Goal: Information Seeking & Learning: Check status

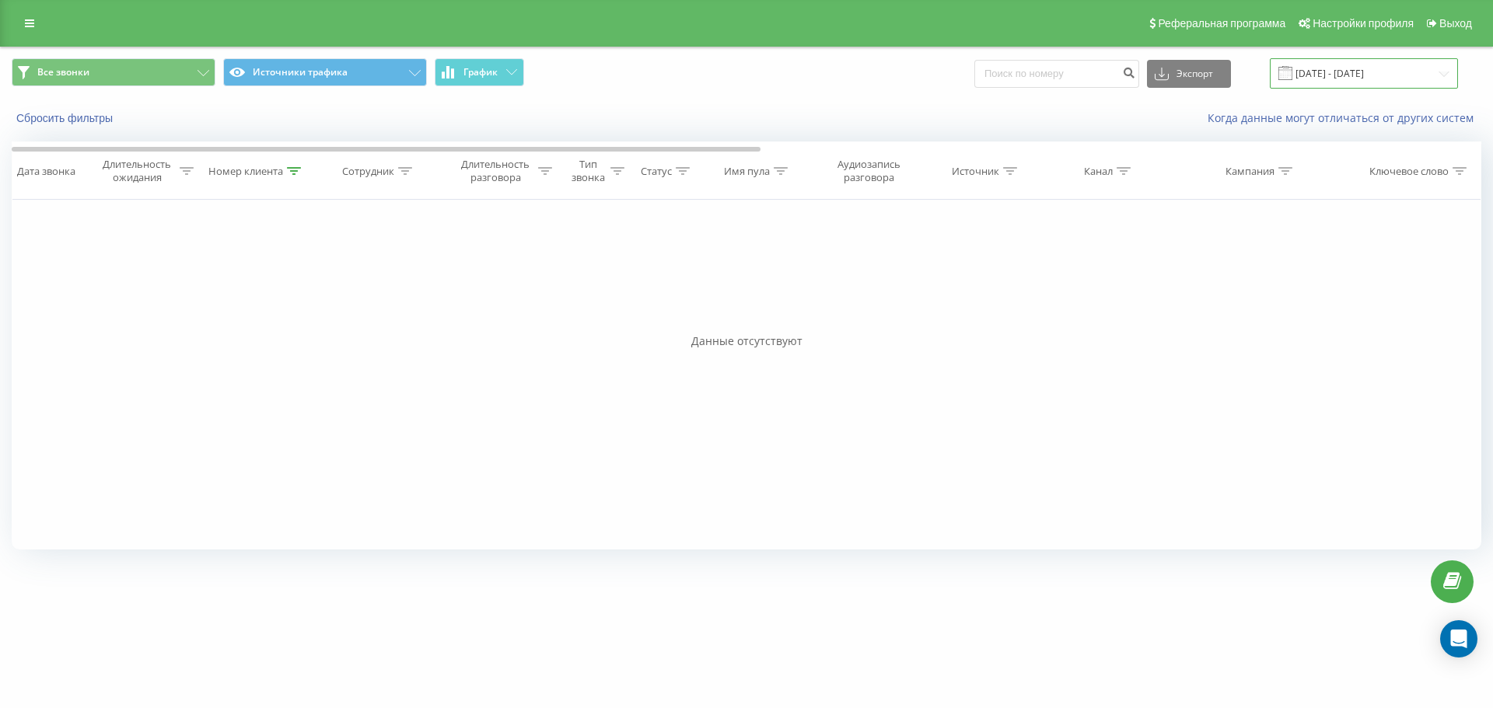
click at [1395, 73] on input "[DATE] - [DATE]" at bounding box center [1364, 73] width 188 height 30
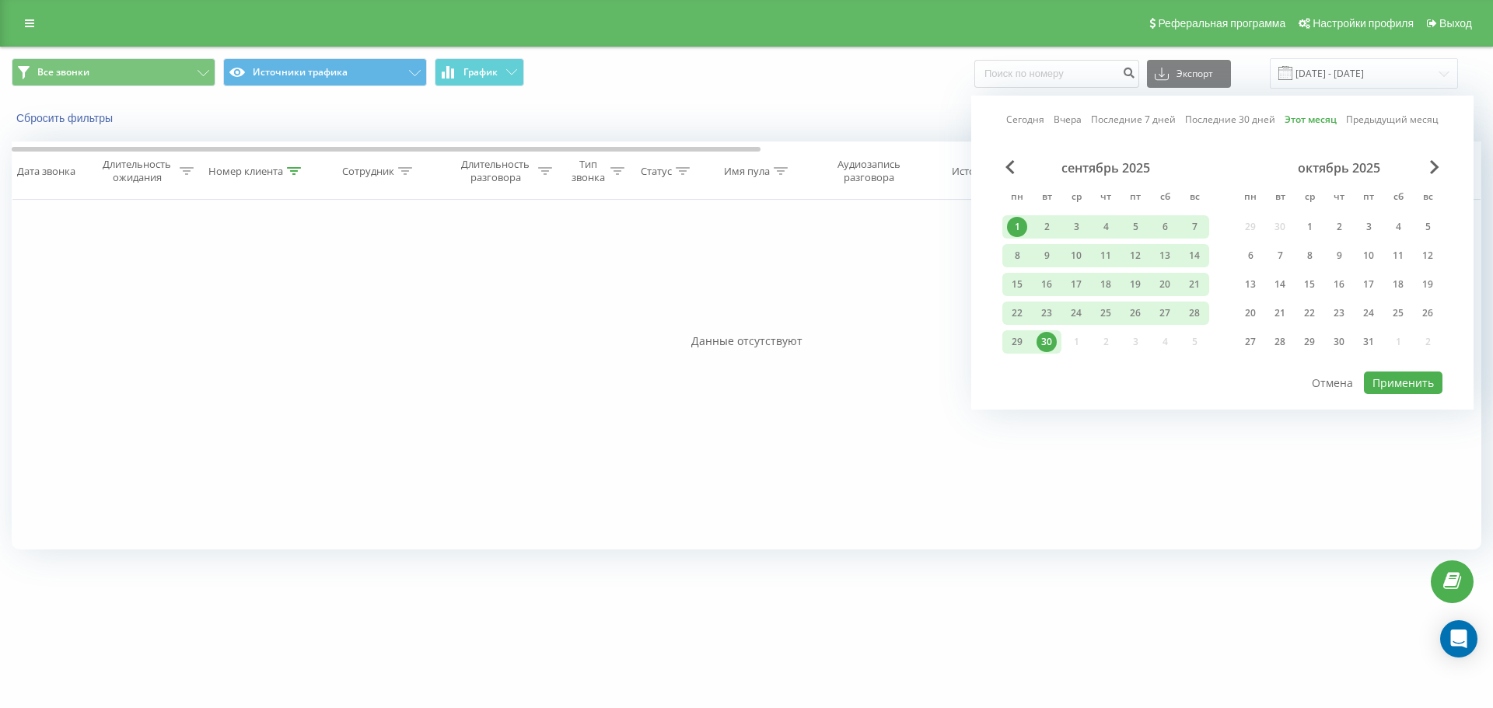
click at [1044, 345] on div "30" at bounding box center [1047, 342] width 20 height 20
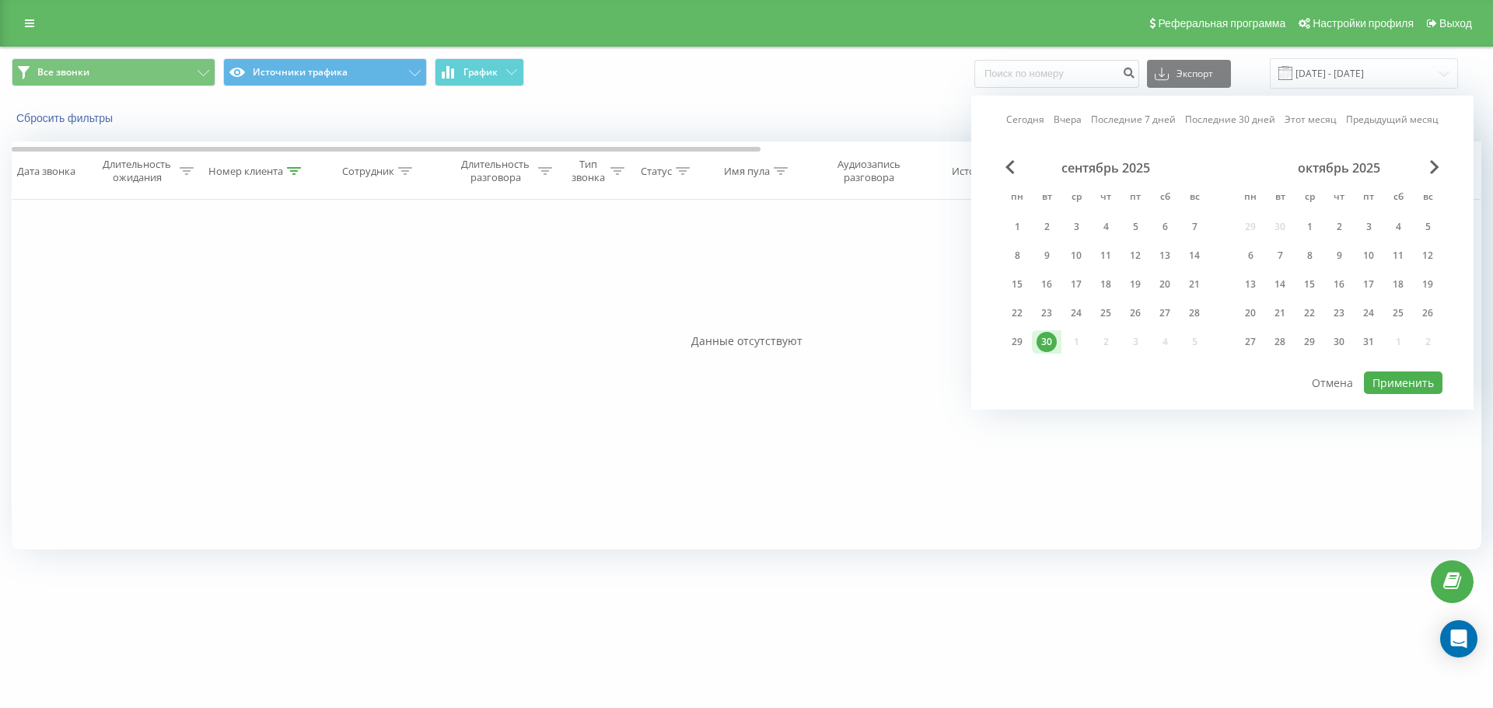
click at [1006, 149] on div "Сегодня Вчера Последние 7 дней Последние 30 дней Этот месяц Предыдущий месяц се…" at bounding box center [1222, 253] width 502 height 314
click at [1013, 170] on span "Previous Month" at bounding box center [1010, 167] width 9 height 14
click at [1053, 226] on div "1" at bounding box center [1047, 227] width 20 height 20
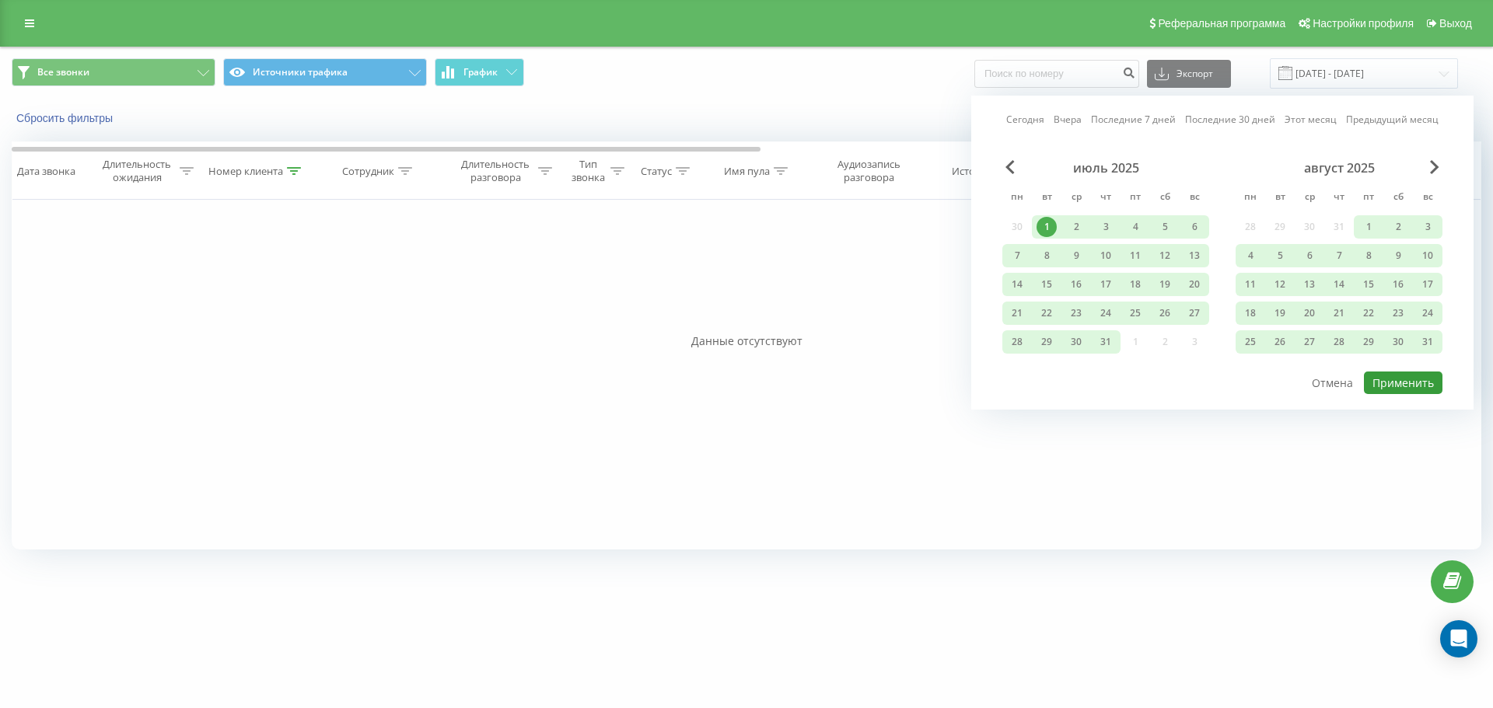
click at [1396, 382] on button "Применить" at bounding box center [1403, 383] width 79 height 23
type input "[DATE] - [DATE]"
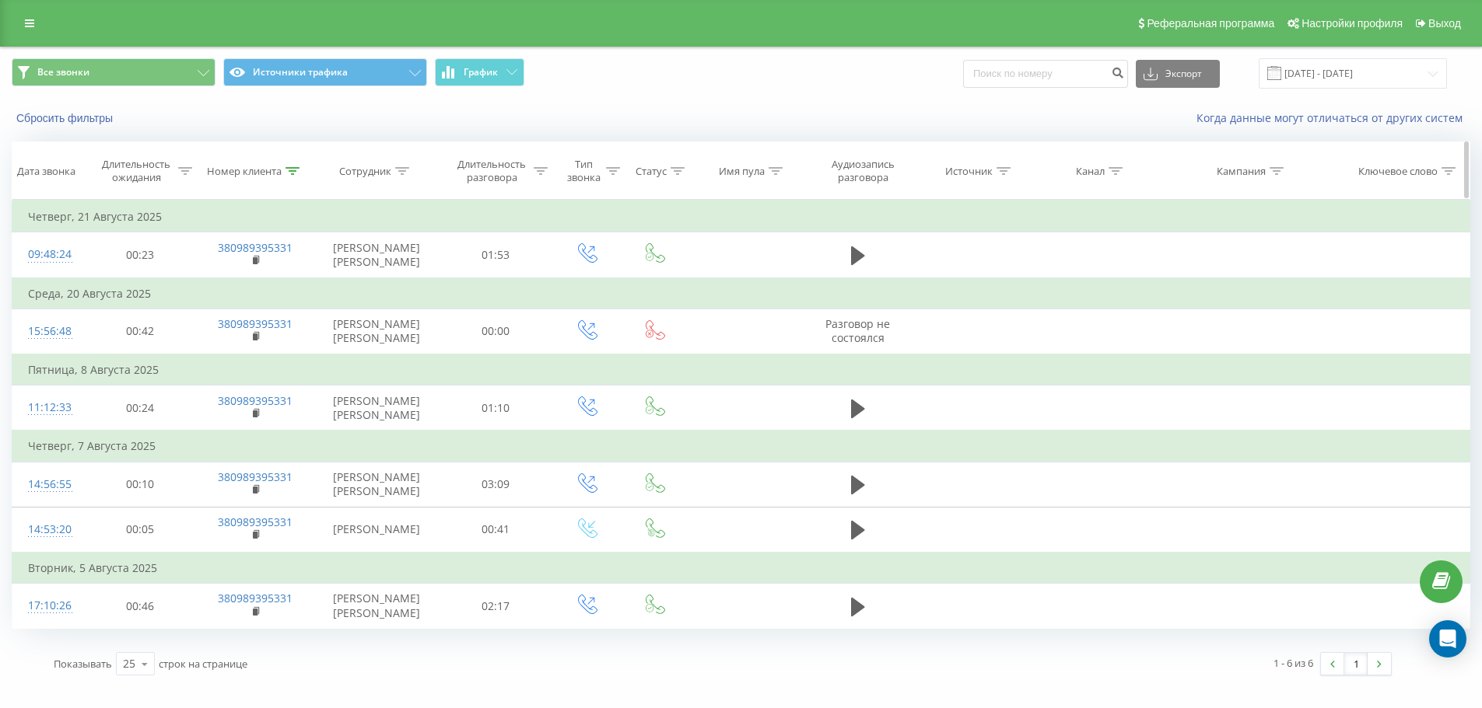
click at [268, 173] on div "Номер клиента" at bounding box center [244, 171] width 75 height 13
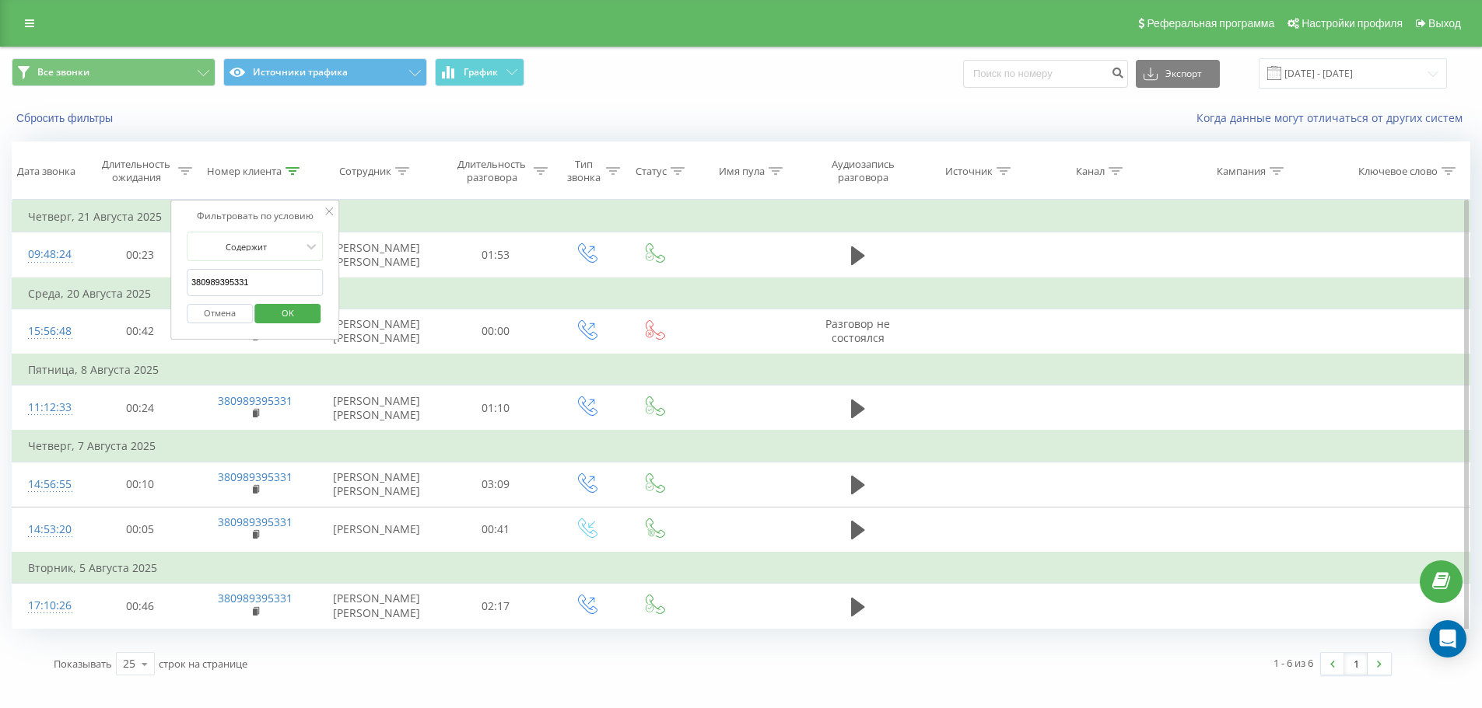
click at [271, 282] on input "380989395331" at bounding box center [255, 282] width 137 height 27
paste input "509177064"
click button "OK" at bounding box center [288, 313] width 66 height 19
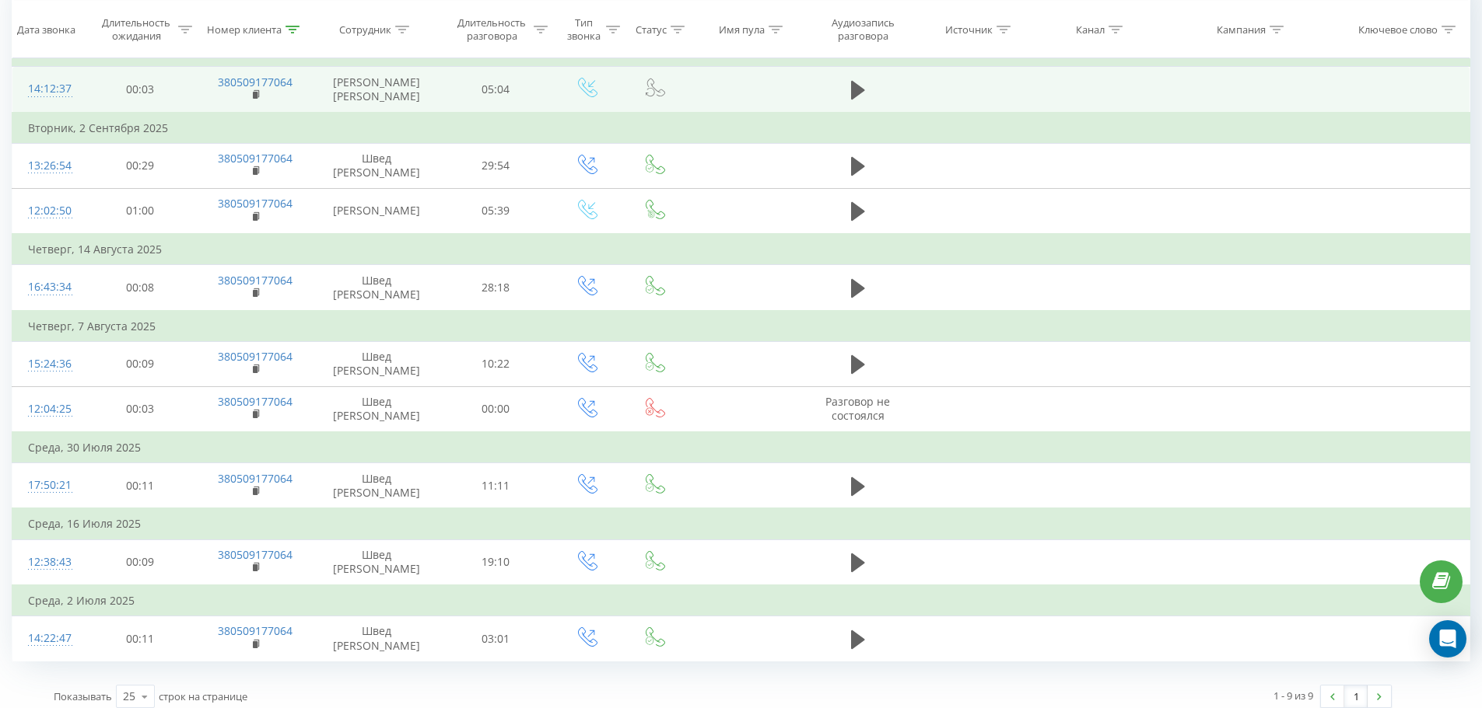
scroll to position [190, 0]
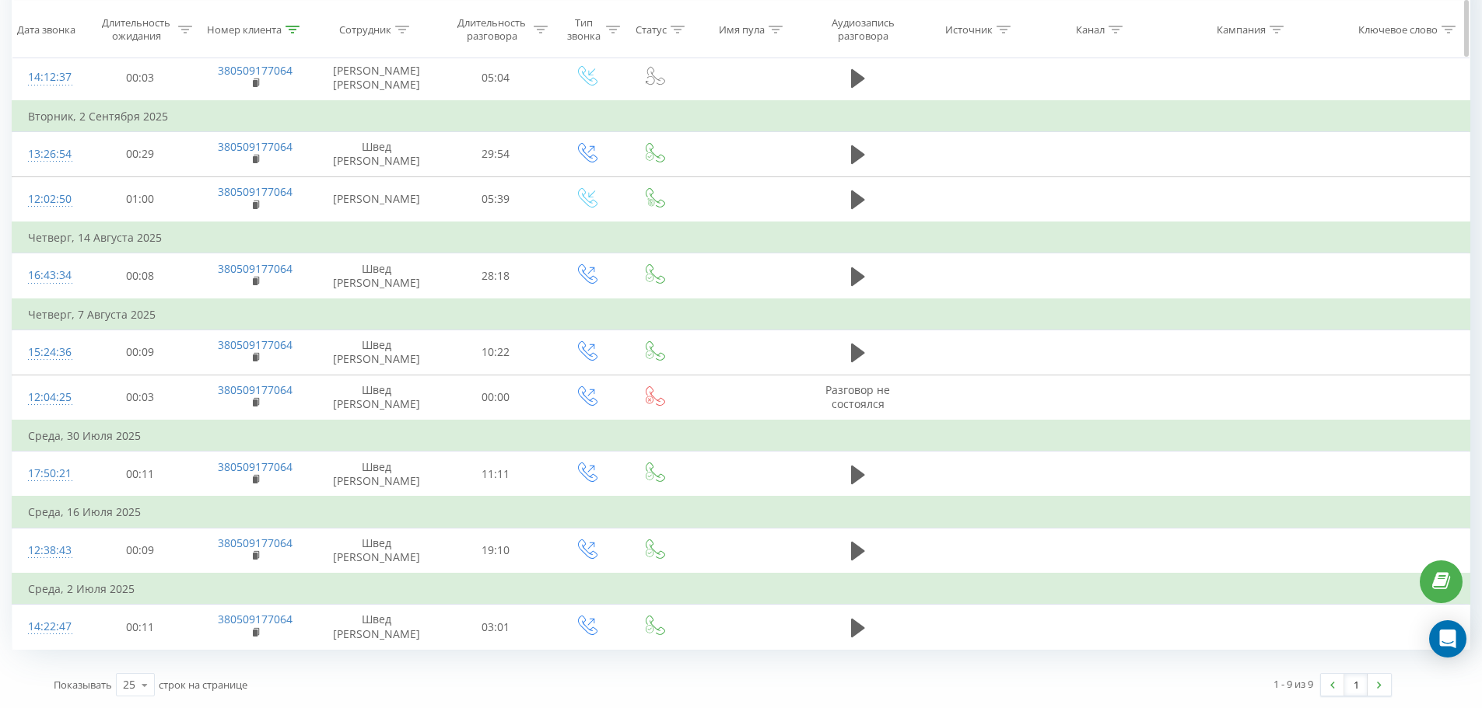
click at [281, 34] on div "Номер клиента" at bounding box center [244, 29] width 75 height 13
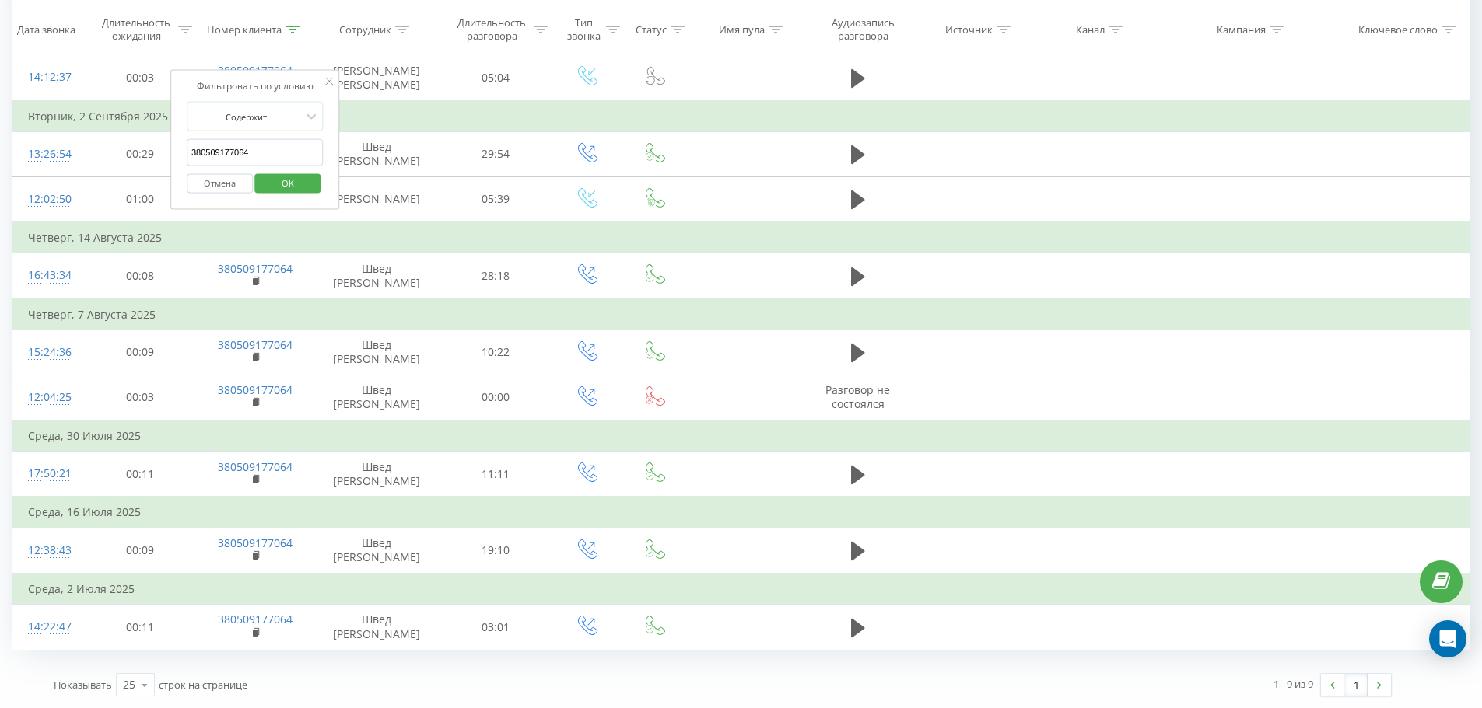
click at [274, 139] on input "380509177064" at bounding box center [255, 152] width 137 height 27
paste input "675202445"
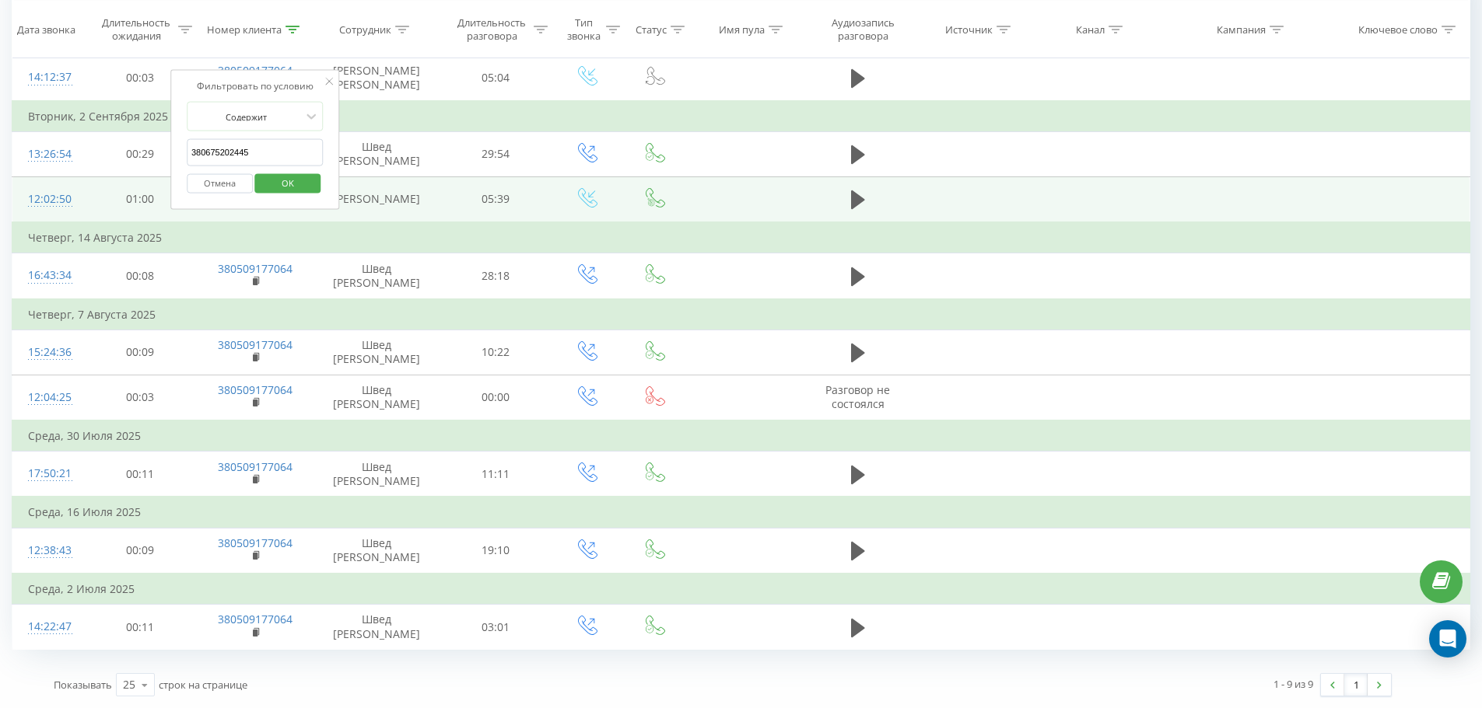
click button "OK" at bounding box center [288, 182] width 66 height 19
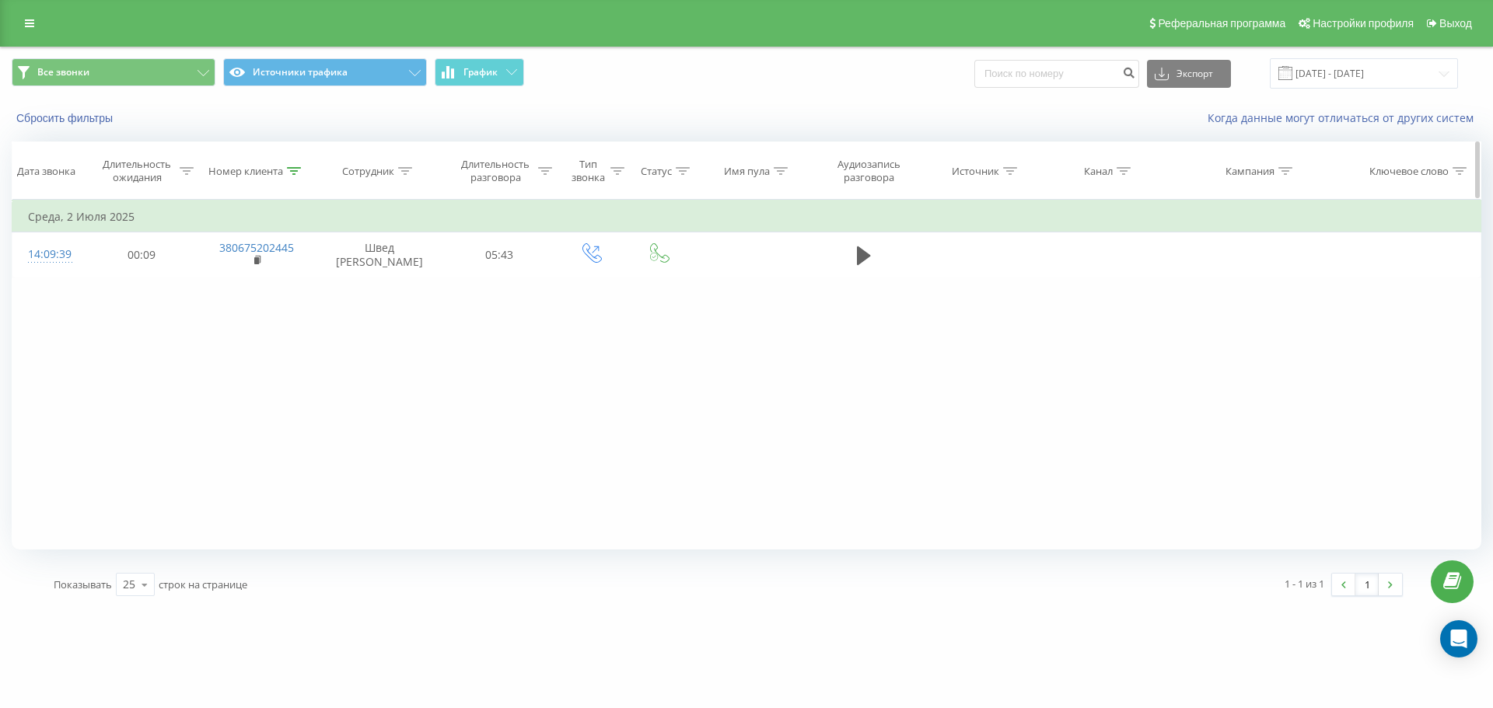
click at [299, 173] on icon at bounding box center [294, 171] width 14 height 8
click at [296, 279] on input "380675202445" at bounding box center [256, 282] width 137 height 27
paste input "509177064"
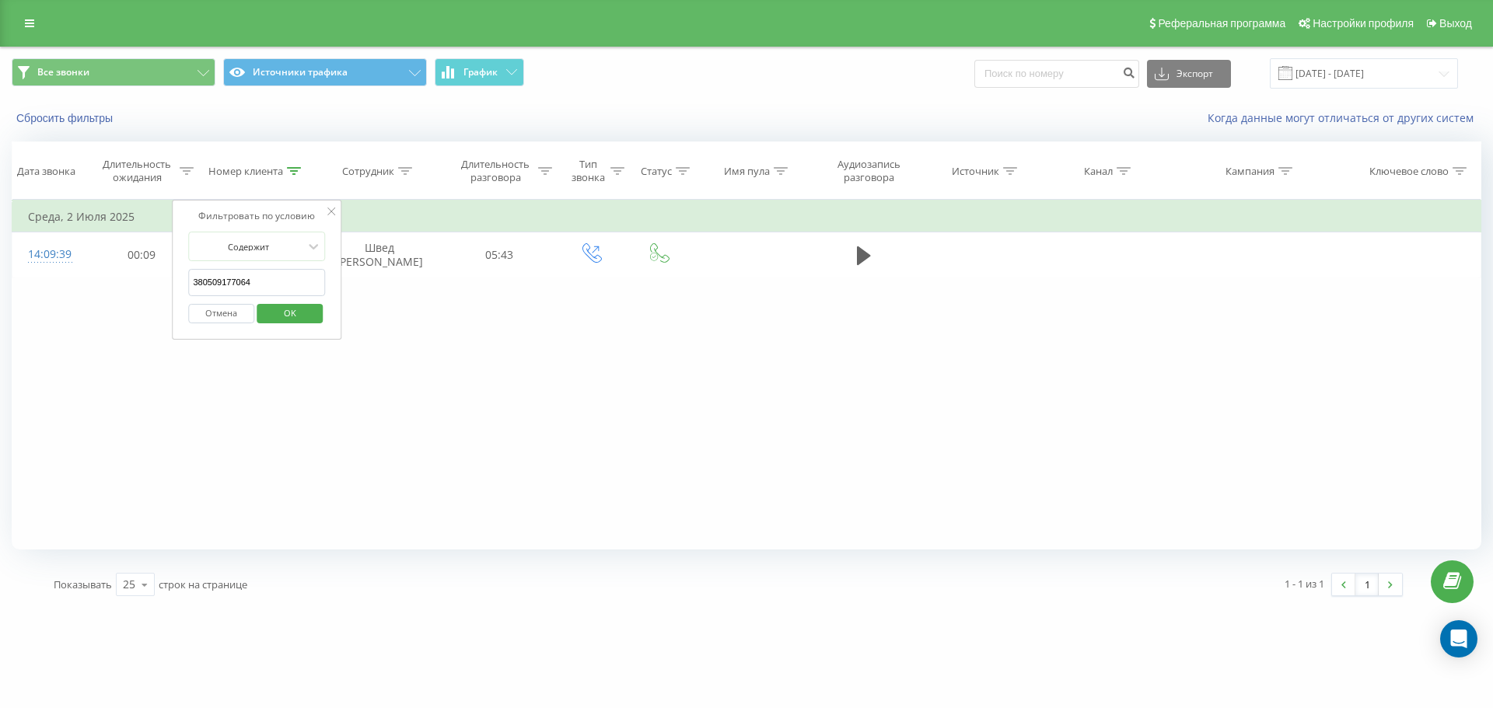
click at [306, 309] on span "OK" at bounding box center [290, 313] width 44 height 24
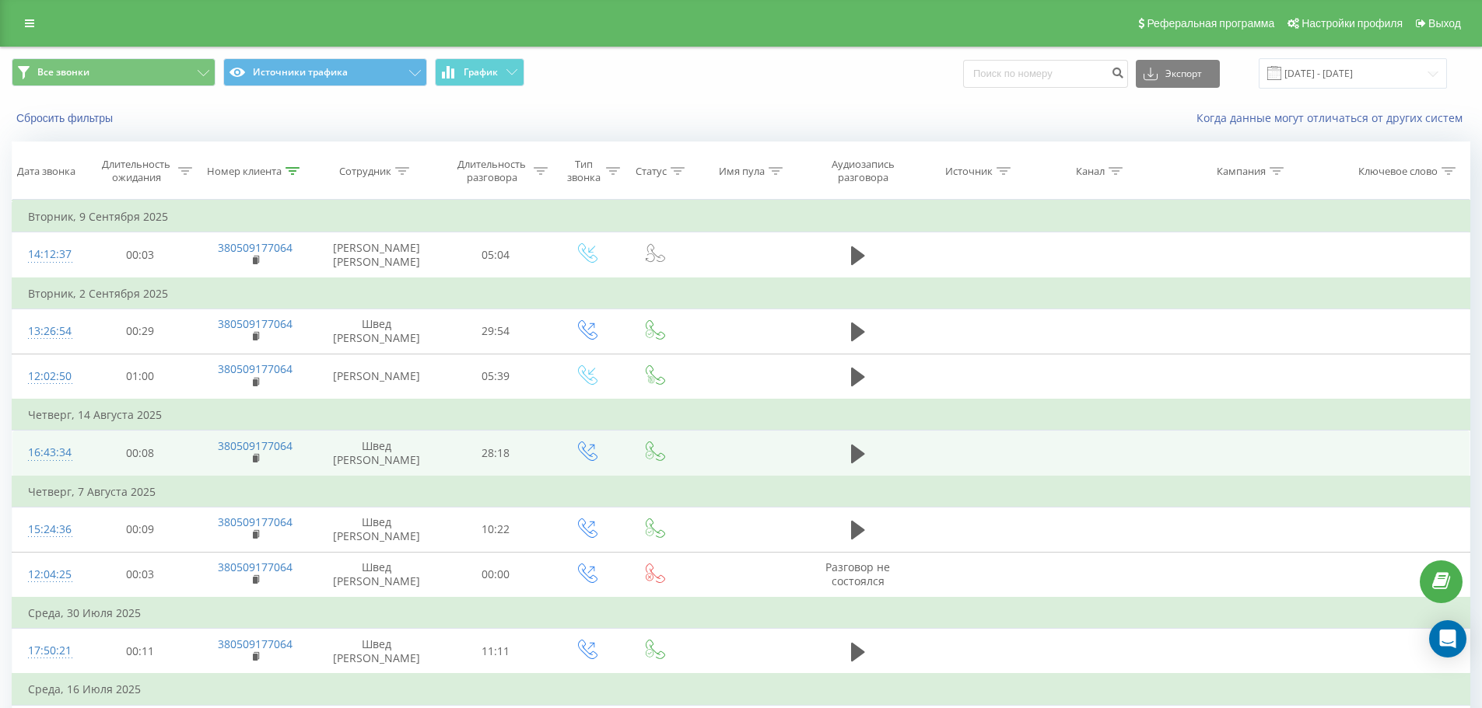
click at [855, 464] on icon at bounding box center [858, 454] width 14 height 19
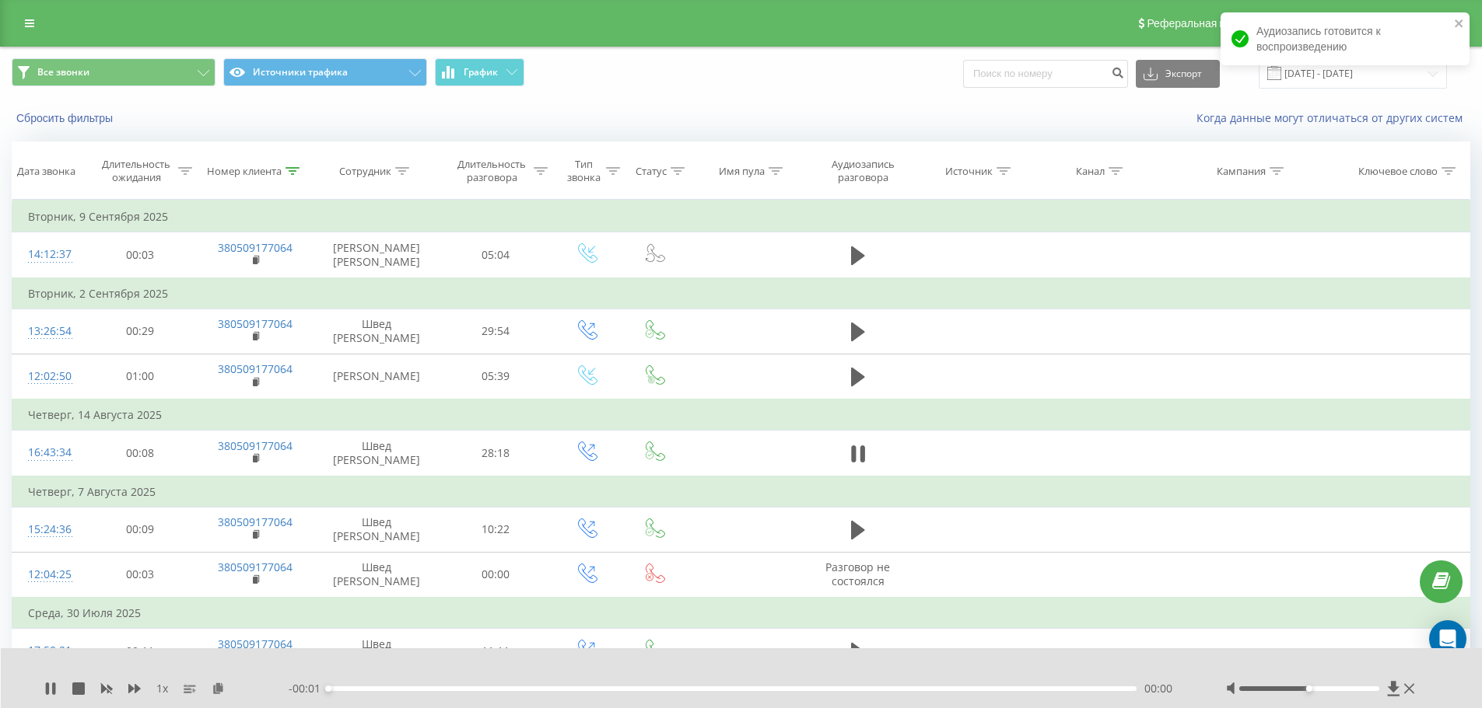
drag, startPoint x: 1346, startPoint y: 690, endPoint x: 1433, endPoint y: 688, distance: 87.1
click at [1433, 688] on div "1 x - 00:01 00:00 00:00" at bounding box center [742, 679] width 1482 height 60
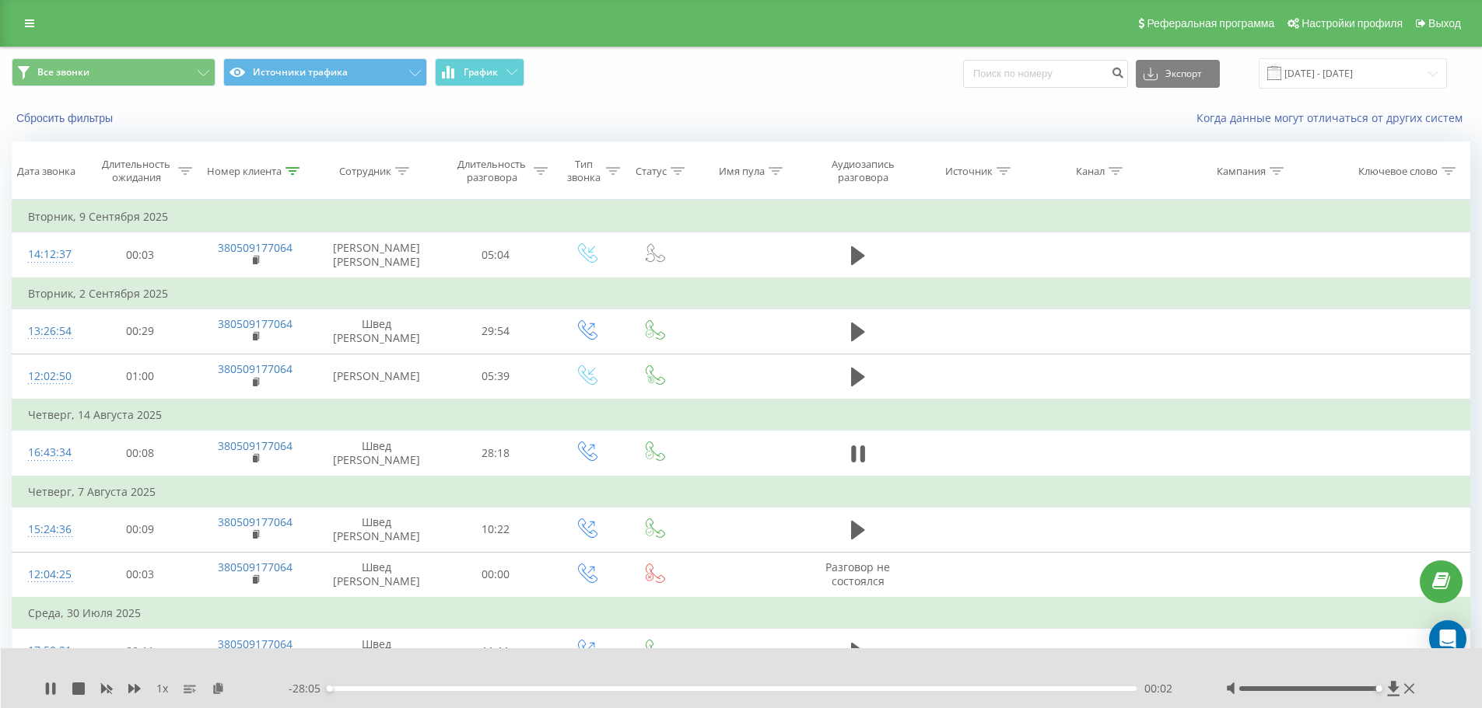
click at [354, 688] on div "00:02" at bounding box center [732, 689] width 809 height 5
click at [380, 690] on div "00:56" at bounding box center [732, 689] width 809 height 5
click at [470, 691] on div "- 26:09 01:58 01:58" at bounding box center [738, 689] width 898 height 16
click at [1034, 687] on div "- 26:08 01:59 01:59" at bounding box center [738, 689] width 898 height 16
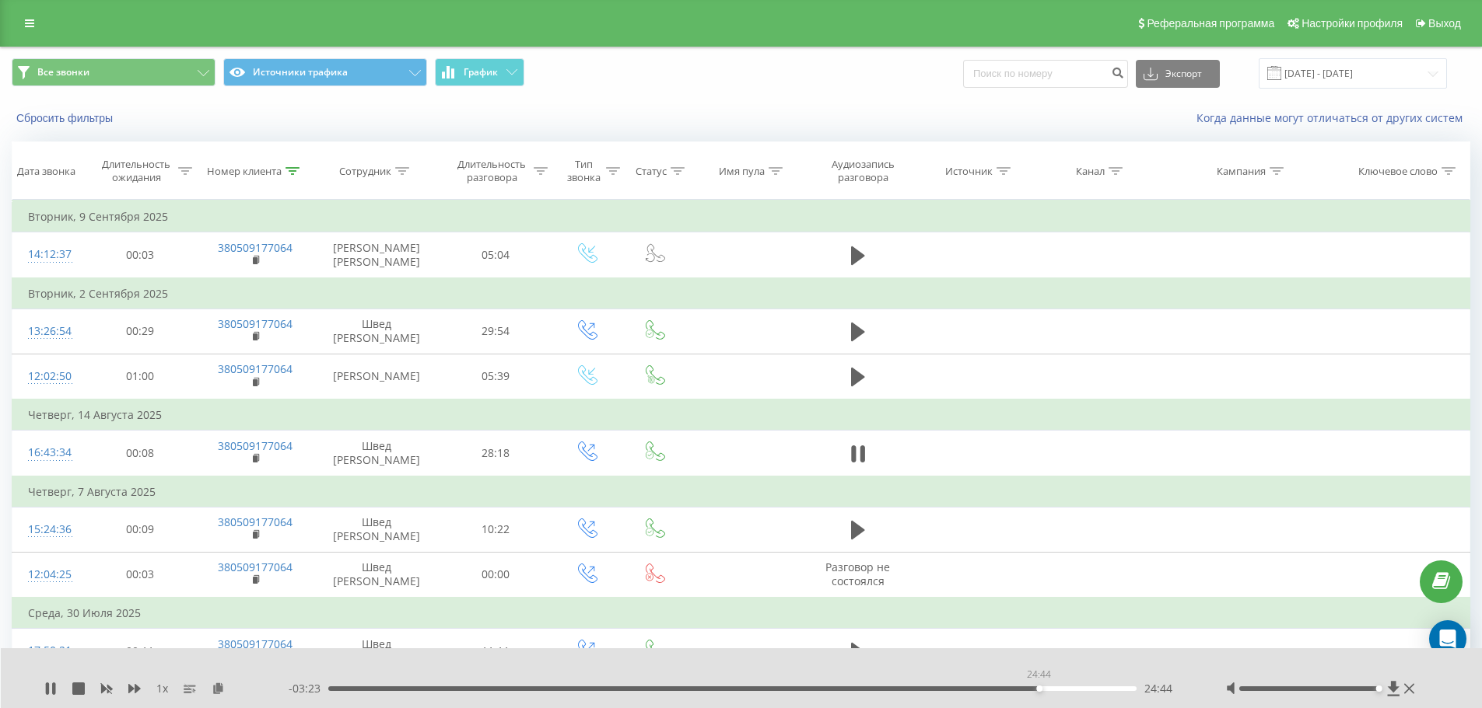
click at [1038, 690] on div "24:44" at bounding box center [732, 689] width 809 height 5
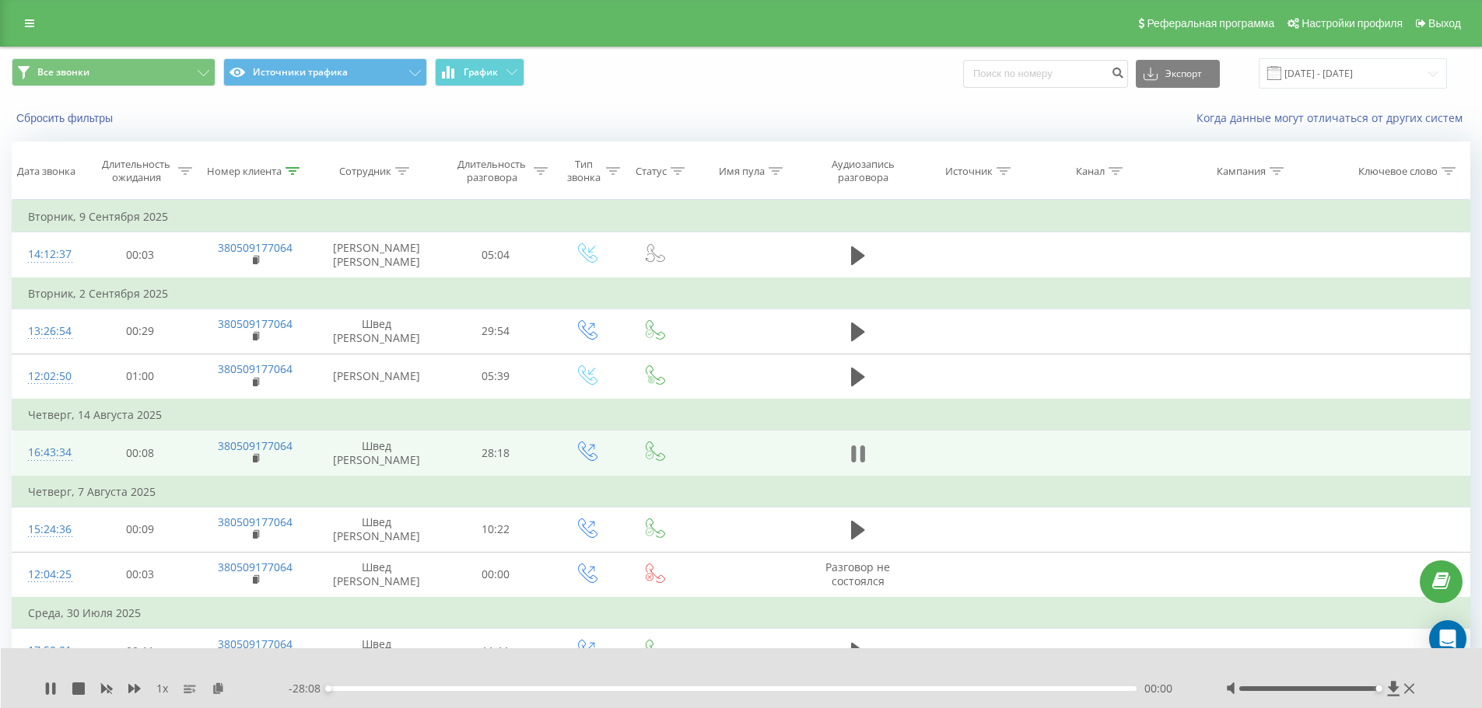
click at [863, 463] on icon at bounding box center [861, 454] width 5 height 17
click at [270, 167] on div "Номер клиента" at bounding box center [244, 171] width 75 height 13
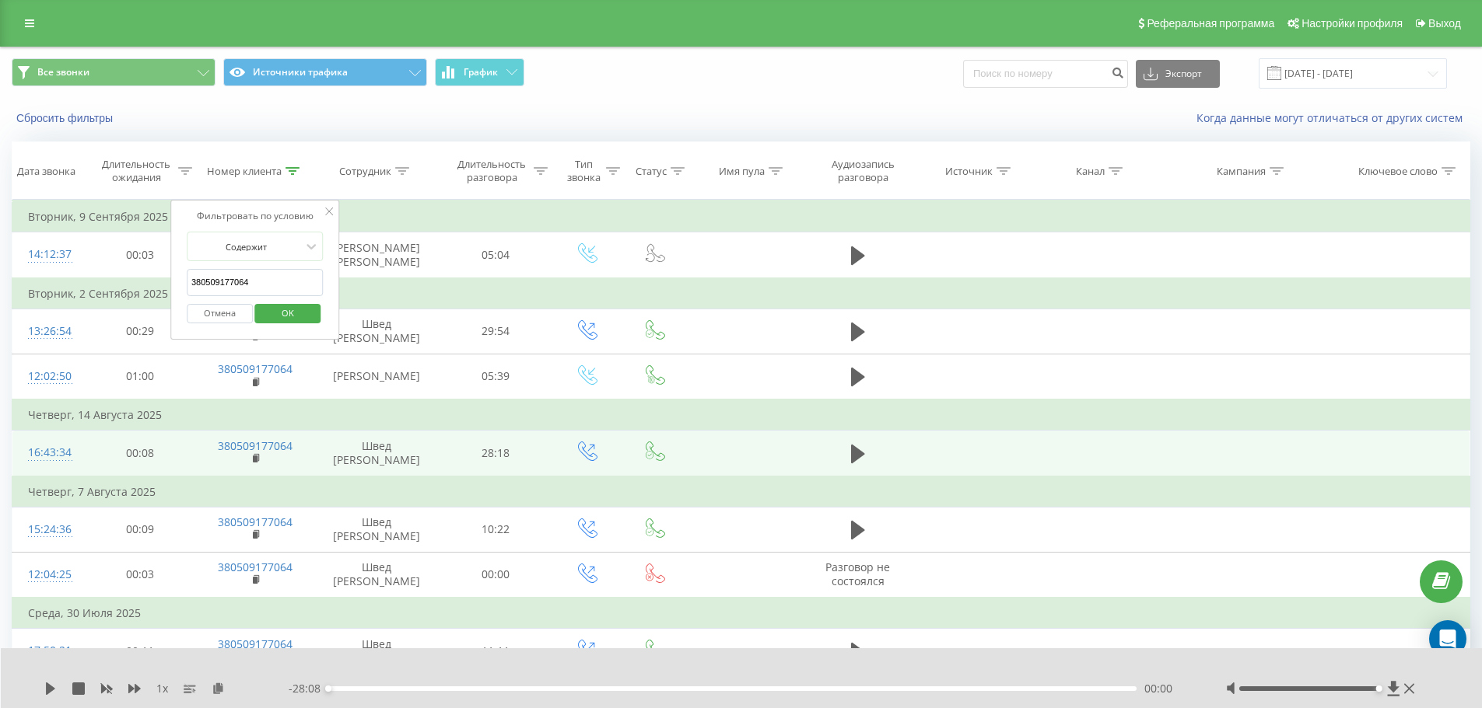
click at [301, 283] on input "380509177064" at bounding box center [255, 282] width 137 height 27
paste input "2287577"
click button "OK" at bounding box center [288, 313] width 66 height 19
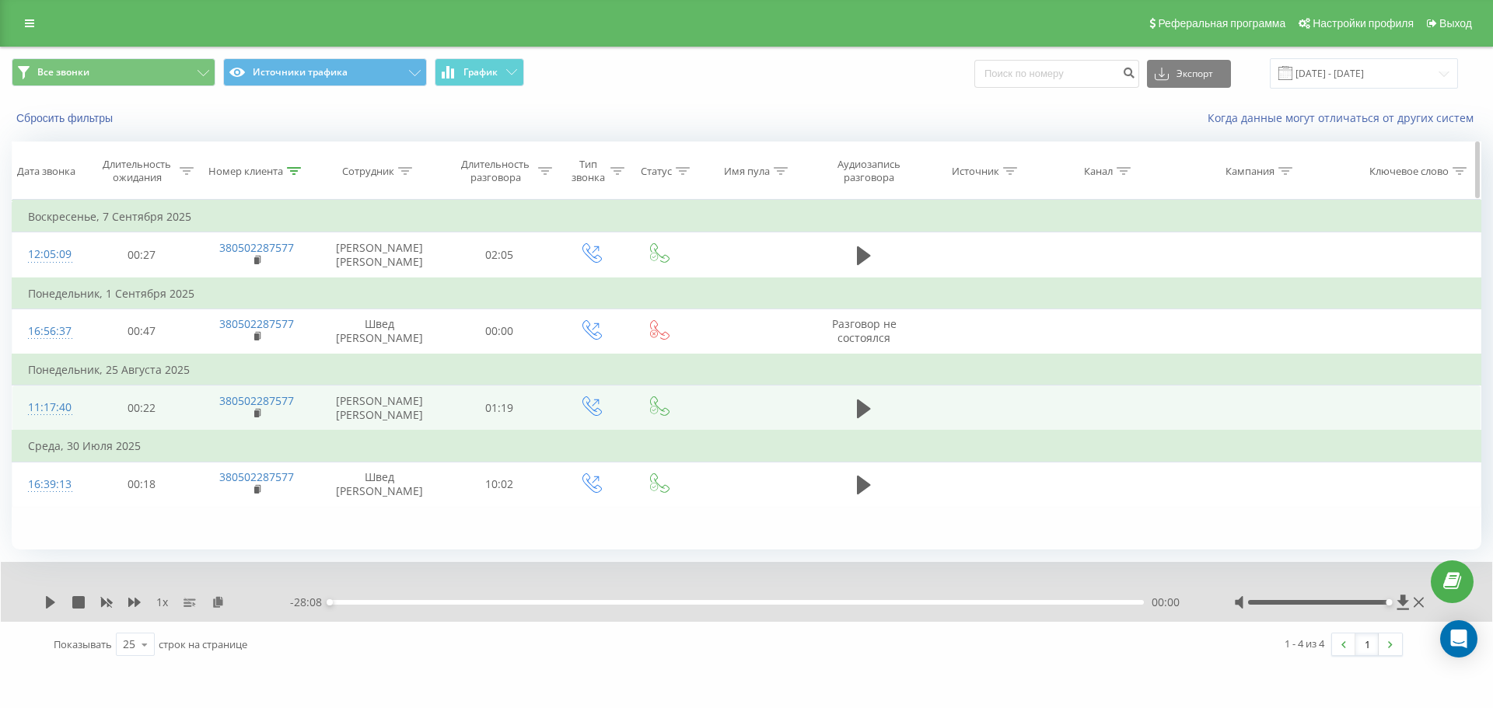
click at [382, 172] on div "Сотрудник" at bounding box center [368, 171] width 52 height 13
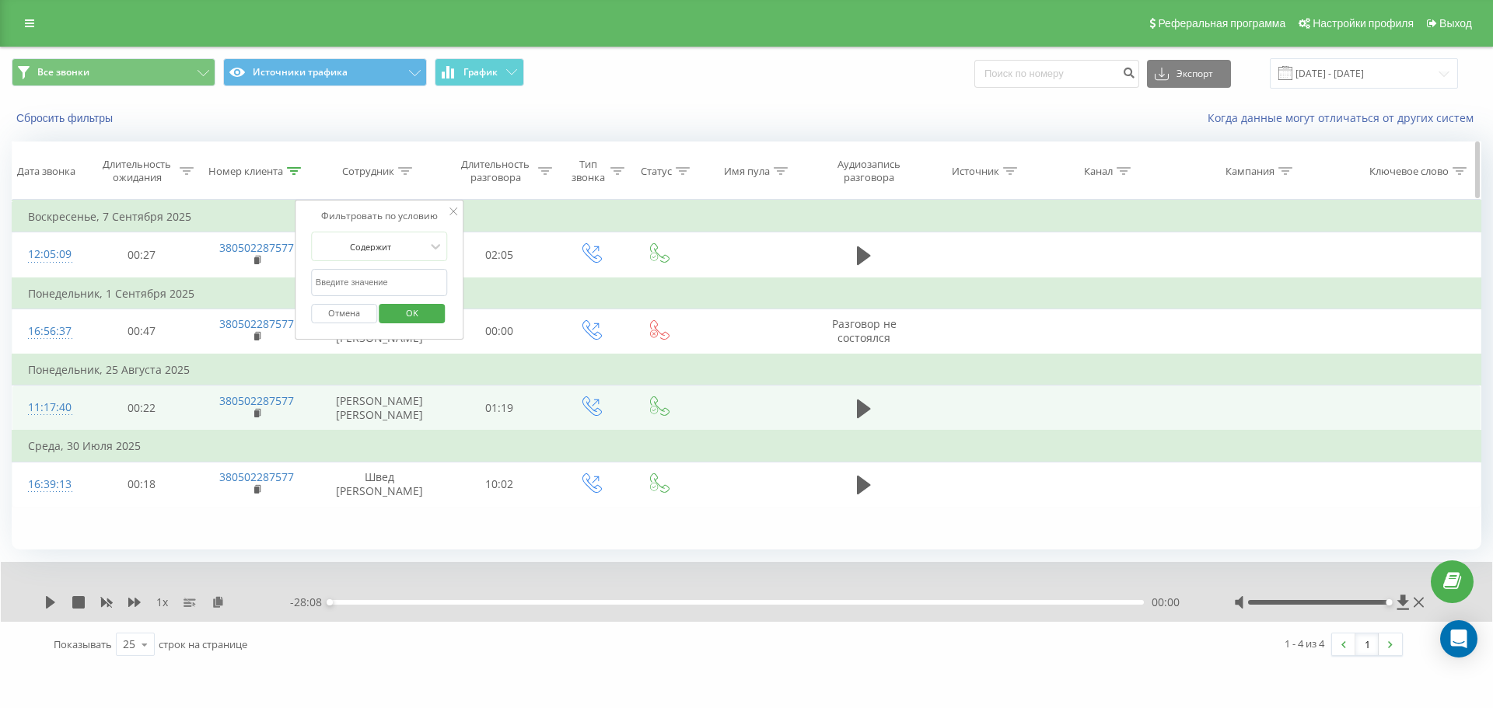
click at [255, 177] on div "Номер клиента" at bounding box center [245, 171] width 75 height 13
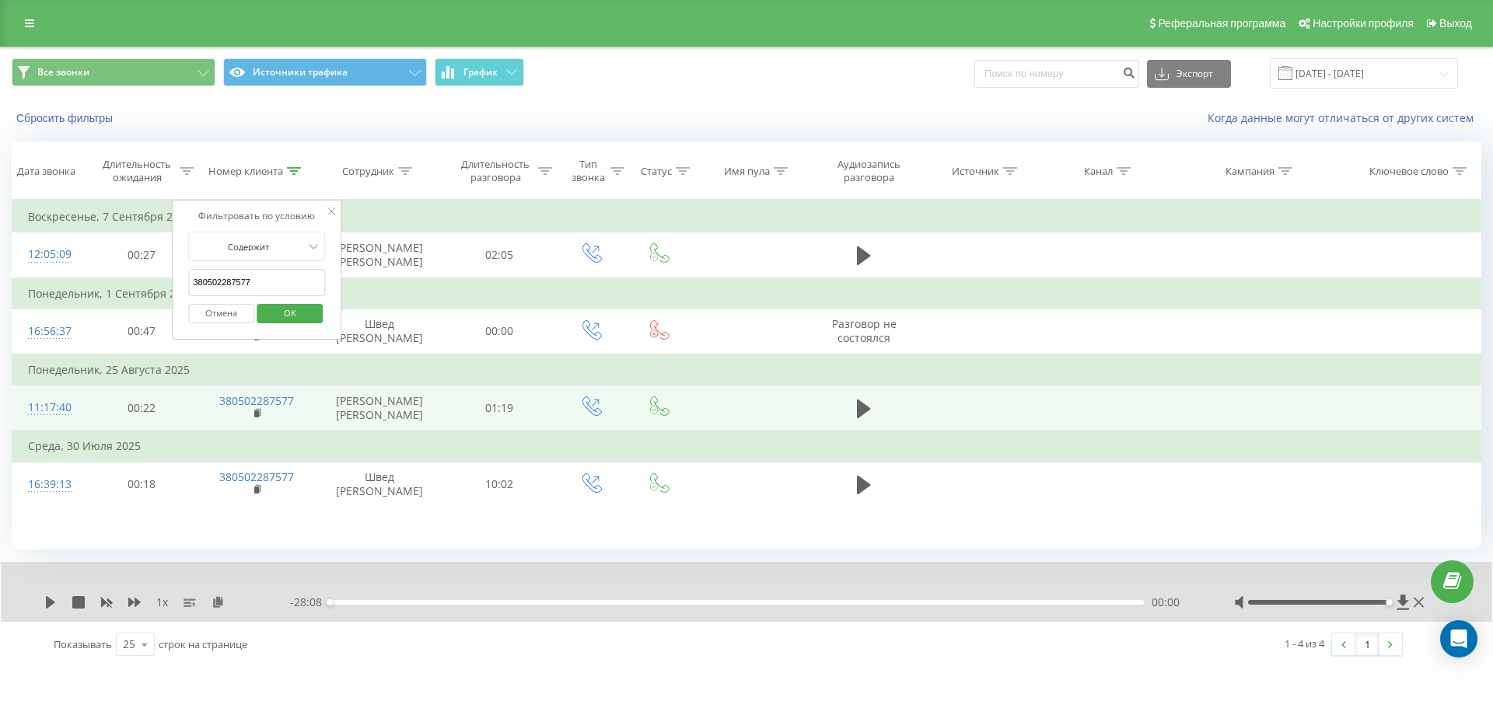
click at [308, 285] on input "380502287577" at bounding box center [256, 282] width 137 height 27
paste input "994591118"
click at [307, 307] on span "OK" at bounding box center [290, 313] width 44 height 24
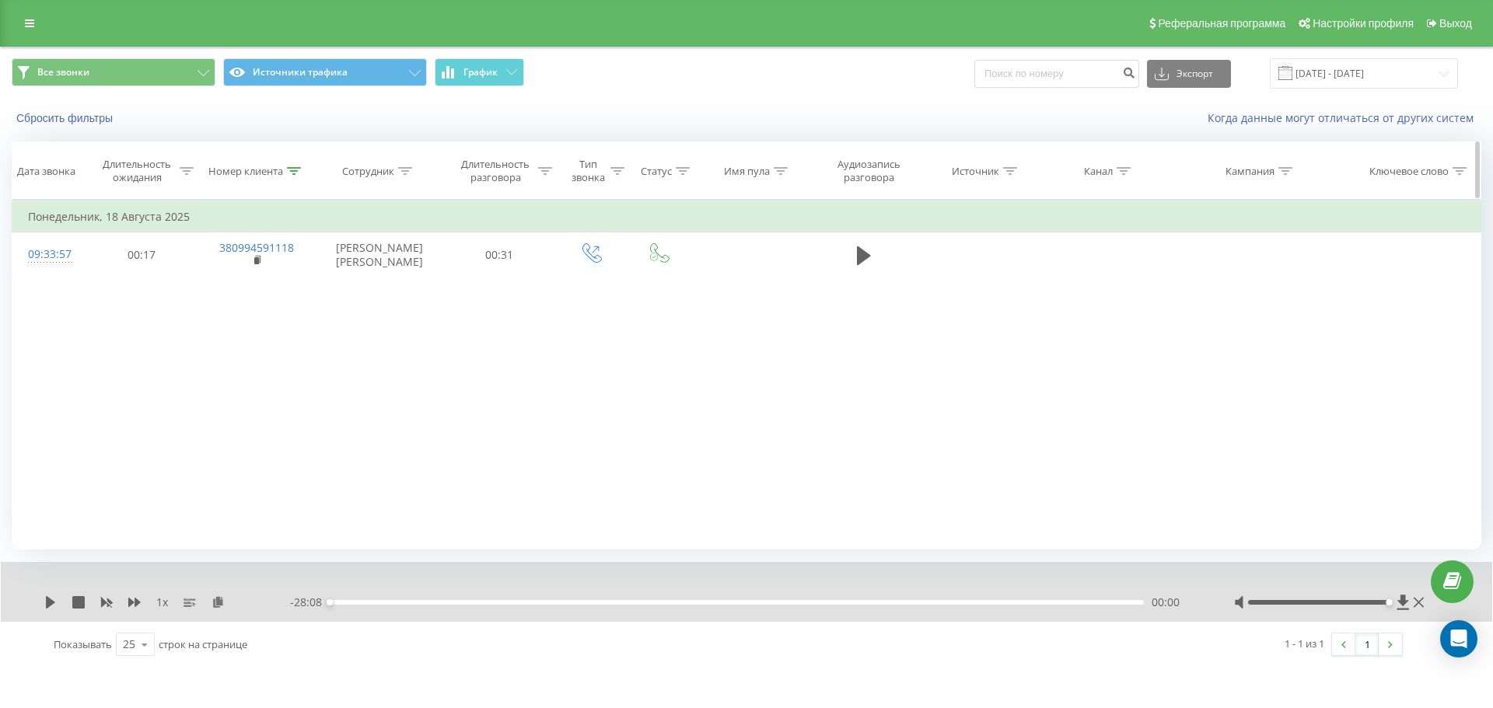
click at [233, 175] on div "Номер клиента" at bounding box center [245, 171] width 75 height 13
click at [288, 293] on input "380994591118" at bounding box center [256, 282] width 137 height 27
paste input "672365345"
click at [298, 313] on span "OK" at bounding box center [290, 313] width 44 height 24
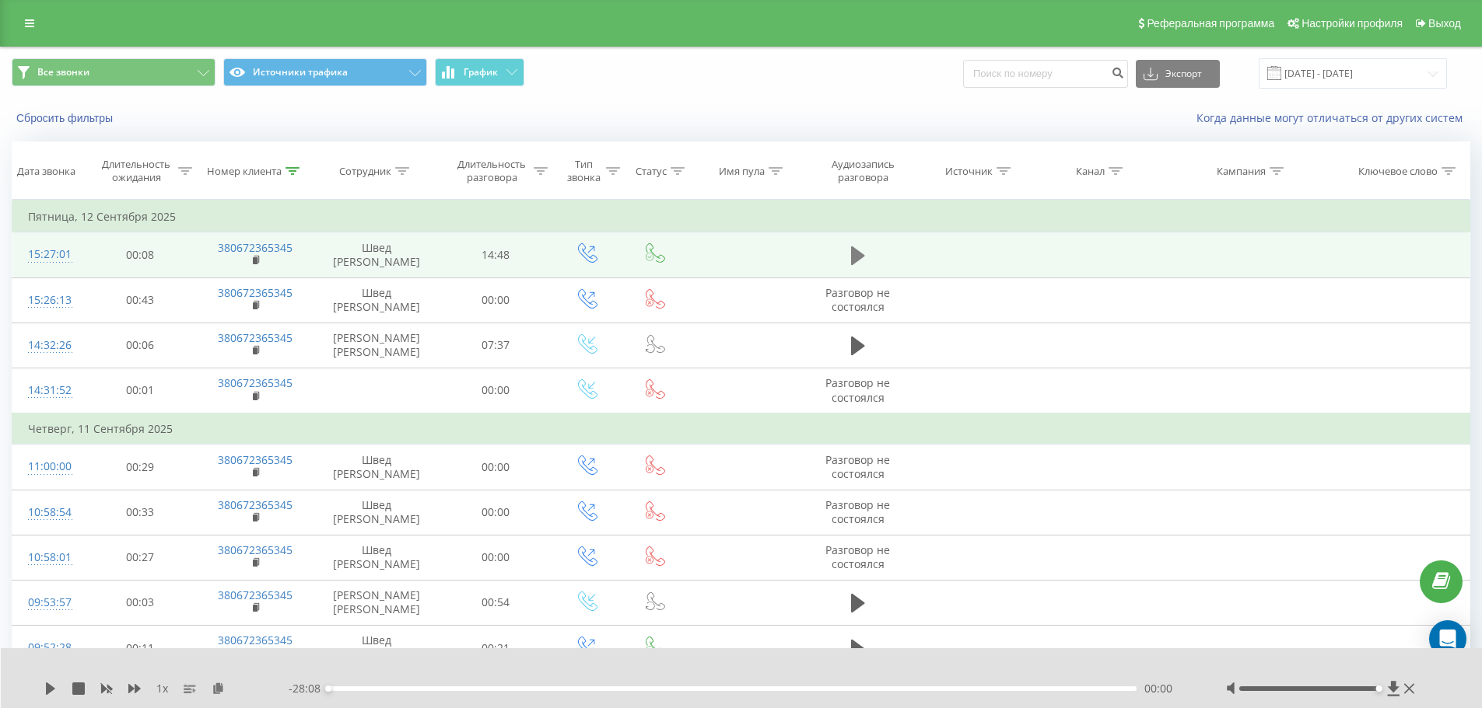
click at [852, 263] on icon at bounding box center [858, 256] width 14 height 19
click at [351, 688] on div "00:25" at bounding box center [732, 689] width 809 height 5
click at [134, 691] on icon at bounding box center [134, 689] width 12 height 12
click at [361, 690] on div "00:27" at bounding box center [732, 689] width 809 height 5
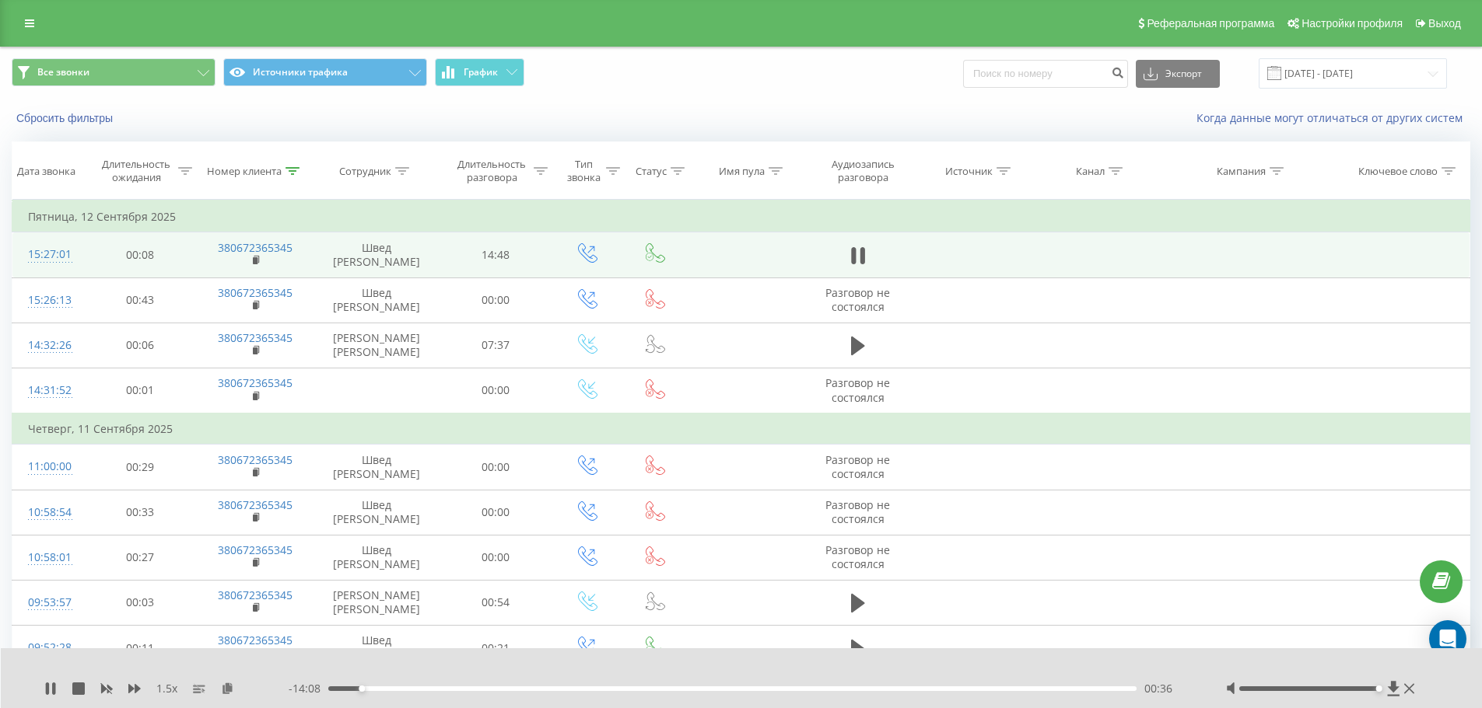
click at [376, 692] on div "- 14:08 00:36 00:36" at bounding box center [738, 689] width 898 height 16
click at [385, 688] on div "00:54" at bounding box center [732, 689] width 809 height 5
click at [402, 686] on div "- 13:41 01:03 01:03" at bounding box center [738, 689] width 898 height 16
click at [406, 689] on div "01:04" at bounding box center [732, 689] width 809 height 5
click at [262, 261] on td "380672365345" at bounding box center [255, 255] width 117 height 45
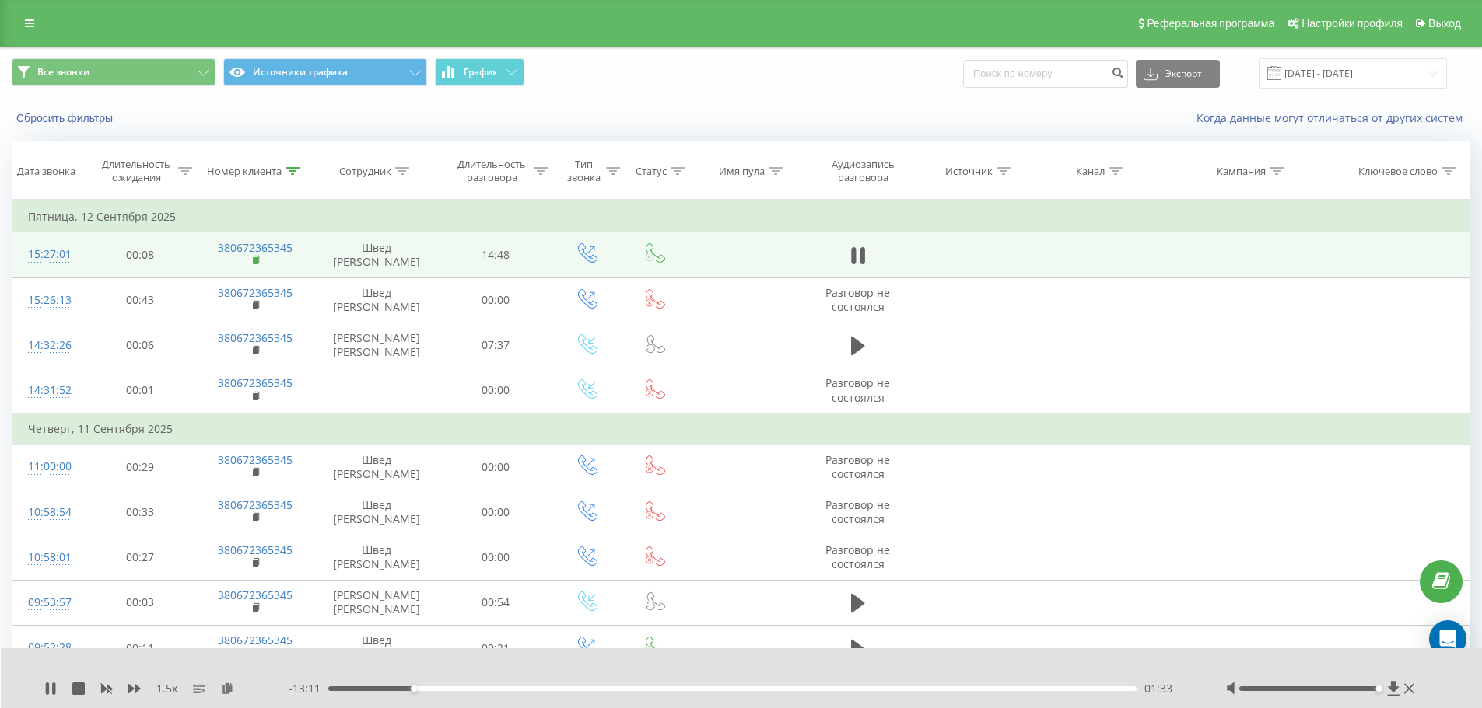
click at [257, 260] on rect at bounding box center [255, 260] width 5 height 7
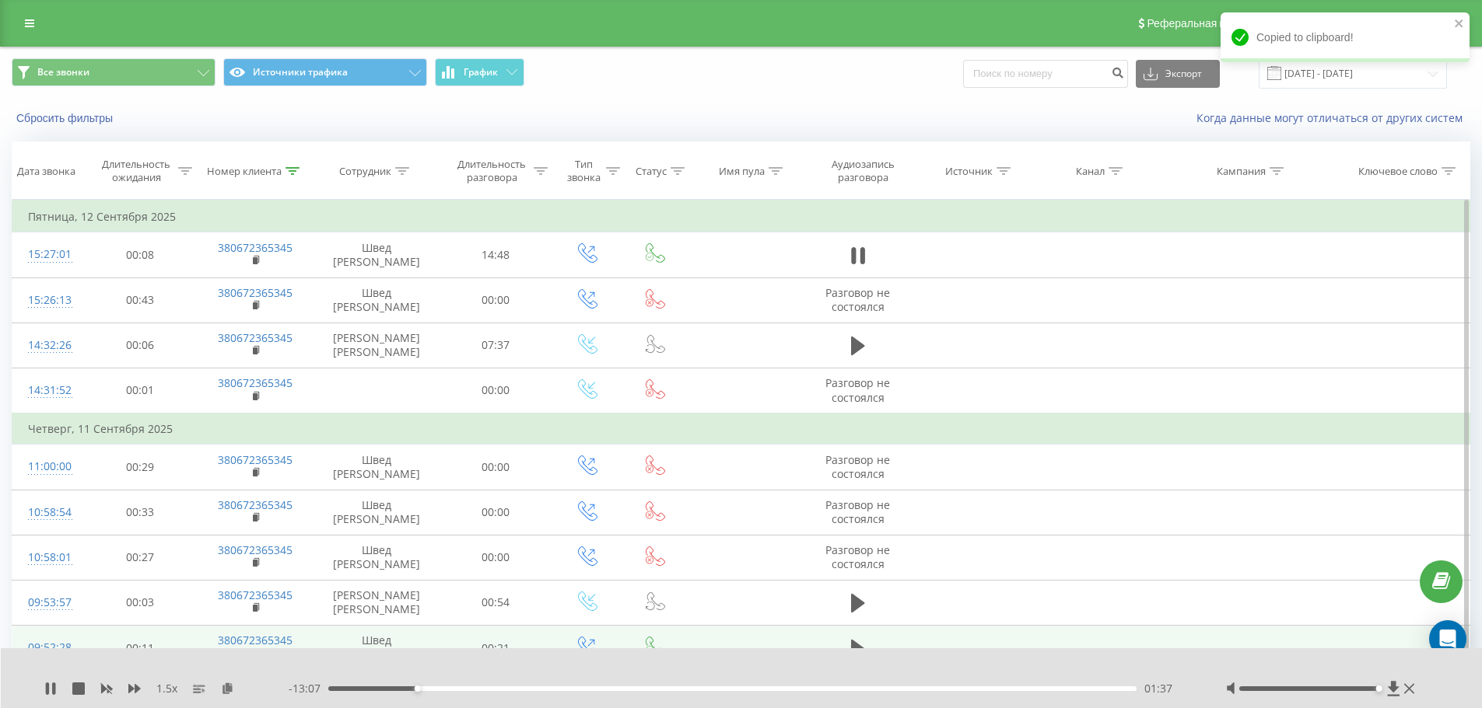
drag, startPoint x: 228, startPoint y: 691, endPoint x: 572, endPoint y: 634, distance: 349.2
click at [228, 691] on icon at bounding box center [227, 688] width 13 height 11
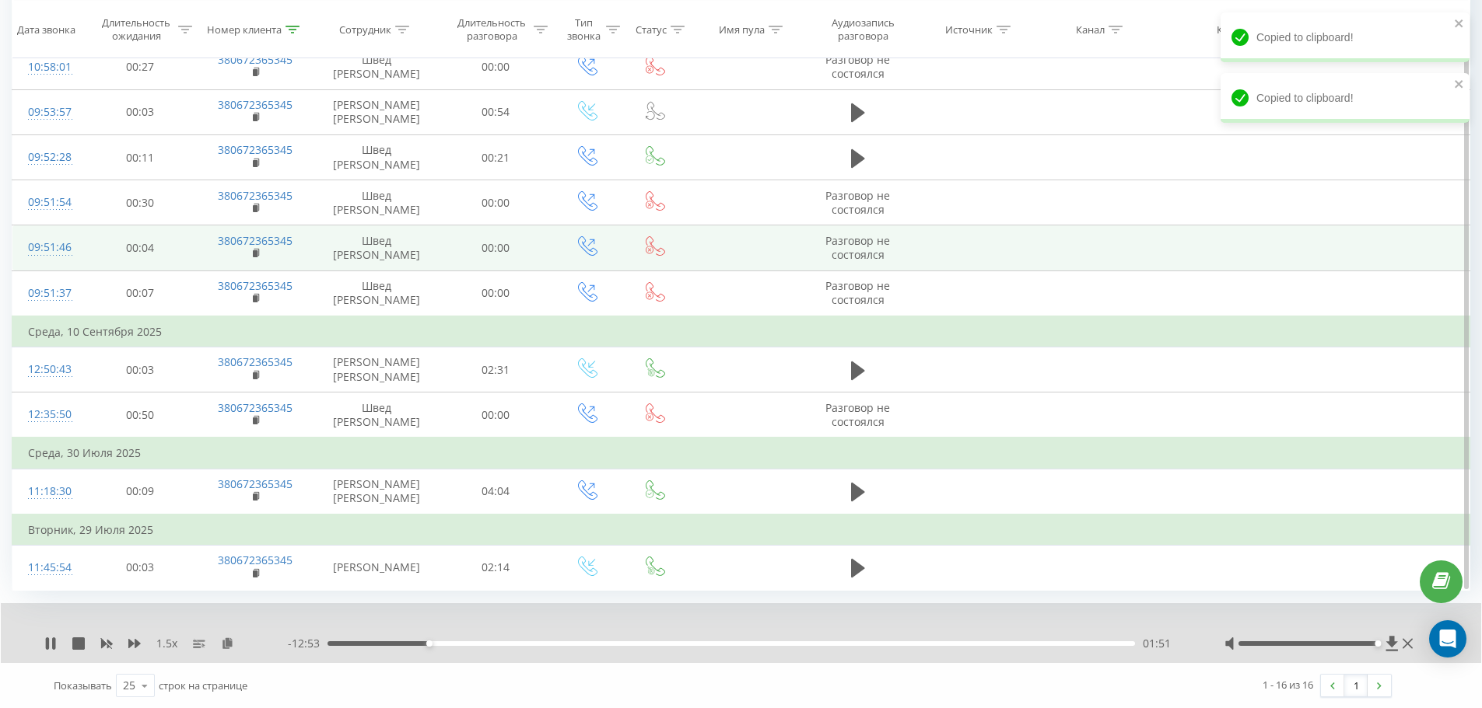
scroll to position [492, 0]
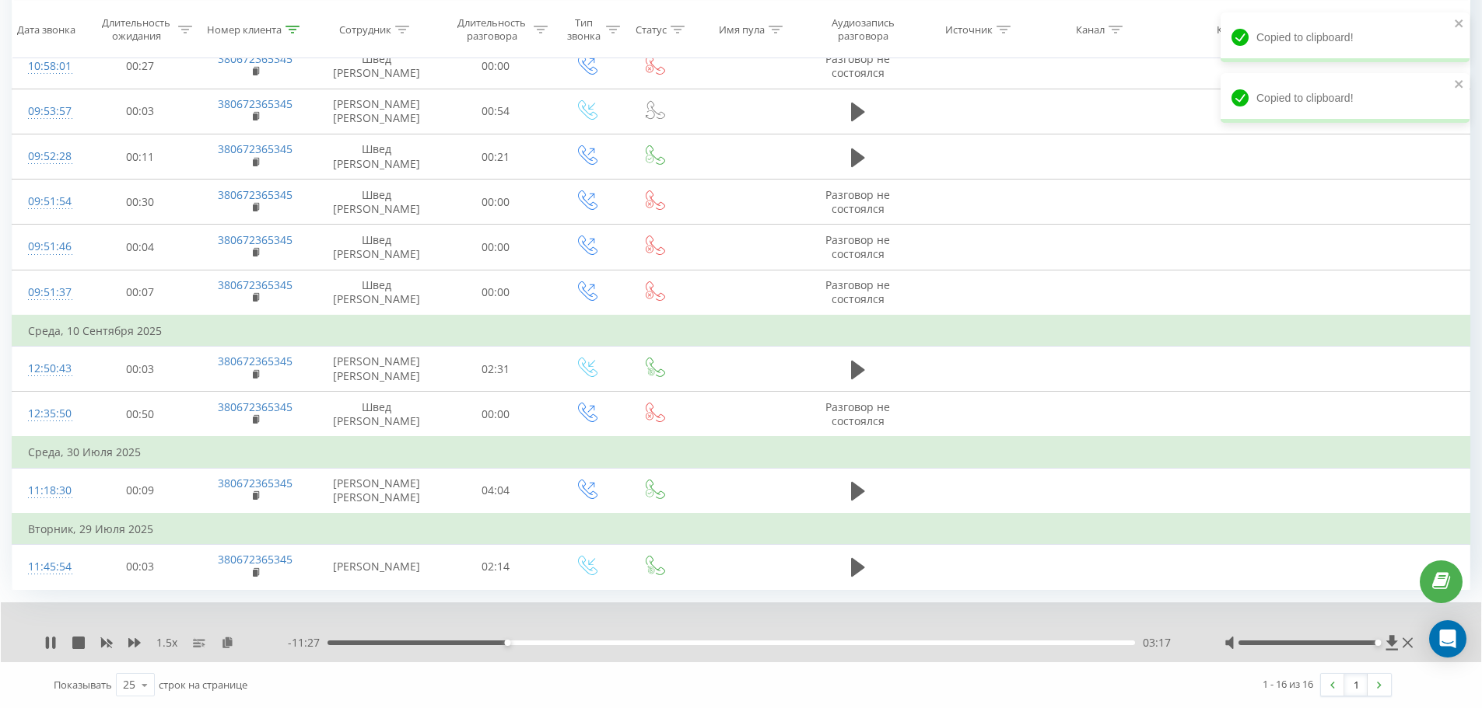
click at [519, 640] on div "- 11:27 03:17 03:17" at bounding box center [736, 643] width 897 height 16
click at [521, 642] on div "03:17" at bounding box center [730, 643] width 807 height 5
click at [529, 642] on div "03:41" at bounding box center [730, 643] width 807 height 5
click at [544, 642] on div "03:41" at bounding box center [730, 643] width 807 height 5
click at [561, 642] on div "03:58" at bounding box center [730, 643] width 807 height 5
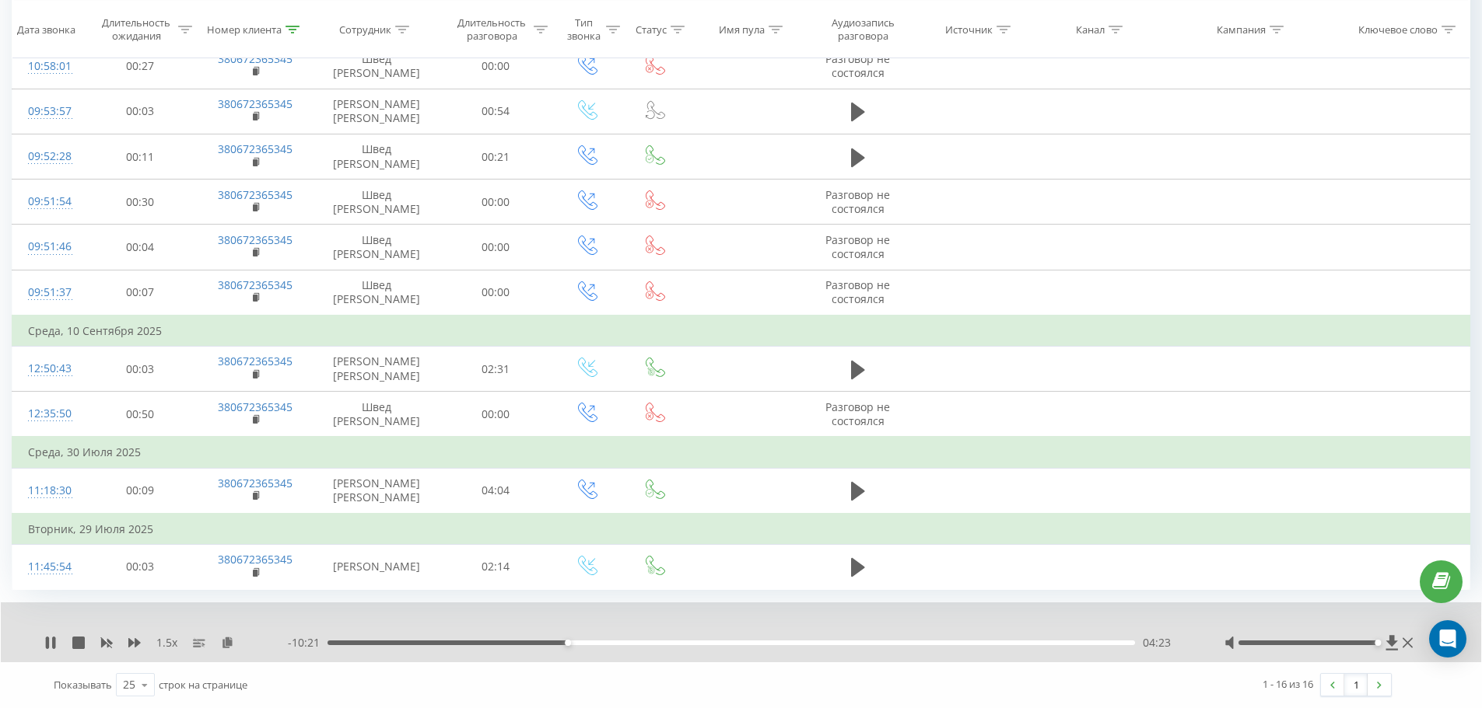
click at [581, 643] on div "04:23" at bounding box center [730, 643] width 807 height 5
click at [596, 645] on div "00:00" at bounding box center [730, 643] width 807 height 5
click at [617, 643] on div "04:56" at bounding box center [730, 643] width 807 height 5
click at [631, 643] on div "05:17" at bounding box center [730, 643] width 807 height 5
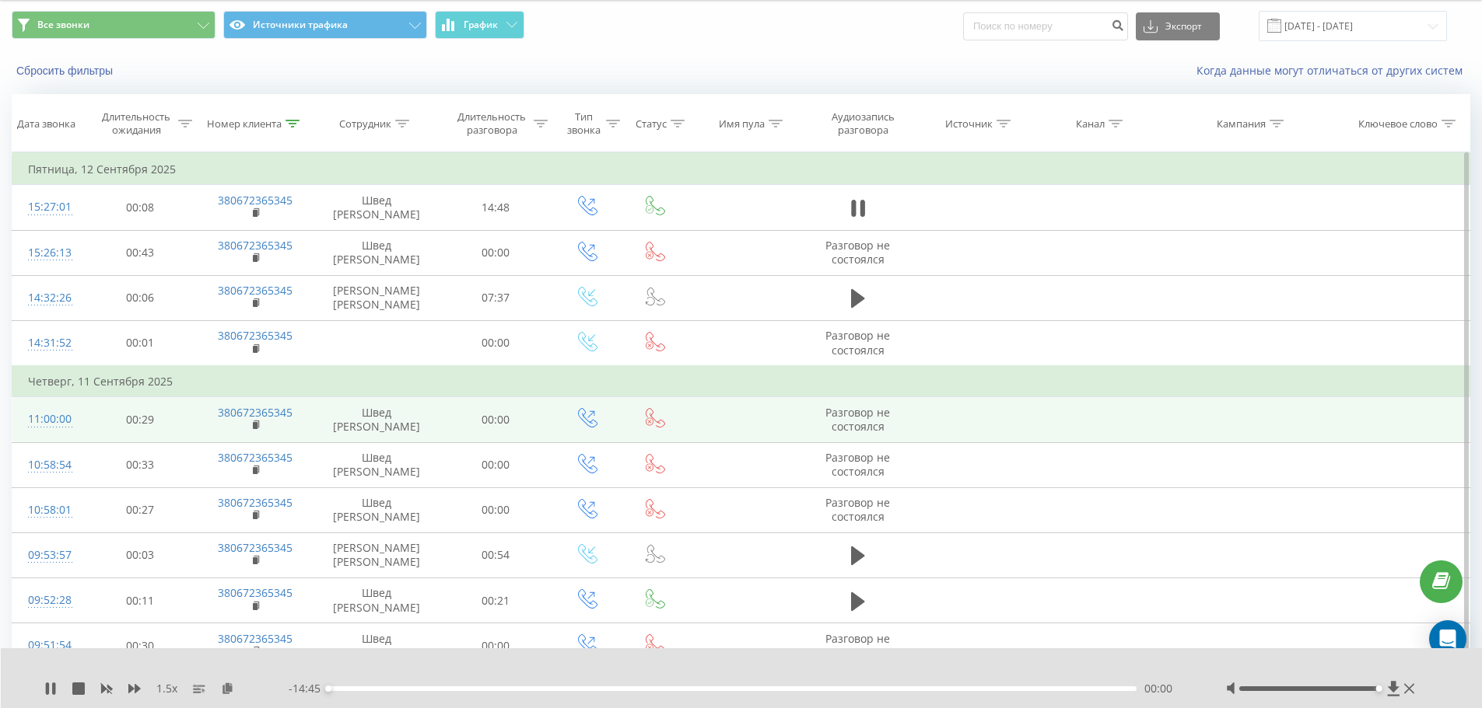
scroll to position [0, 0]
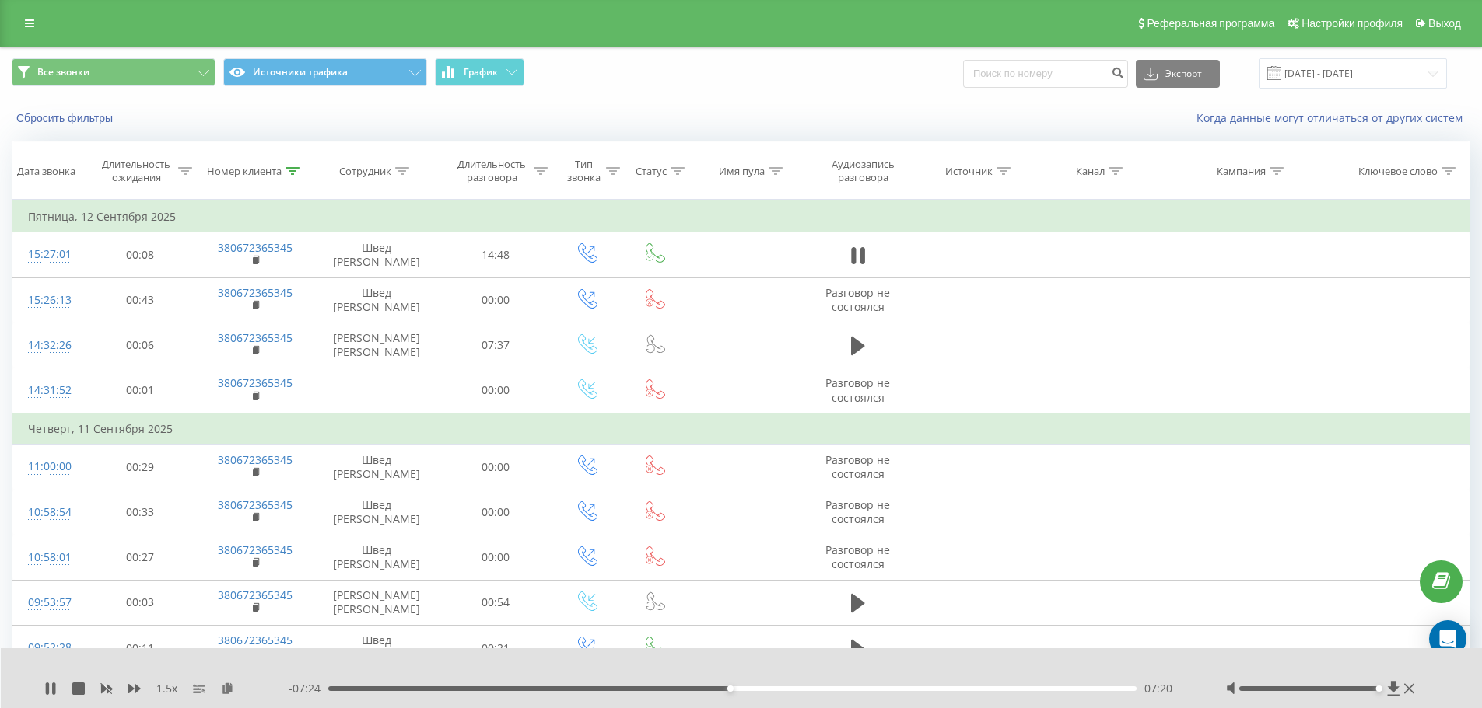
click at [704, 687] on div "07:20" at bounding box center [732, 689] width 809 height 5
click at [49, 686] on icon at bounding box center [47, 689] width 3 height 12
click at [44, 689] on icon at bounding box center [50, 689] width 12 height 12
click at [777, 691] on div "08:07" at bounding box center [732, 689] width 809 height 5
click at [783, 690] on div "08:12" at bounding box center [732, 689] width 809 height 5
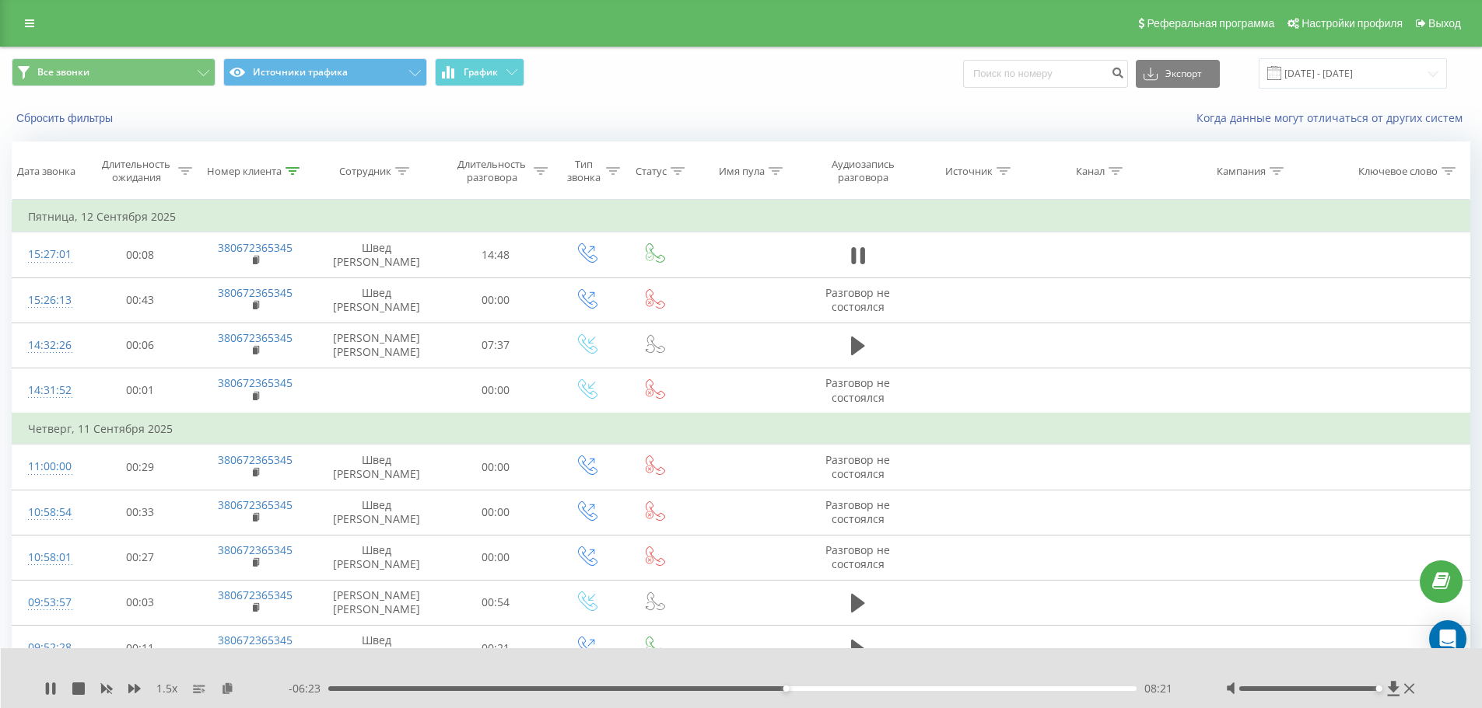
click at [791, 687] on div "08:21" at bounding box center [732, 689] width 809 height 5
click at [796, 687] on div "08:28" at bounding box center [732, 689] width 809 height 5
click at [798, 687] on div "08:34" at bounding box center [798, 689] width 6 height 6
click at [804, 688] on div "08:35" at bounding box center [732, 689] width 809 height 5
click at [810, 689] on div "08:42" at bounding box center [732, 689] width 809 height 5
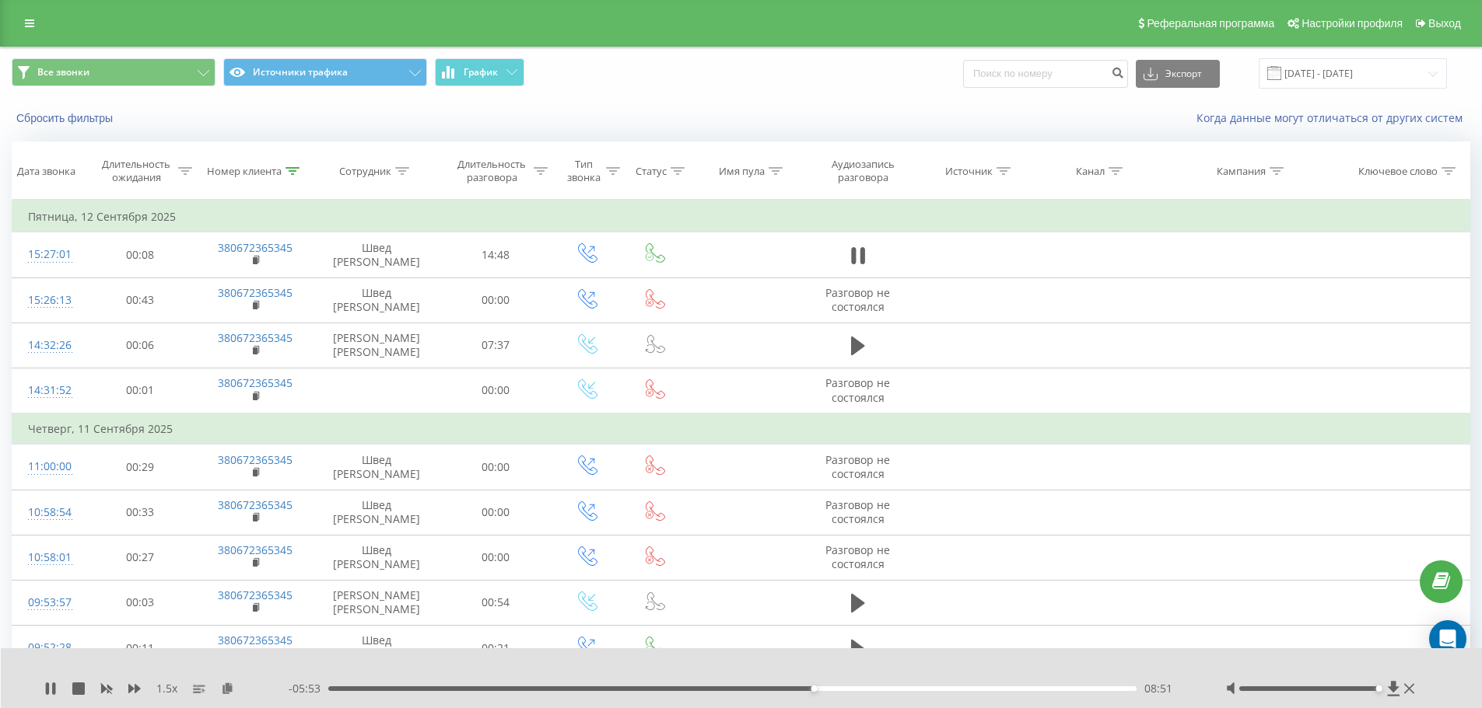
click at [821, 689] on div "08:51" at bounding box center [732, 689] width 809 height 5
click at [828, 690] on div "09:08" at bounding box center [732, 689] width 809 height 5
click at [837, 687] on div "09:08" at bounding box center [732, 689] width 809 height 5
drag, startPoint x: 845, startPoint y: 687, endPoint x: 856, endPoint y: 690, distance: 11.9
click at [848, 689] on div "09:18" at bounding box center [732, 689] width 809 height 5
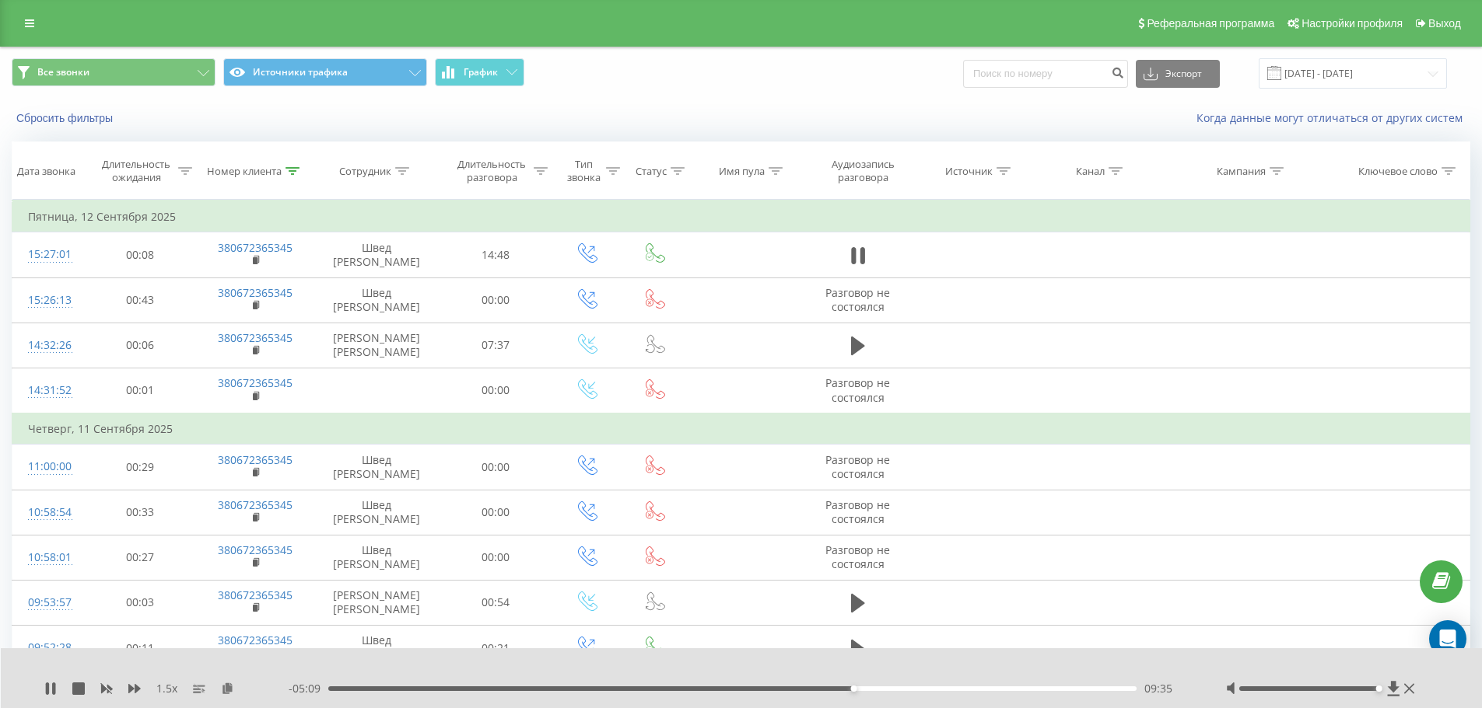
click at [853, 690] on div "09:35" at bounding box center [853, 689] width 6 height 6
click at [857, 691] on div "09:40" at bounding box center [732, 689] width 809 height 5
click at [869, 687] on div "09:40" at bounding box center [732, 689] width 809 height 5
click at [883, 688] on div "09:52" at bounding box center [732, 689] width 809 height 5
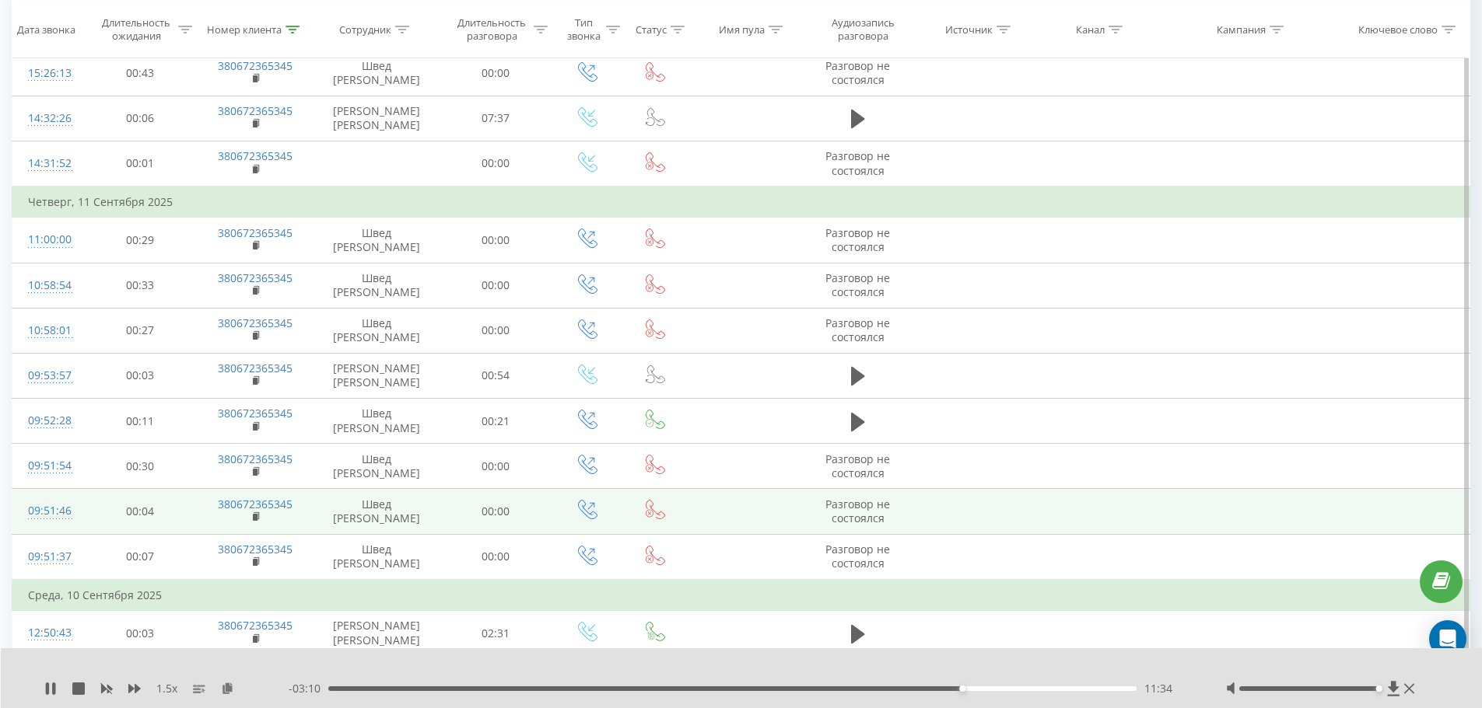
scroll to position [103, 0]
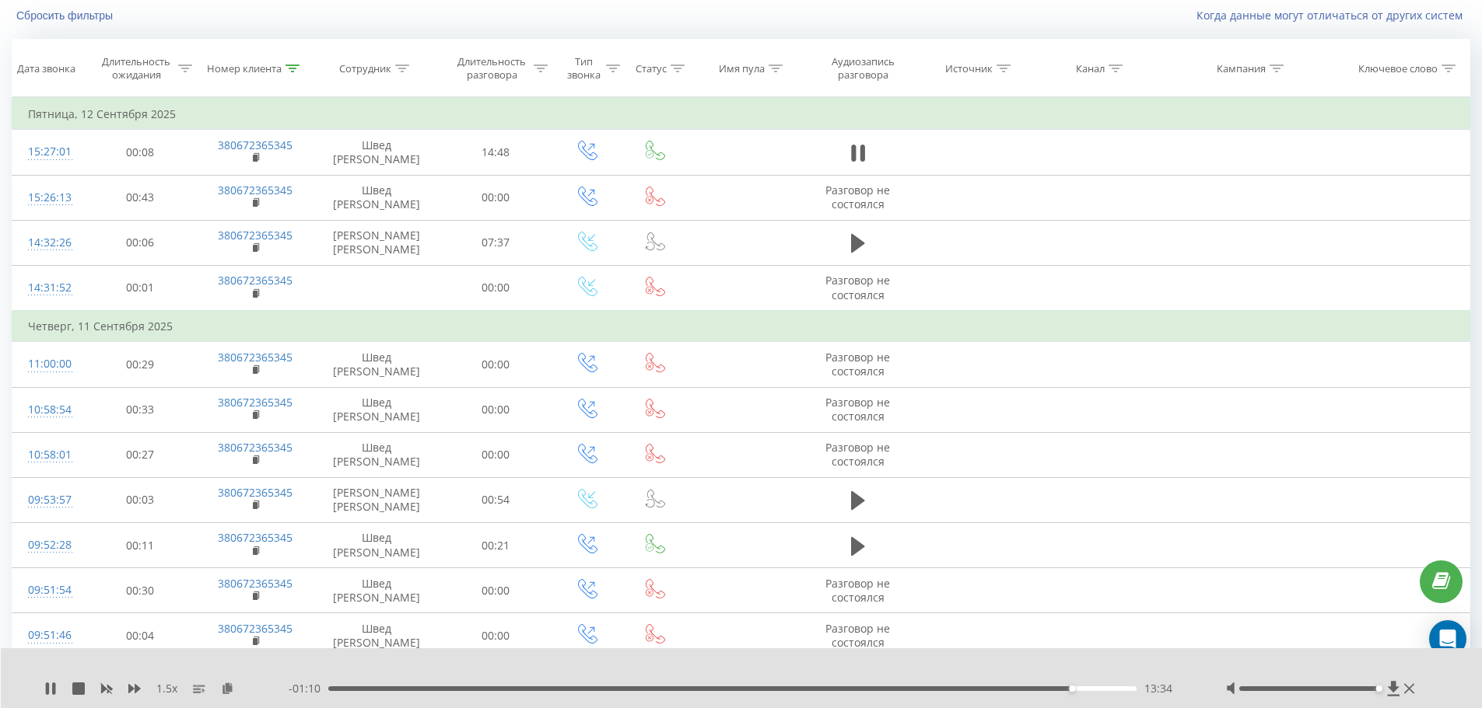
click at [1082, 690] on div "13:34" at bounding box center [732, 689] width 809 height 5
click at [1087, 690] on div "13:46" at bounding box center [732, 689] width 809 height 5
click at [1084, 687] on div "13:51" at bounding box center [1087, 689] width 6 height 6
click at [1078, 687] on div "13:41" at bounding box center [1079, 689] width 6 height 6
click at [270, 70] on div "Номер клиента" at bounding box center [244, 68] width 75 height 13
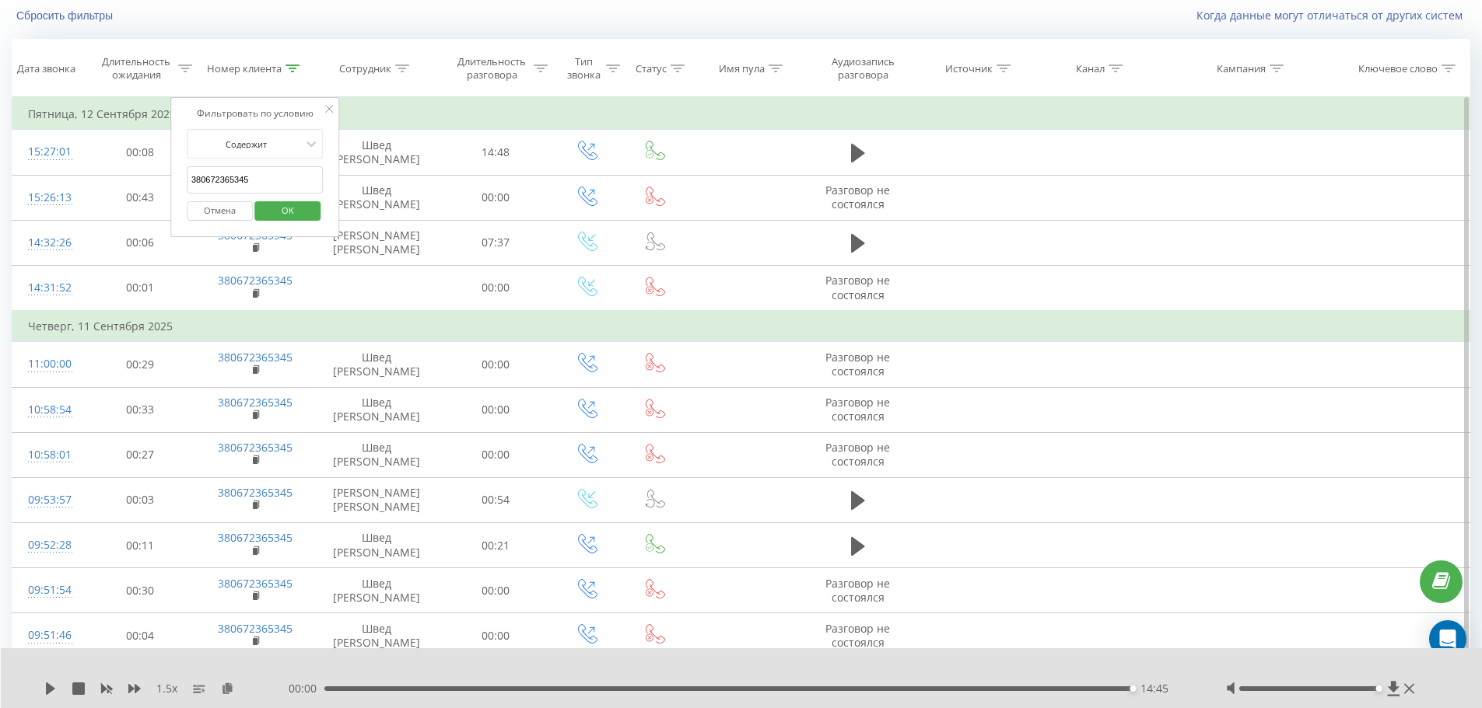
click at [293, 186] on input "380672365345" at bounding box center [255, 179] width 137 height 27
paste input "964872511"
click at [296, 206] on span "OK" at bounding box center [288, 210] width 44 height 24
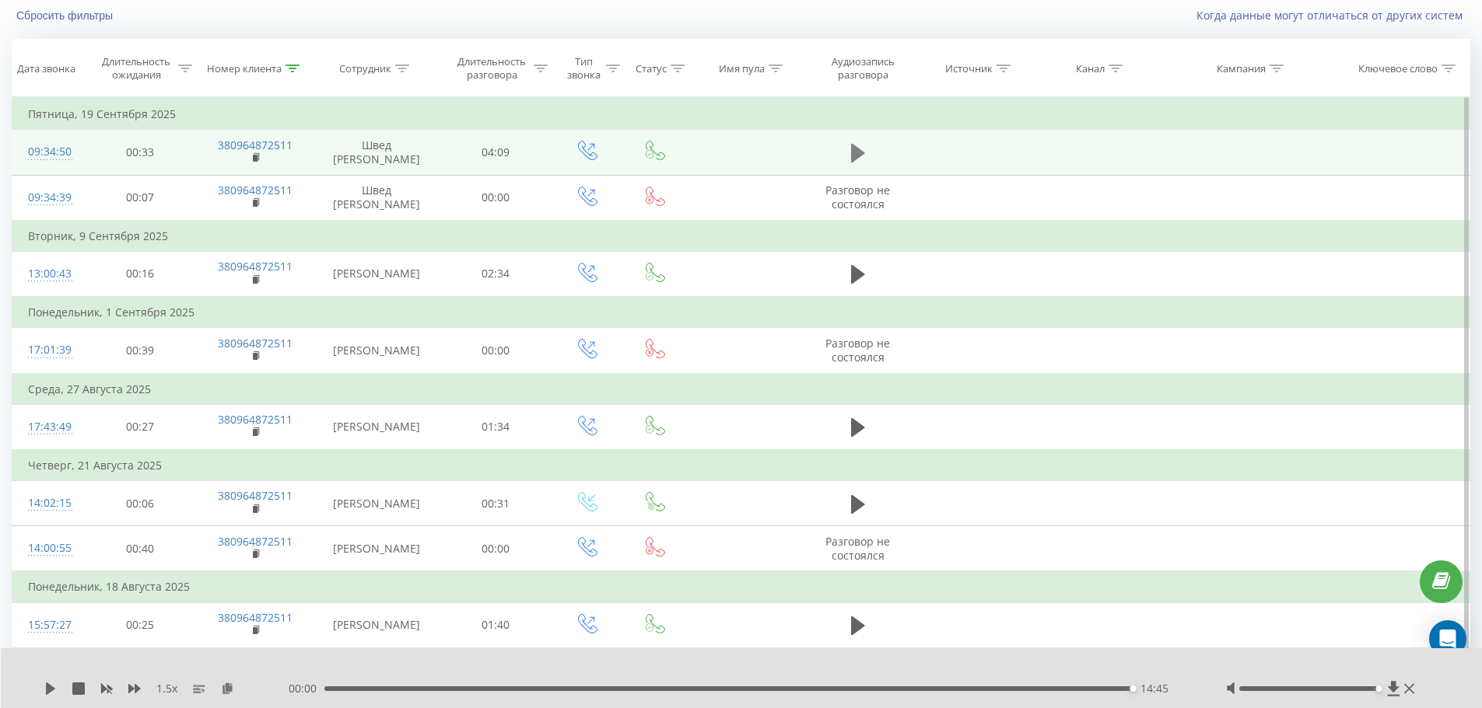
click at [855, 155] on icon at bounding box center [858, 153] width 14 height 19
click at [253, 158] on icon at bounding box center [257, 157] width 9 height 11
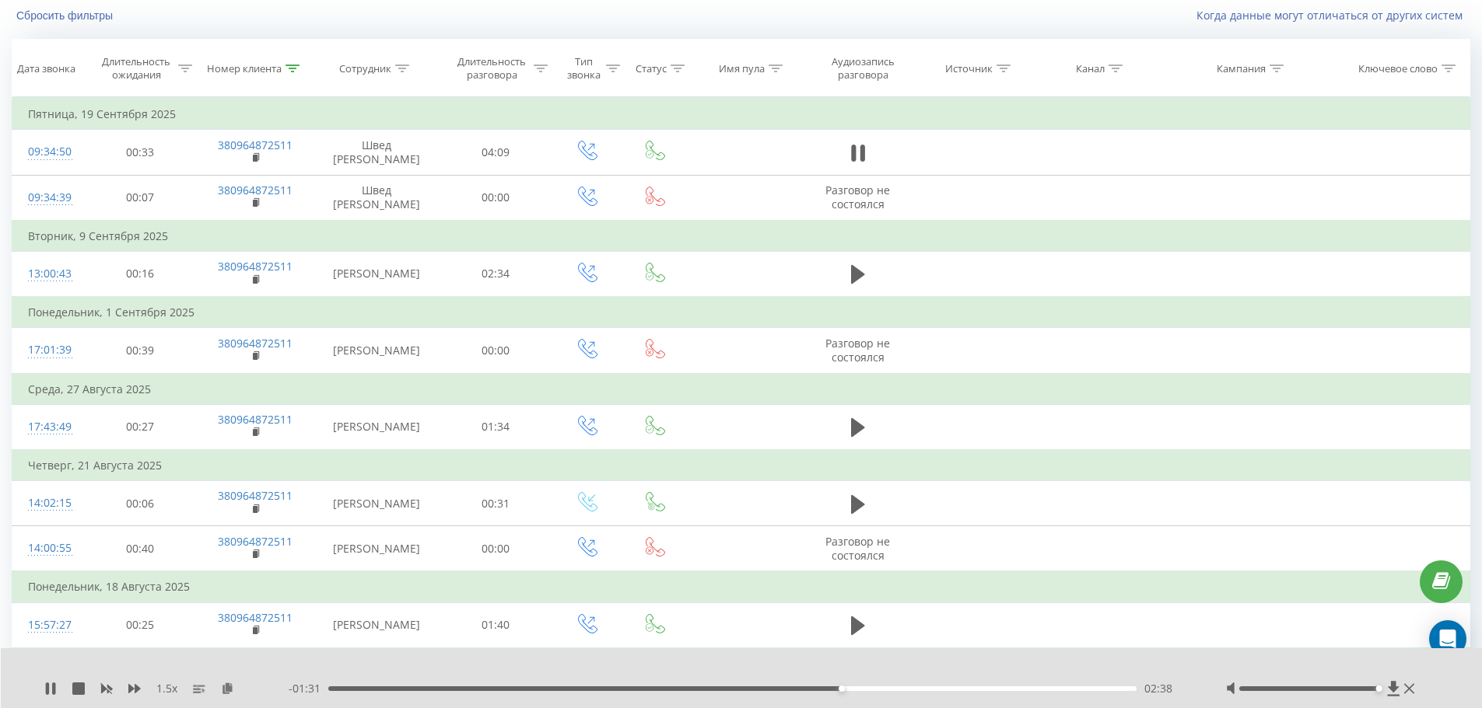
click at [861, 689] on div "02:38" at bounding box center [732, 689] width 809 height 5
click at [897, 685] on div "- 01:23 02:45 02:45" at bounding box center [738, 689] width 898 height 16
click at [904, 688] on div "02:46" at bounding box center [732, 689] width 809 height 5
click at [229, 688] on icon at bounding box center [227, 688] width 13 height 11
click at [257, 72] on div "Номер клиента" at bounding box center [244, 68] width 75 height 13
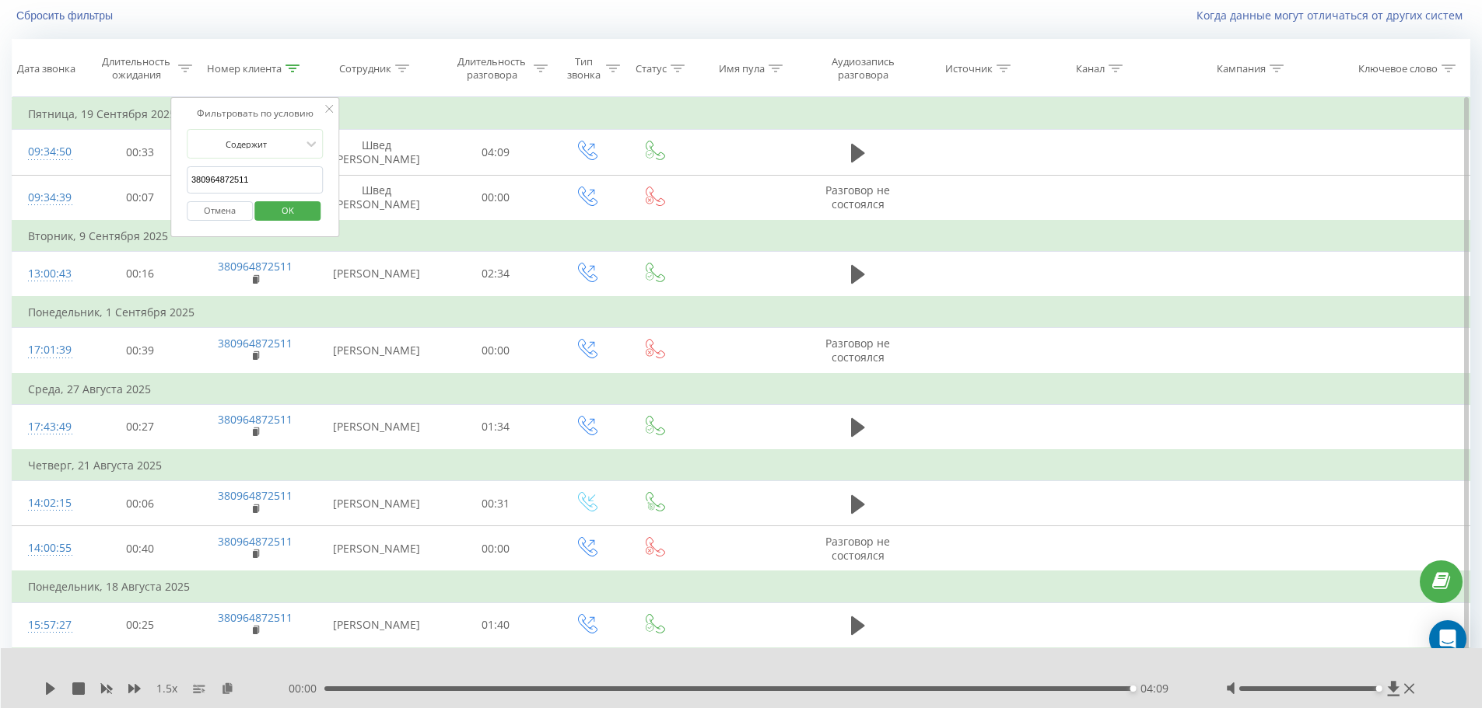
click at [290, 180] on input "380964872511" at bounding box center [255, 179] width 137 height 27
paste input "53335819"
drag, startPoint x: 300, startPoint y: 212, endPoint x: 311, endPoint y: 127, distance: 86.2
click at [303, 214] on span "OK" at bounding box center [288, 210] width 44 height 24
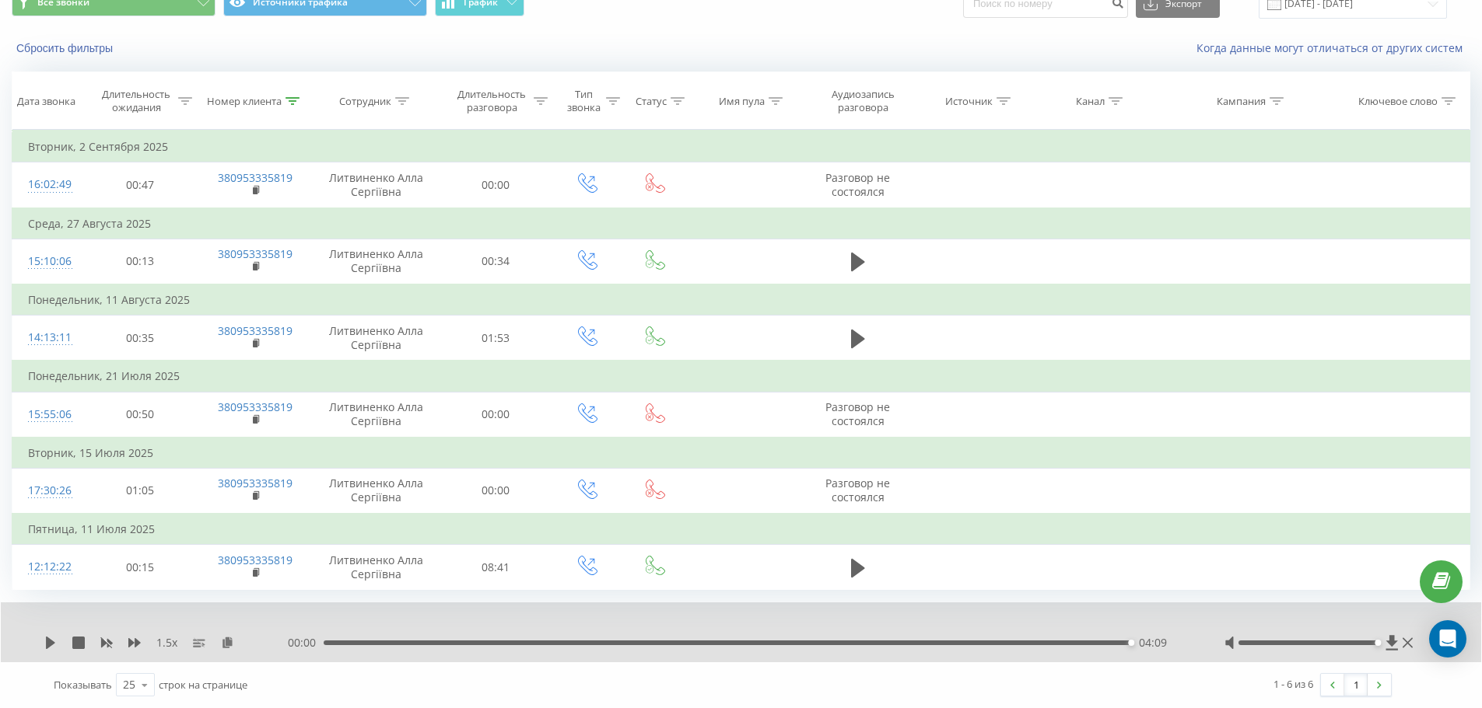
scroll to position [10, 0]
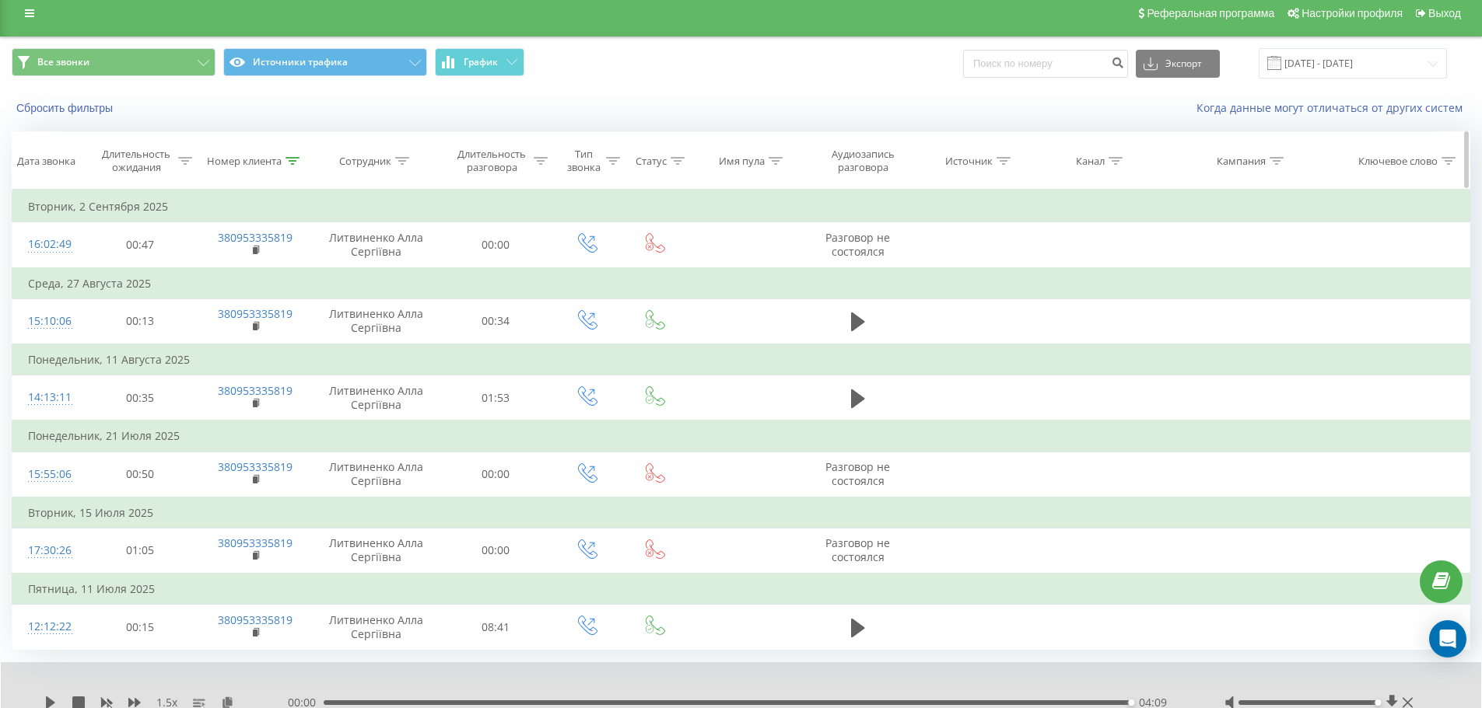
click at [296, 161] on icon at bounding box center [292, 161] width 14 height 8
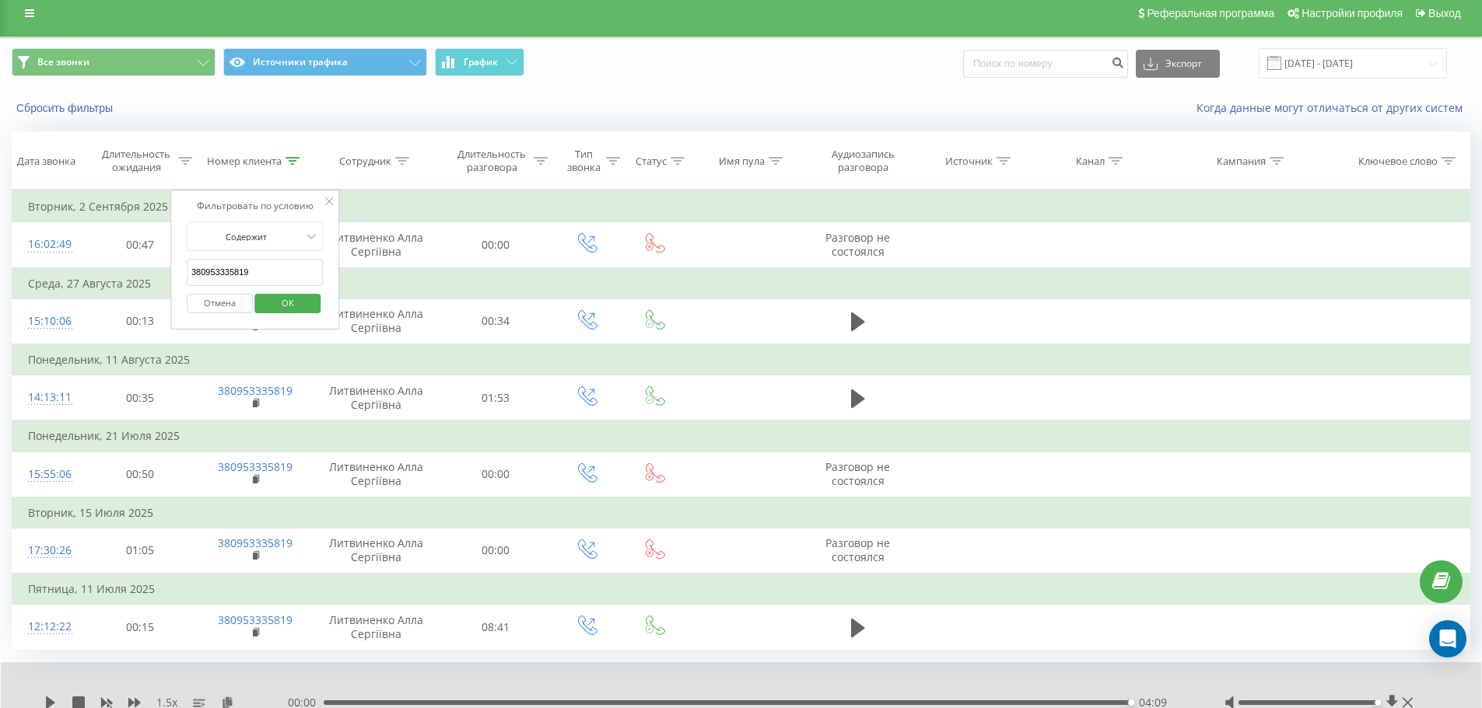
click at [300, 277] on input "380953335819" at bounding box center [255, 272] width 137 height 27
paste input "67725706"
click at [302, 304] on span "OK" at bounding box center [288, 303] width 44 height 24
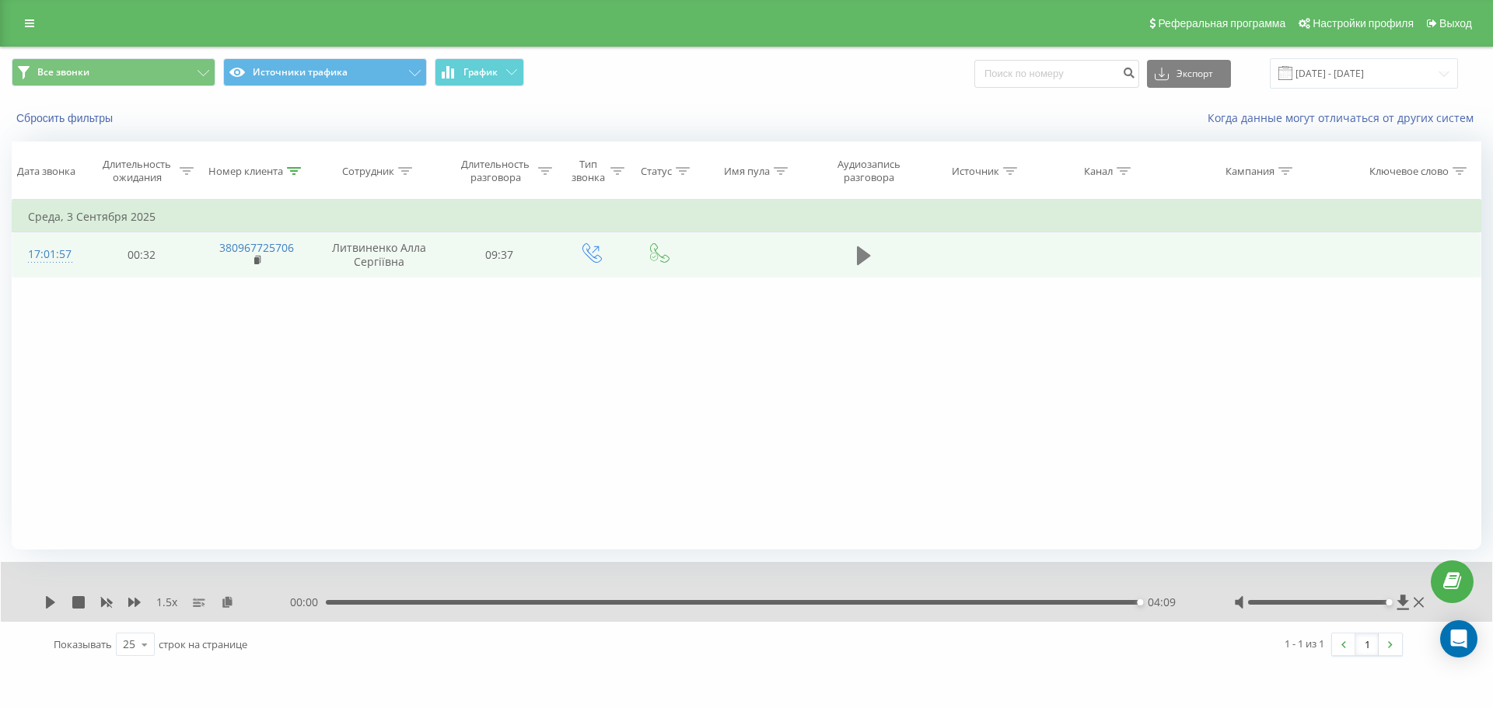
click at [867, 259] on icon at bounding box center [864, 256] width 14 height 22
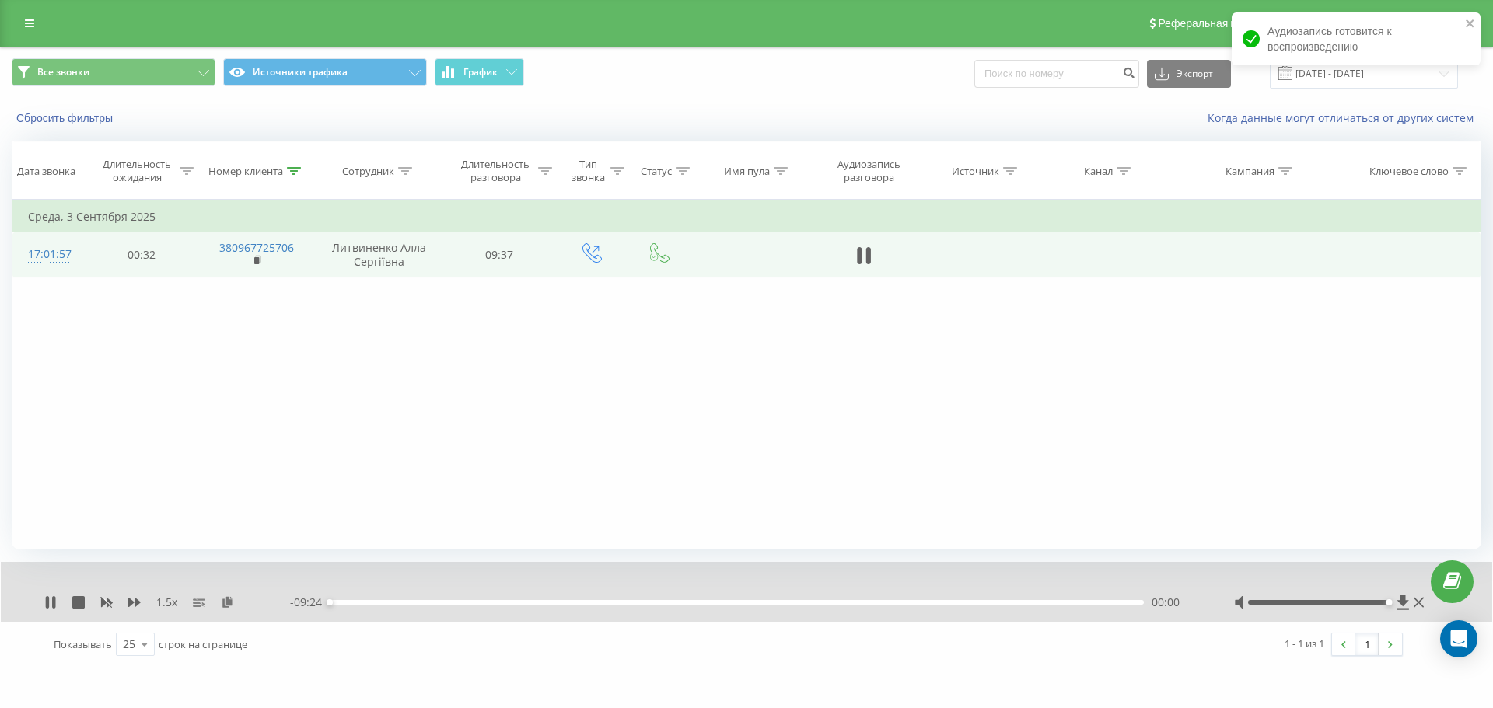
click at [366, 600] on div "- 09:24 00:00 00:00" at bounding box center [742, 603] width 905 height 16
click at [368, 604] on div "00:26" at bounding box center [737, 602] width 814 height 5
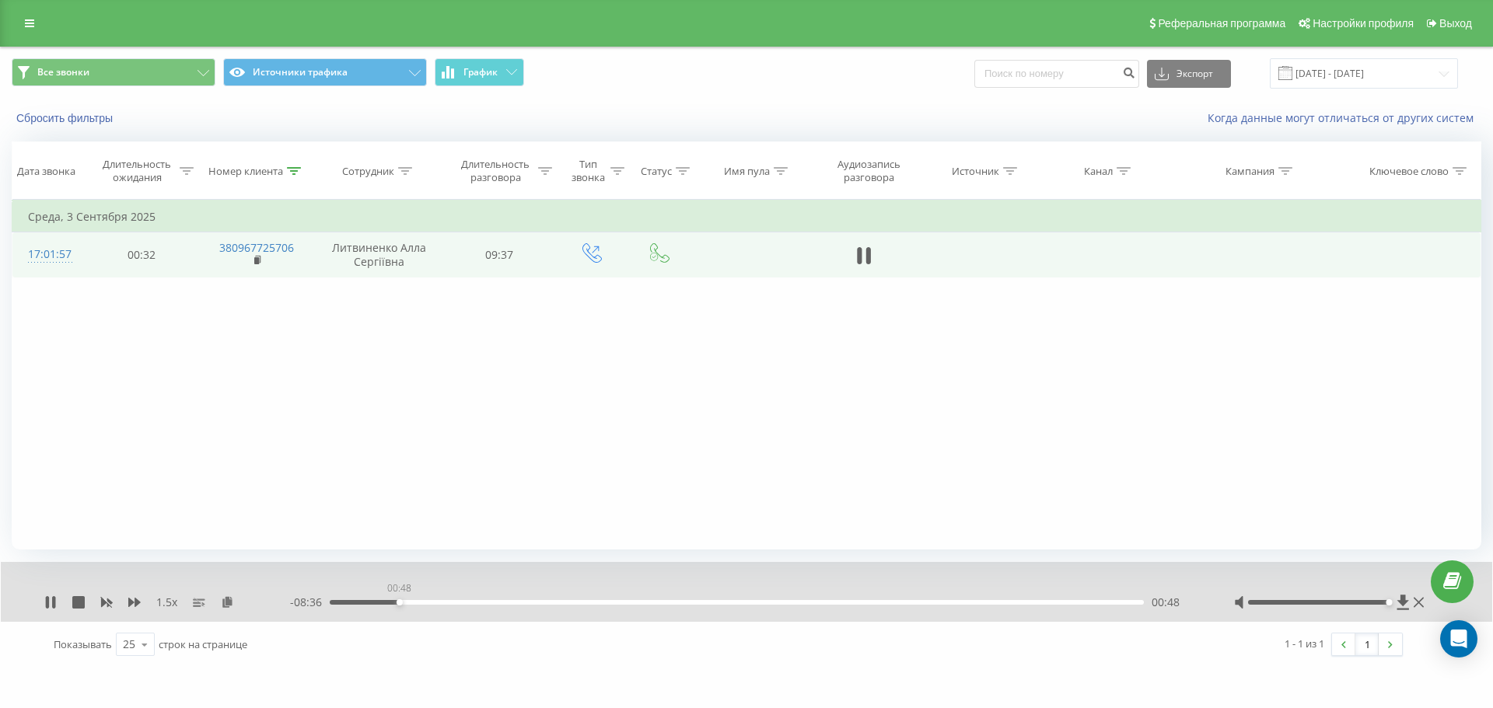
click at [400, 601] on div "00:48" at bounding box center [737, 602] width 814 height 5
drag, startPoint x: 443, startPoint y: 603, endPoint x: 471, endPoint y: 603, distance: 28.8
click at [444, 603] on div "01:18" at bounding box center [737, 602] width 814 height 5
click at [483, 603] on div "01:22" at bounding box center [737, 602] width 814 height 5
click at [547, 603] on div "02:19" at bounding box center [737, 602] width 814 height 5
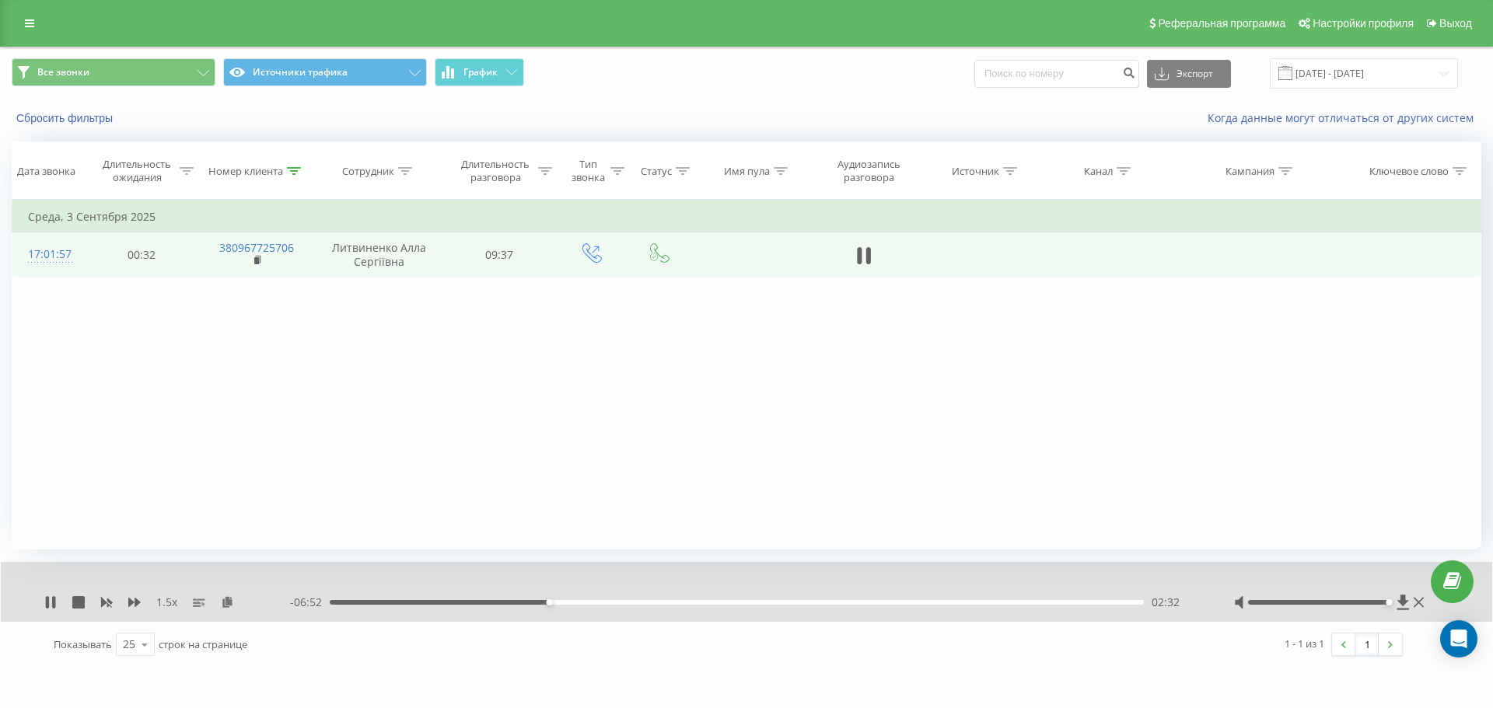
click at [571, 601] on div "02:32" at bounding box center [737, 602] width 814 height 5
click at [575, 604] on div "02:48" at bounding box center [572, 603] width 6 height 6
click at [586, 604] on div "02:52" at bounding box center [737, 602] width 814 height 5
click at [607, 605] on div "- 06:24 02:59 02:59" at bounding box center [742, 603] width 905 height 16
click at [596, 601] on div "03:00" at bounding box center [737, 602] width 814 height 5
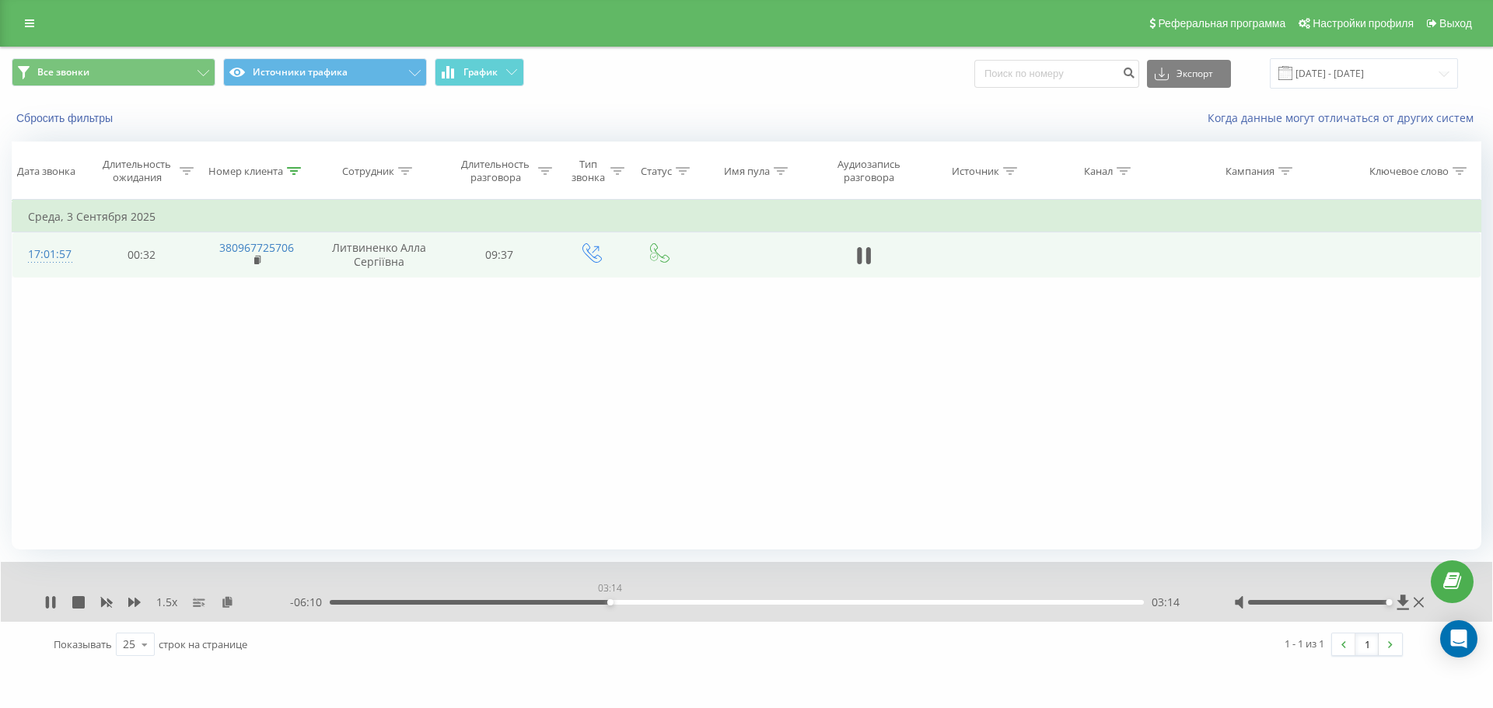
click at [610, 603] on div "03:14" at bounding box center [737, 602] width 814 height 5
click at [665, 604] on div "03:52" at bounding box center [666, 603] width 6 height 6
click at [674, 601] on div "03:53" at bounding box center [737, 602] width 814 height 5
click at [669, 602] on div "03:53" at bounding box center [666, 603] width 6 height 6
click at [691, 604] on div "04:00" at bounding box center [737, 602] width 814 height 5
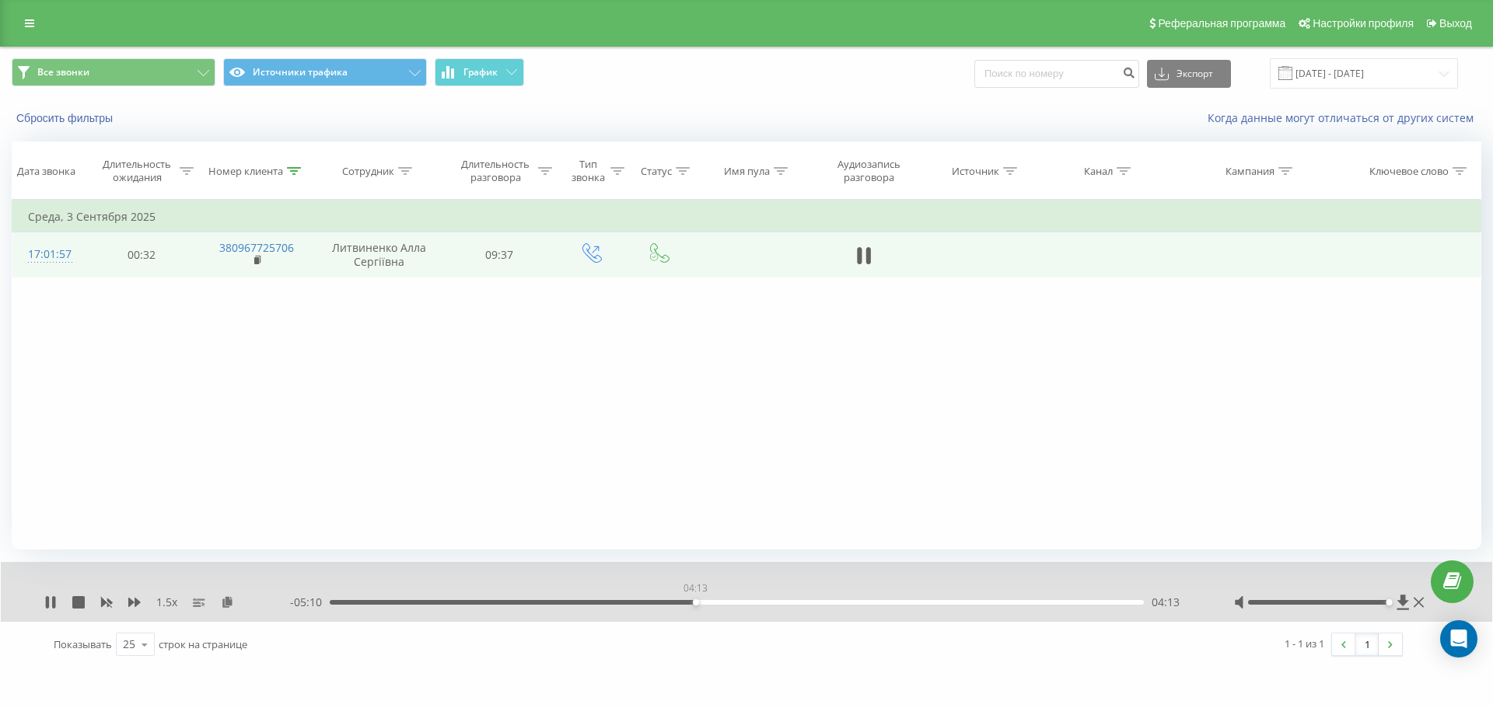
click at [695, 604] on div "04:13" at bounding box center [737, 602] width 814 height 5
click at [704, 603] on div "04:18" at bounding box center [737, 602] width 814 height 5
click at [710, 603] on div "04:21" at bounding box center [707, 603] width 6 height 6
click at [732, 604] on div "04:21" at bounding box center [737, 602] width 814 height 5
click at [747, 603] on div "04:49" at bounding box center [737, 602] width 814 height 5
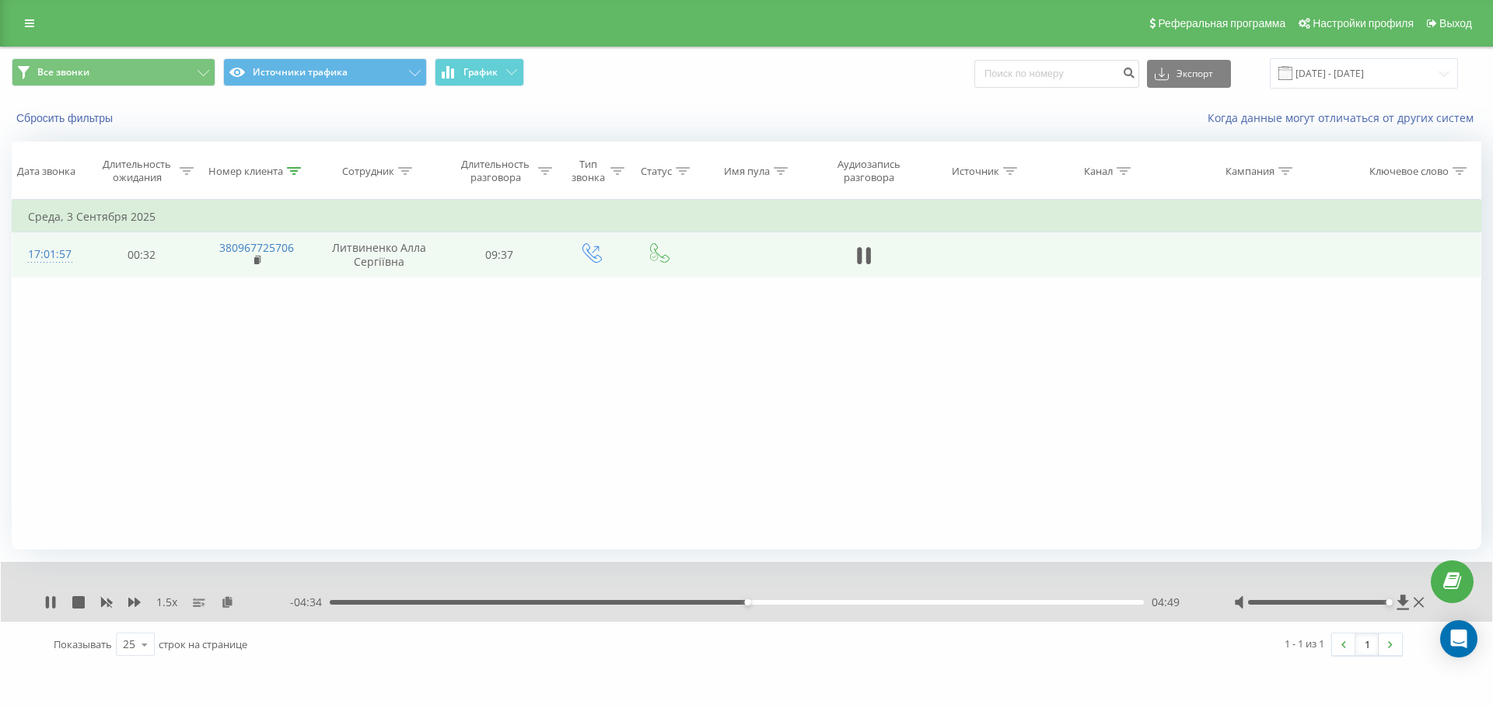
click at [768, 603] on div "04:49" at bounding box center [737, 602] width 814 height 5
click at [750, 603] on div "04:49" at bounding box center [747, 603] width 6 height 6
click at [757, 605] on div "05:09" at bounding box center [737, 602] width 814 height 5
click at [744, 603] on div "04:58" at bounding box center [737, 602] width 814 height 5
drag, startPoint x: 224, startPoint y: 601, endPoint x: 475, endPoint y: 533, distance: 260.4
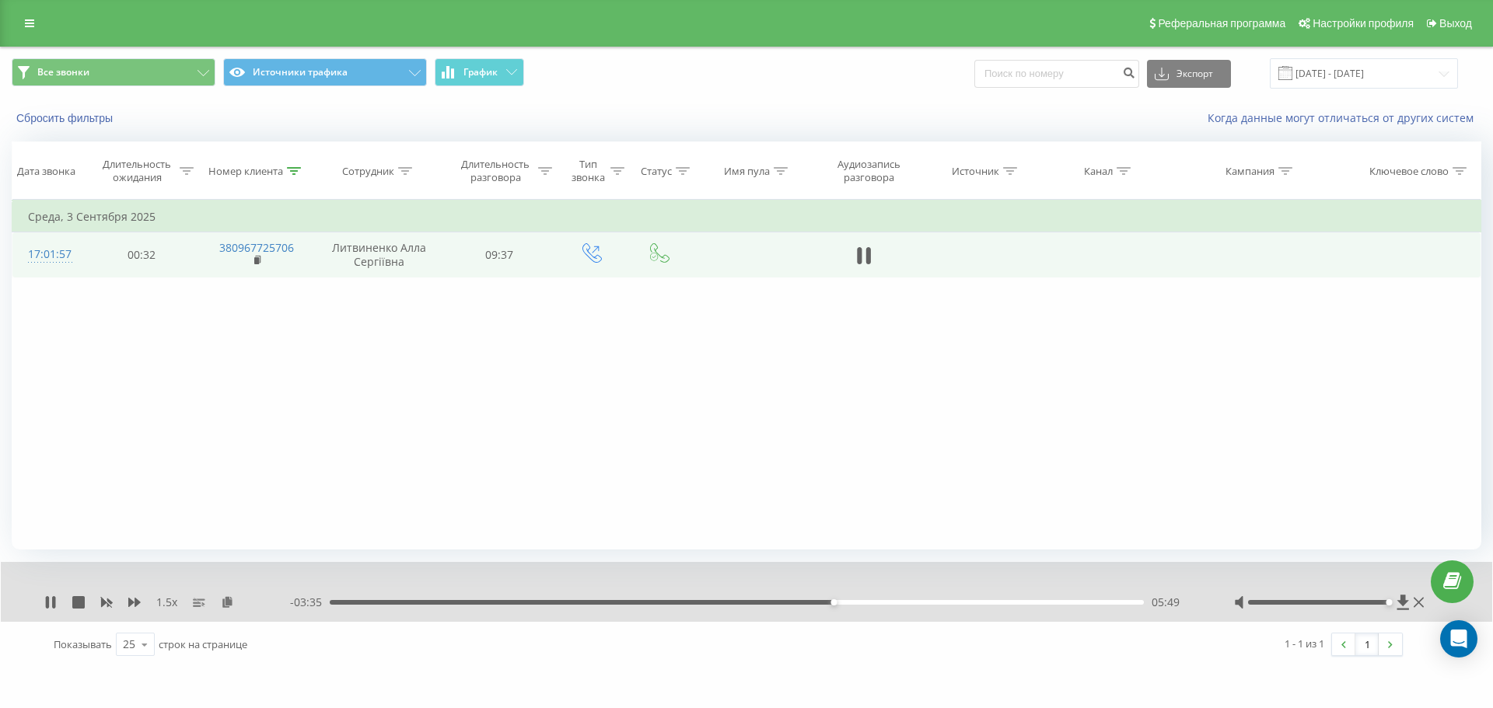
click at [224, 601] on icon at bounding box center [227, 601] width 13 height 11
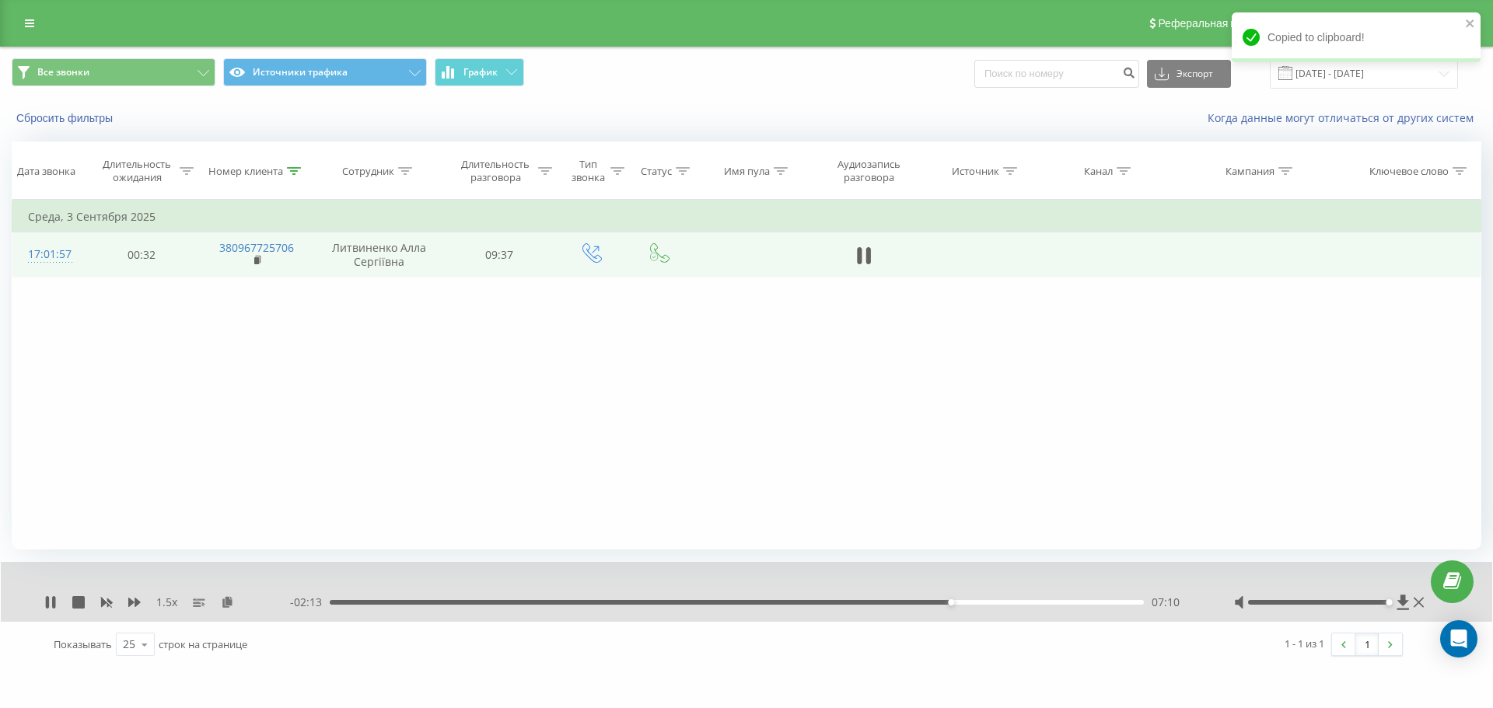
click at [957, 603] on div "07:10" at bounding box center [737, 602] width 814 height 5
click at [963, 603] on div "07:15" at bounding box center [737, 602] width 814 height 5
click at [977, 602] on div "07:23" at bounding box center [737, 602] width 814 height 5
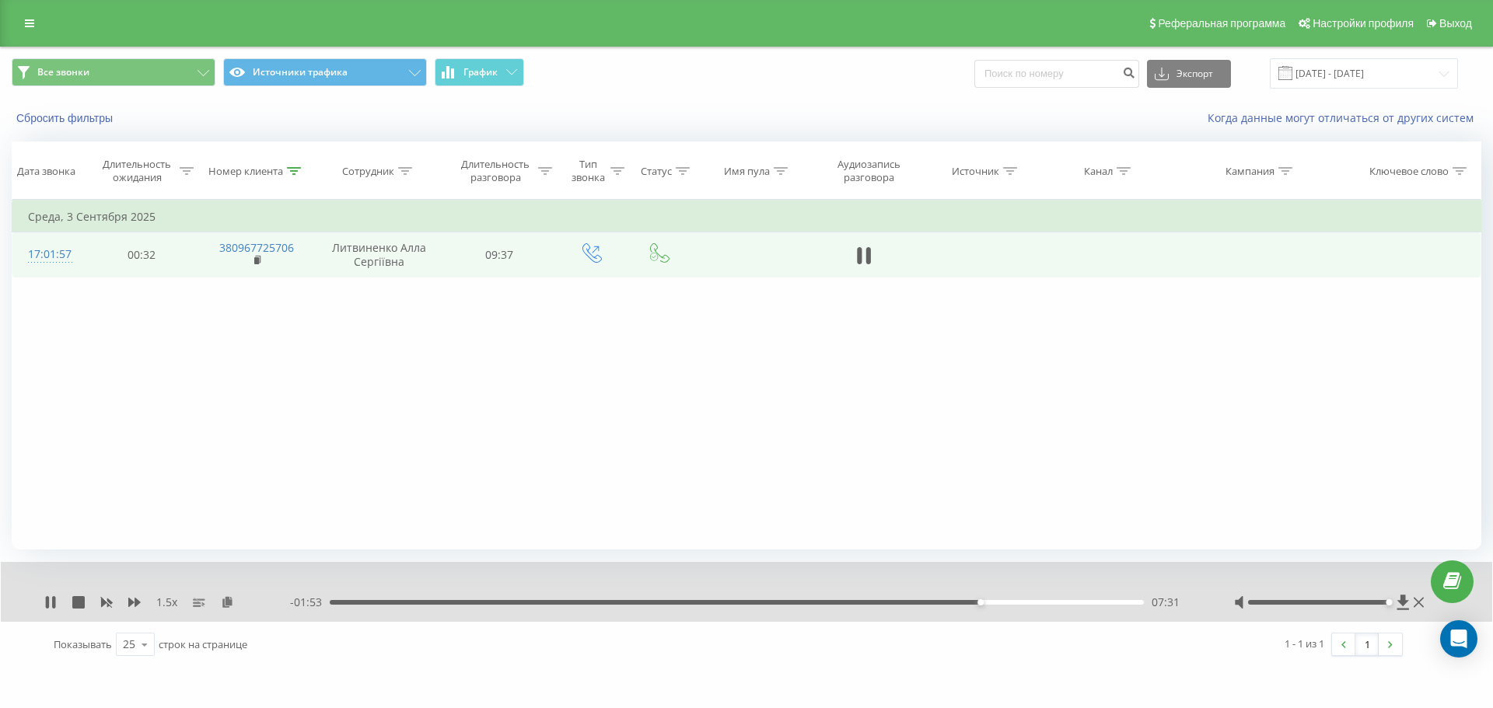
click at [975, 606] on div "- 01:53 07:31 07:31" at bounding box center [742, 603] width 905 height 16
click at [974, 604] on div "07:31" at bounding box center [737, 602] width 814 height 5
click at [993, 600] on div "- 01:48 07:35 07:35" at bounding box center [742, 603] width 905 height 16
click at [996, 600] on div "- 01:48 07:36 07:36" at bounding box center [742, 603] width 905 height 16
click at [995, 604] on div "07:36" at bounding box center [737, 602] width 814 height 5
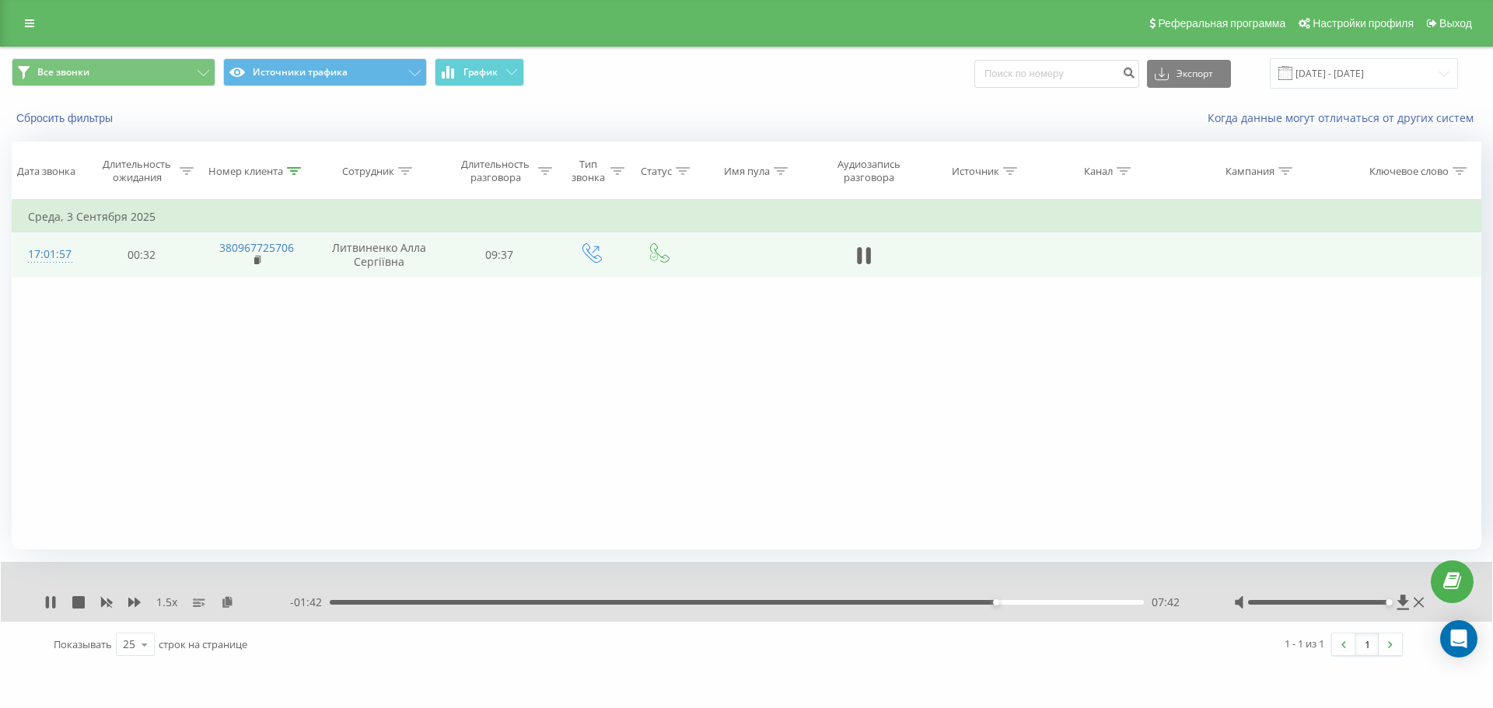
click at [1009, 601] on div "07:42" at bounding box center [737, 602] width 814 height 5
click at [1017, 601] on div "07:53" at bounding box center [737, 602] width 814 height 5
click at [1030, 602] on div "07:57" at bounding box center [737, 602] width 814 height 5
click at [1041, 602] on div "08:07" at bounding box center [737, 602] width 814 height 5
click at [1050, 601] on div "08:19" at bounding box center [737, 602] width 814 height 5
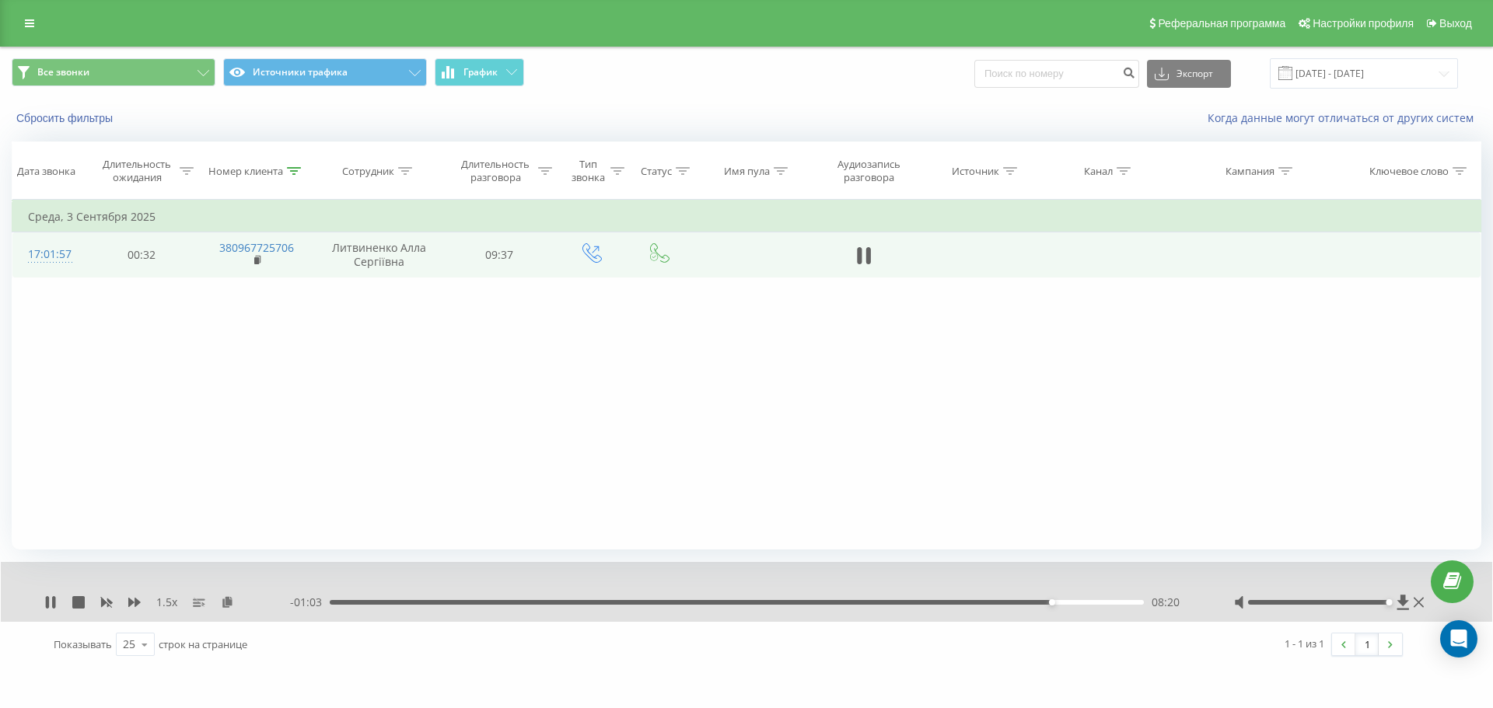
drag, startPoint x: 1057, startPoint y: 602, endPoint x: 1066, endPoint y: 601, distance: 9.4
click at [1058, 602] on div "08:20" at bounding box center [737, 602] width 814 height 5
click at [1063, 604] on div "08:27" at bounding box center [1061, 603] width 6 height 6
click at [1073, 602] on div "08:29" at bounding box center [737, 602] width 814 height 5
click at [1081, 603] on div "08:36" at bounding box center [737, 602] width 814 height 5
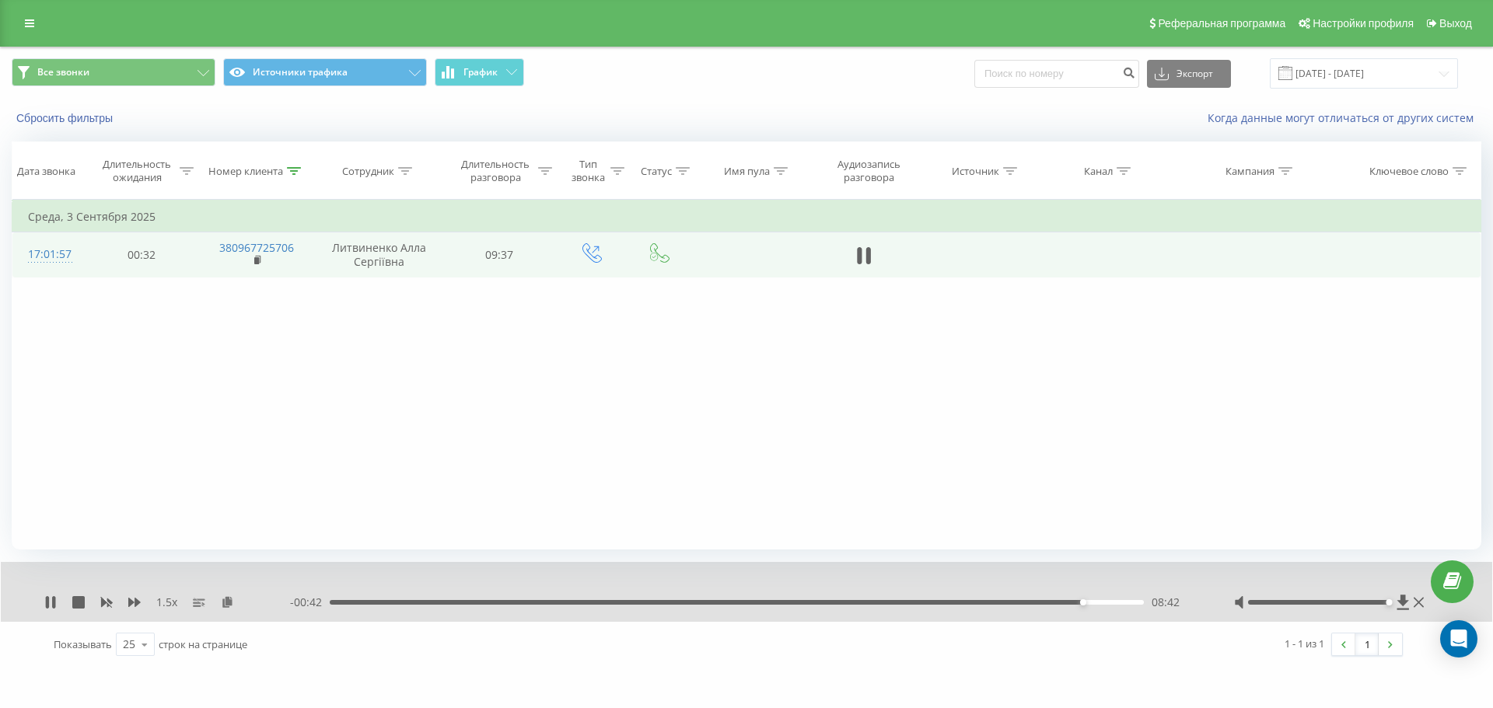
click at [1087, 602] on div "08:42" at bounding box center [737, 602] width 814 height 5
click at [1092, 602] on div "08:45" at bounding box center [737, 602] width 814 height 5
click at [273, 175] on div "Номер клиента" at bounding box center [245, 171] width 75 height 13
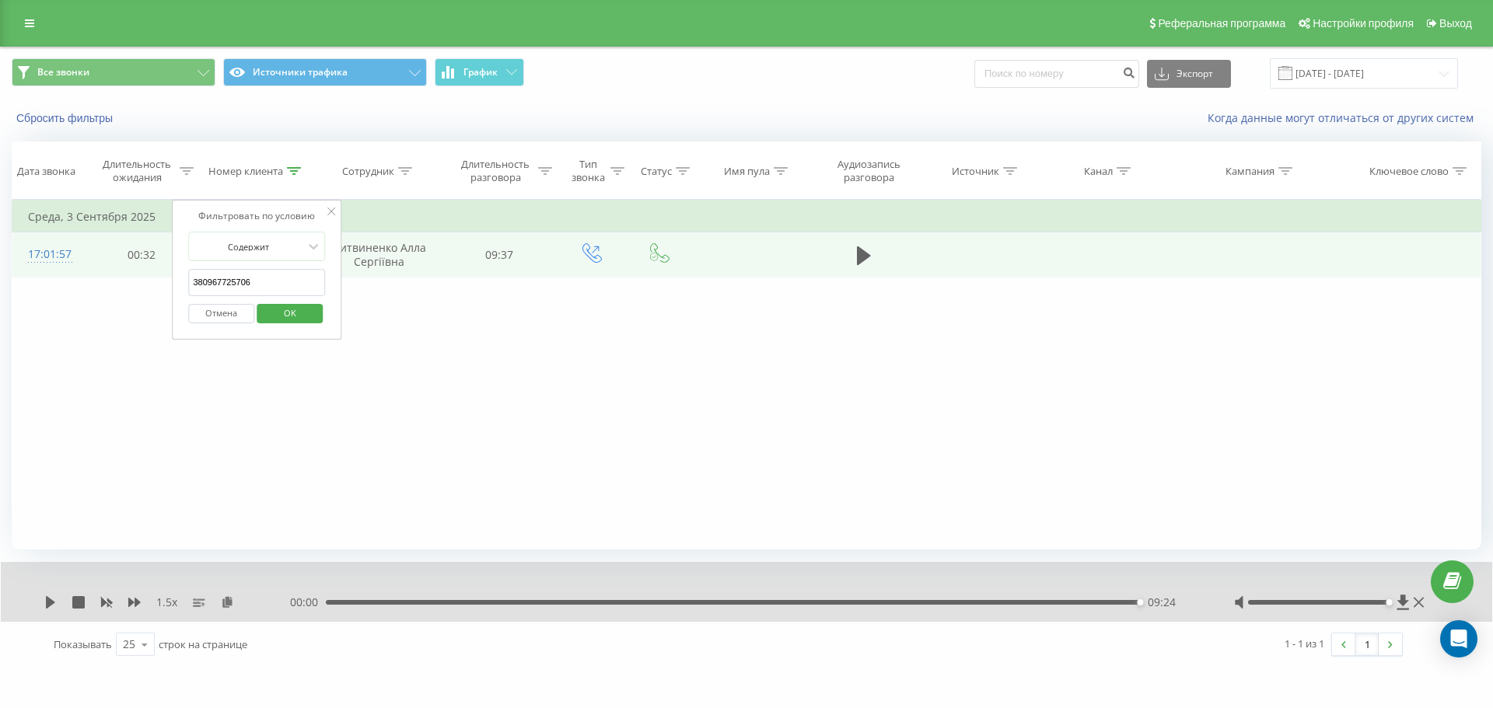
click at [290, 289] on input "380967725706" at bounding box center [256, 282] width 137 height 27
paste input "77607722"
click at [292, 317] on span "OK" at bounding box center [290, 313] width 44 height 24
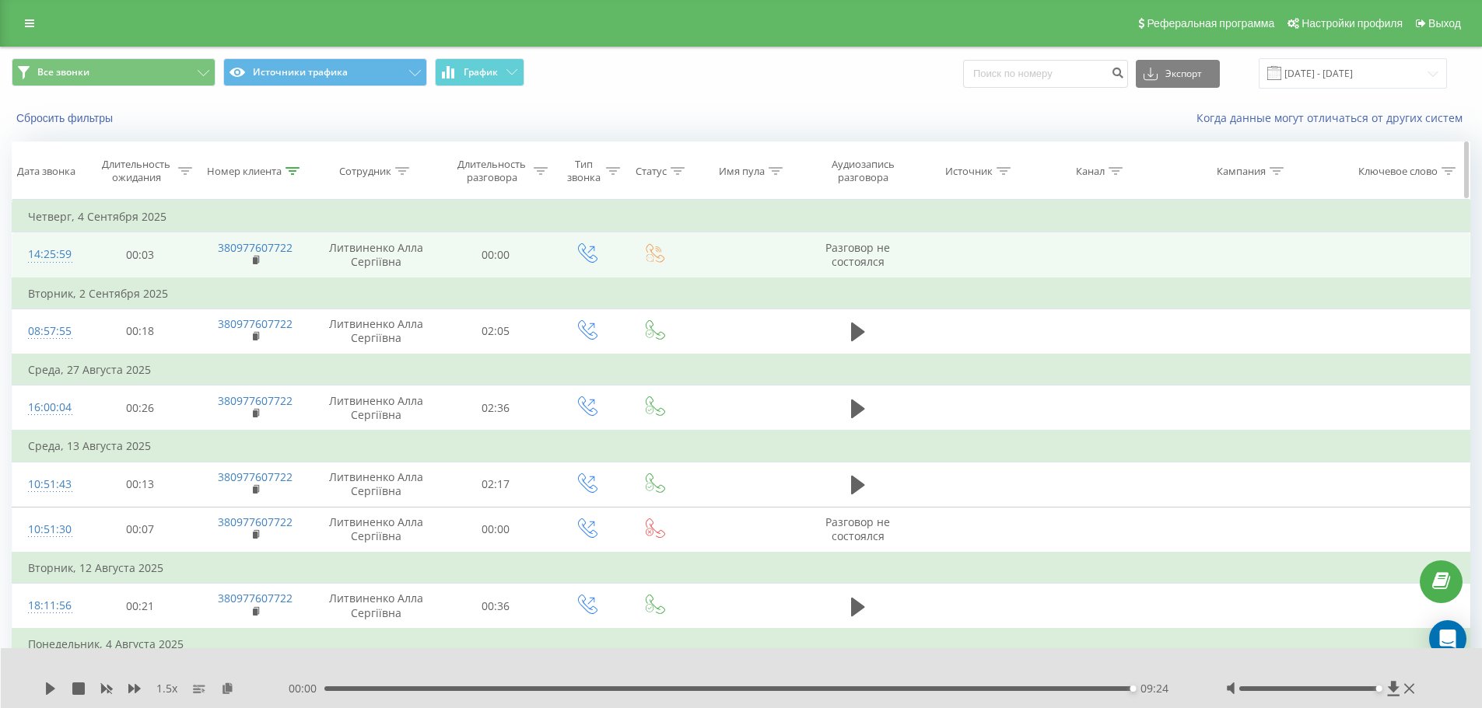
click at [249, 173] on div "Номер клиента" at bounding box center [244, 171] width 75 height 13
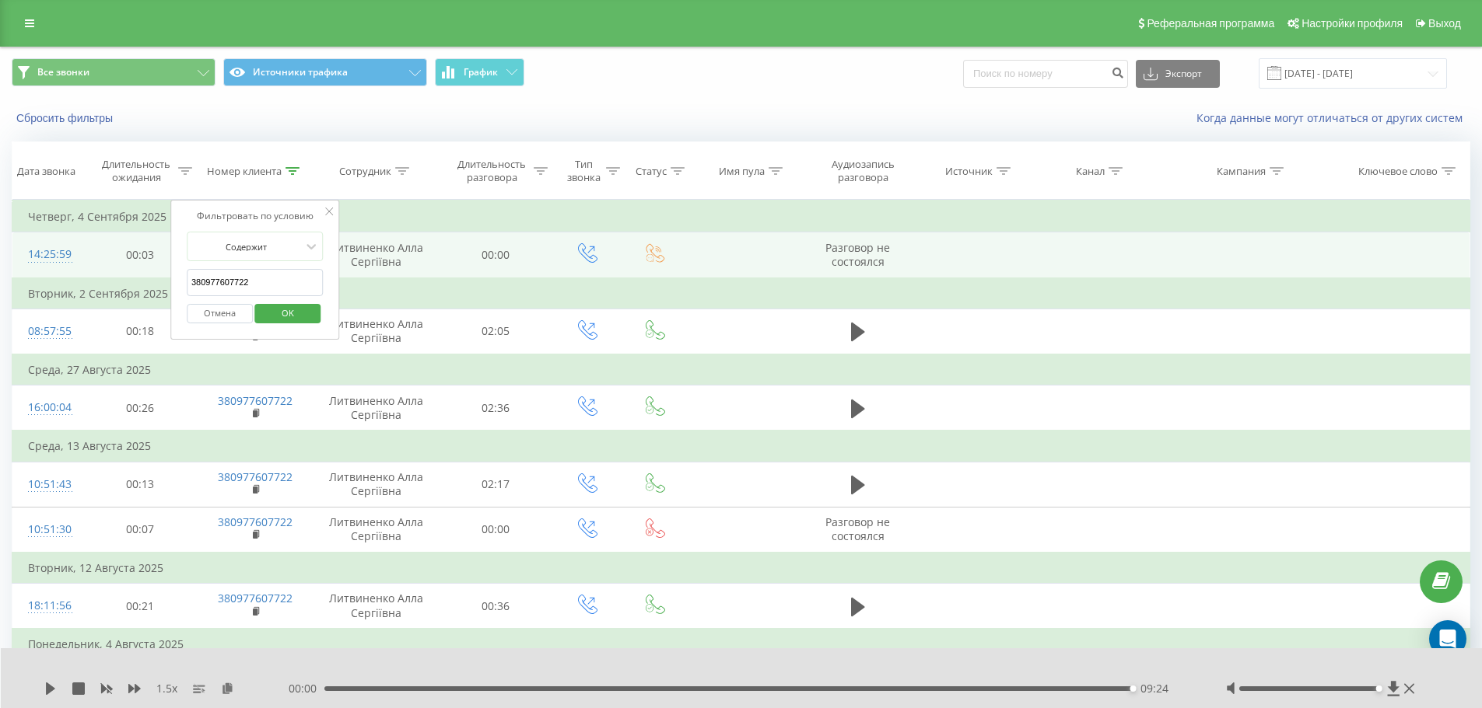
click at [295, 268] on form "Содержит 380977607722 Отмена OK" at bounding box center [255, 282] width 137 height 100
paste input "3348688"
type input "380933486882"
click at [302, 309] on span "OK" at bounding box center [288, 313] width 44 height 24
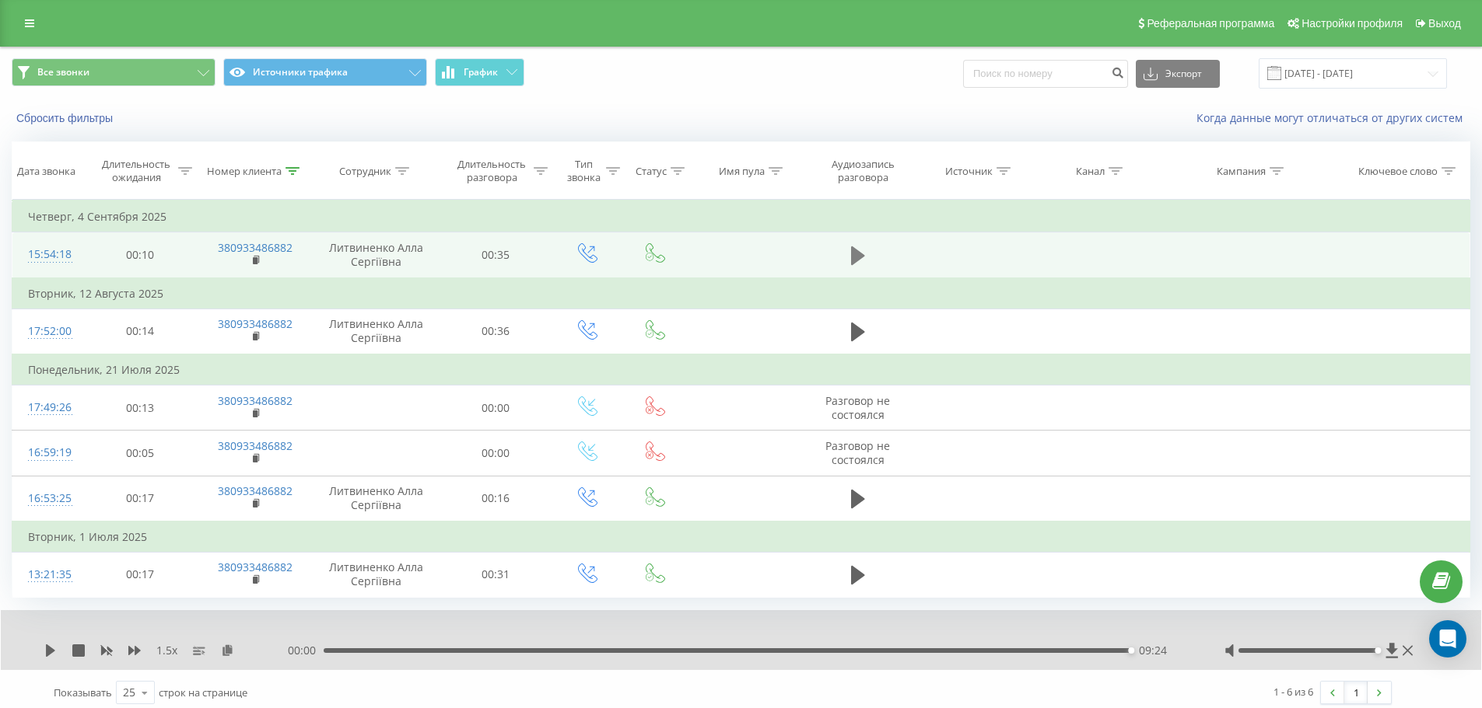
click at [862, 254] on icon at bounding box center [858, 256] width 14 height 22
click at [905, 649] on div "00:25" at bounding box center [730, 651] width 807 height 5
click at [94, 650] on div "1.5 x" at bounding box center [165, 651] width 243 height 16
click at [103, 649] on icon at bounding box center [107, 651] width 12 height 9
click at [422, 647] on div "- 00:04 00:31 00:31" at bounding box center [736, 651] width 897 height 16
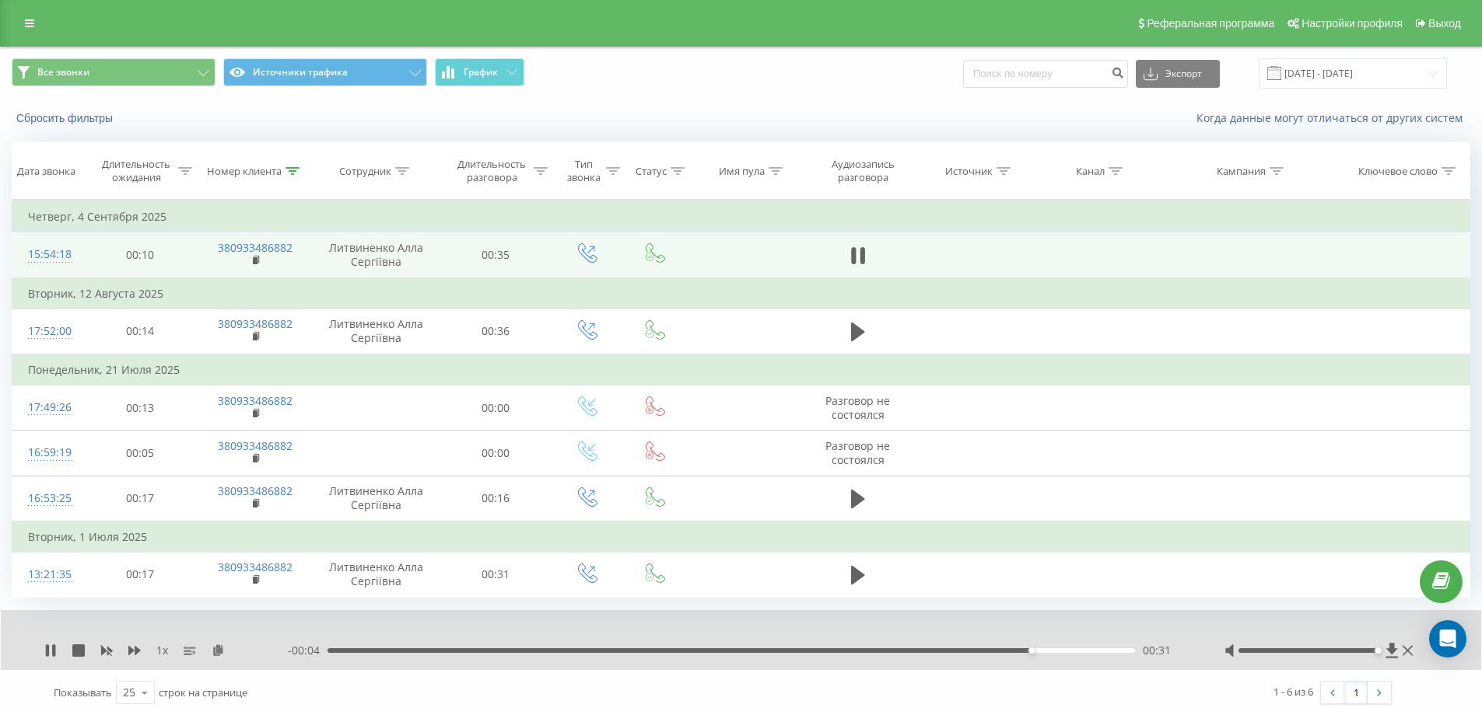
click at [404, 654] on div "- 00:04 00:31 00:31" at bounding box center [736, 651] width 897 height 16
click at [404, 653] on div "- 00:04 00:31 00:31" at bounding box center [736, 651] width 897 height 16
click at [408, 649] on div "00:31" at bounding box center [730, 651] width 807 height 5
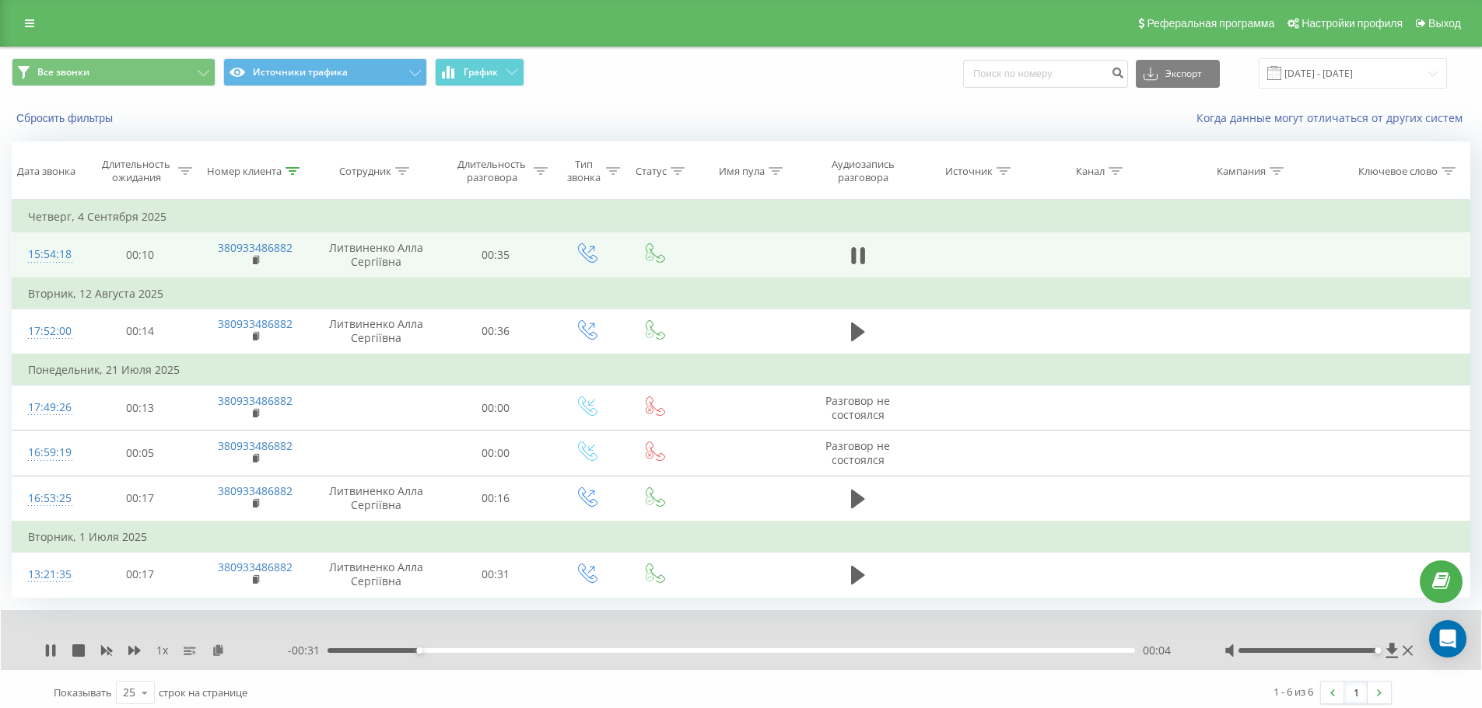
click at [573, 649] on div "00:04" at bounding box center [730, 651] width 807 height 5
click at [137, 653] on icon at bounding box center [134, 650] width 12 height 9
drag, startPoint x: 292, startPoint y: 298, endPoint x: 283, endPoint y: 271, distance: 28.8
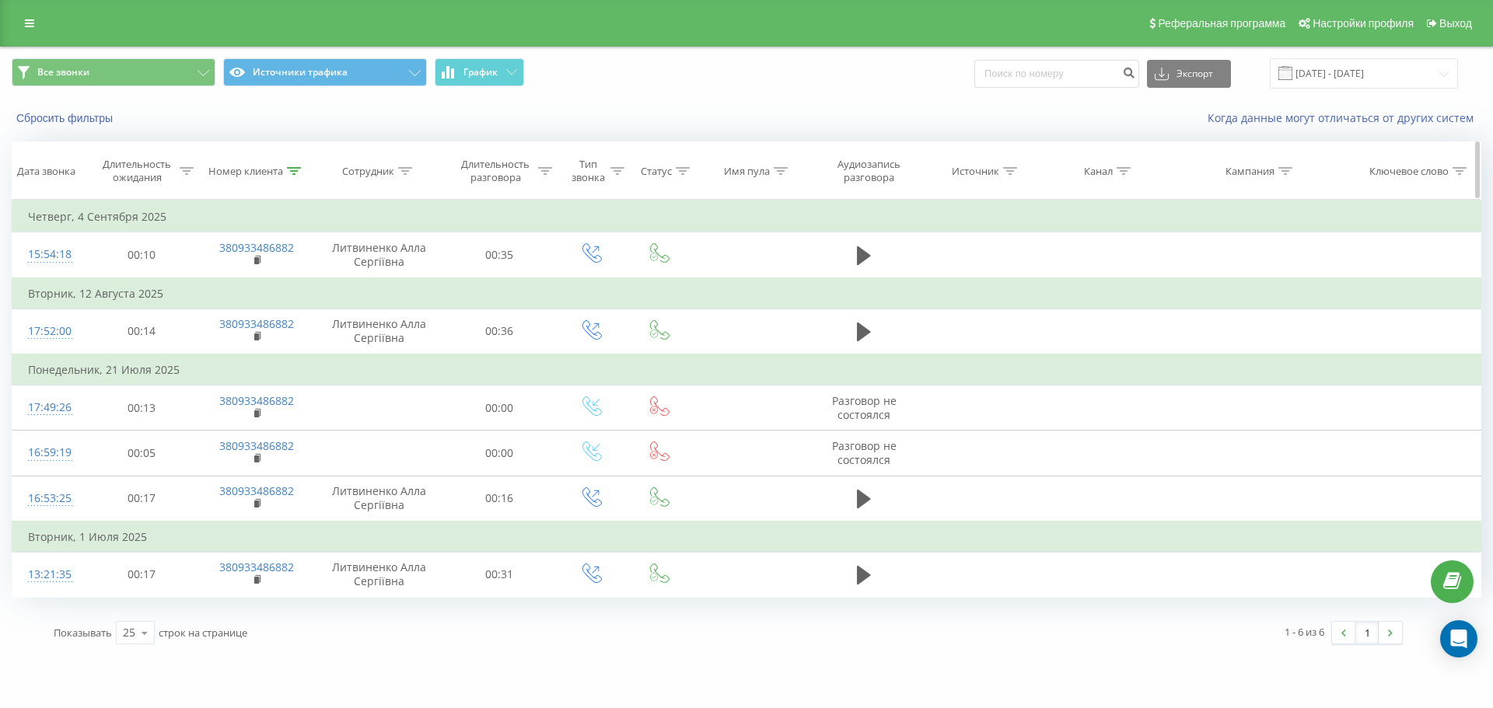
click at [252, 170] on div "Номер клиента" at bounding box center [245, 171] width 75 height 13
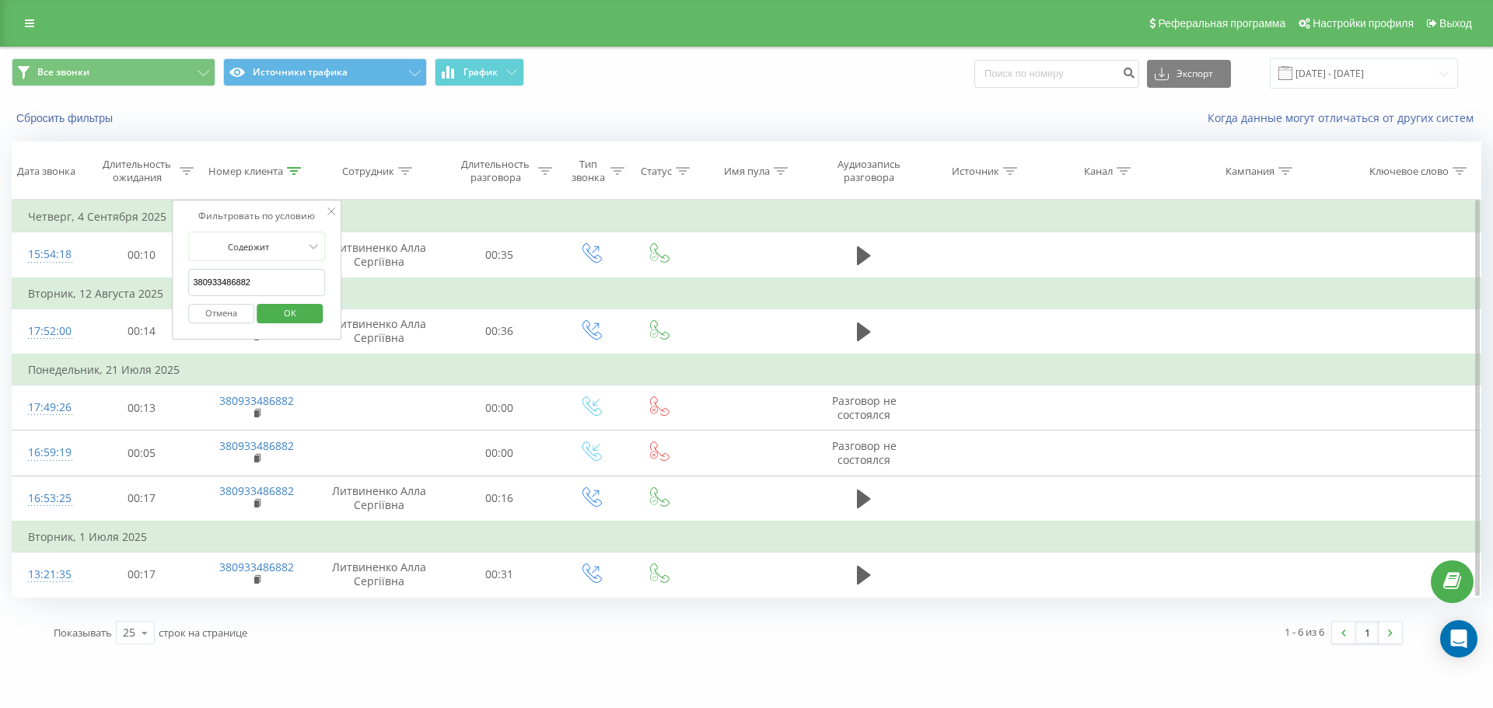
click at [278, 280] on input "380933486882" at bounding box center [256, 282] width 137 height 27
click at [298, 315] on span "OK" at bounding box center [290, 313] width 44 height 24
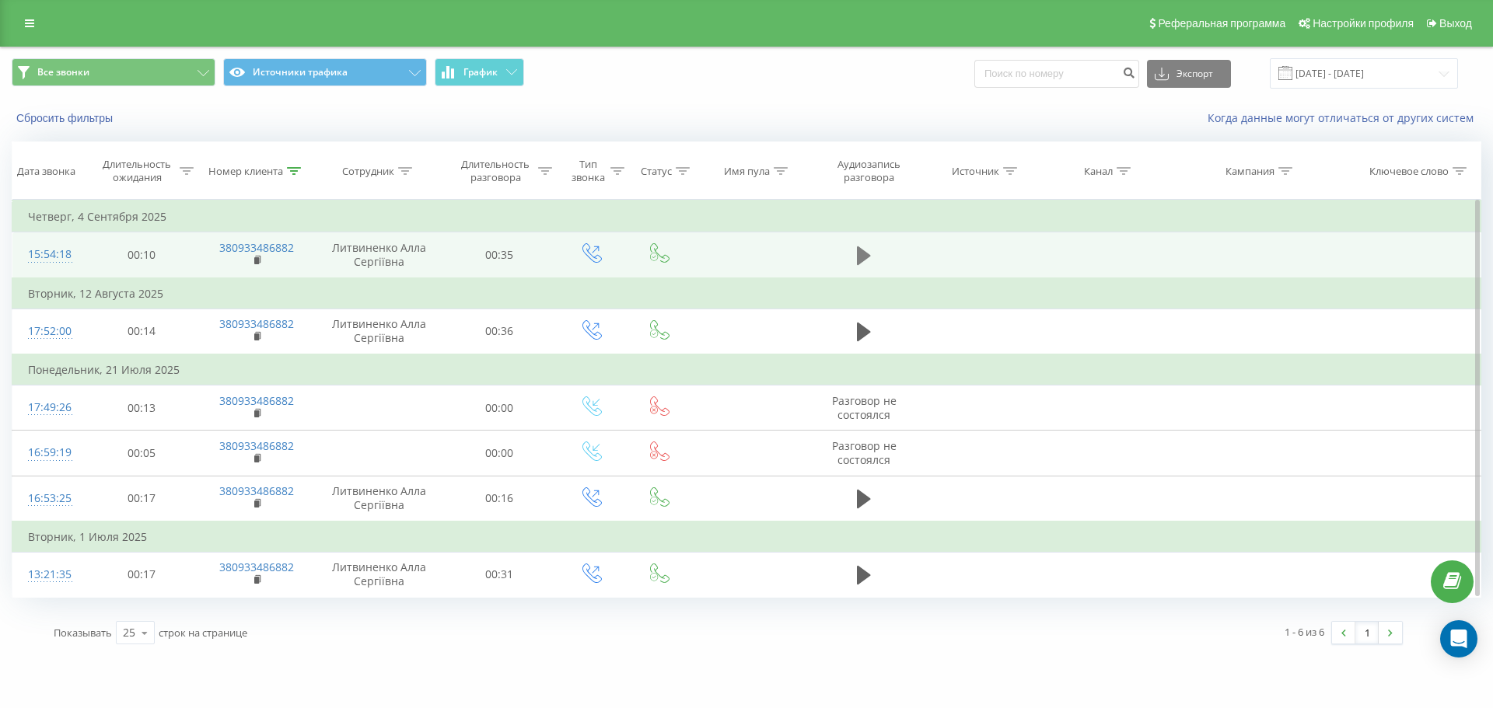
click at [875, 246] on button at bounding box center [863, 255] width 23 height 23
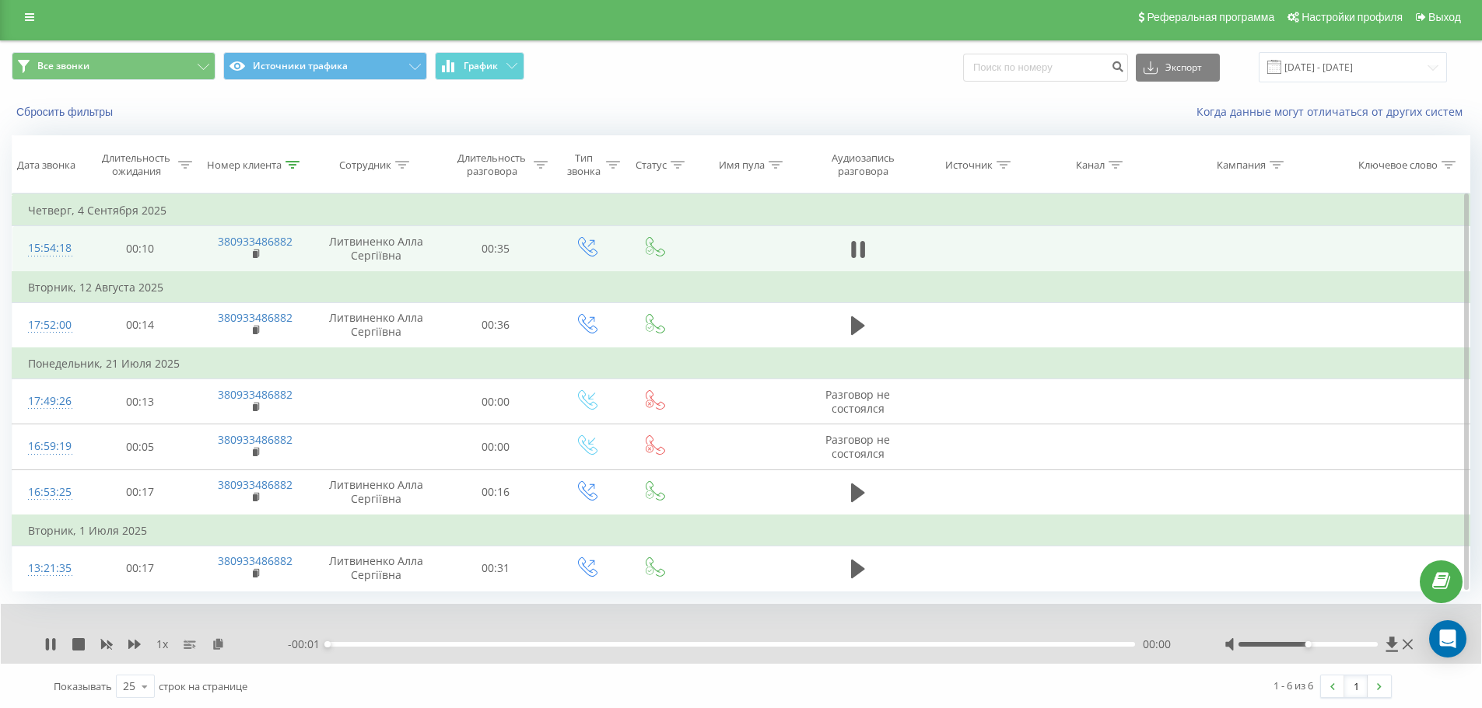
scroll to position [8, 0]
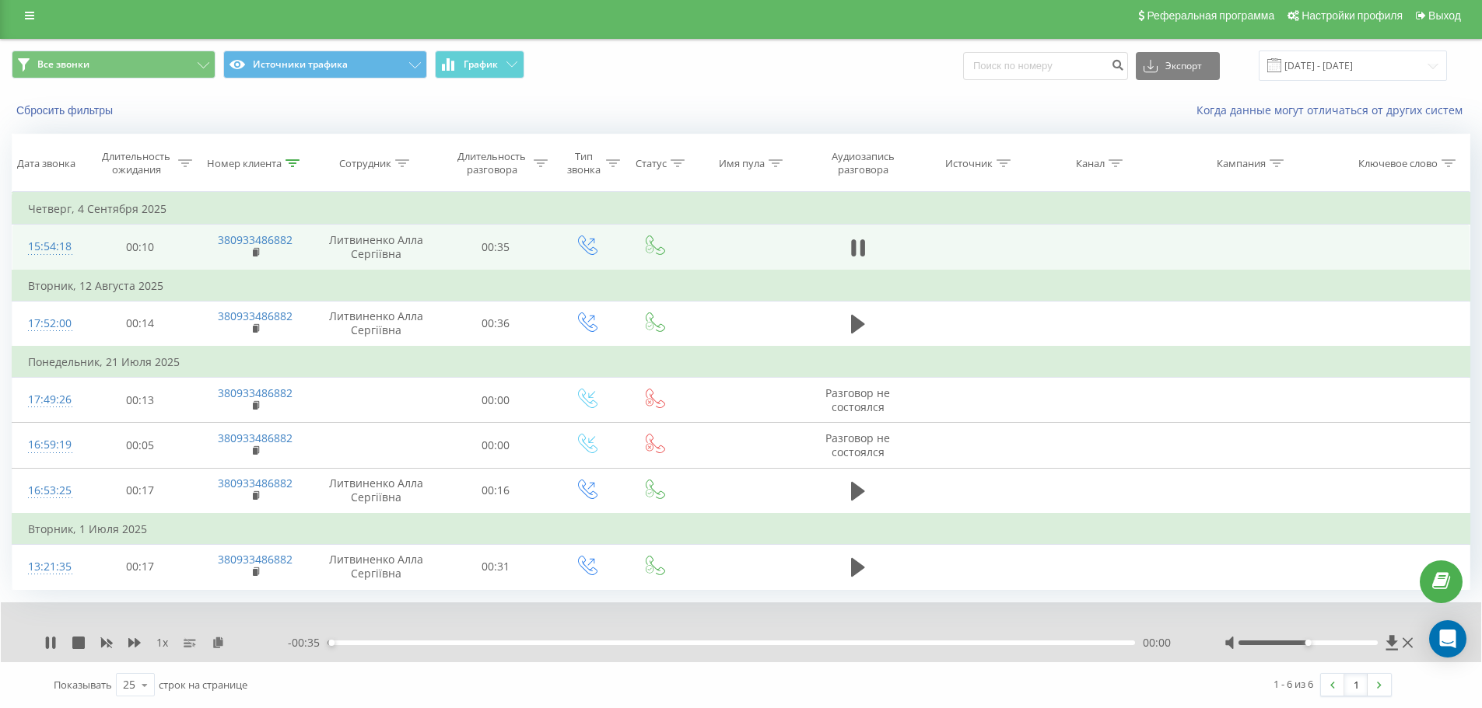
click at [578, 645] on div "00:00" at bounding box center [730, 643] width 807 height 5
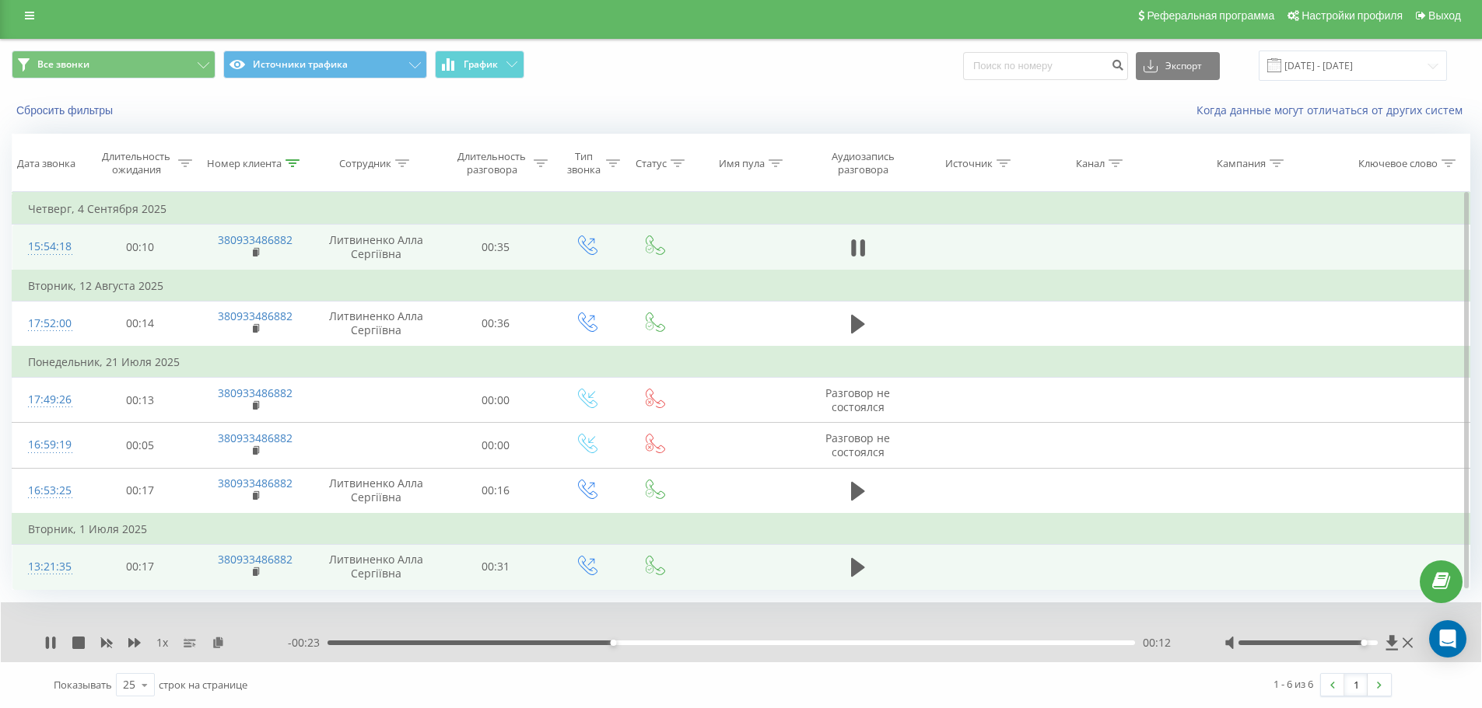
drag, startPoint x: 1358, startPoint y: 643, endPoint x: 1405, endPoint y: 561, distance: 94.1
click at [1403, 638] on div at bounding box center [1320, 643] width 192 height 16
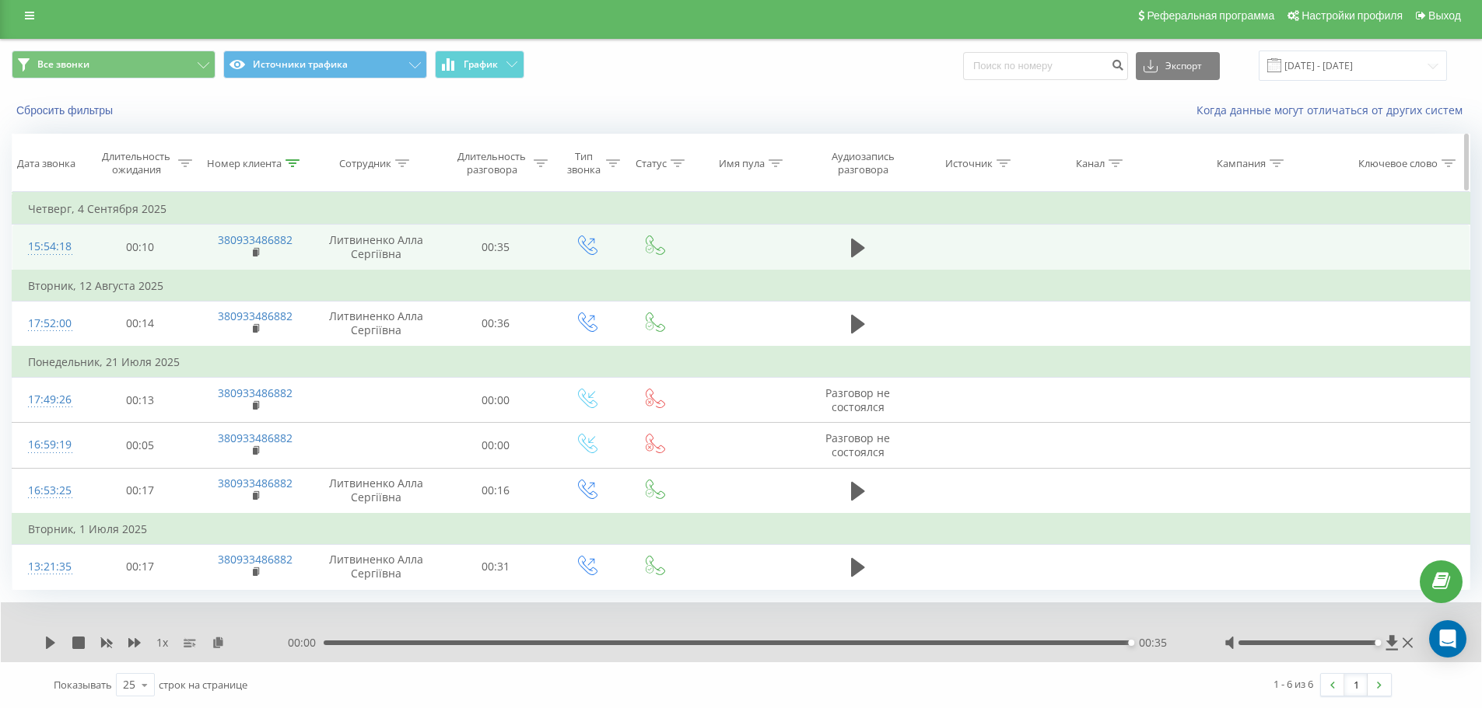
drag, startPoint x: 284, startPoint y: 166, endPoint x: 300, endPoint y: 187, distance: 26.0
click at [283, 163] on div "Номер клиента" at bounding box center [253, 163] width 93 height 13
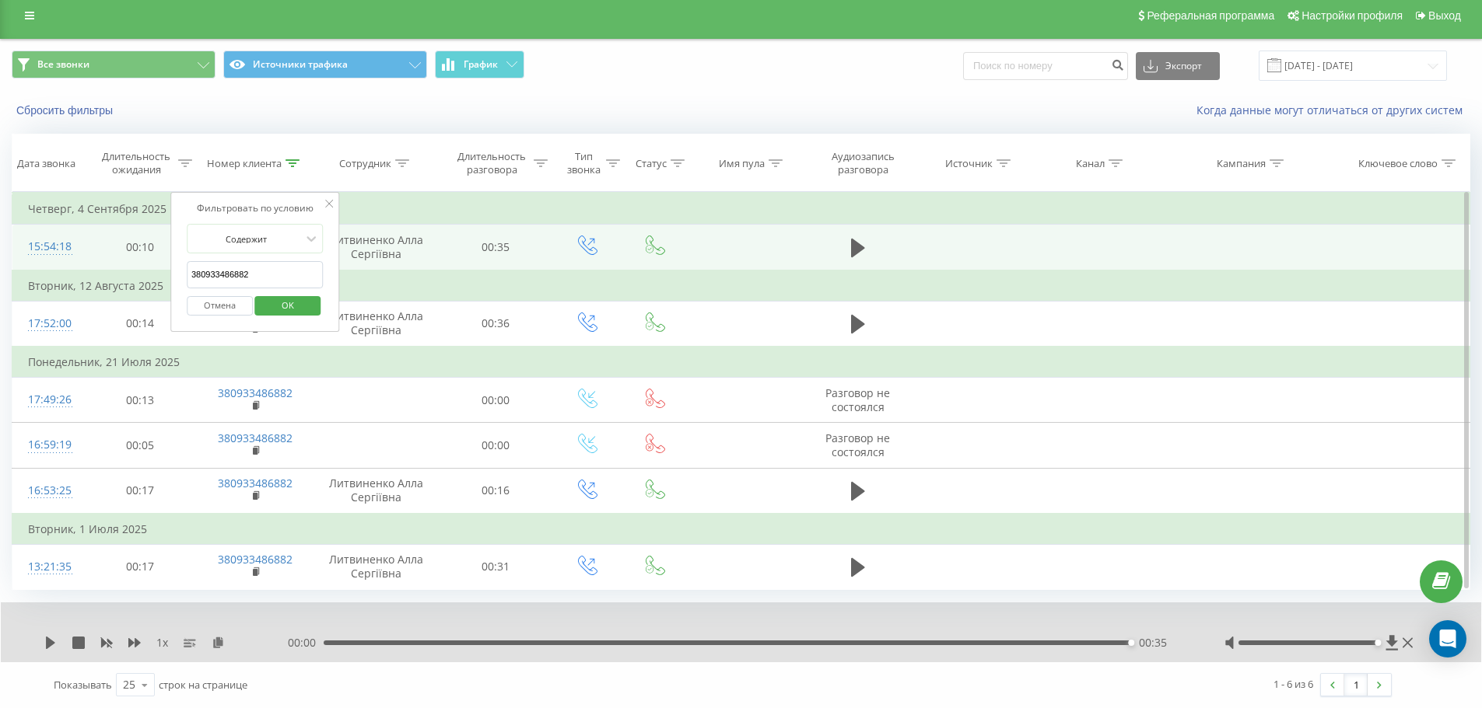
click at [295, 271] on input "380933486882" at bounding box center [255, 274] width 137 height 27
paste input "662790776"
click at [304, 303] on span "OK" at bounding box center [288, 305] width 44 height 24
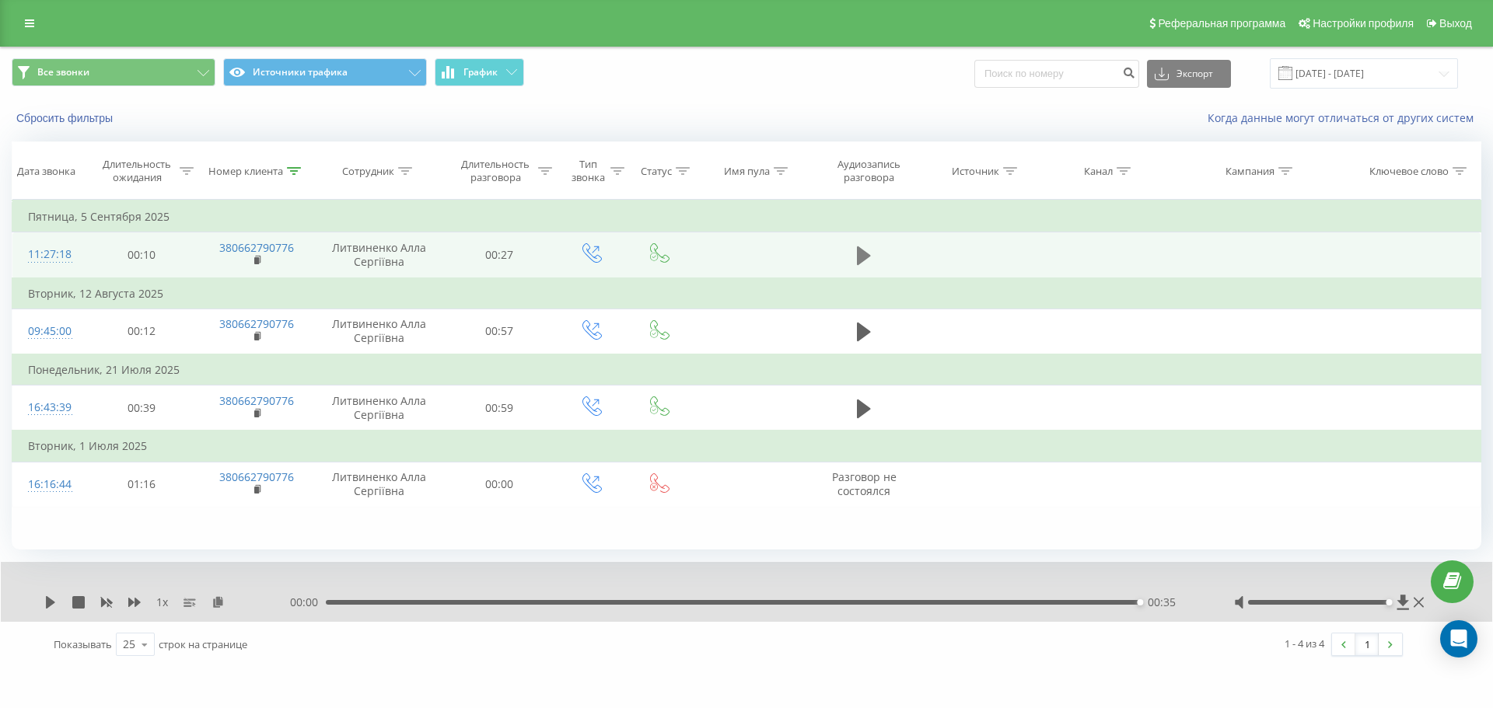
click at [858, 261] on icon at bounding box center [864, 256] width 14 height 19
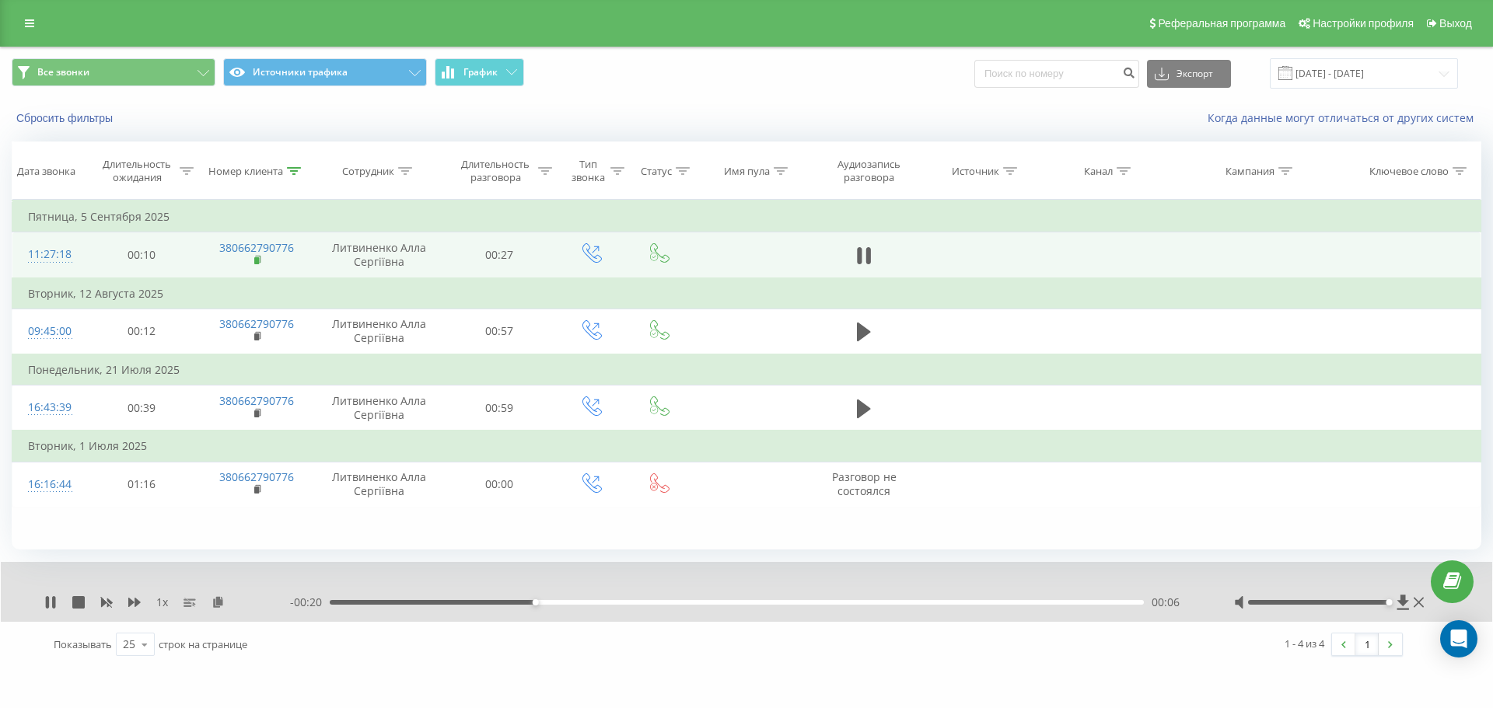
click at [254, 264] on icon at bounding box center [258, 260] width 9 height 11
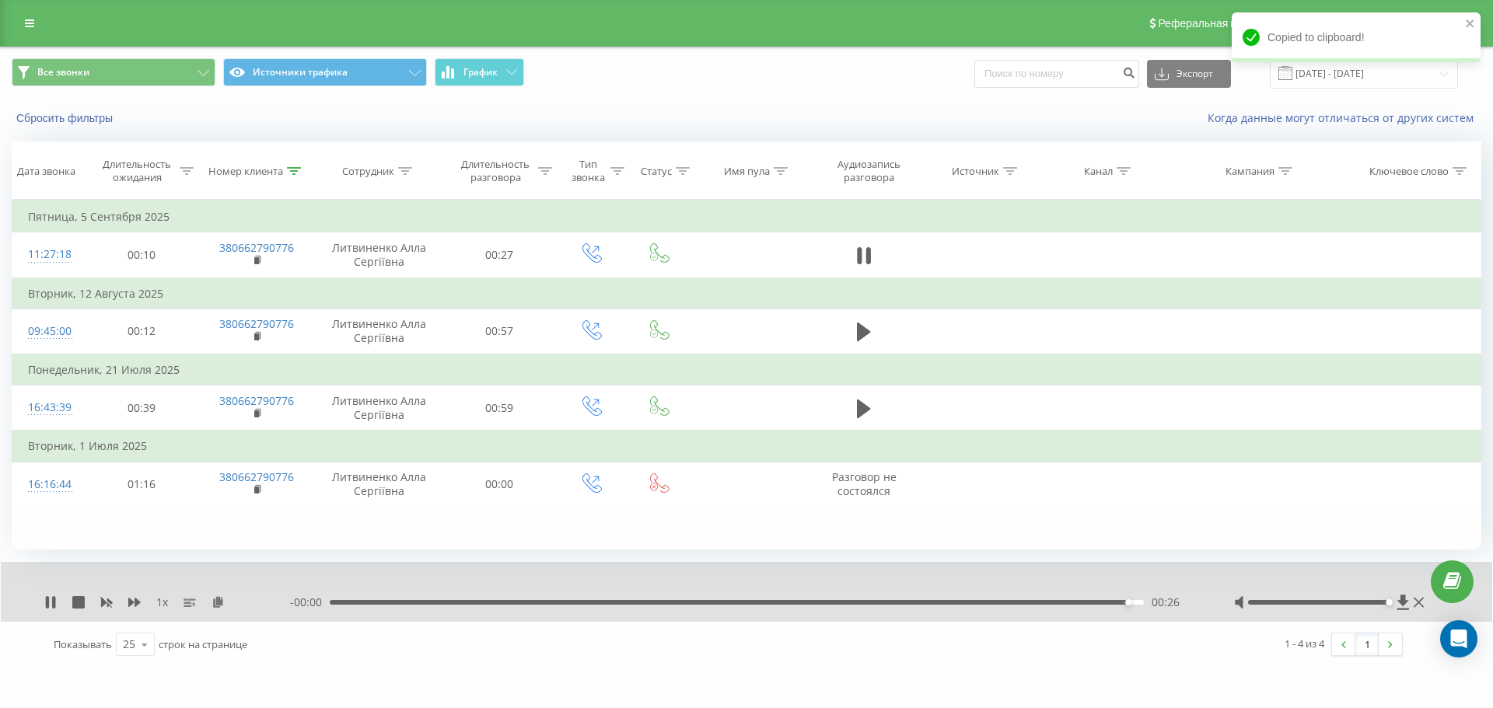
click at [351, 602] on div "- 00:00 00:26 00:26" at bounding box center [742, 603] width 905 height 16
click at [350, 600] on div "00:26" at bounding box center [737, 602] width 814 height 5
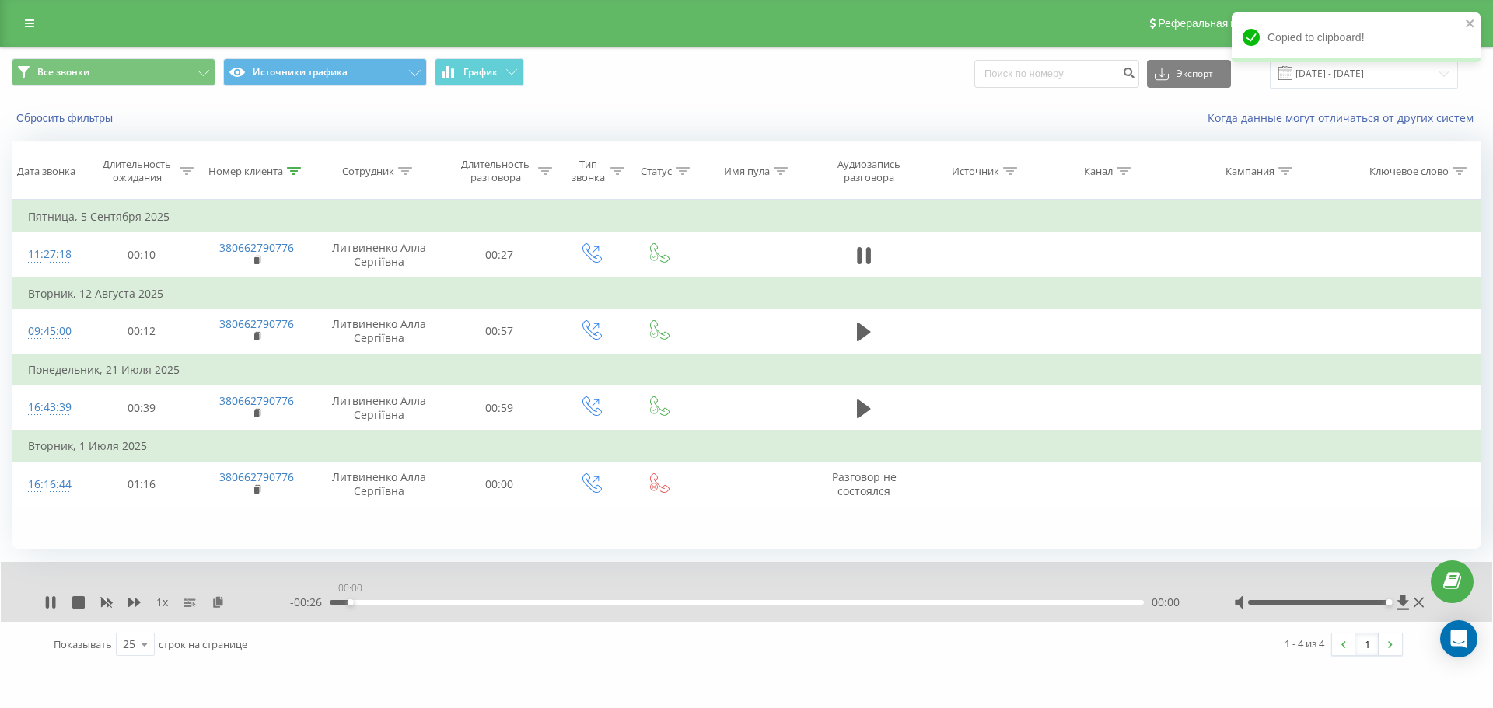
drag, startPoint x: 350, startPoint y: 600, endPoint x: 324, endPoint y: 603, distance: 26.6
click at [348, 600] on div "00:00" at bounding box center [351, 603] width 6 height 6
click at [320, 605] on div "- 00:27 00:00 00:00" at bounding box center [742, 603] width 905 height 16
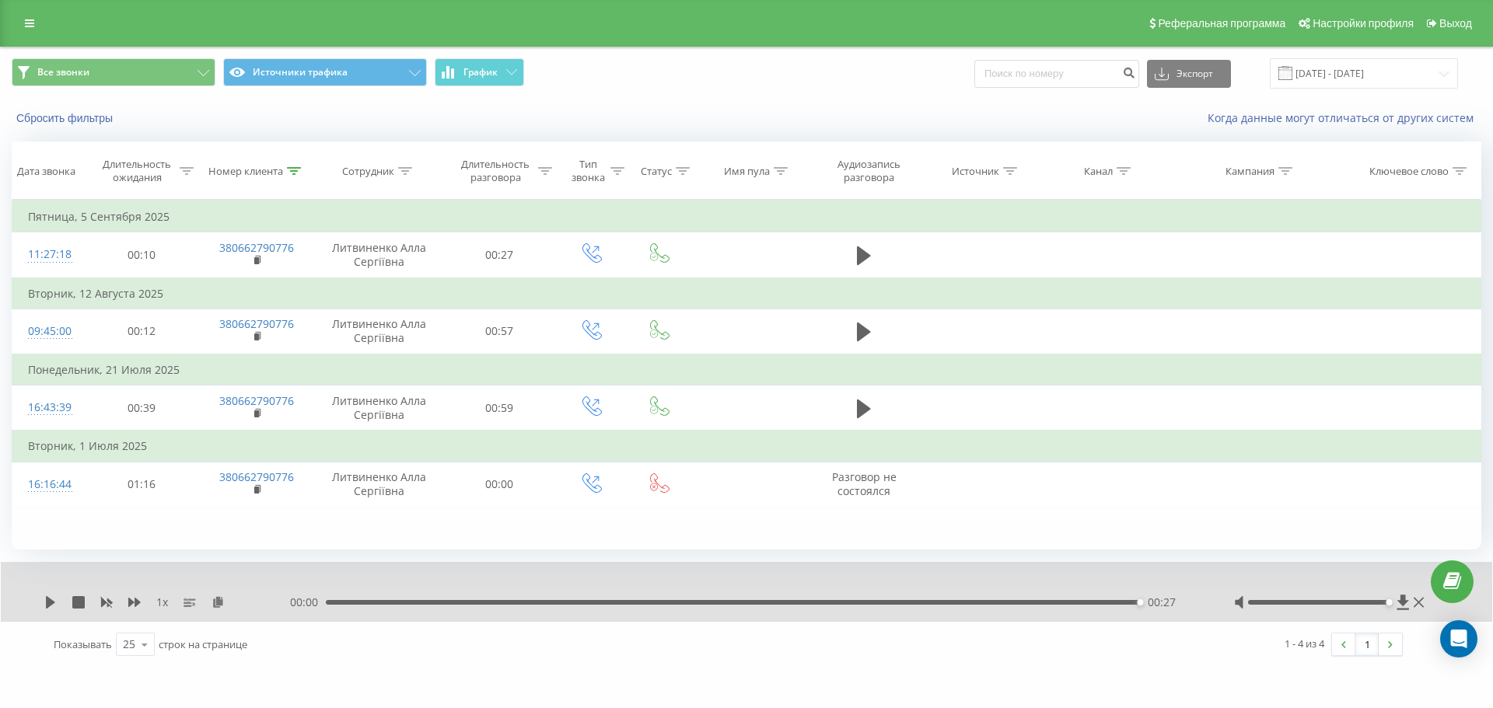
drag, startPoint x: 216, startPoint y: 603, endPoint x: 254, endPoint y: 589, distance: 39.9
click at [216, 603] on icon at bounding box center [218, 601] width 13 height 11
click at [923, 597] on div "00:00 00:27 00:27" at bounding box center [742, 603] width 905 height 16
click at [926, 596] on div "00:00 00:27 00:27" at bounding box center [742, 603] width 905 height 16
click at [927, 603] on div "00:27" at bounding box center [733, 602] width 814 height 5
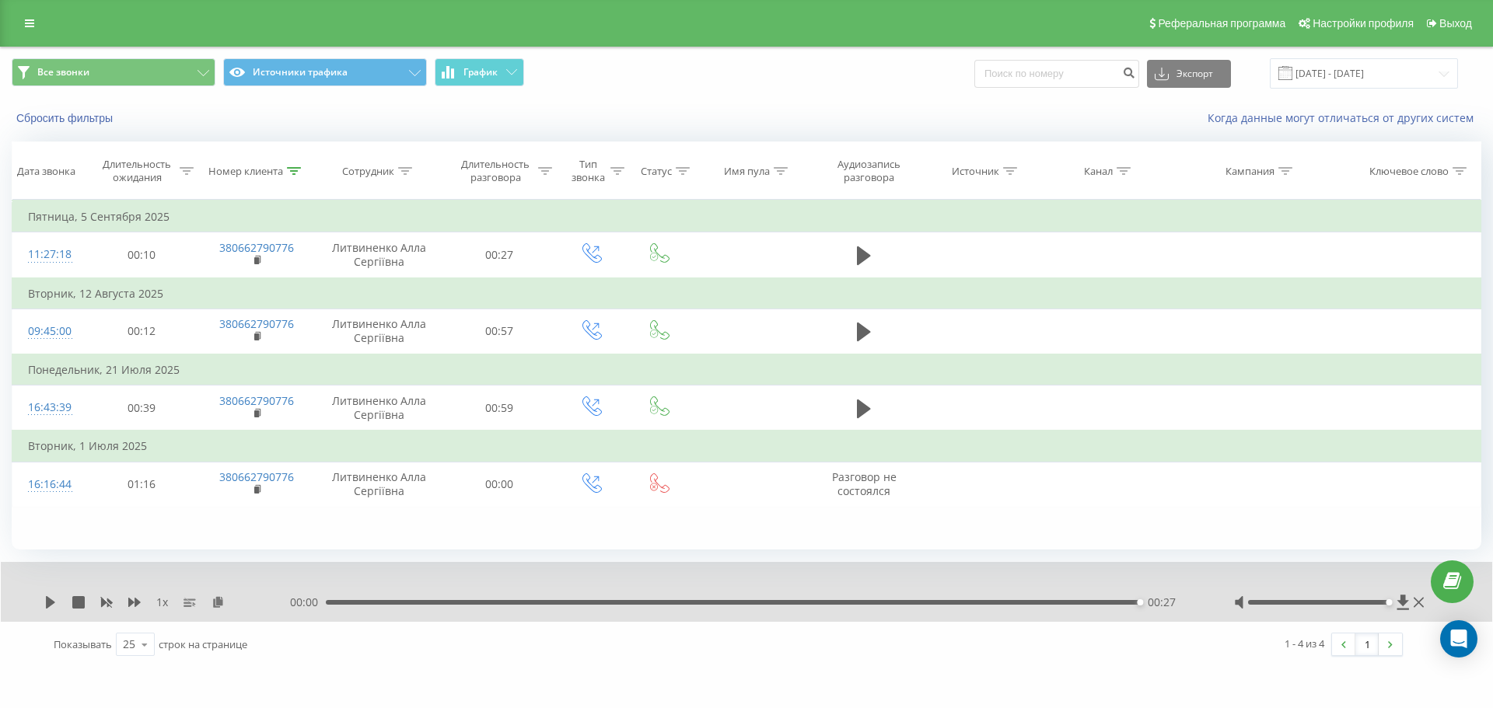
click at [1137, 603] on div "00:27" at bounding box center [1140, 603] width 6 height 6
click at [46, 601] on icon at bounding box center [50, 602] width 12 height 12
click at [831, 605] on div "00:16" at bounding box center [737, 602] width 814 height 5
click at [1027, 603] on div "00:23" at bounding box center [737, 602] width 814 height 5
click at [50, 602] on icon at bounding box center [50, 602] width 9 height 12
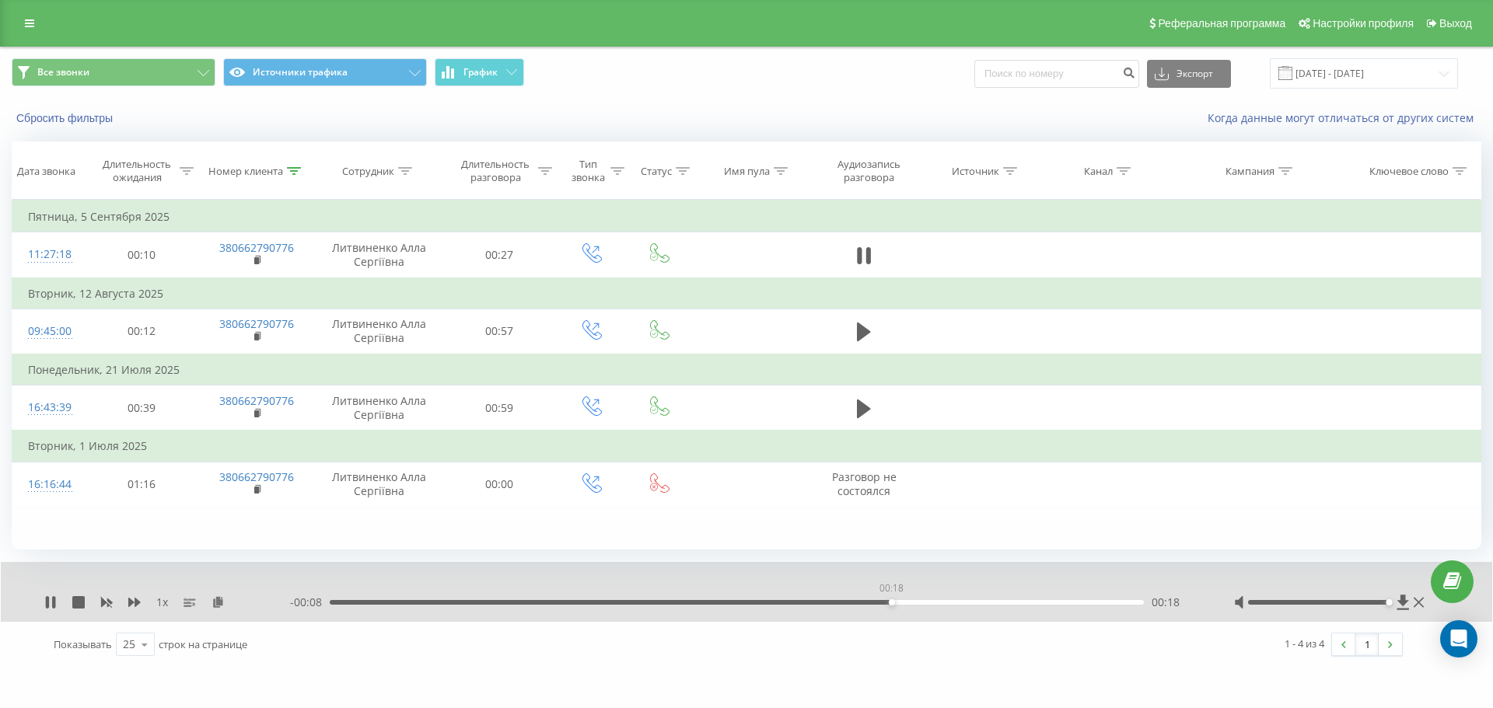
click at [891, 605] on div "00:18" at bounding box center [737, 602] width 814 height 5
click at [270, 173] on div "Номер клиента" at bounding box center [245, 171] width 75 height 13
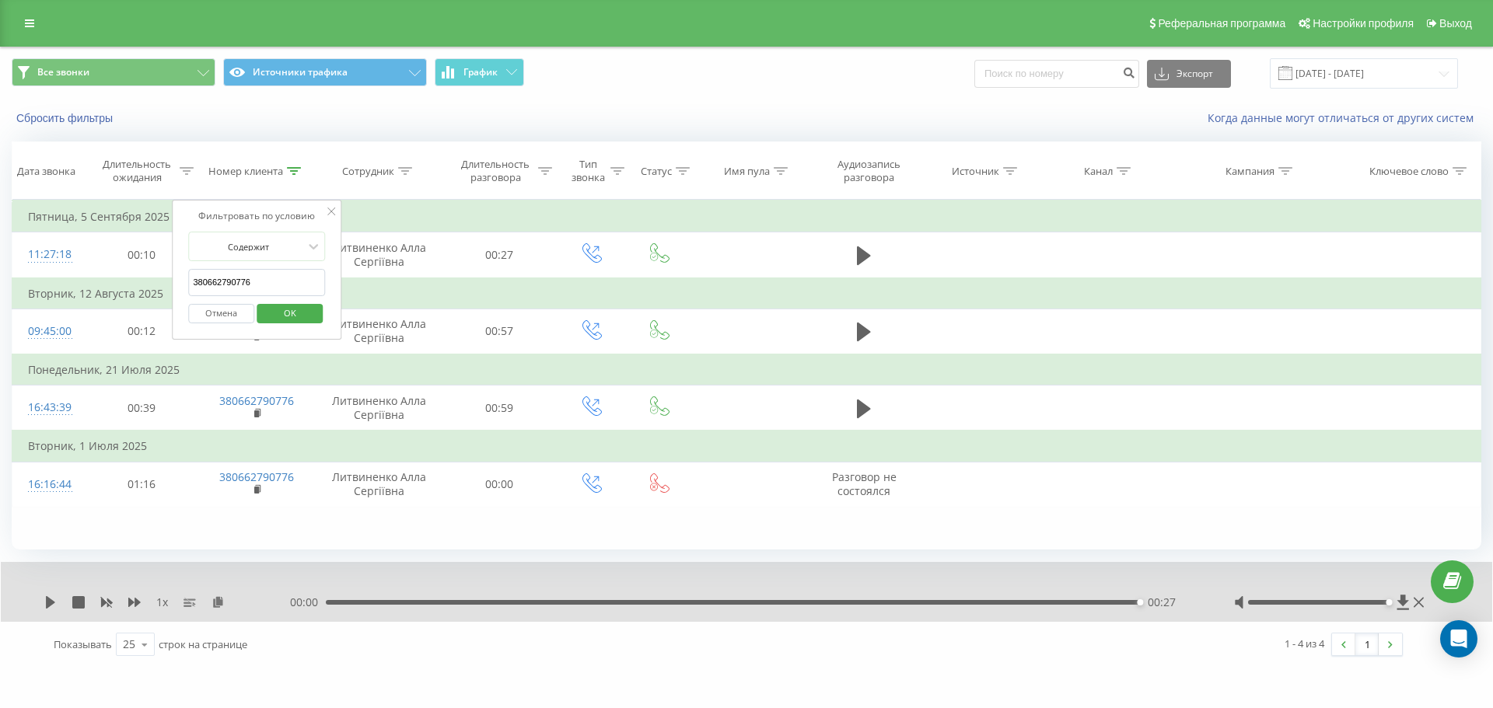
click at [282, 285] on input "380662790776" at bounding box center [256, 282] width 137 height 27
paste input "73451519"
click at [292, 322] on span "OK" at bounding box center [290, 313] width 44 height 24
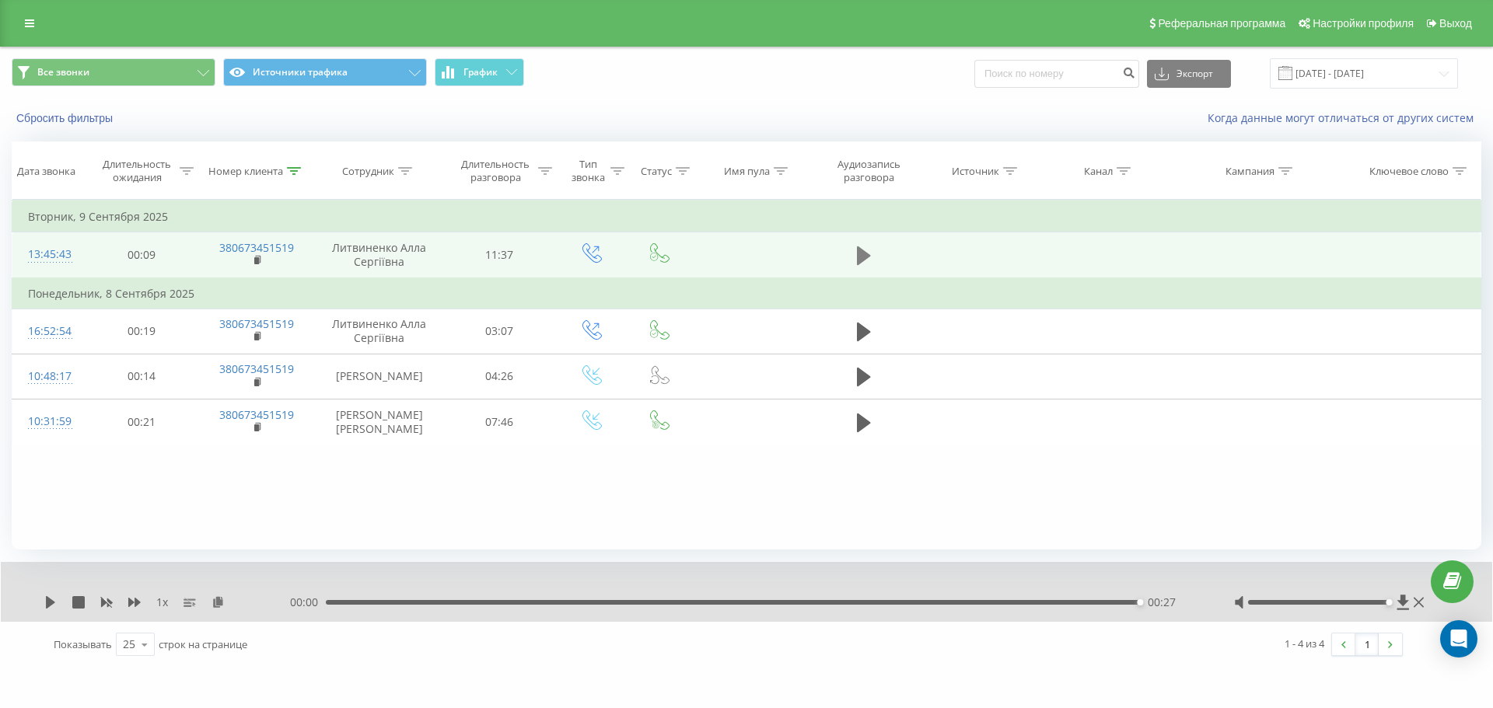
click at [869, 268] on button at bounding box center [863, 255] width 23 height 23
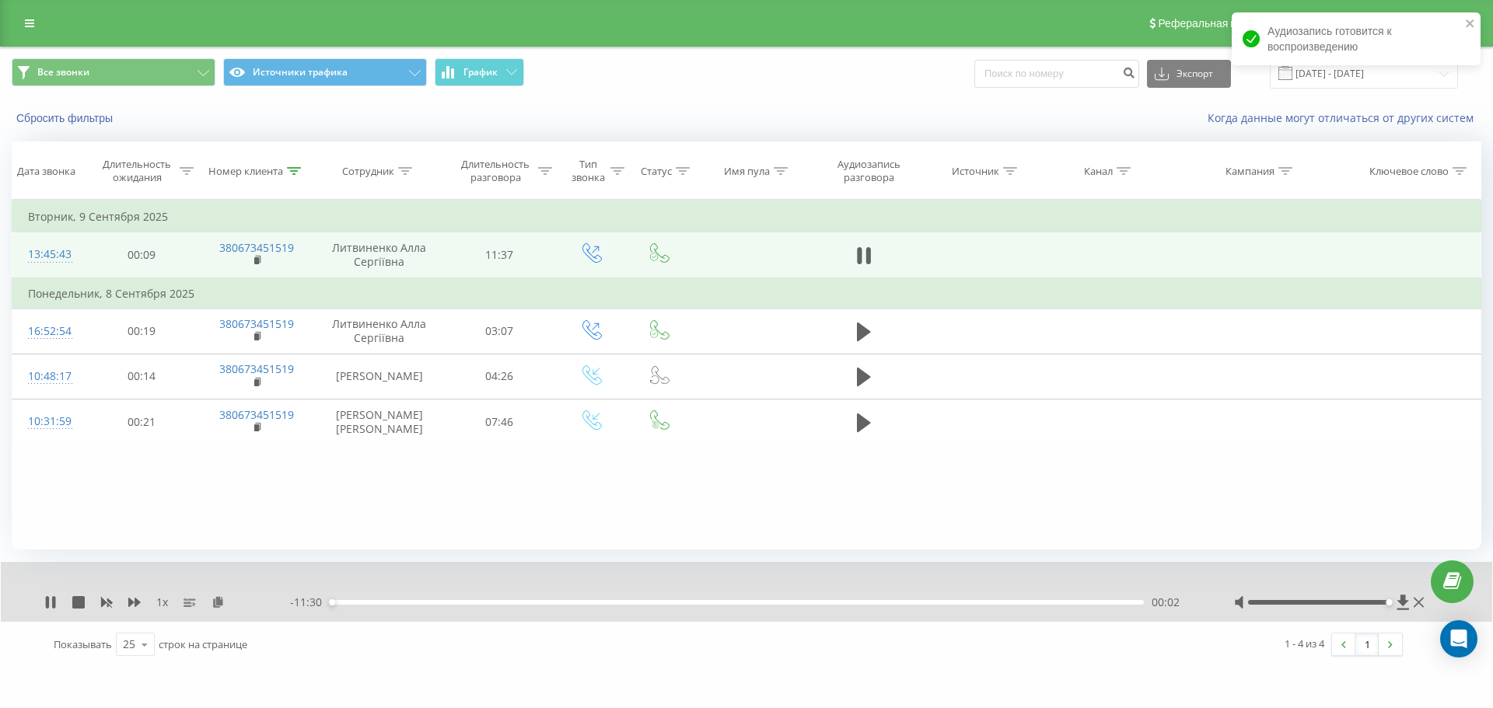
drag, startPoint x: 452, startPoint y: 601, endPoint x: 460, endPoint y: 602, distance: 7.8
click at [453, 602] on div "00:02" at bounding box center [737, 602] width 814 height 5
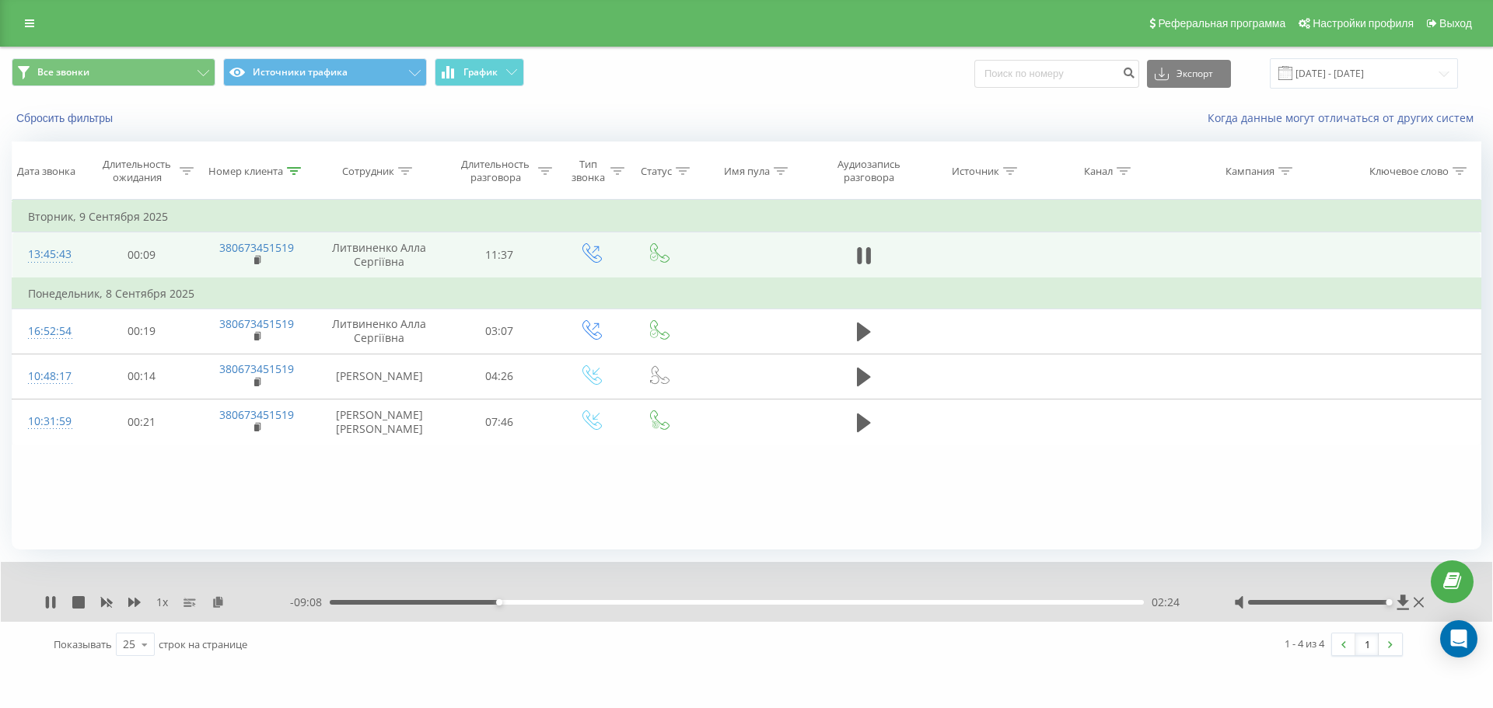
click at [510, 601] on div "02:24" at bounding box center [737, 602] width 814 height 5
click at [532, 603] on div "02:34" at bounding box center [737, 602] width 814 height 5
click at [271, 170] on div "Номер клиента" at bounding box center [245, 171] width 75 height 13
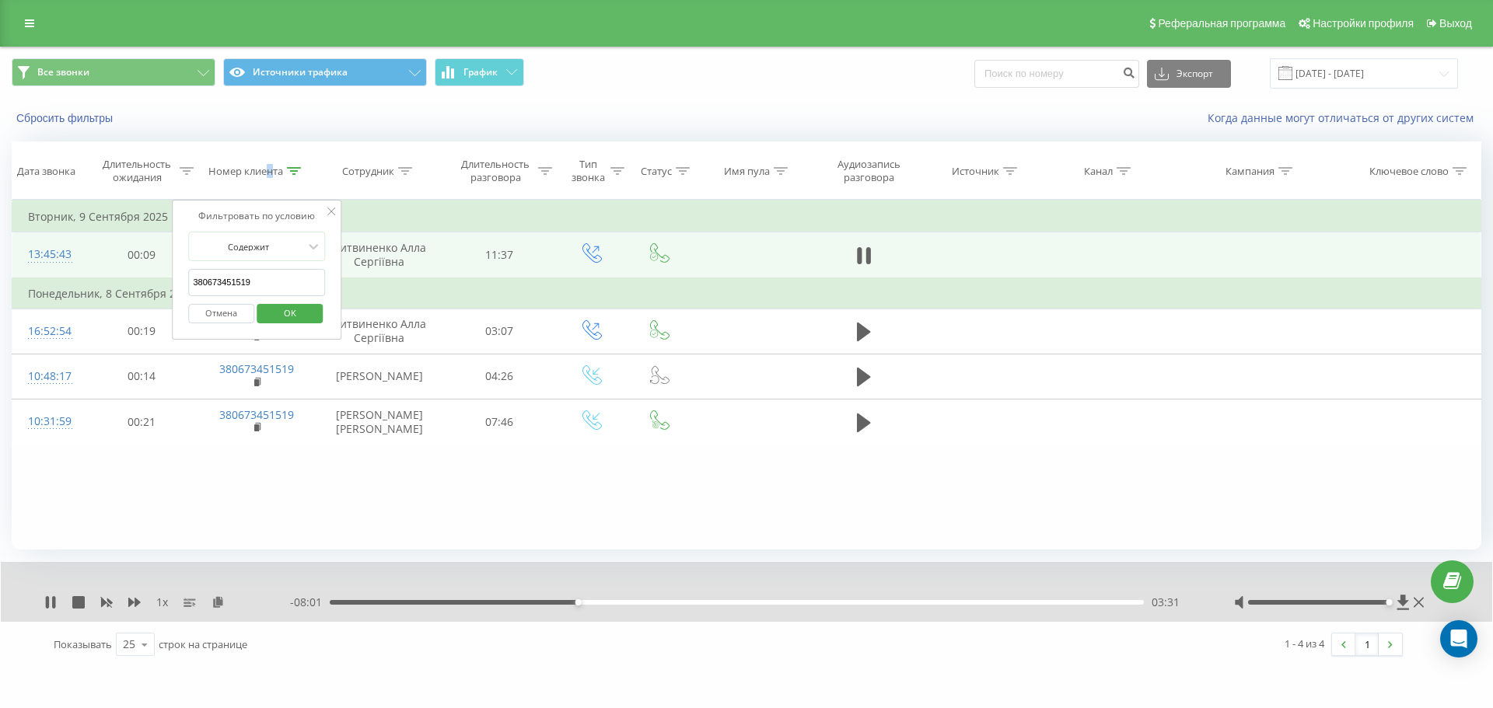
click at [286, 287] on input "380673451519" at bounding box center [256, 282] width 137 height 27
paste input "80429945"
type input "380680429945"
click at [297, 317] on span "OK" at bounding box center [290, 313] width 44 height 24
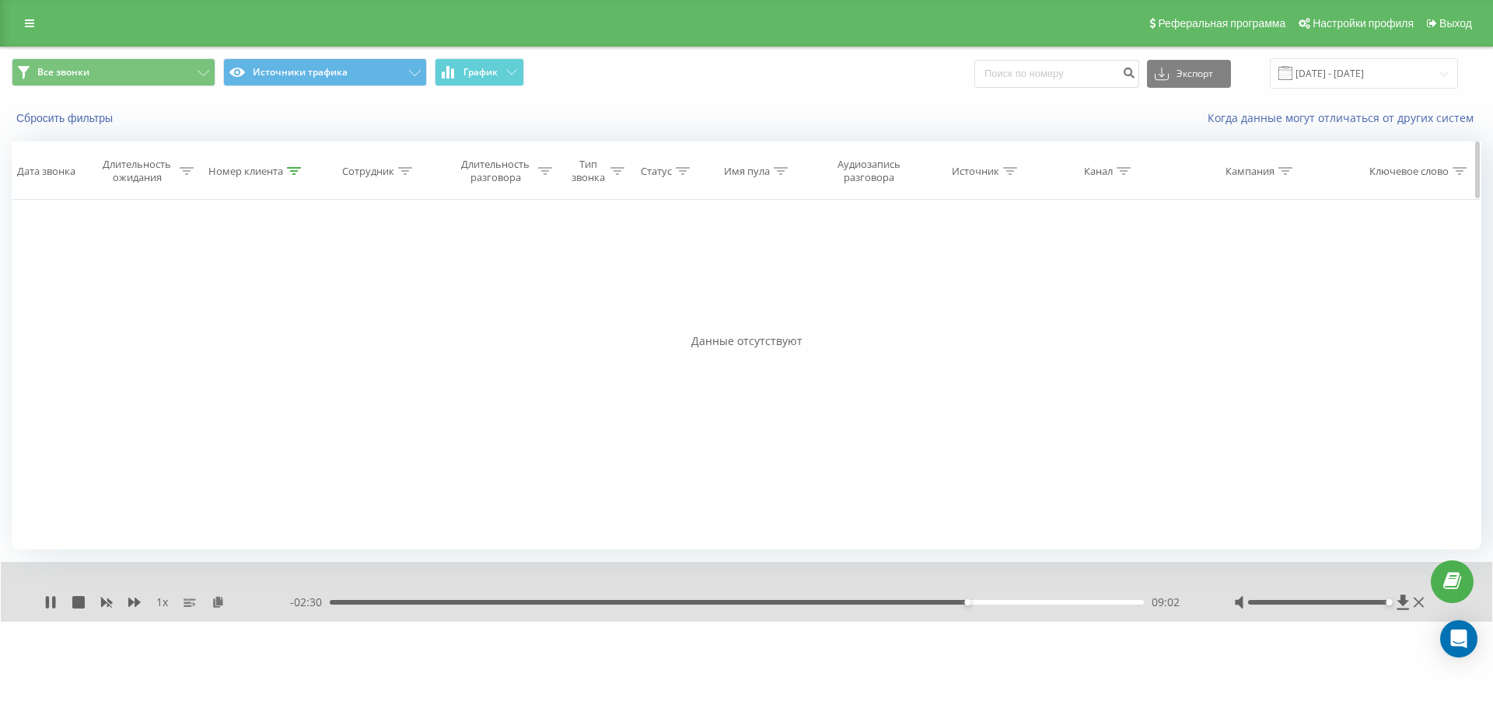
click at [275, 176] on div "Номер клиента" at bounding box center [245, 171] width 75 height 13
click at [282, 288] on input "380680429945" at bounding box center [257, 282] width 137 height 27
paste input "505013563"
type input "380505013563"
click at [290, 311] on span "OK" at bounding box center [290, 313] width 44 height 24
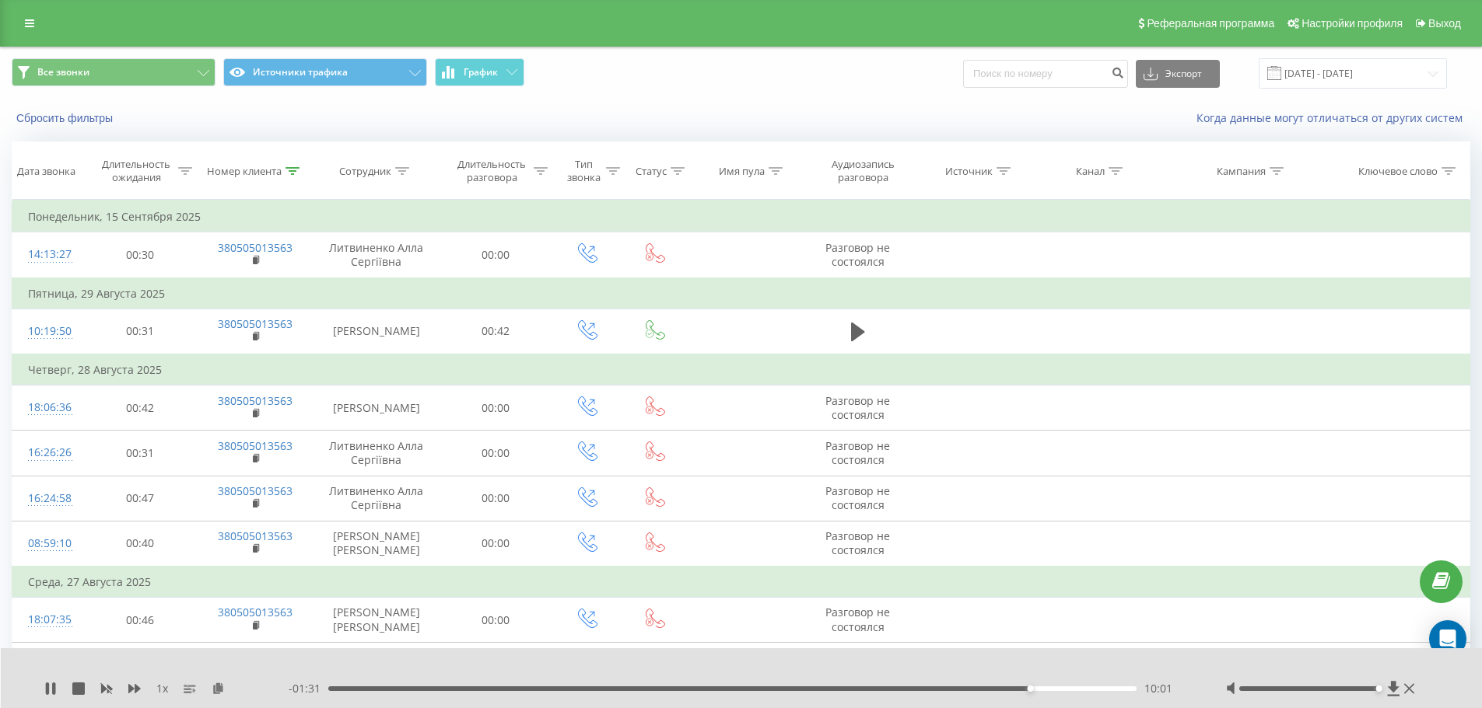
click at [14, 28] on div "Реферальная программа Настройки профиля Выход" at bounding box center [741, 23] width 1482 height 47
click at [14, 29] on div "Реферальная программа Настройки профиля Выход" at bounding box center [741, 23] width 1482 height 47
click at [26, 26] on icon at bounding box center [29, 23] width 9 height 11
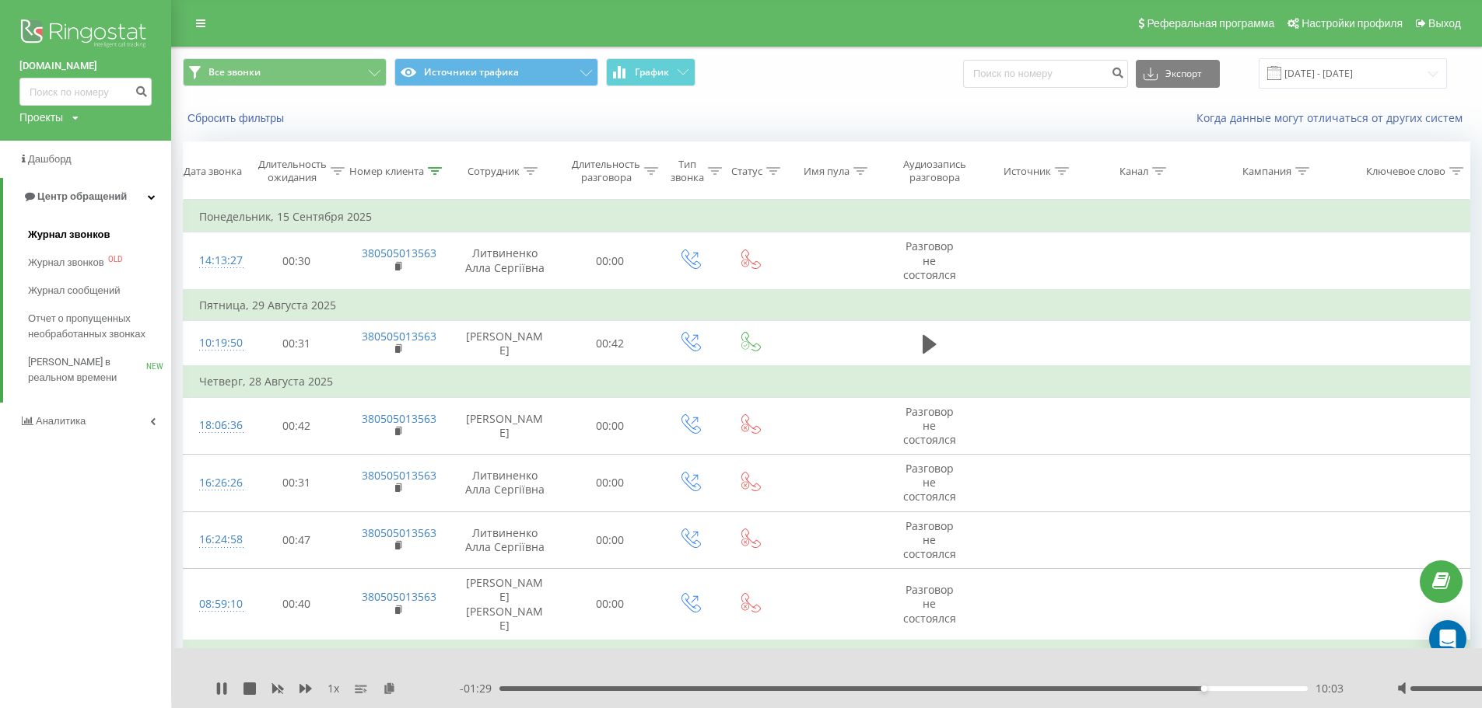
click at [114, 241] on link "Журнал звонков" at bounding box center [99, 235] width 143 height 28
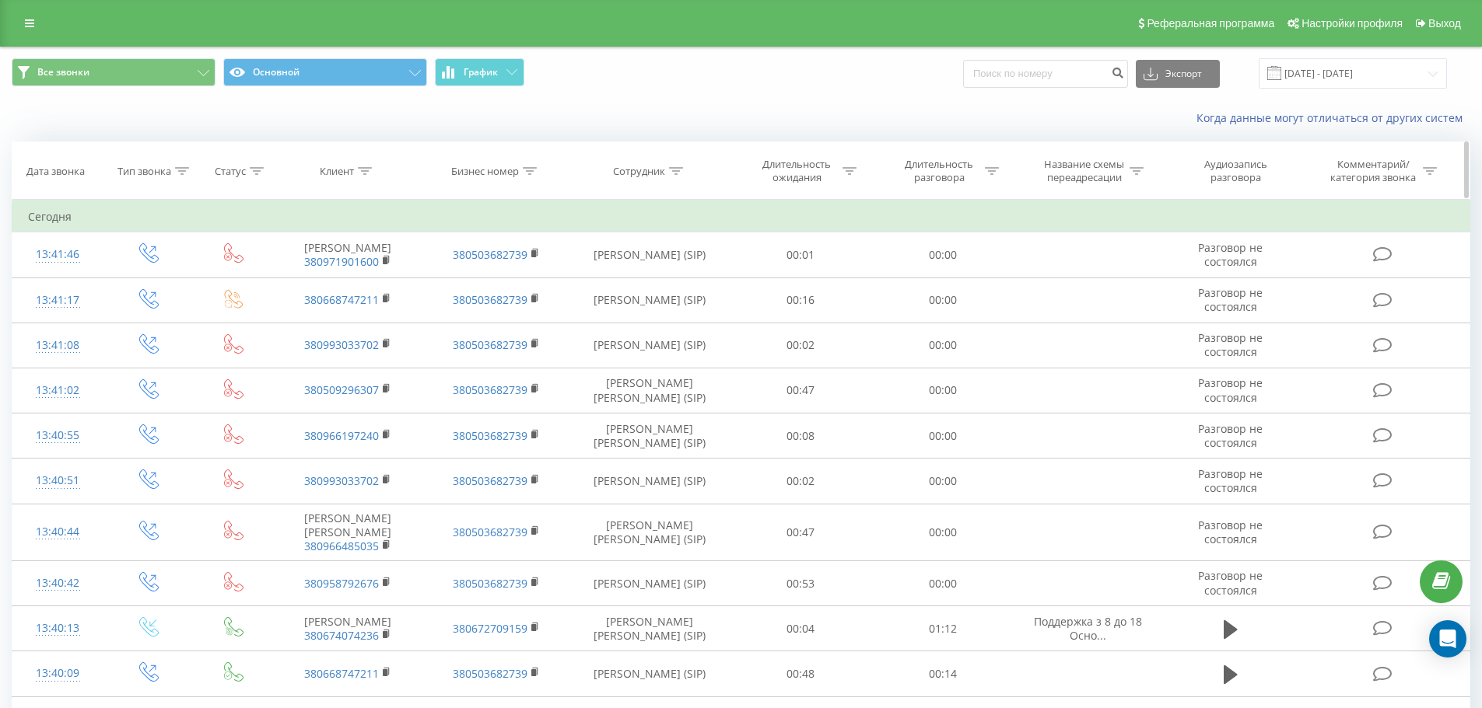
click at [344, 180] on th "Клиент" at bounding box center [348, 171] width 148 height 58
click at [352, 177] on div "Клиент" at bounding box center [337, 171] width 34 height 13
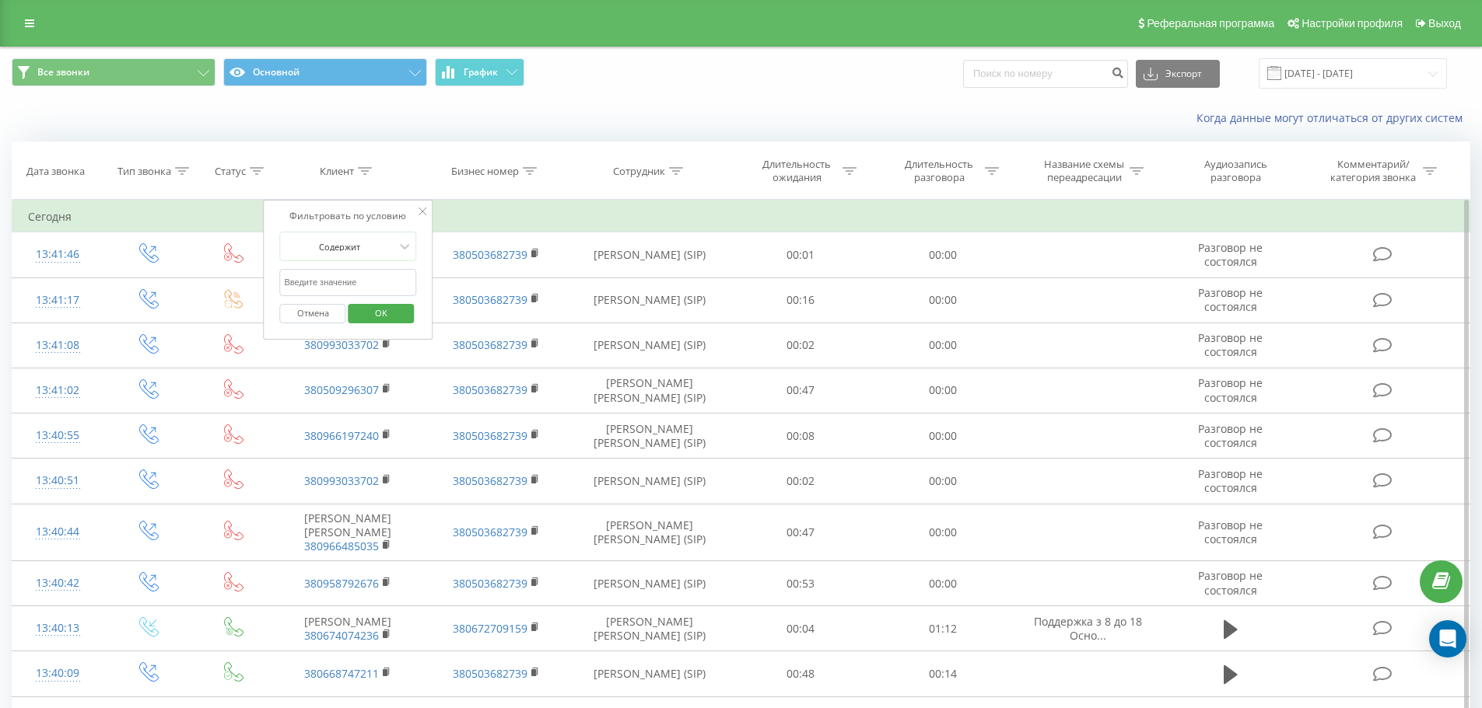
drag, startPoint x: 363, startPoint y: 278, endPoint x: 370, endPoint y: 296, distance: 19.2
click at [364, 278] on input "text" at bounding box center [348, 282] width 137 height 27
paste input "380937620265"
click at [387, 322] on span "OK" at bounding box center [381, 313] width 44 height 24
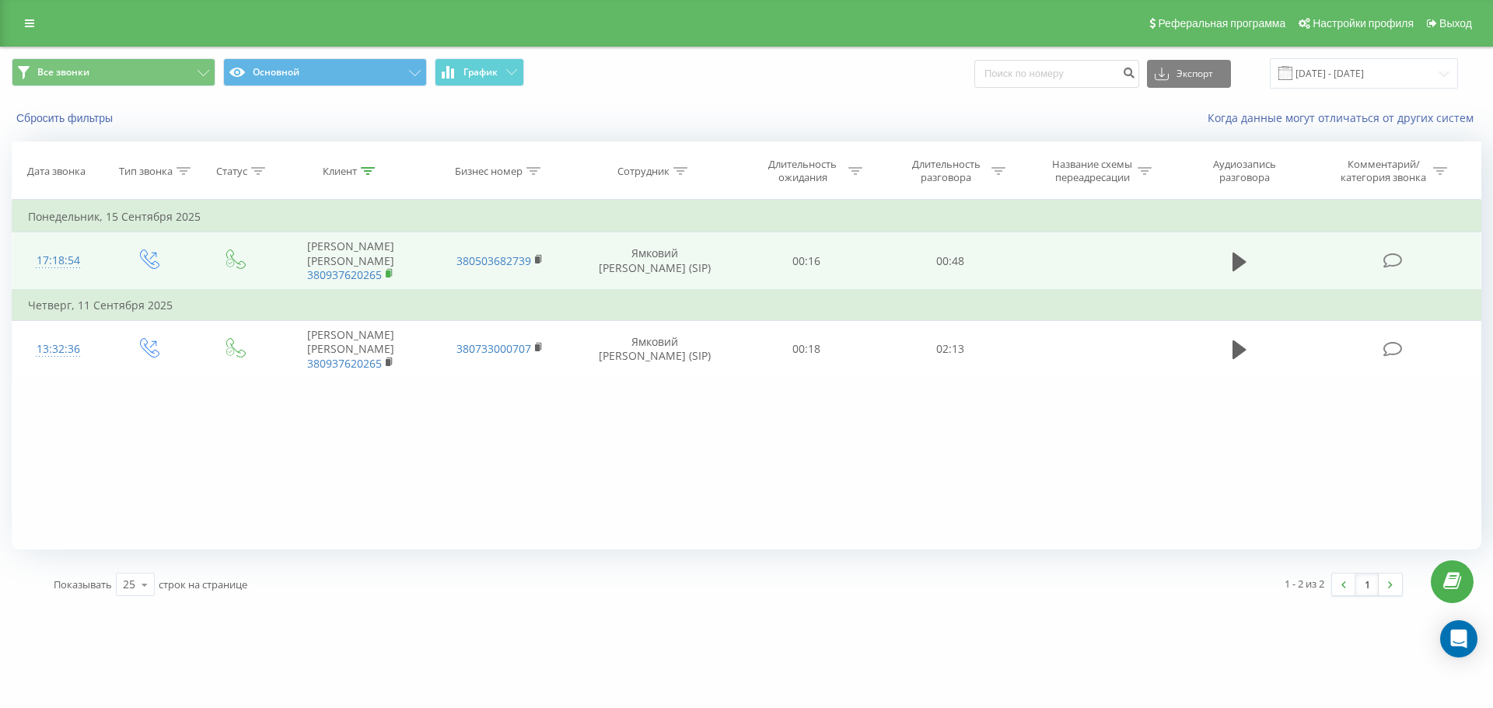
click at [393, 275] on icon at bounding box center [390, 273] width 9 height 11
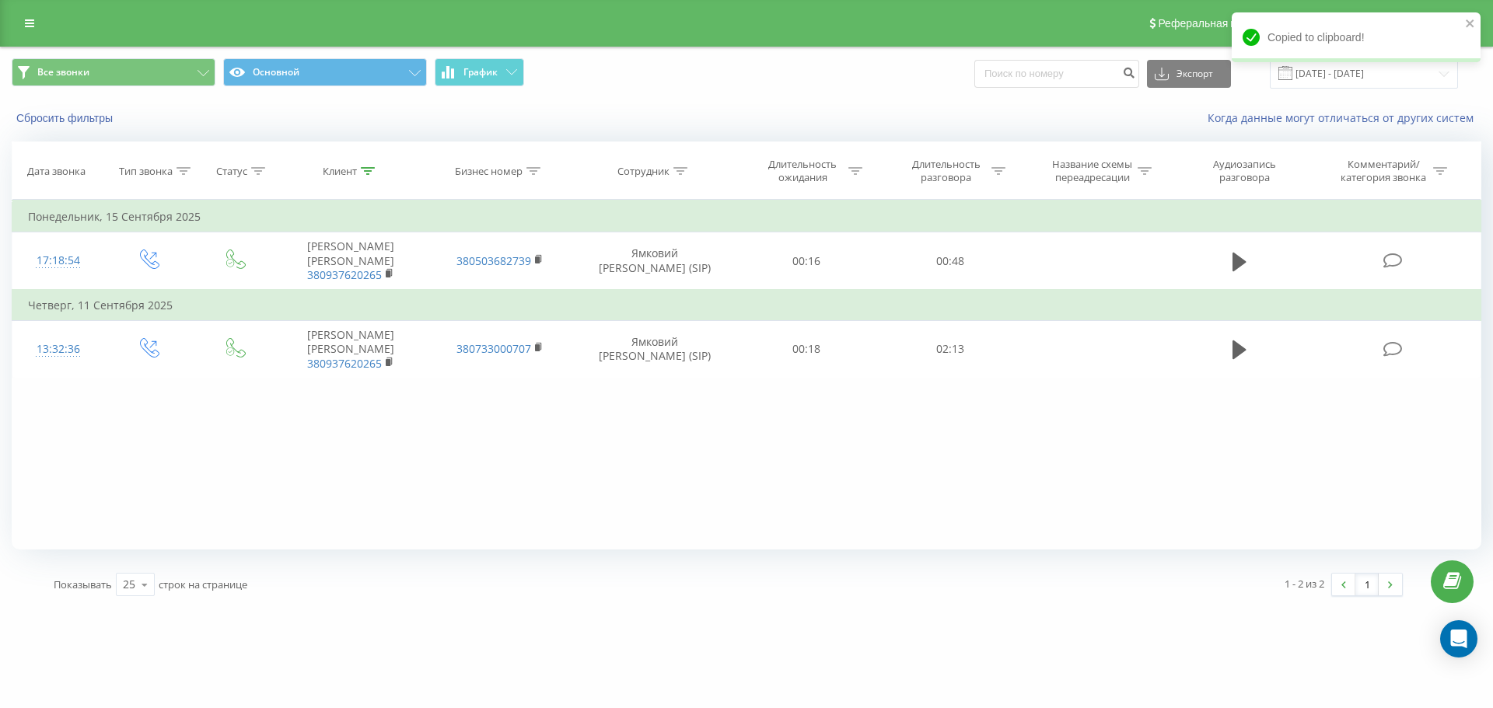
drag, startPoint x: 1233, startPoint y: 263, endPoint x: 896, endPoint y: 58, distance: 394.4
click at [1233, 263] on icon at bounding box center [1240, 262] width 14 height 22
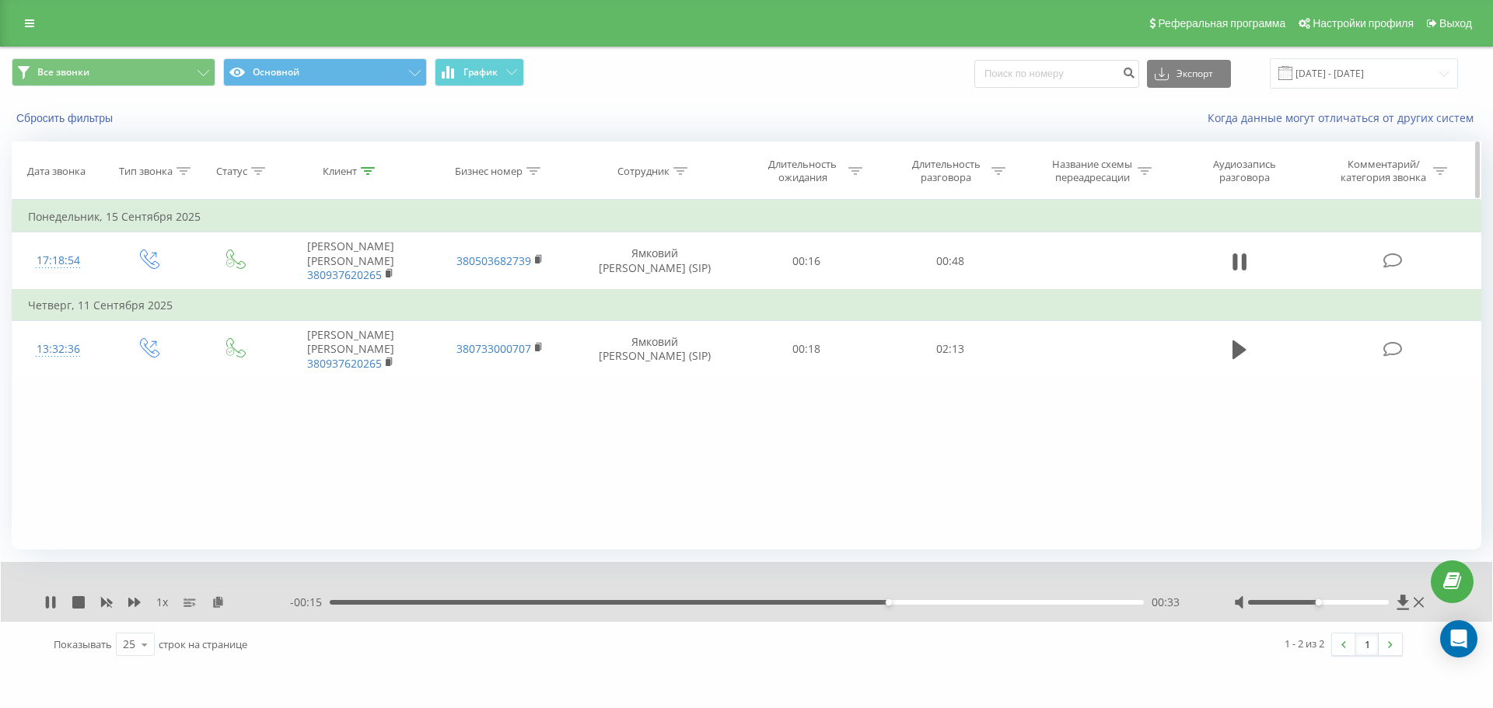
click at [343, 163] on th "Клиент" at bounding box center [350, 171] width 149 height 58
drag, startPoint x: 375, startPoint y: 171, endPoint x: 376, endPoint y: 187, distance: 15.6
click at [375, 171] on icon at bounding box center [368, 171] width 14 height 8
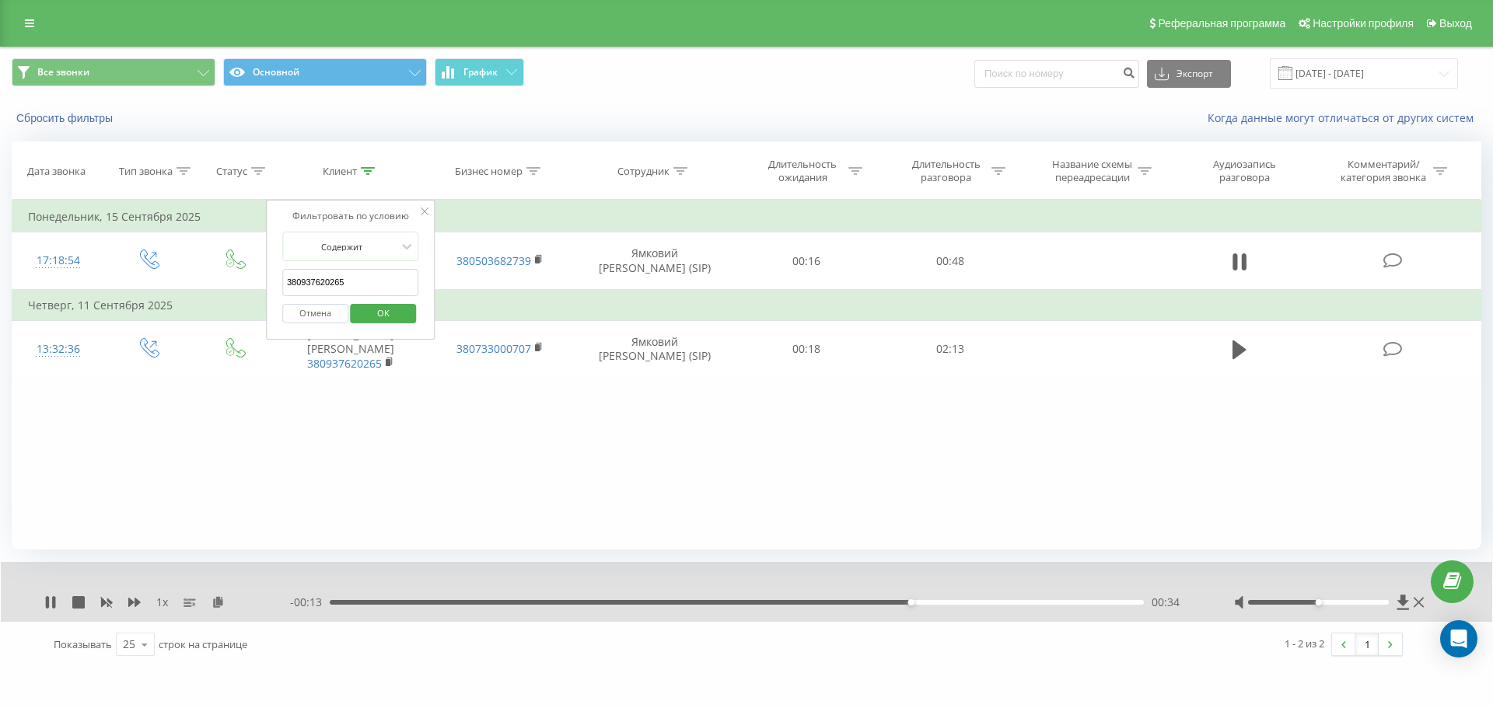
drag, startPoint x: 367, startPoint y: 286, endPoint x: 370, endPoint y: 298, distance: 12.1
click at [368, 286] on input "380937620265" at bounding box center [350, 282] width 137 height 27
paste input "93450676"
type input "380993450676"
drag, startPoint x: 376, startPoint y: 310, endPoint x: 397, endPoint y: 145, distance: 166.2
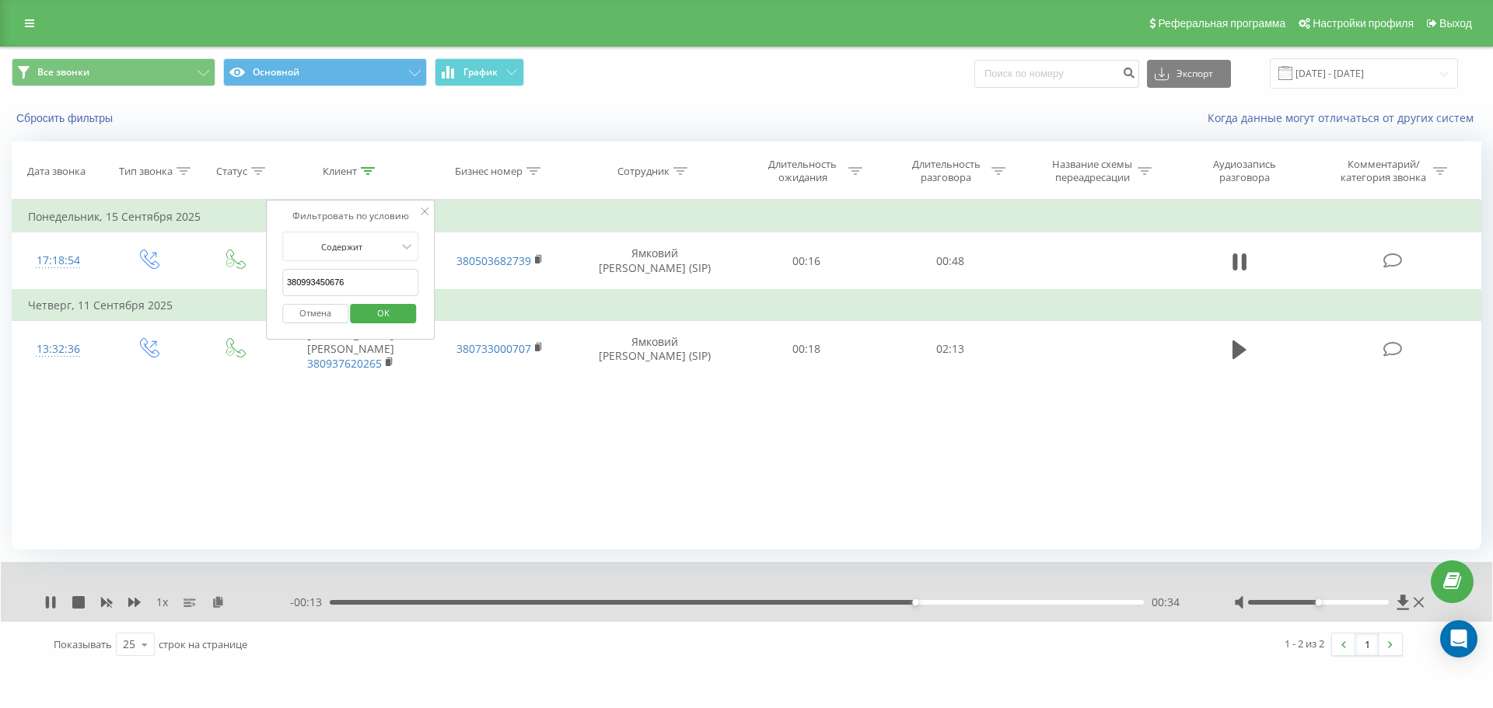
click at [376, 310] on span "OK" at bounding box center [384, 313] width 44 height 24
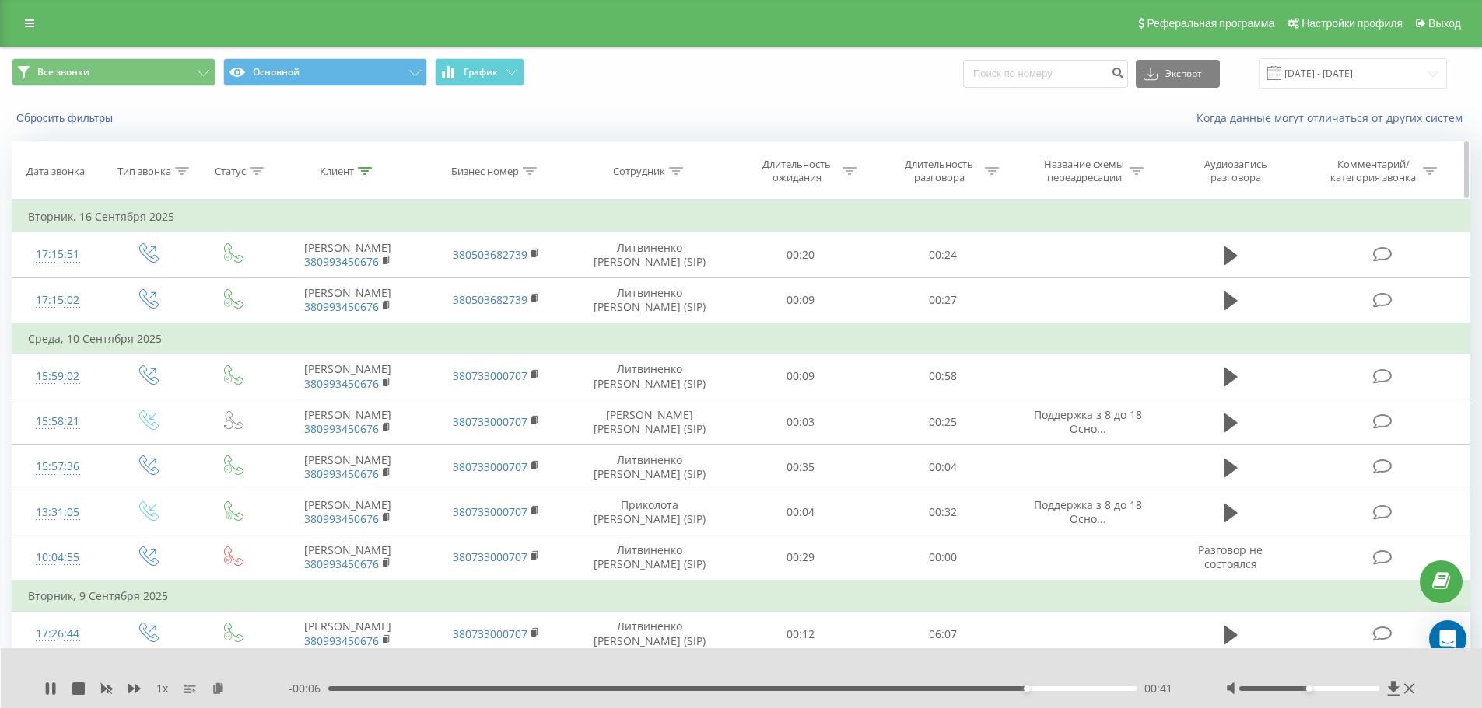
click at [347, 166] on div "Клиент" at bounding box center [337, 171] width 34 height 13
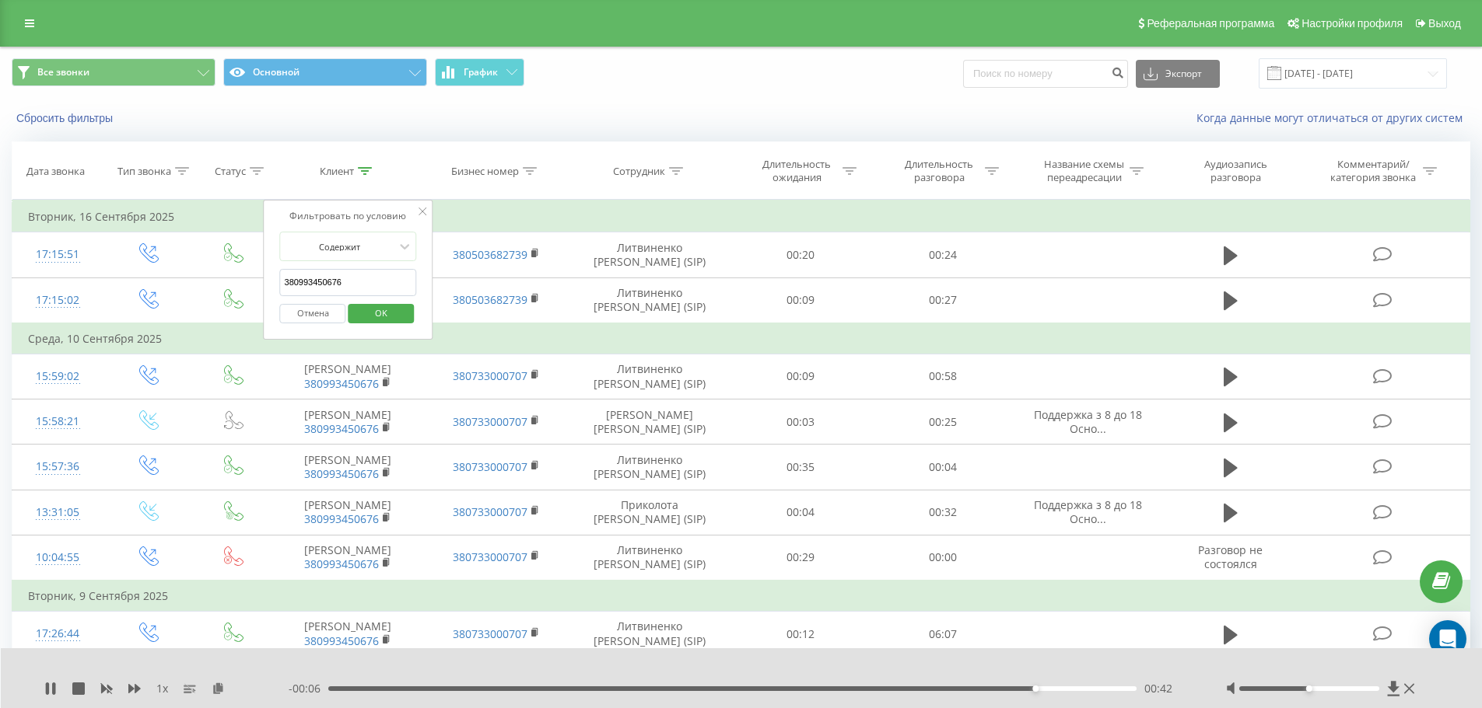
click at [377, 275] on input "380993450676" at bounding box center [348, 282] width 137 height 27
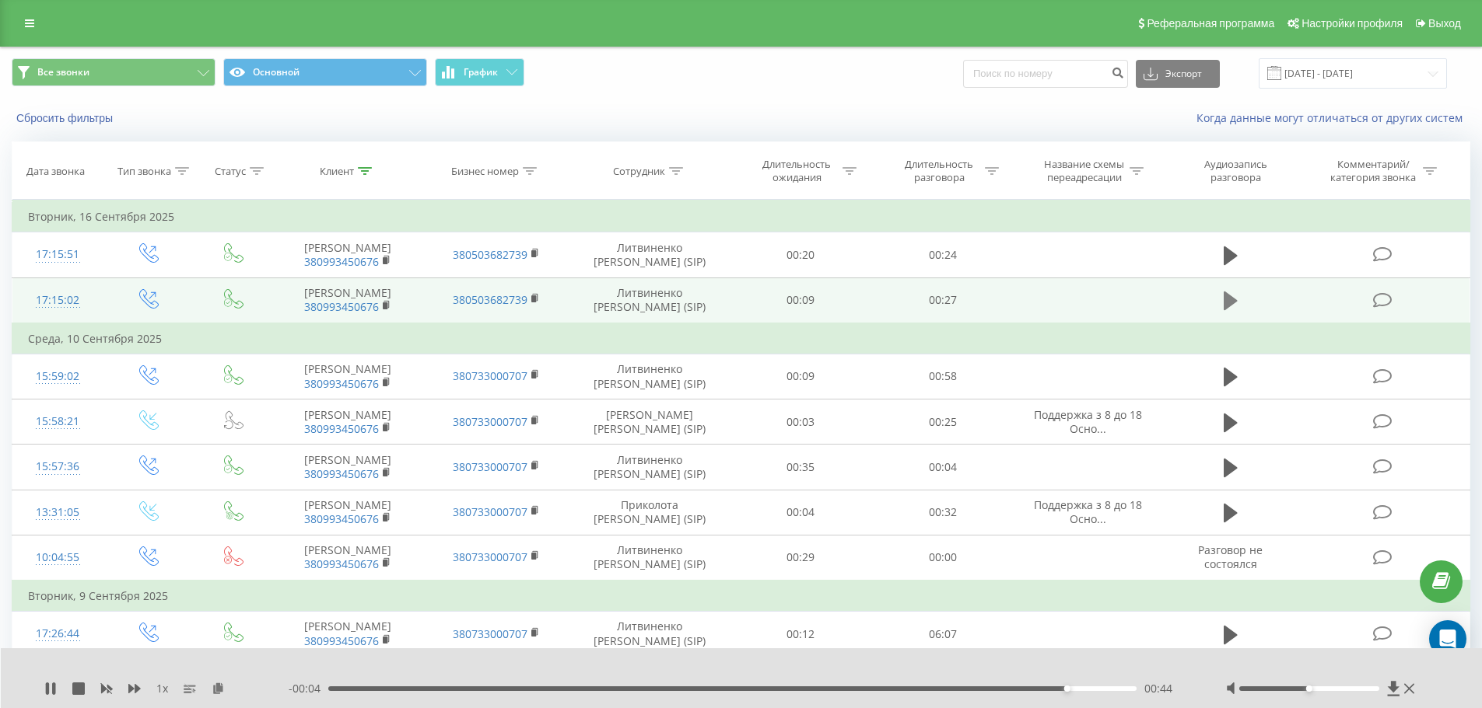
click at [1222, 313] on button at bounding box center [1230, 300] width 23 height 23
click at [224, 693] on icon at bounding box center [218, 688] width 13 height 11
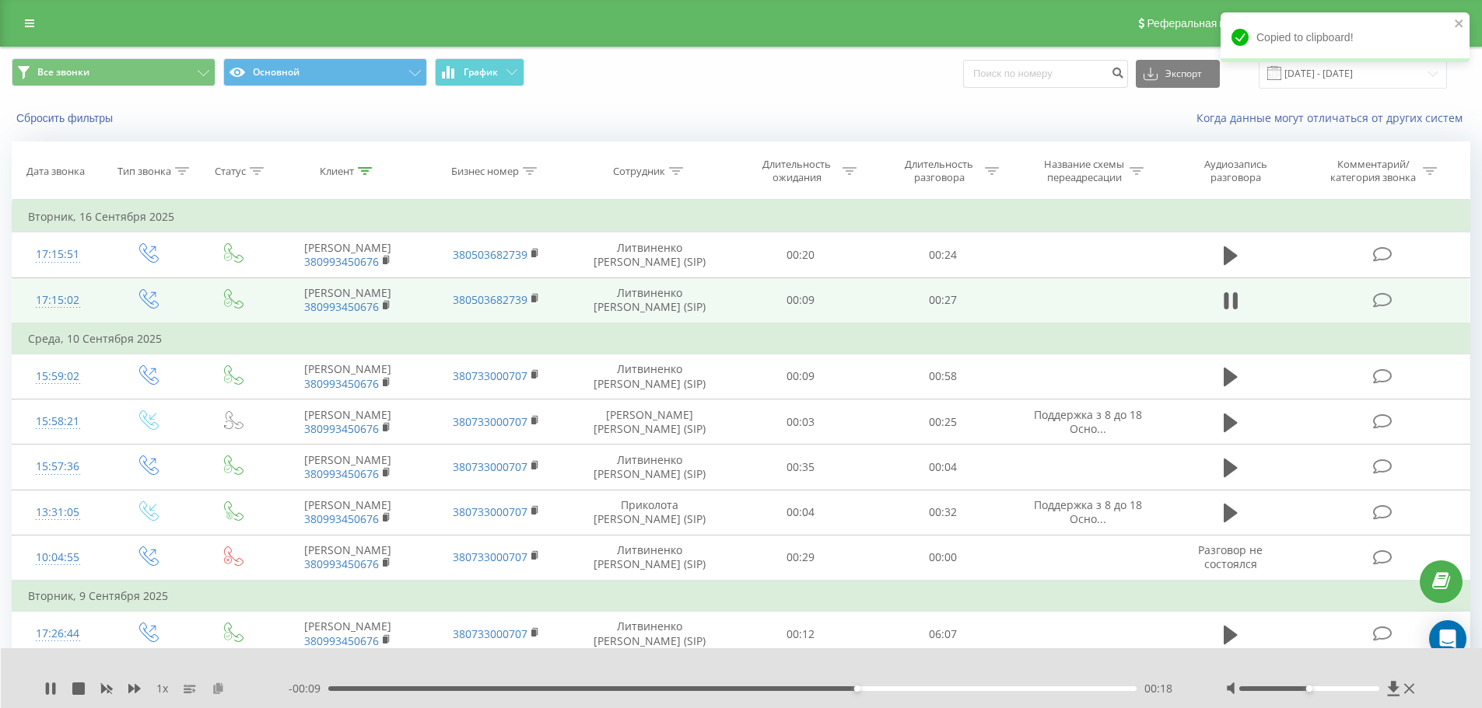
click at [222, 688] on icon at bounding box center [218, 688] width 13 height 11
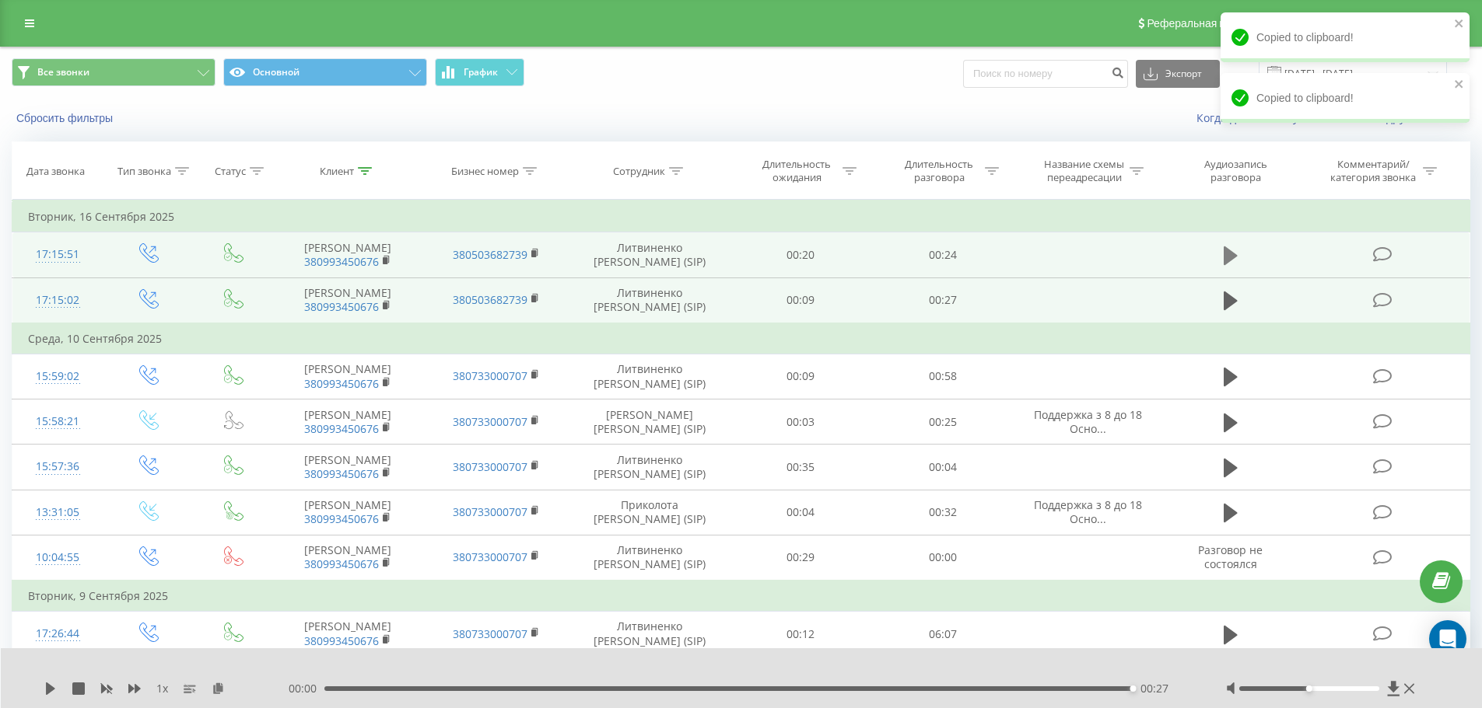
click at [1224, 259] on icon at bounding box center [1230, 256] width 14 height 19
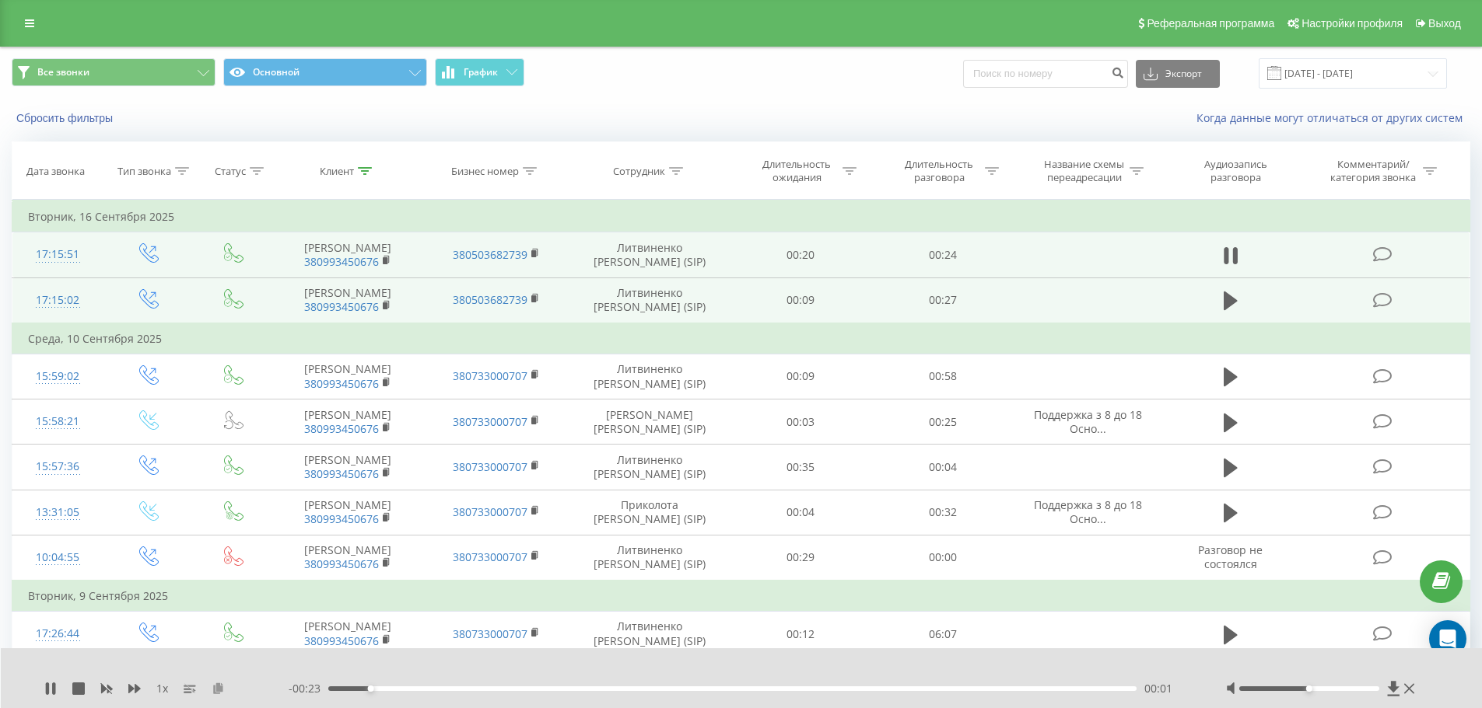
click at [221, 690] on icon at bounding box center [218, 688] width 13 height 11
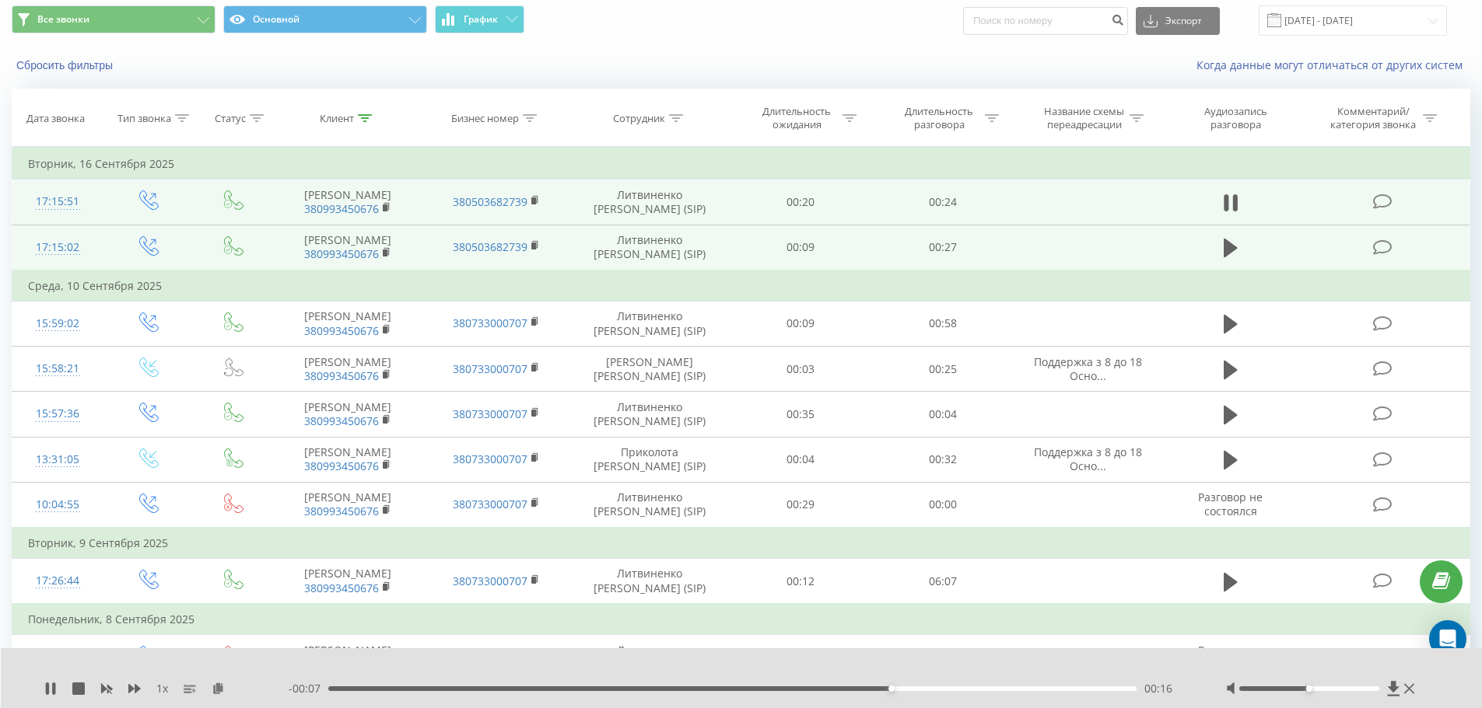
scroll to position [78, 0]
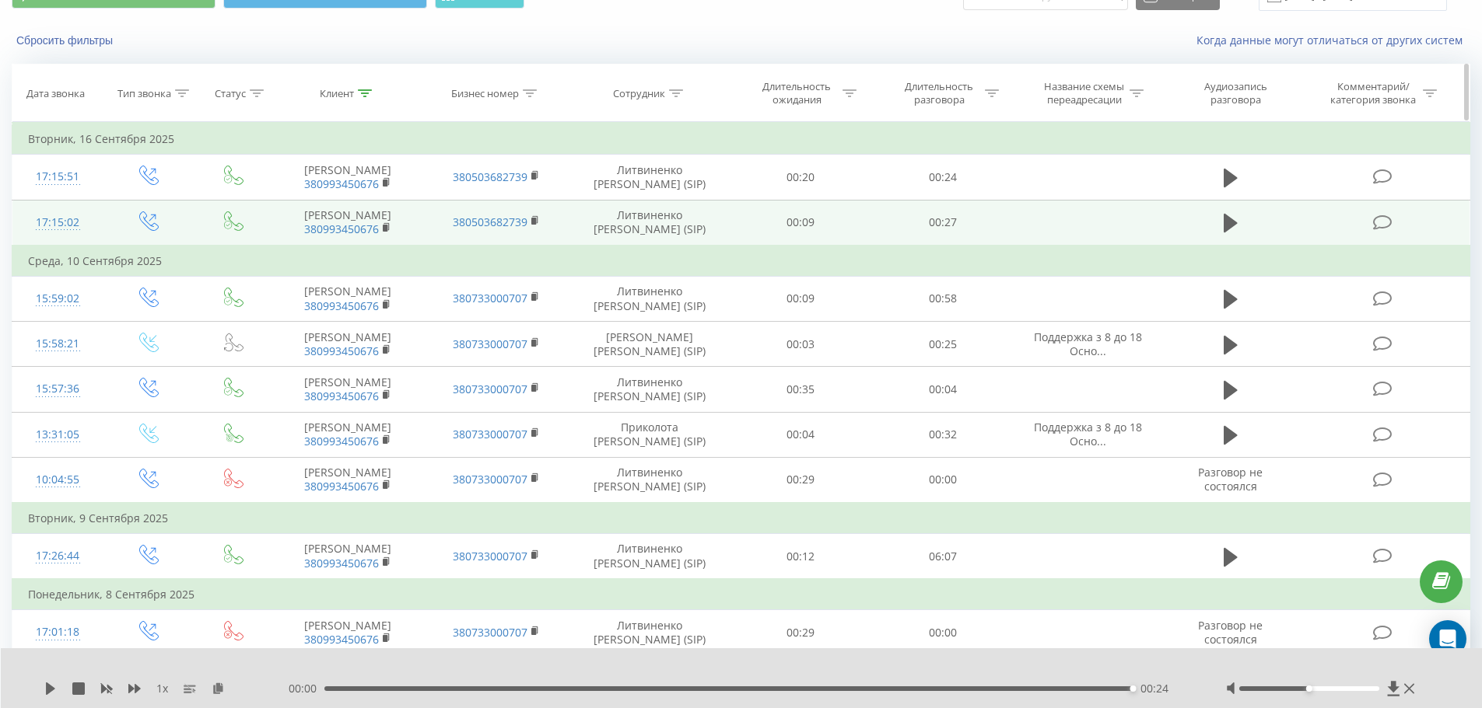
click at [339, 93] on div "Клиент" at bounding box center [337, 93] width 34 height 13
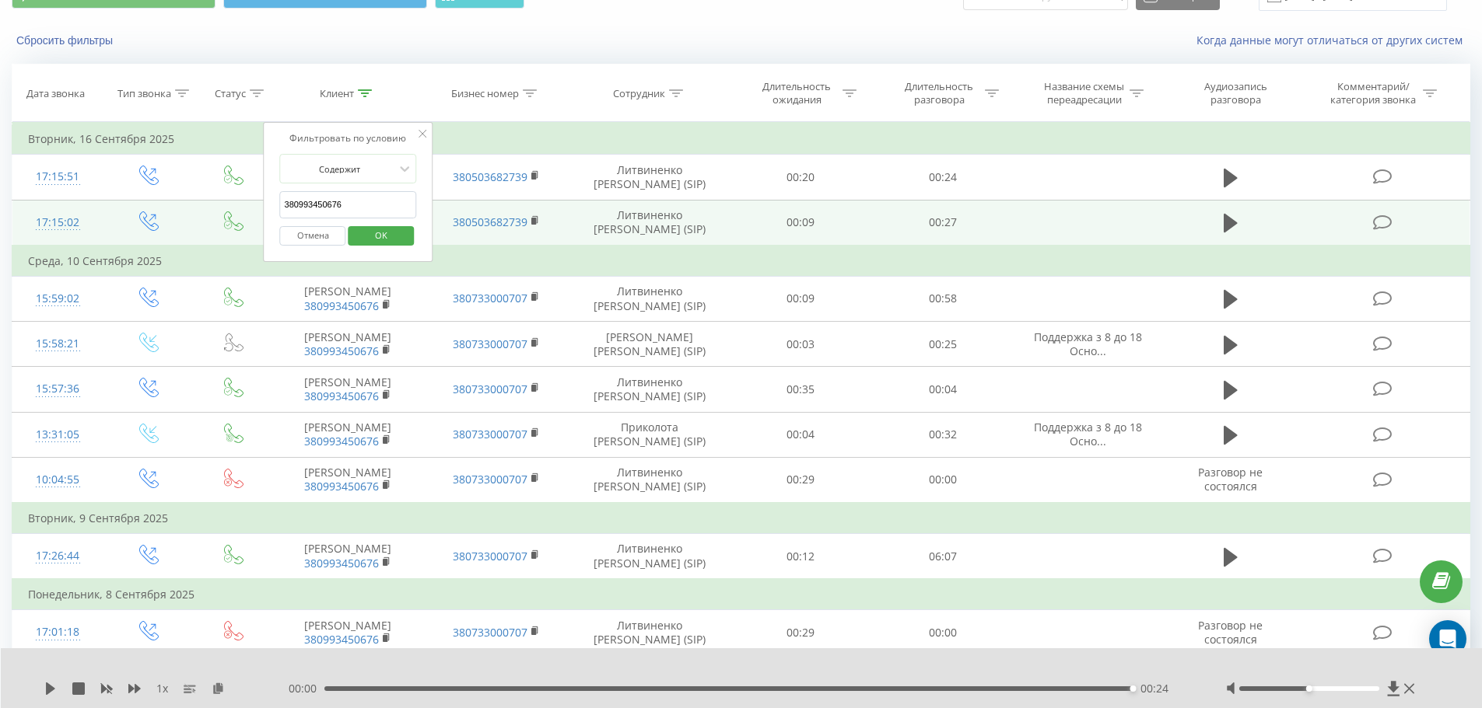
click at [364, 193] on input "380993450676" at bounding box center [348, 204] width 137 height 27
paste input "6627907"
click at [398, 235] on span "OK" at bounding box center [381, 235] width 44 height 24
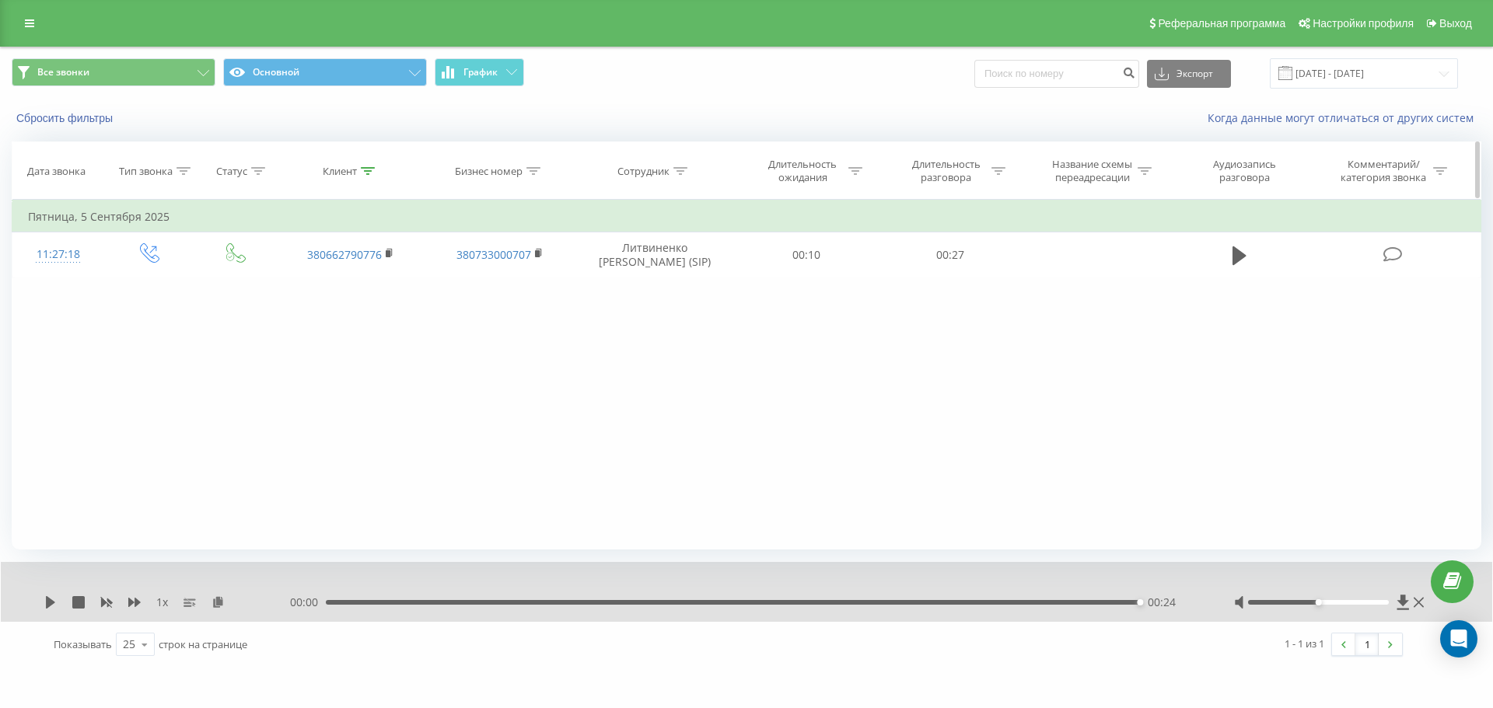
click at [347, 171] on div "Клиент" at bounding box center [340, 171] width 34 height 13
click at [377, 282] on input "380662790776" at bounding box center [350, 282] width 137 height 27
paste input "74539805"
click at [383, 315] on span "OK" at bounding box center [384, 313] width 44 height 24
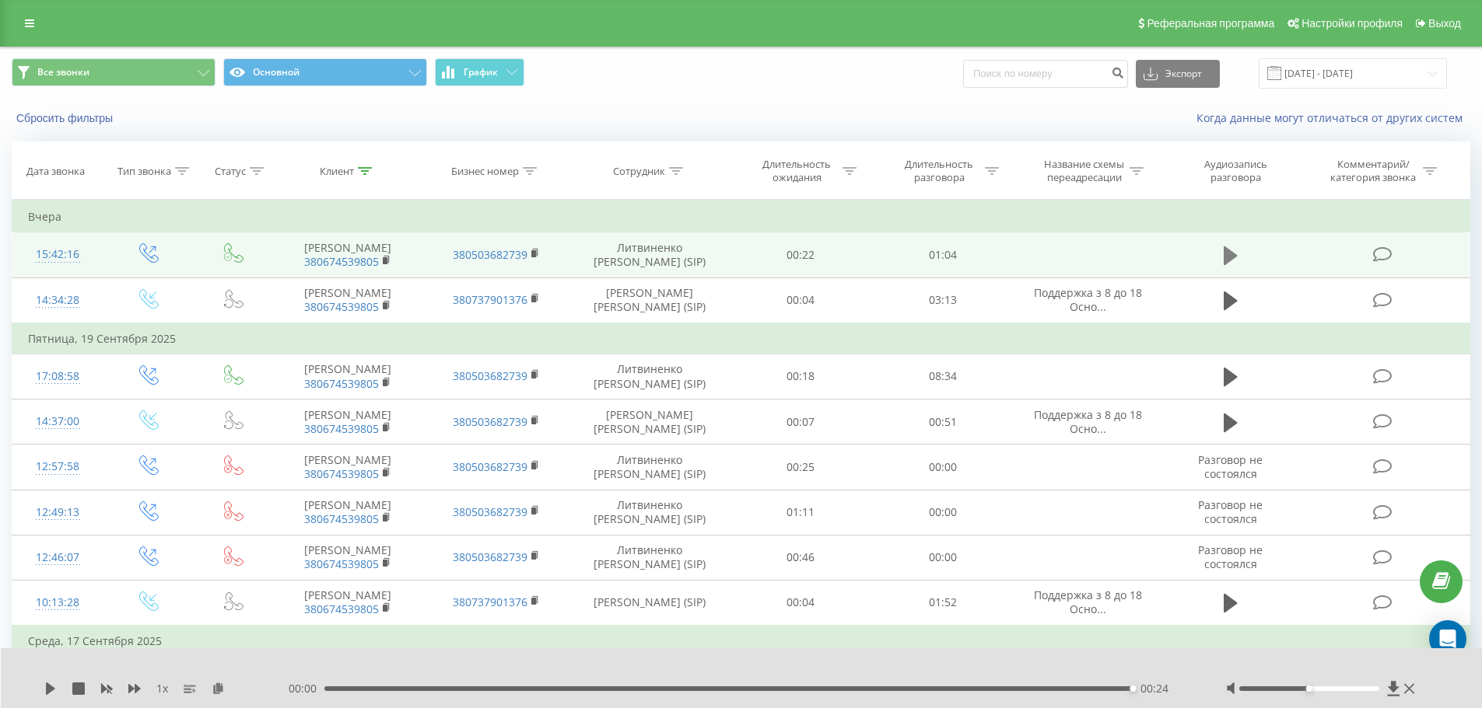
click at [1237, 254] on button at bounding box center [1230, 255] width 23 height 23
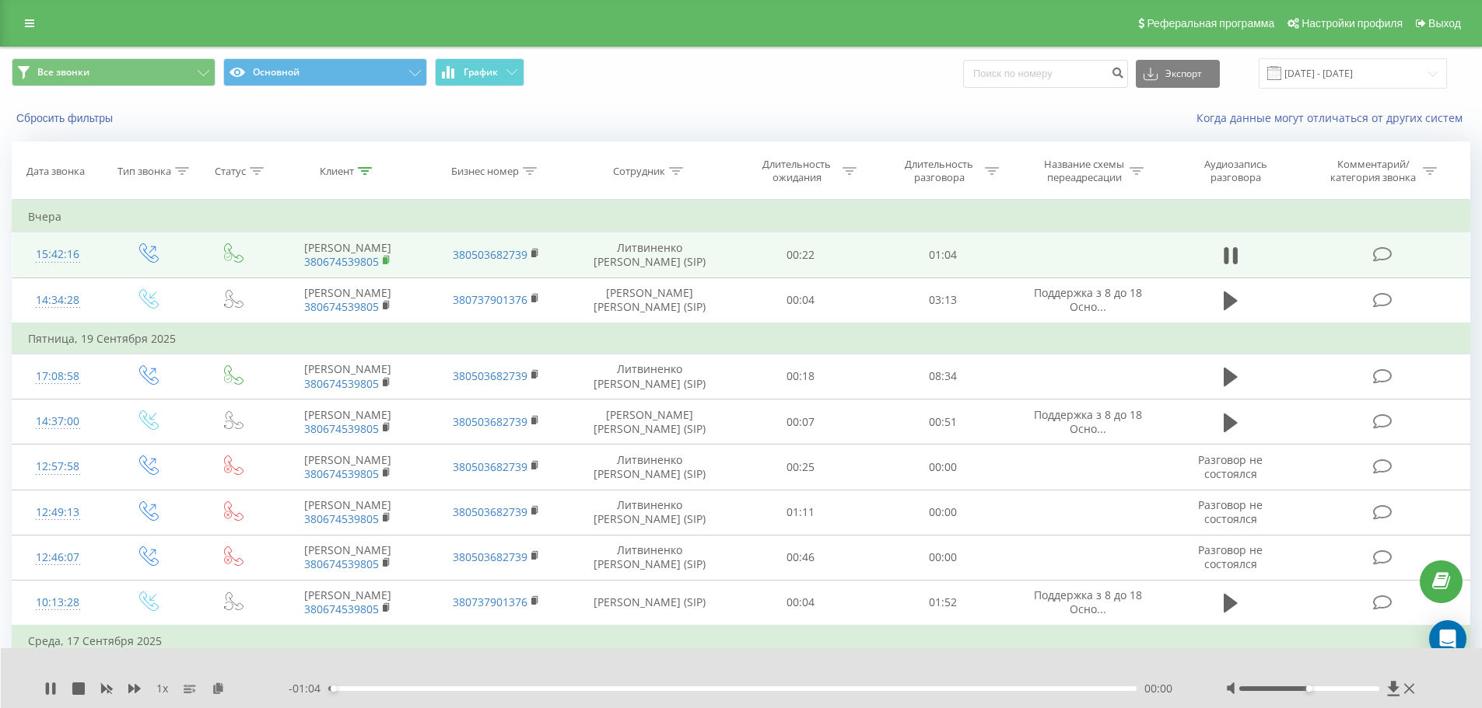
click at [386, 264] on rect at bounding box center [385, 260] width 5 height 7
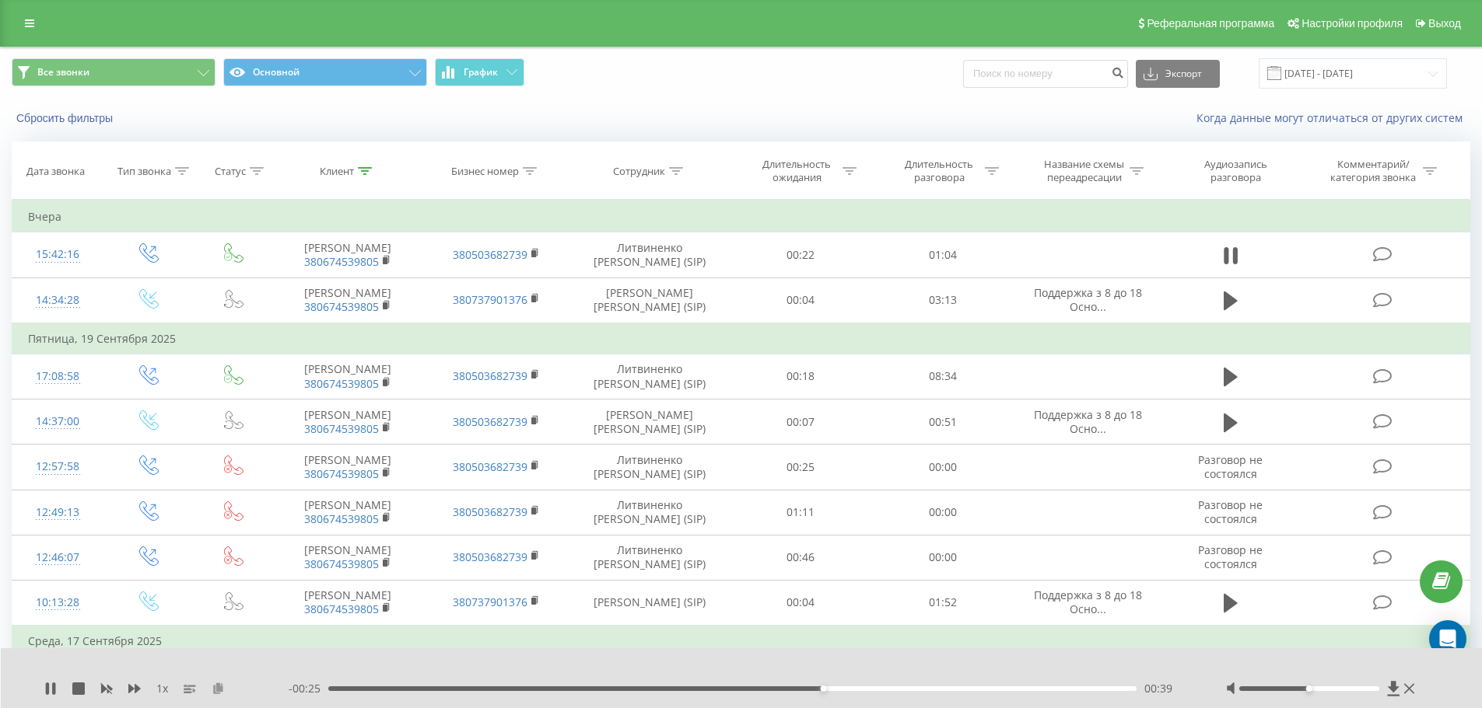
click at [222, 687] on icon at bounding box center [218, 688] width 13 height 11
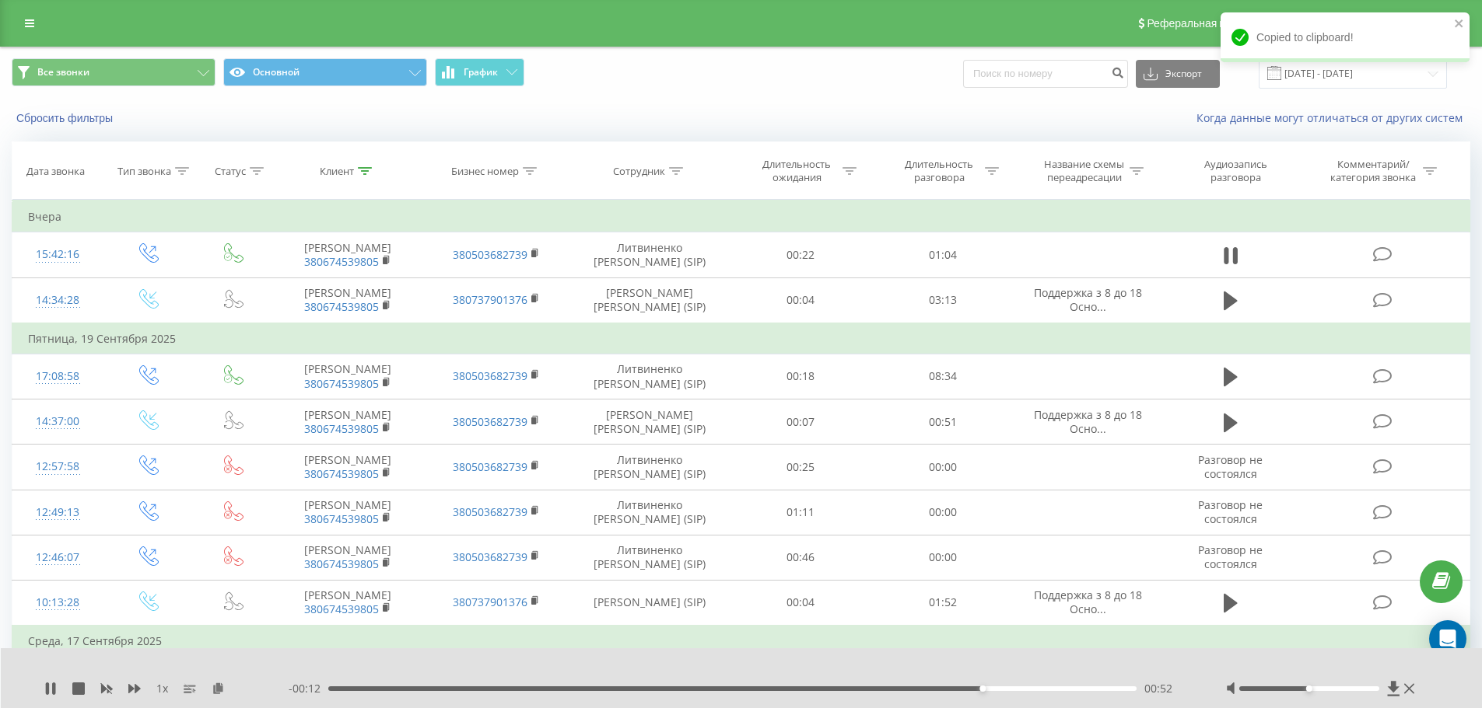
click at [394, 685] on div "1 x - 00:12 00:52 00:52" at bounding box center [742, 679] width 1482 height 60
click at [402, 692] on div "- 00:12 00:52 00:52" at bounding box center [738, 689] width 898 height 16
click at [399, 691] on div "00:53" at bounding box center [732, 689] width 809 height 5
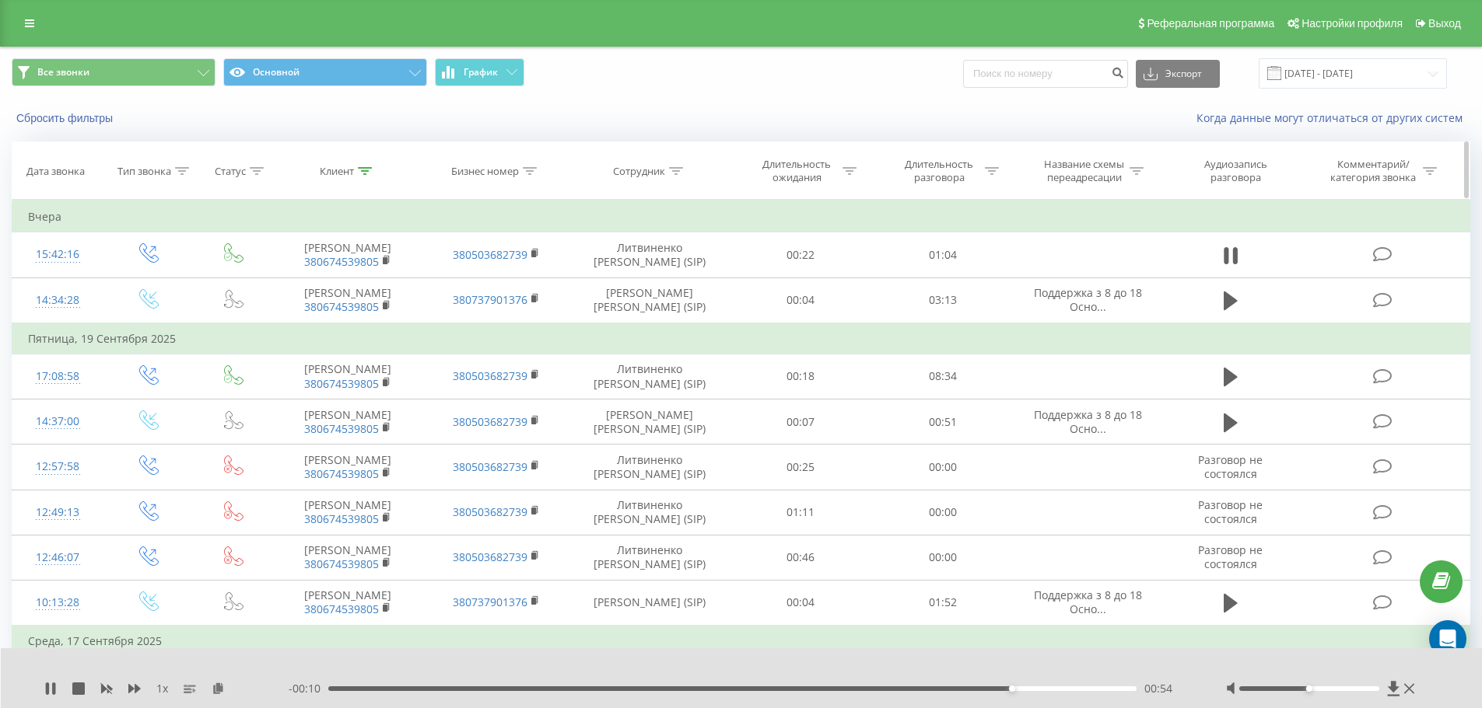
click at [345, 176] on div "Клиент" at bounding box center [337, 171] width 34 height 13
click at [366, 279] on input "380674539805" at bounding box center [348, 282] width 137 height 27
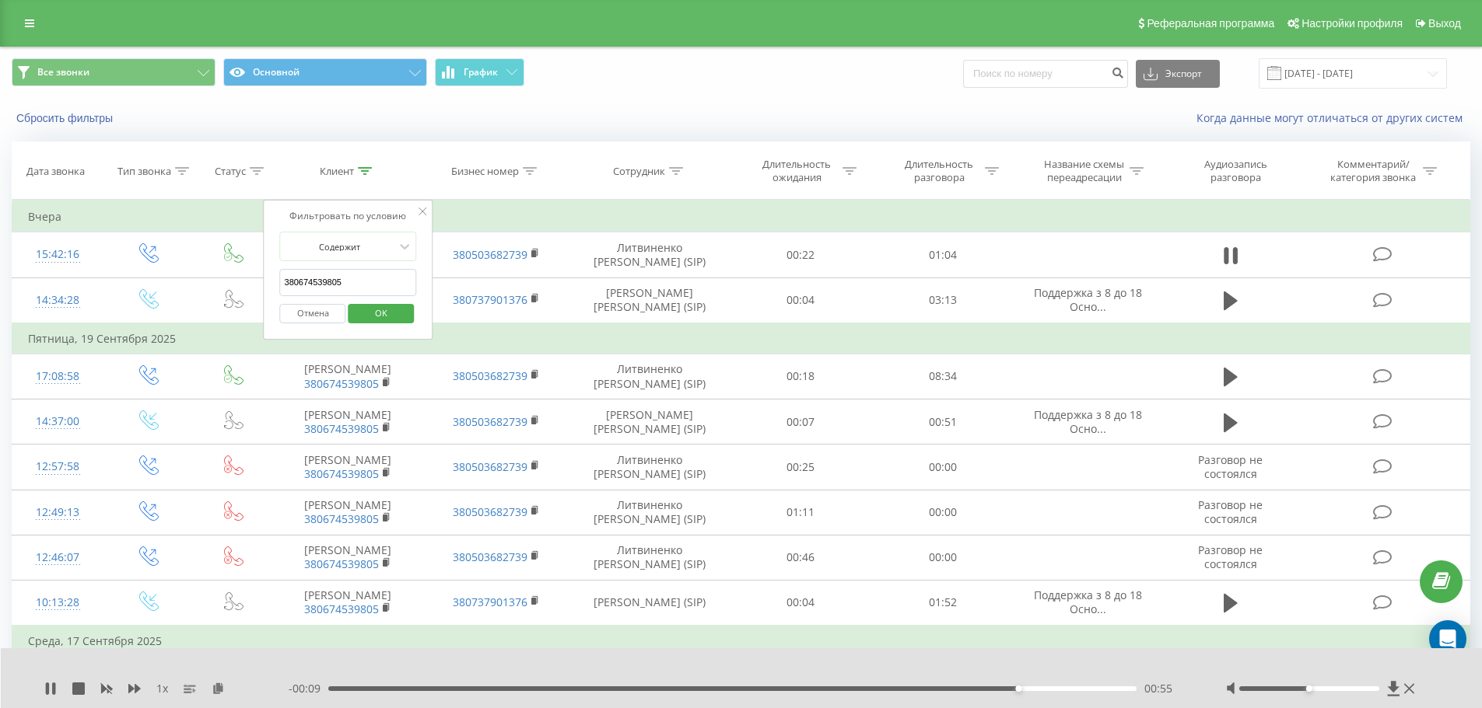
paste input "988045004"
drag, startPoint x: 374, startPoint y: 322, endPoint x: 379, endPoint y: 308, distance: 14.8
click at [375, 322] on span "OK" at bounding box center [381, 313] width 44 height 24
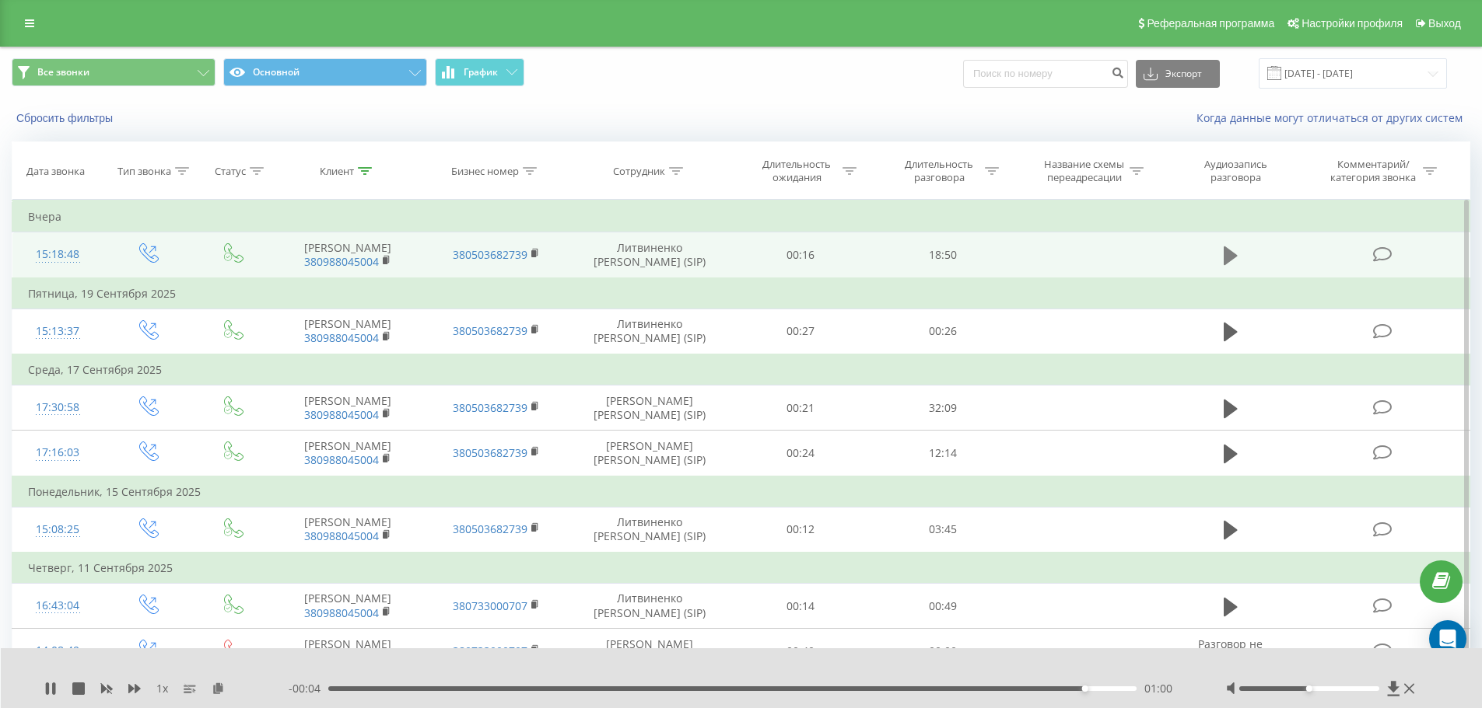
click at [1233, 261] on icon at bounding box center [1230, 256] width 14 height 22
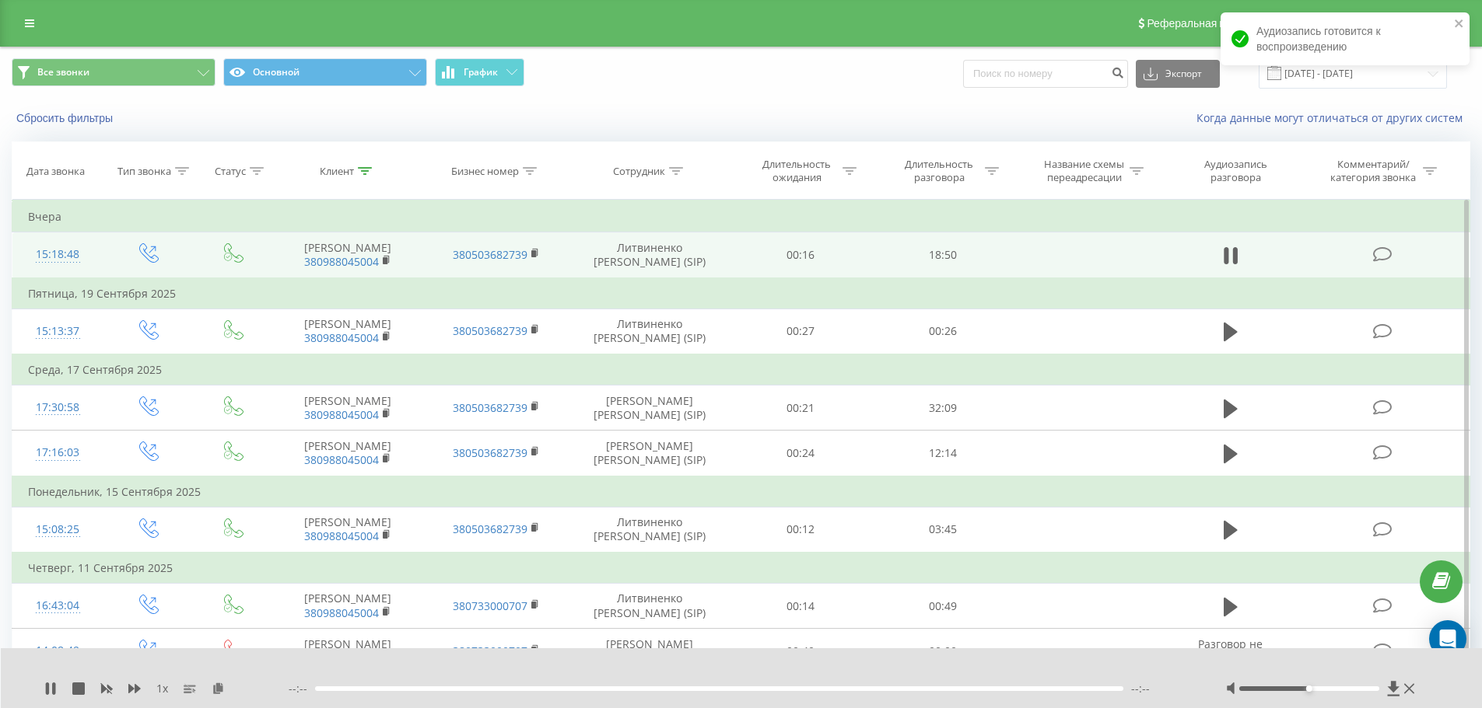
click at [673, 687] on div at bounding box center [719, 689] width 809 height 5
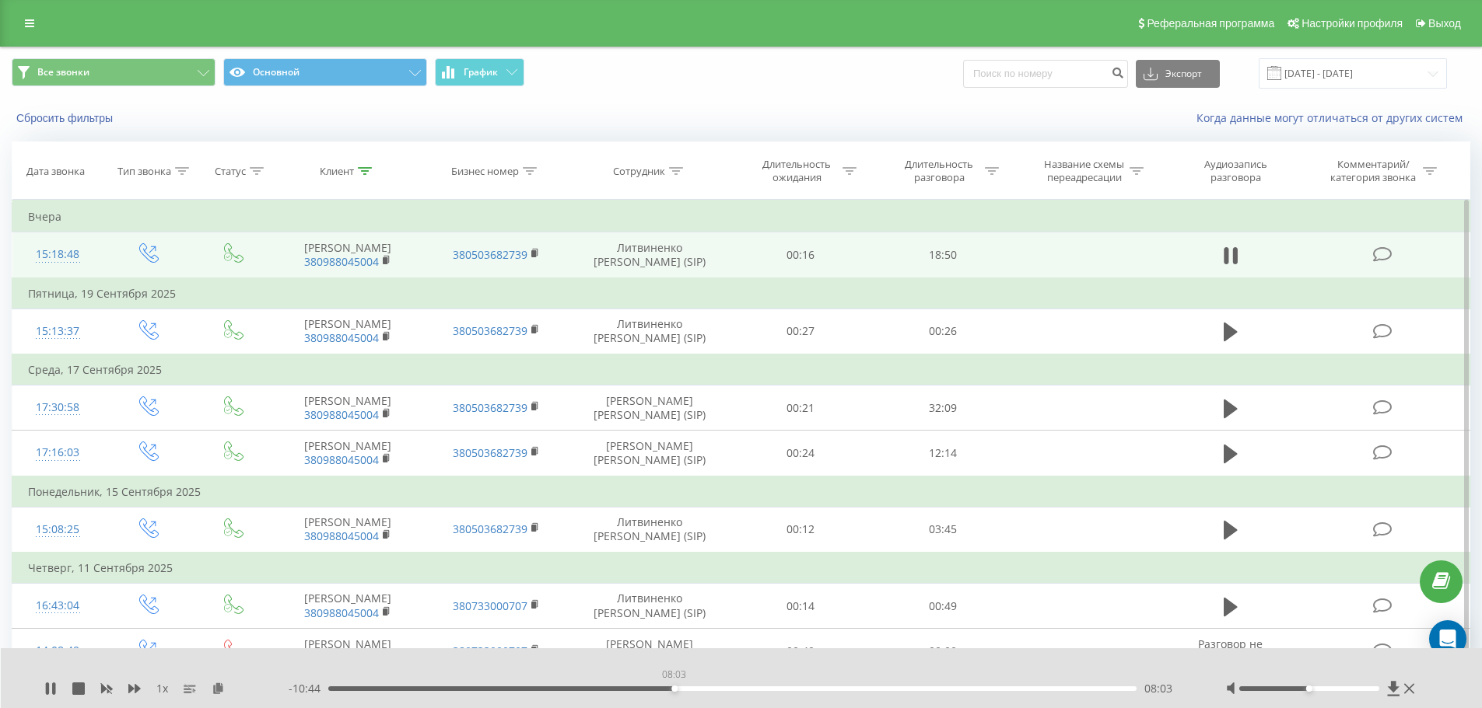
click at [673, 687] on div "08:03" at bounding box center [732, 689] width 809 height 5
click at [706, 694] on div "- 10:24 08:22 08:22" at bounding box center [738, 689] width 898 height 16
click at [726, 688] on div "08:39" at bounding box center [732, 689] width 809 height 5
click at [765, 687] on div "09:58" at bounding box center [732, 689] width 809 height 5
click at [759, 687] on div "10:02" at bounding box center [732, 689] width 809 height 5
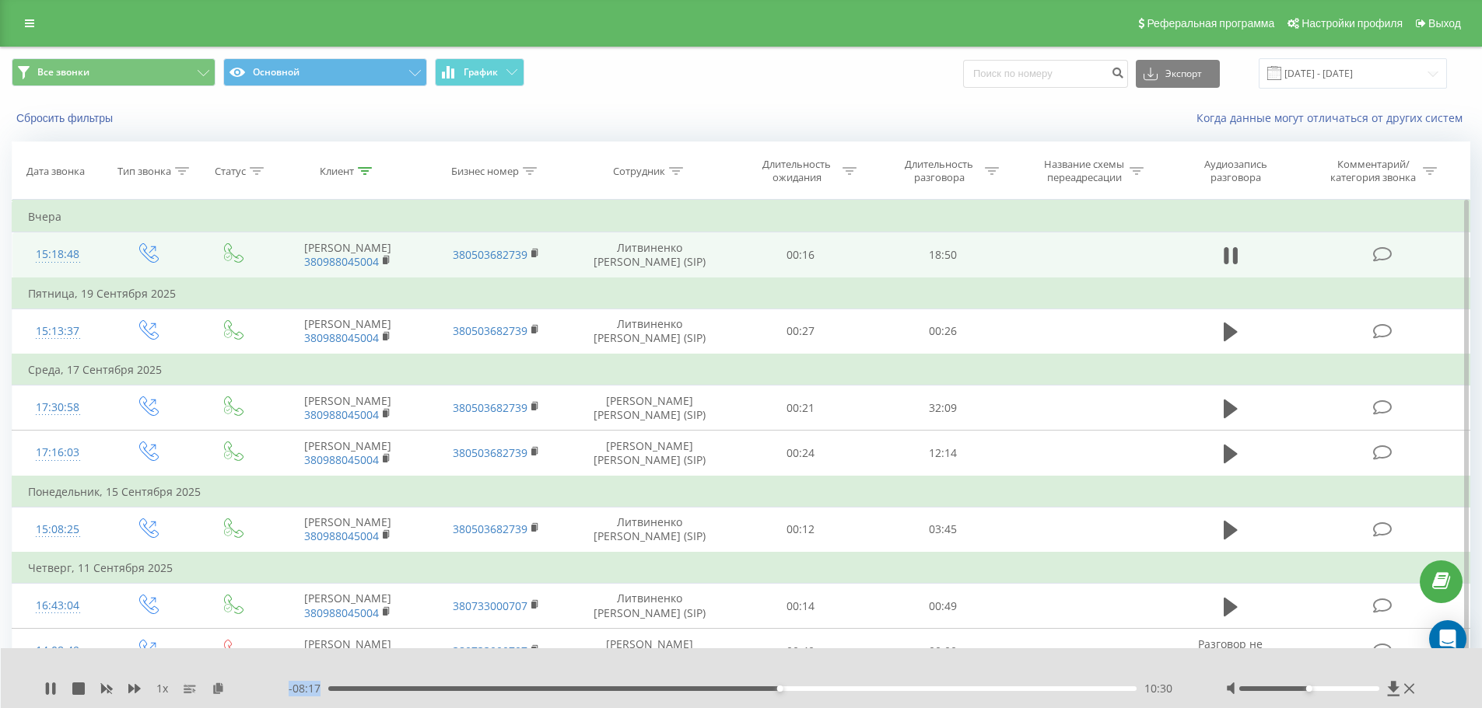
click at [790, 692] on div "- 08:17 10:30 10:30" at bounding box center [738, 689] width 898 height 16
click at [795, 688] on div "10:30" at bounding box center [732, 689] width 809 height 5
click at [804, 690] on div "10:53" at bounding box center [732, 689] width 809 height 5
click at [829, 690] on div "11:06" at bounding box center [732, 689] width 809 height 5
click at [884, 691] on div "- 07:06 11:41 11:41" at bounding box center [738, 689] width 898 height 16
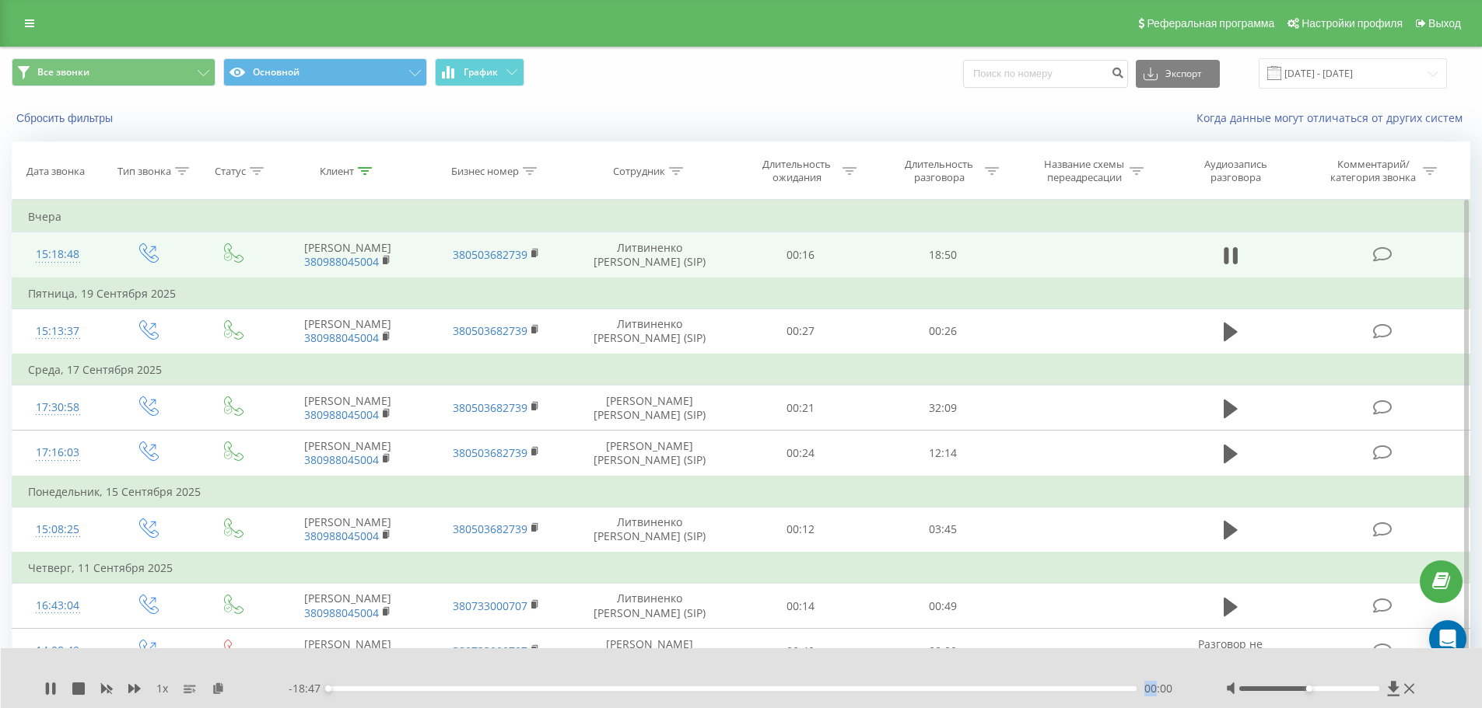
click at [908, 691] on div "- 18:47 00:00 00:00" at bounding box center [738, 689] width 898 height 16
click at [918, 691] on div "- 18:47 00:00 00:00" at bounding box center [738, 689] width 898 height 16
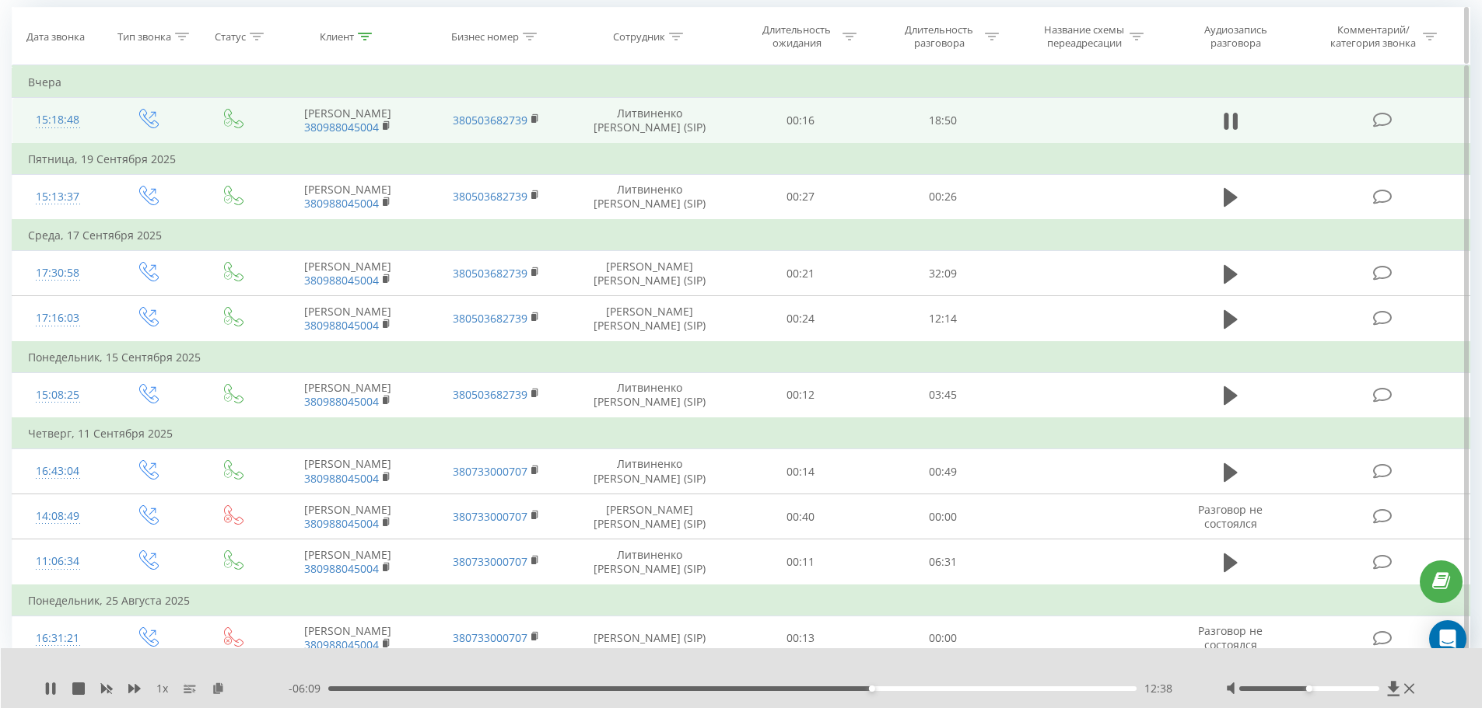
scroll to position [146, 0]
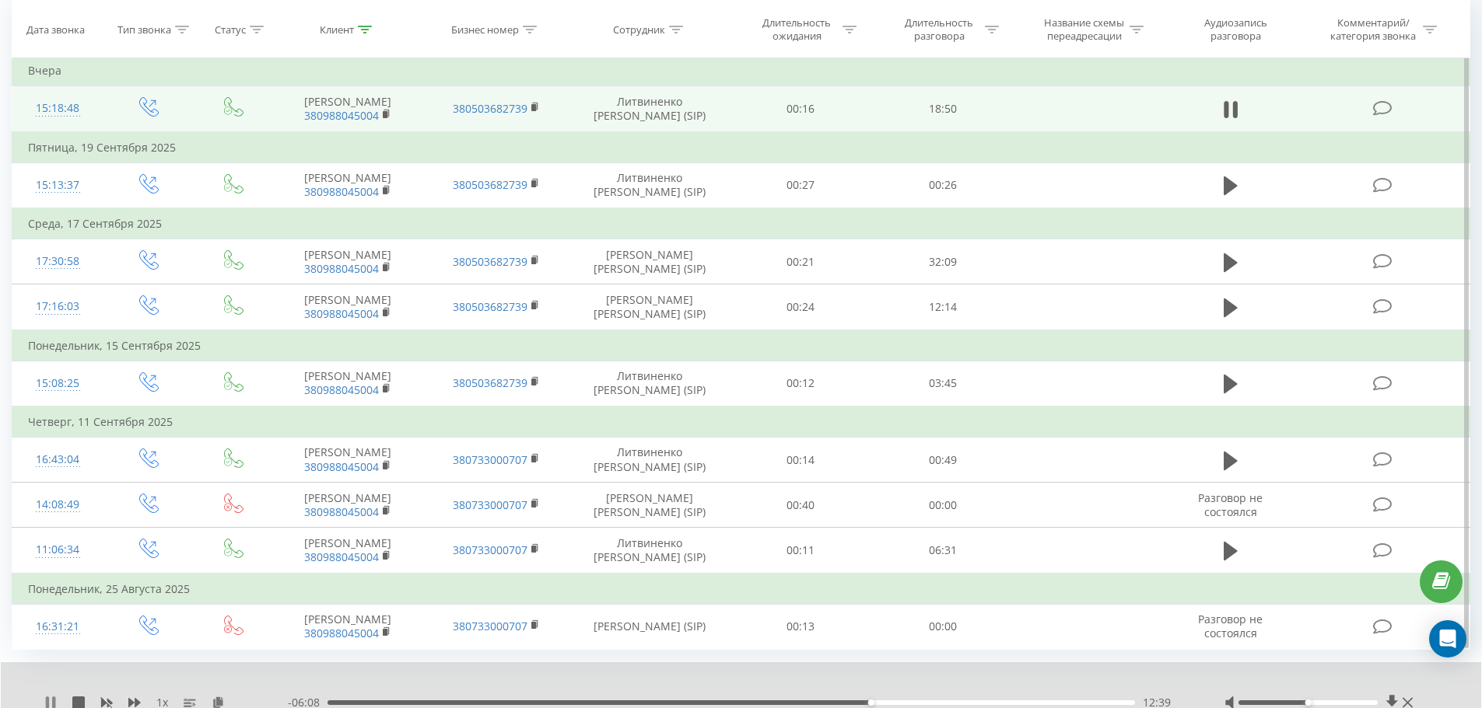
click at [54, 705] on icon at bounding box center [50, 703] width 12 height 12
click at [359, 34] on div at bounding box center [365, 29] width 14 height 13
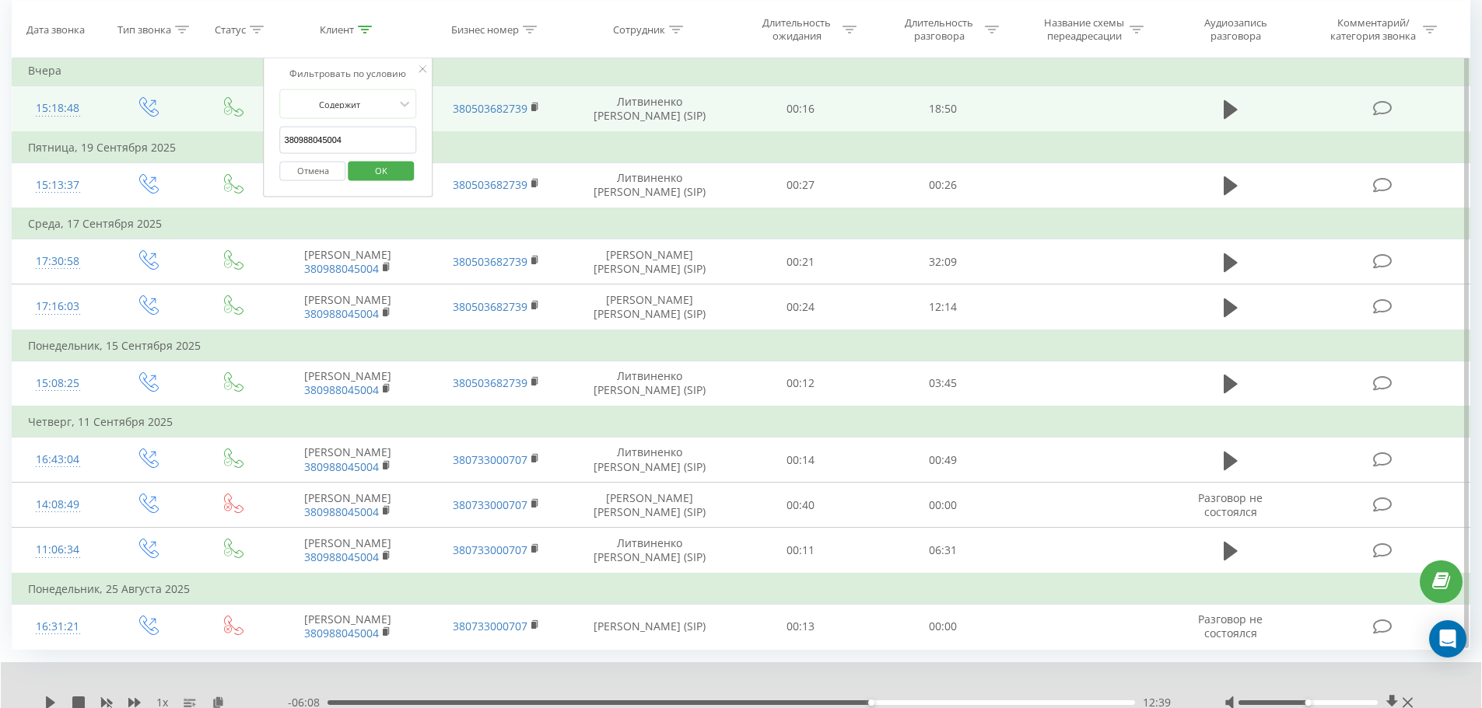
click at [364, 144] on input "380988045004" at bounding box center [348, 140] width 137 height 27
paste input "7000425"
click at [383, 179] on span "OK" at bounding box center [381, 170] width 44 height 24
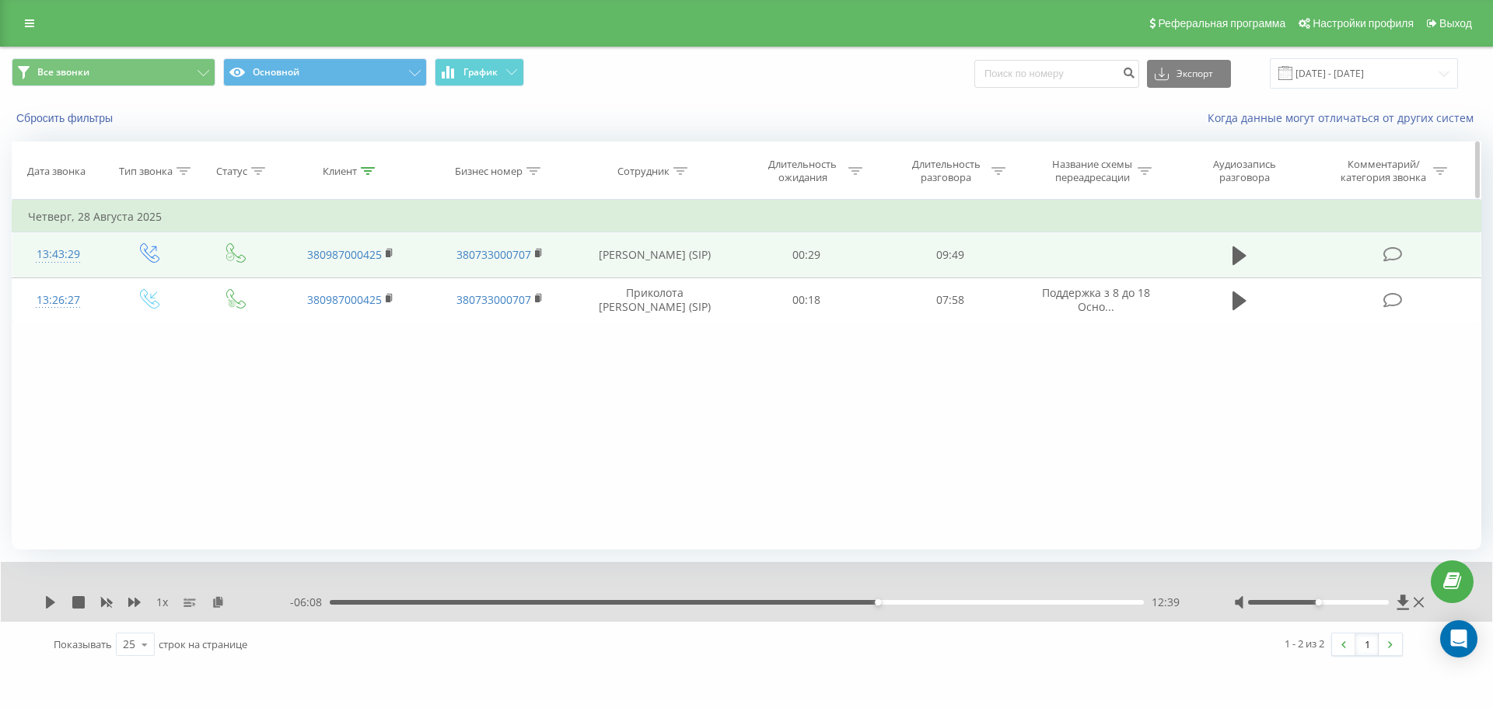
click at [359, 180] on th "Клиент" at bounding box center [350, 171] width 149 height 58
click at [353, 175] on div "Клиент" at bounding box center [340, 171] width 34 height 13
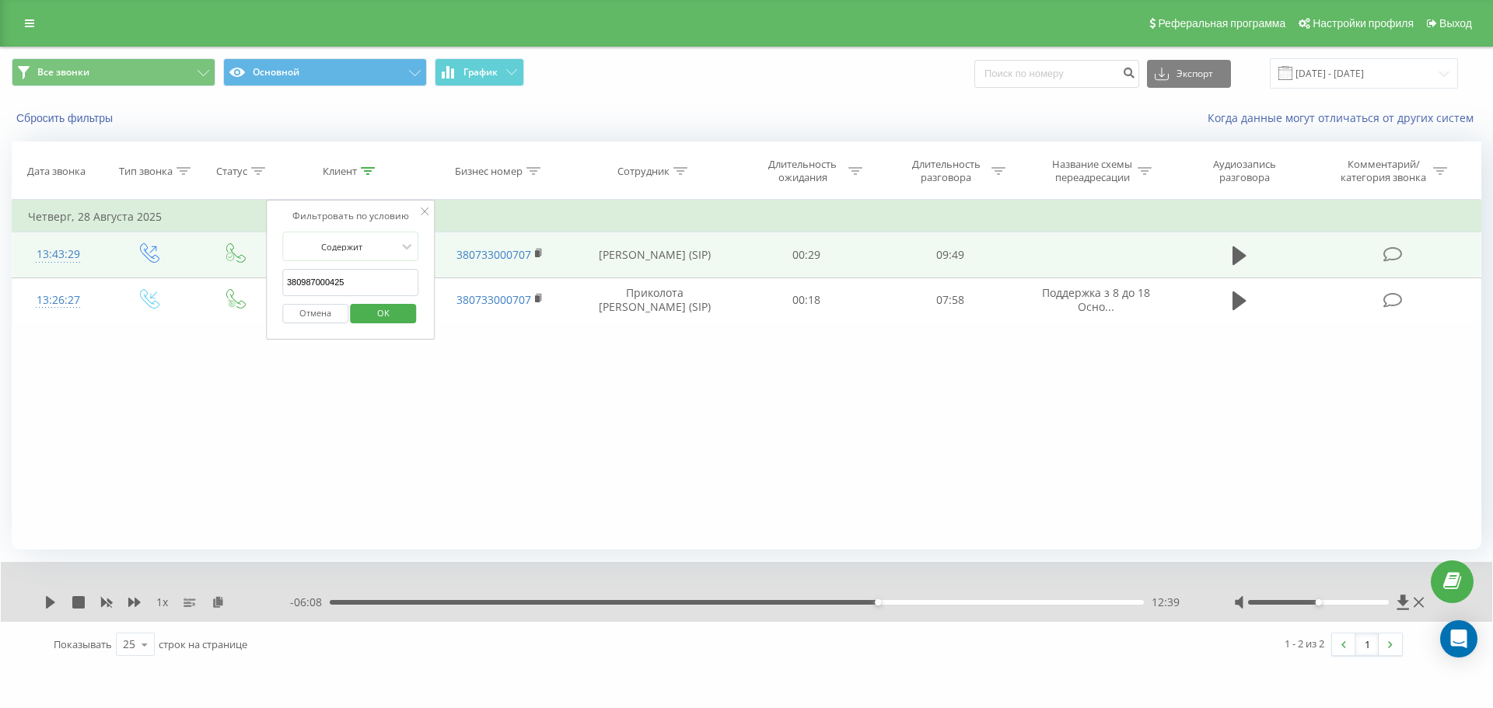
click at [373, 284] on input "380987000425" at bounding box center [350, 282] width 137 height 27
paste input "506671878"
click at [384, 315] on span "OK" at bounding box center [384, 313] width 44 height 24
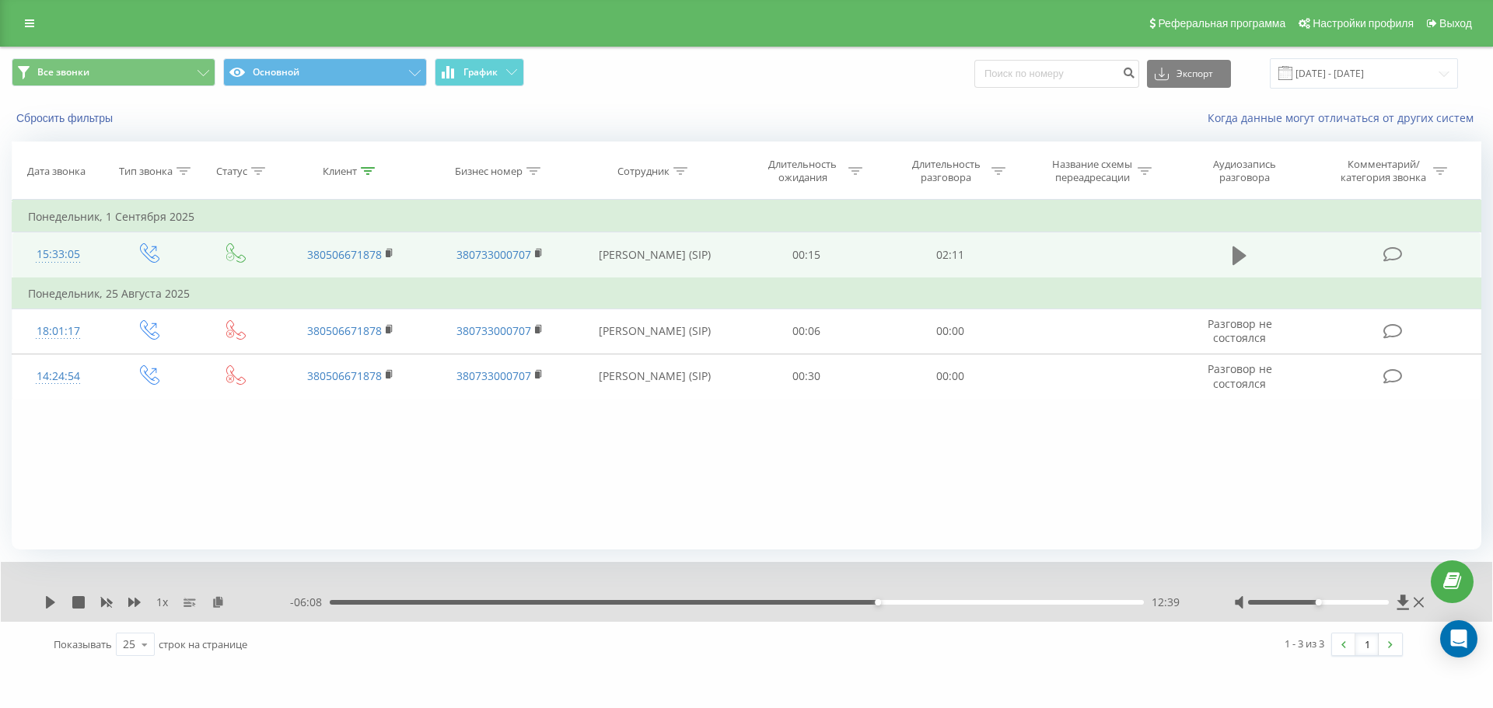
click at [1244, 262] on icon at bounding box center [1240, 256] width 14 height 22
drag, startPoint x: 387, startPoint y: 254, endPoint x: 411, endPoint y: 254, distance: 24.1
click at [387, 254] on rect at bounding box center [388, 253] width 5 height 7
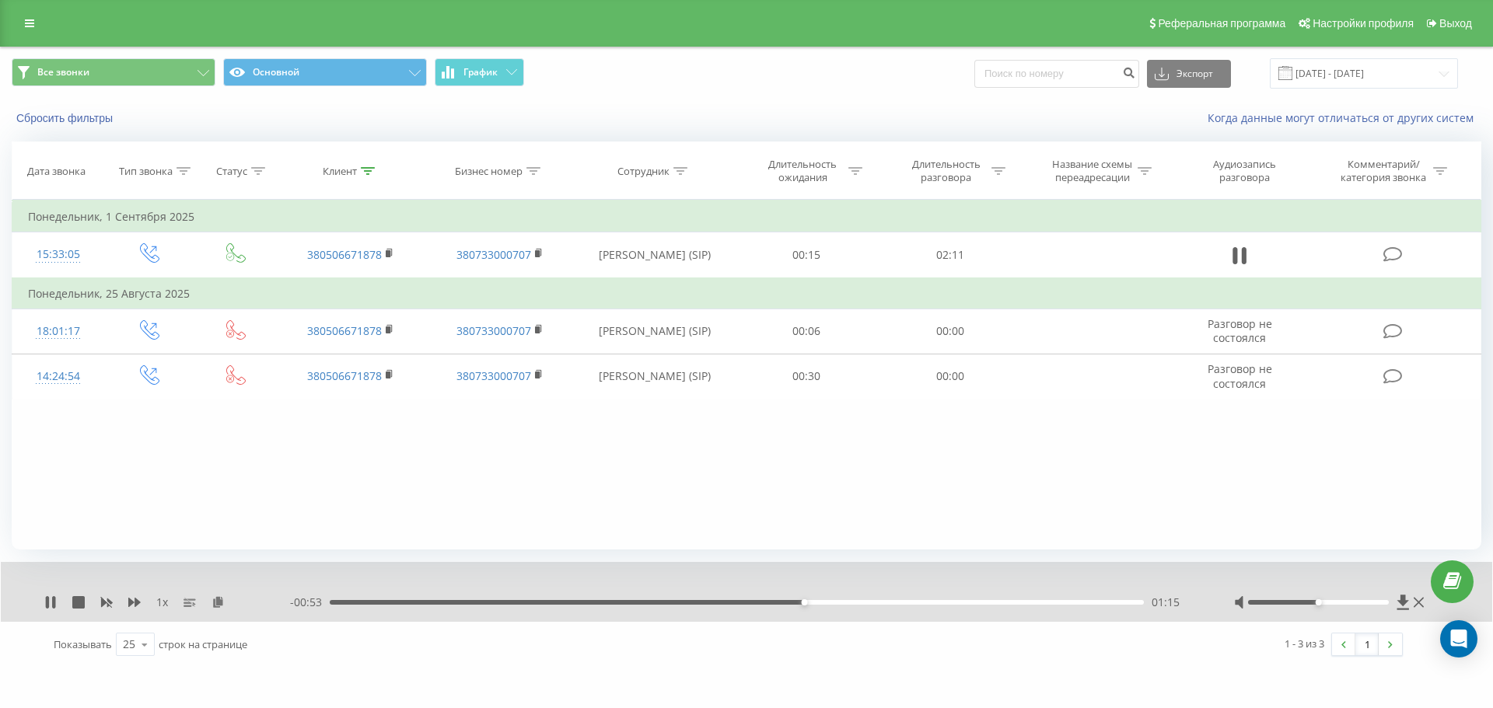
drag, startPoint x: 50, startPoint y: 602, endPoint x: 51, endPoint y: 592, distance: 10.2
click at [51, 599] on icon at bounding box center [50, 602] width 12 height 12
click at [353, 165] on div "Клиент" at bounding box center [340, 171] width 34 height 13
click at [354, 280] on input "380506671878" at bounding box center [350, 282] width 137 height 27
paste input "963973379"
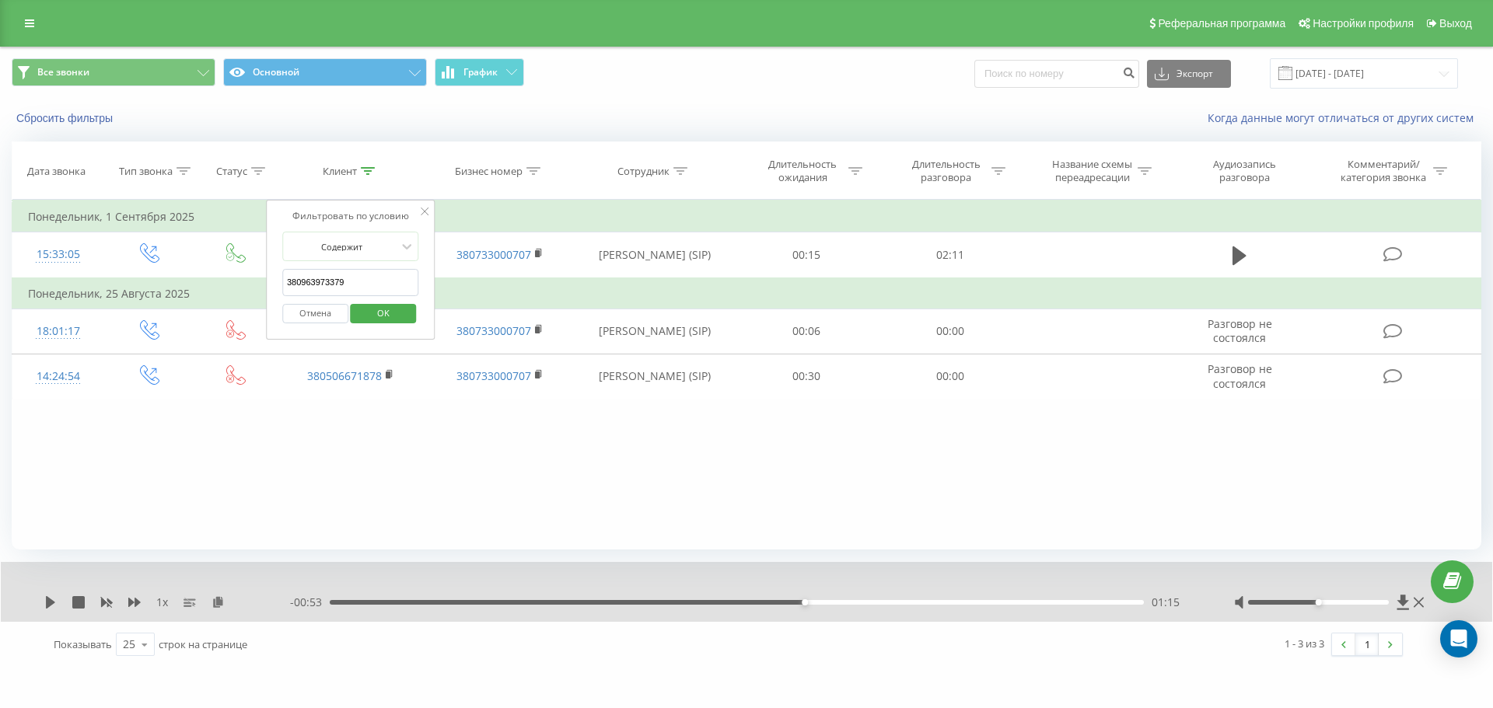
drag, startPoint x: 384, startPoint y: 312, endPoint x: 512, endPoint y: 282, distance: 131.1
click at [384, 311] on span "OK" at bounding box center [384, 313] width 44 height 24
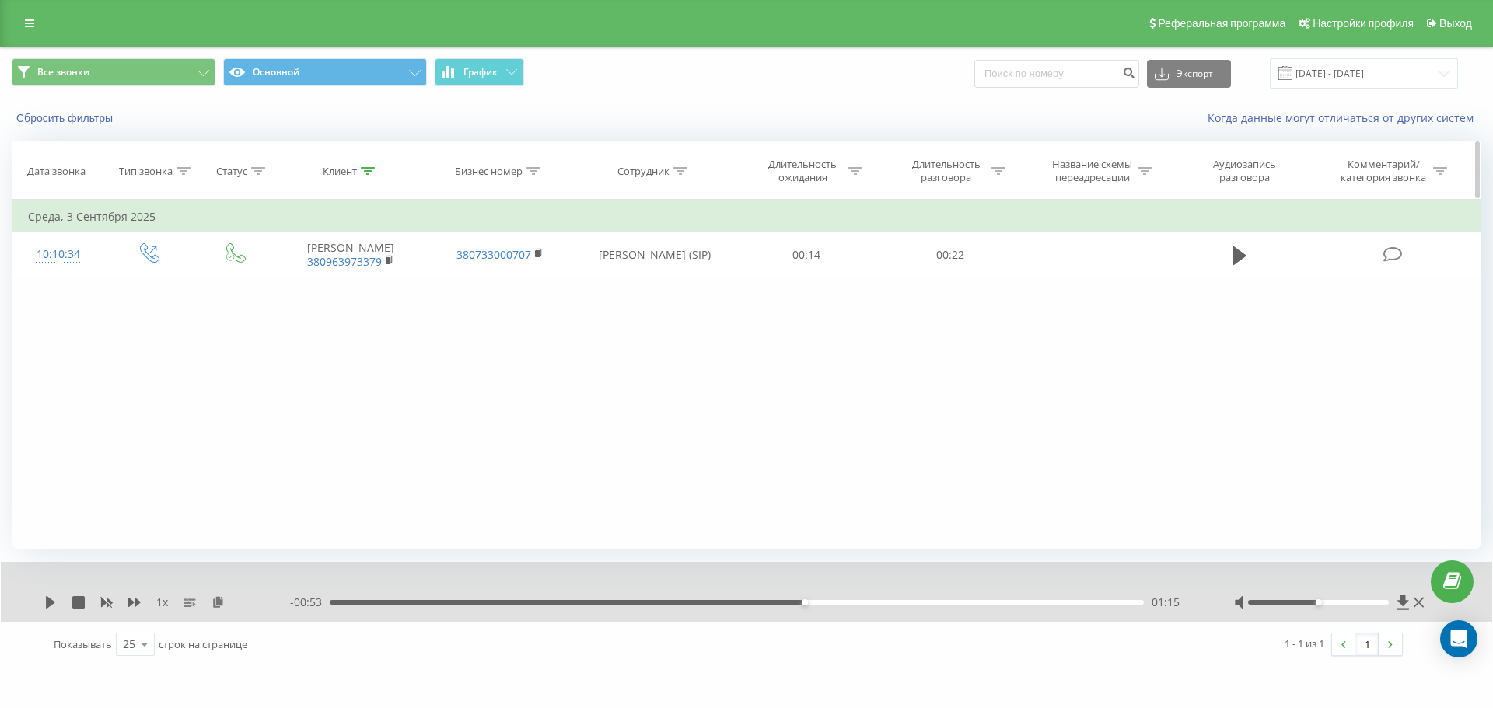
click at [361, 175] on div at bounding box center [368, 171] width 14 height 13
click at [359, 287] on input "380963973379" at bounding box center [350, 282] width 137 height 27
paste input "631959881"
click at [385, 320] on span "OK" at bounding box center [384, 313] width 44 height 24
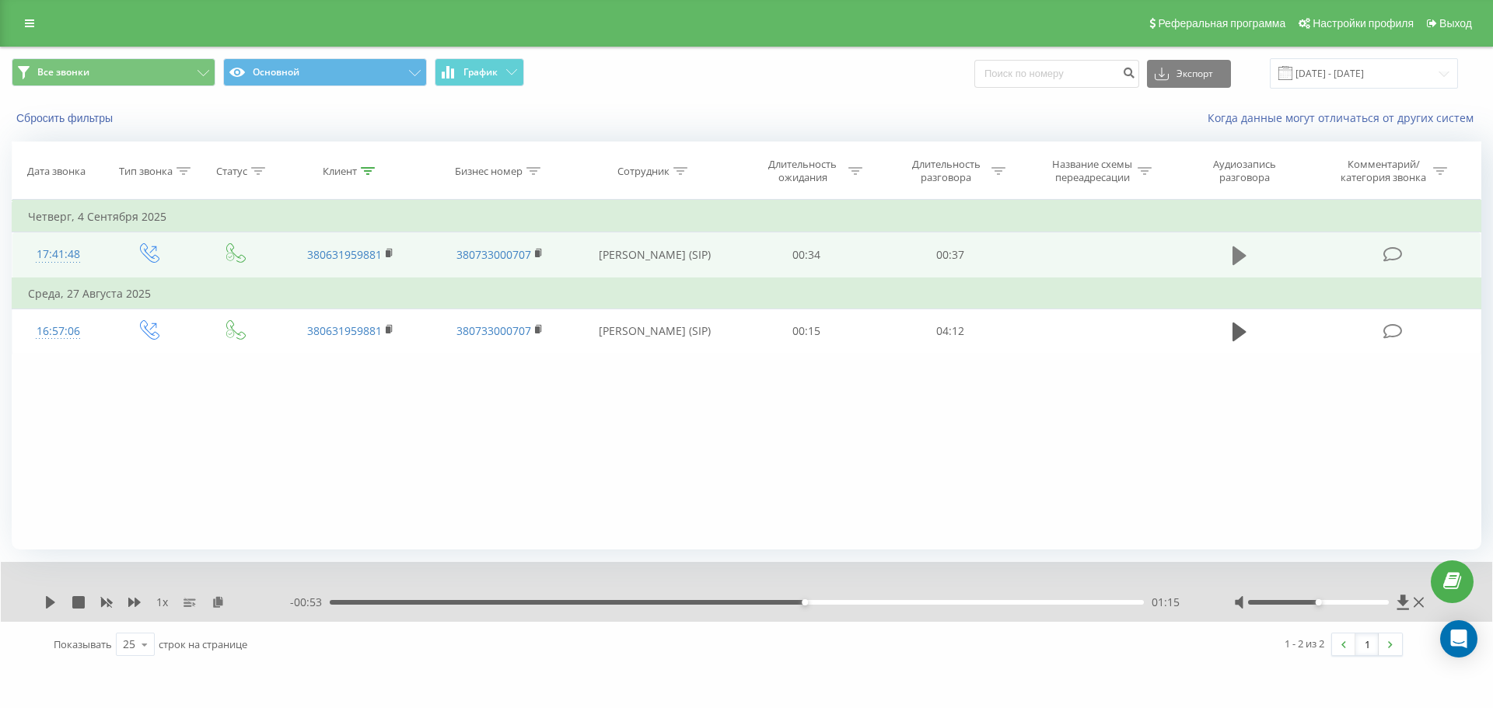
click at [1238, 261] on icon at bounding box center [1240, 256] width 14 height 19
click at [1081, 435] on div "Фильтровать по условию Равно Введите значение Отмена OK Фильтровать по условию …" at bounding box center [747, 375] width 1470 height 350
click at [392, 248] on icon at bounding box center [390, 253] width 9 height 11
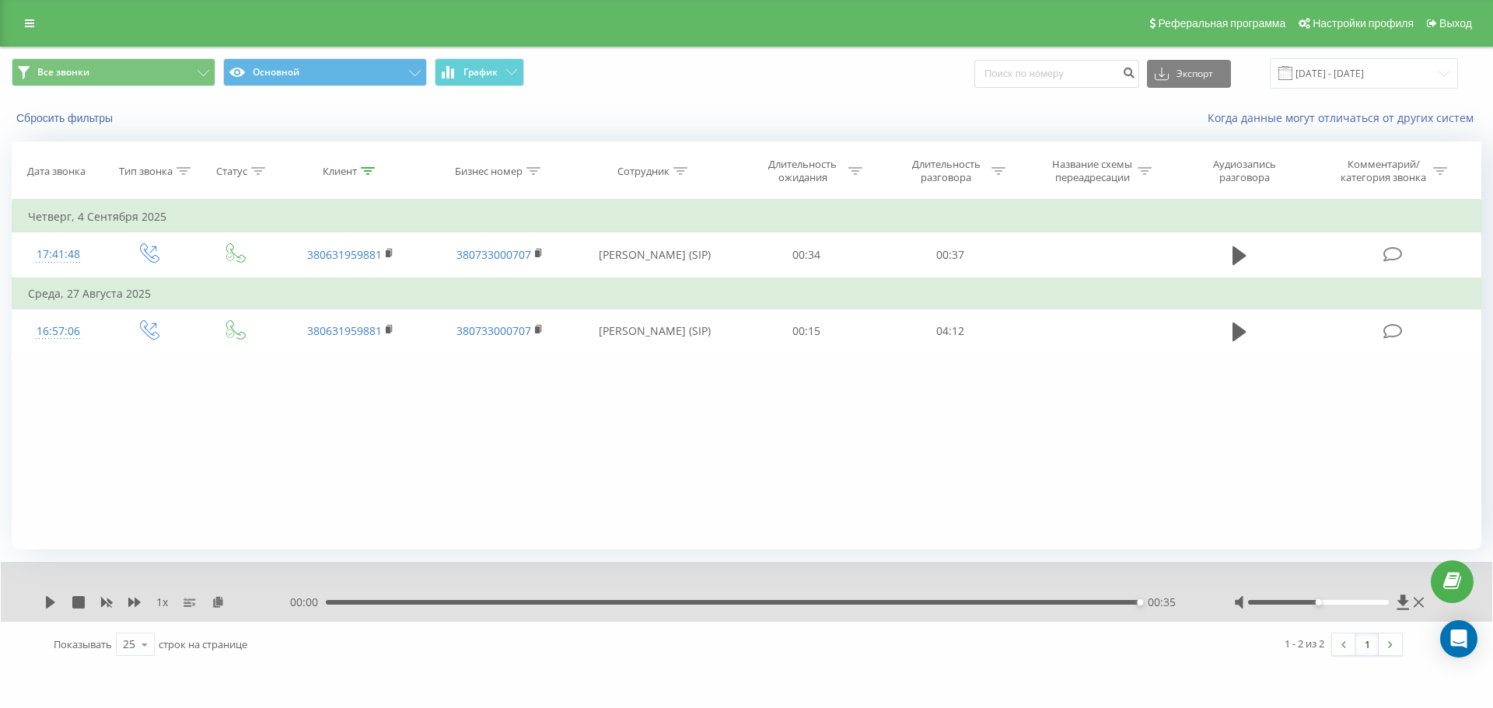
drag, startPoint x: 215, startPoint y: 600, endPoint x: 226, endPoint y: 582, distance: 20.5
click at [215, 600] on icon at bounding box center [218, 601] width 13 height 11
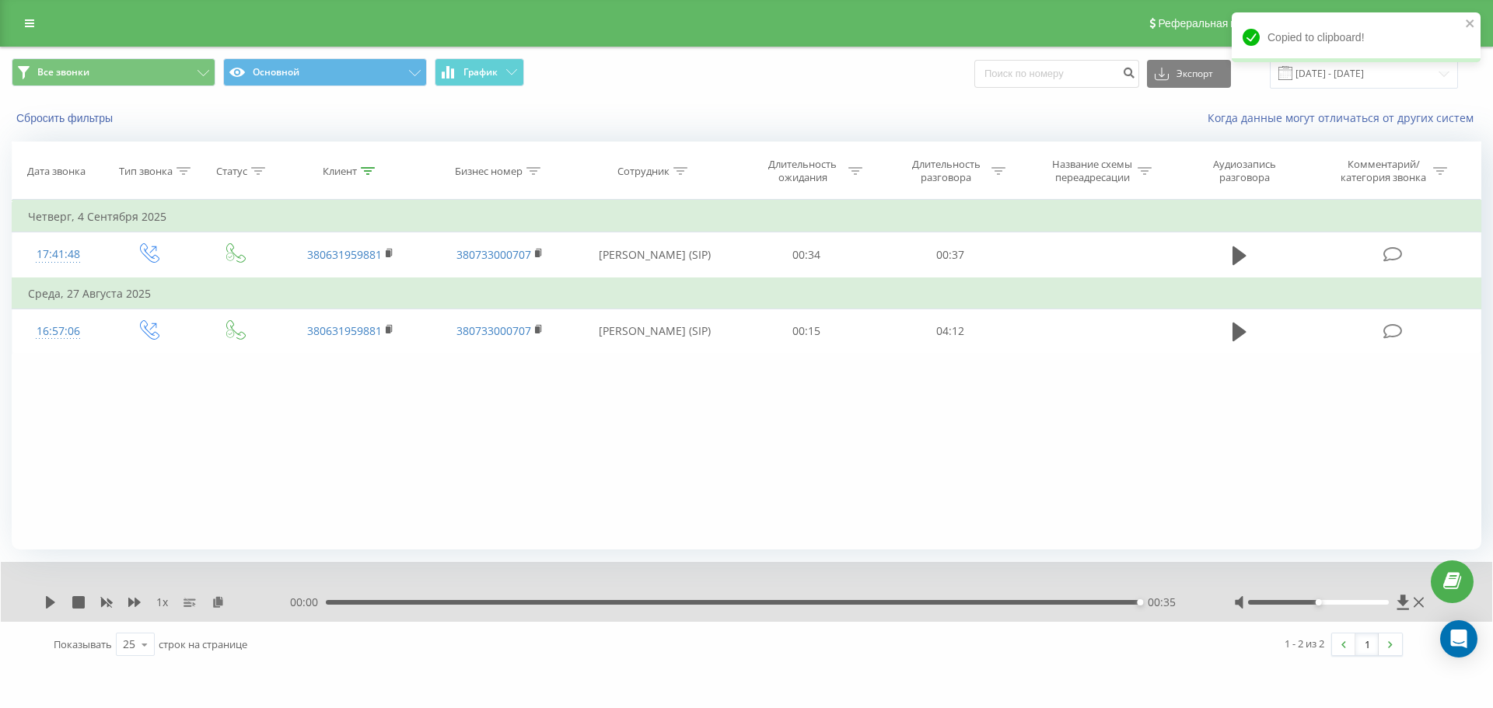
click at [732, 604] on div "00:35" at bounding box center [733, 602] width 814 height 5
click at [67, 603] on div "1 x" at bounding box center [167, 603] width 246 height 16
click at [53, 603] on icon at bounding box center [50, 602] width 9 height 12
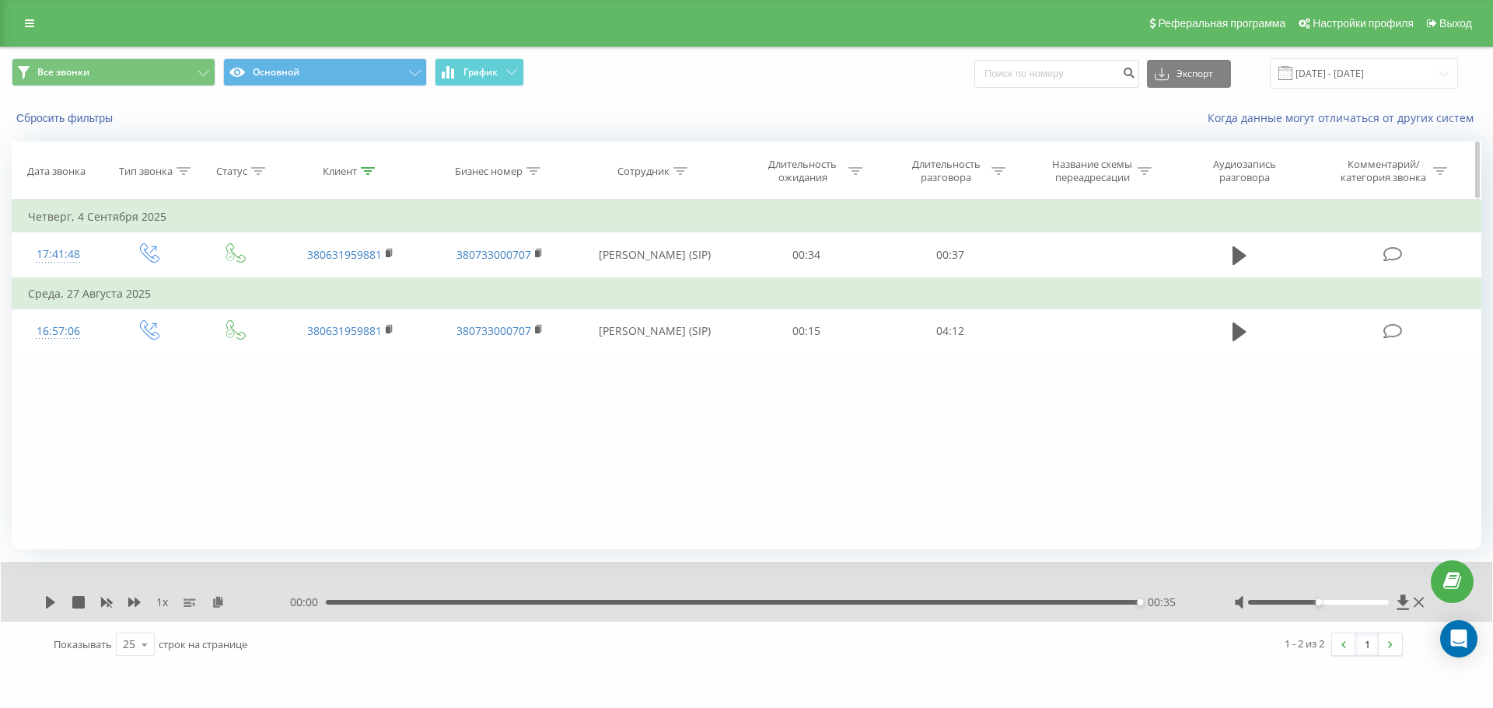
click at [375, 180] on th "Клиент" at bounding box center [350, 171] width 149 height 58
click at [357, 173] on div "Клиент" at bounding box center [340, 171] width 34 height 13
click at [368, 267] on form "Содержит 380631959881 Отмена OK" at bounding box center [350, 282] width 137 height 100
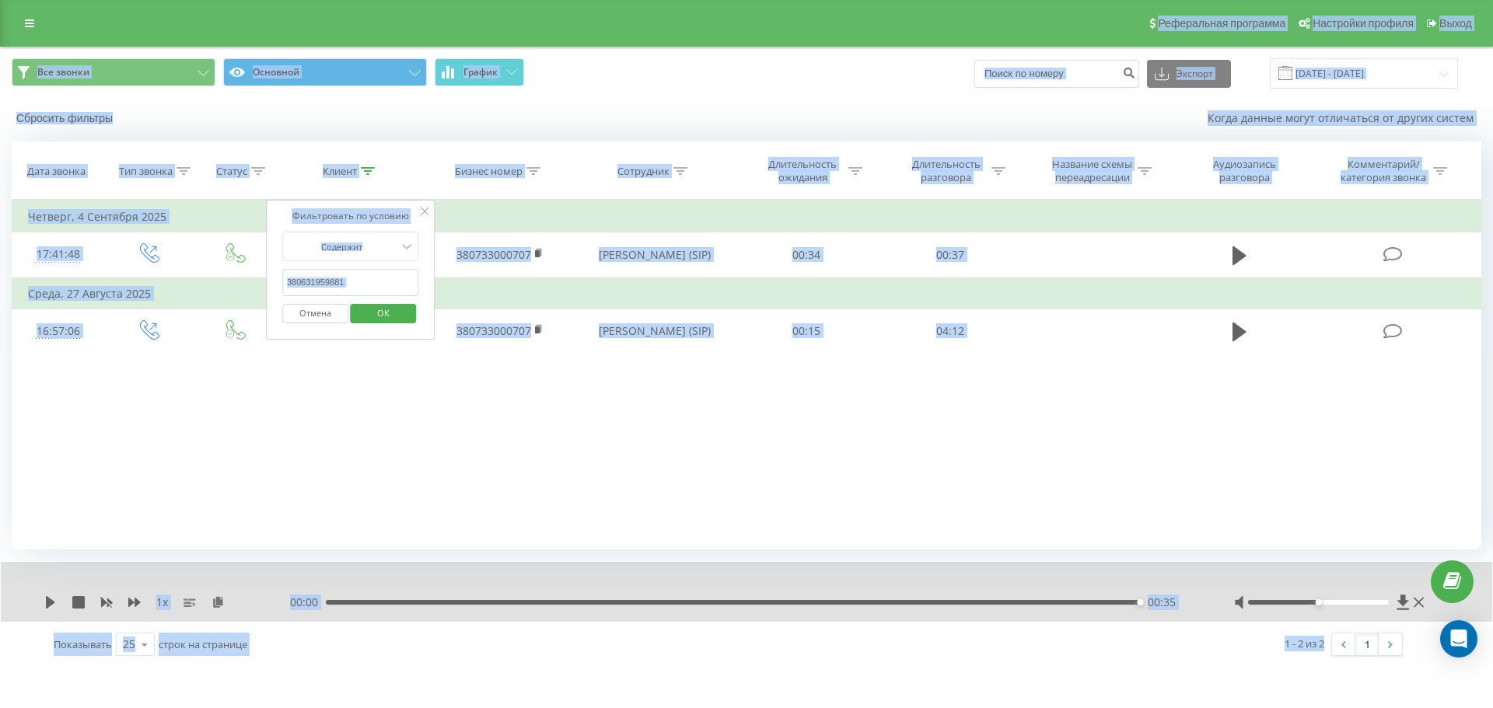
click at [386, 285] on input "380631959881" at bounding box center [350, 282] width 137 height 27
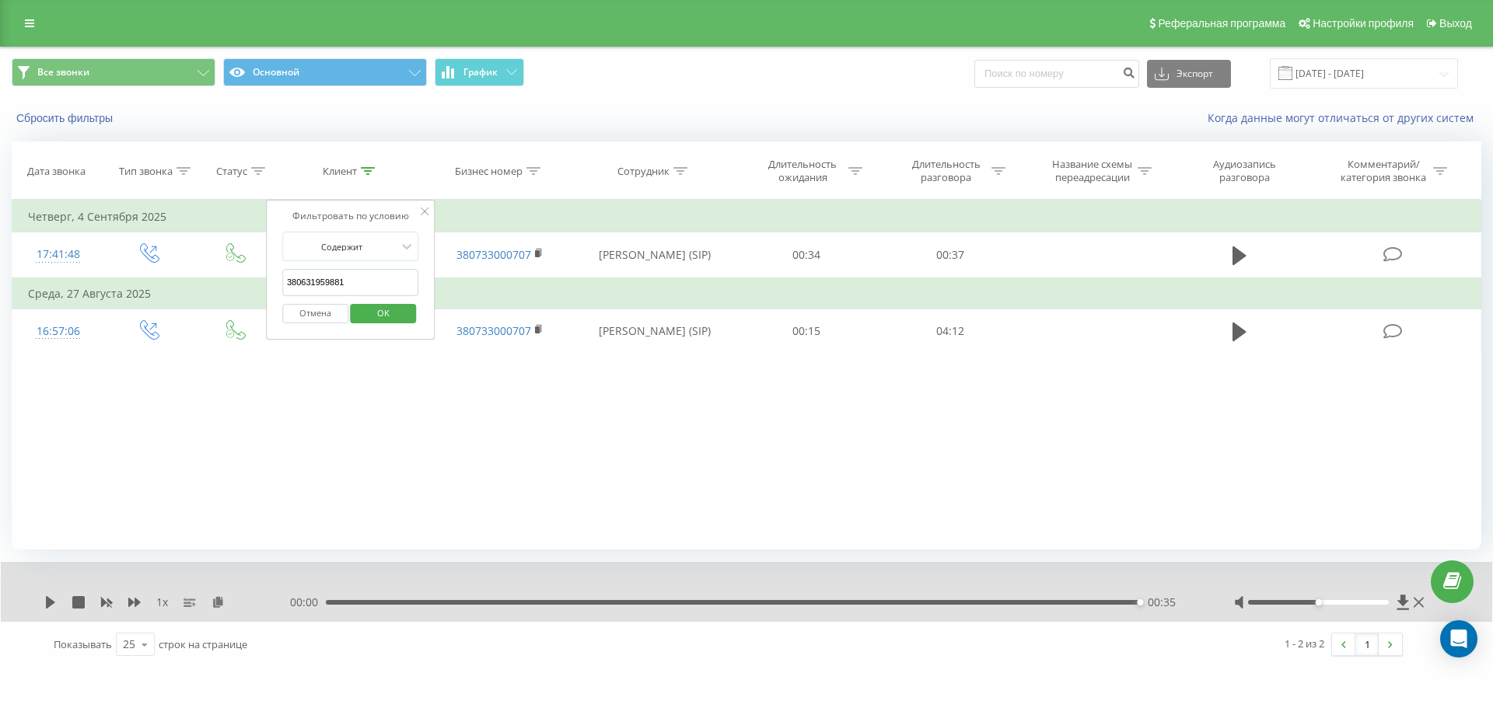
paste input "88560050"
type input "380688560050"
drag, startPoint x: 391, startPoint y: 316, endPoint x: 422, endPoint y: 292, distance: 39.4
click at [392, 317] on span "OK" at bounding box center [384, 313] width 44 height 24
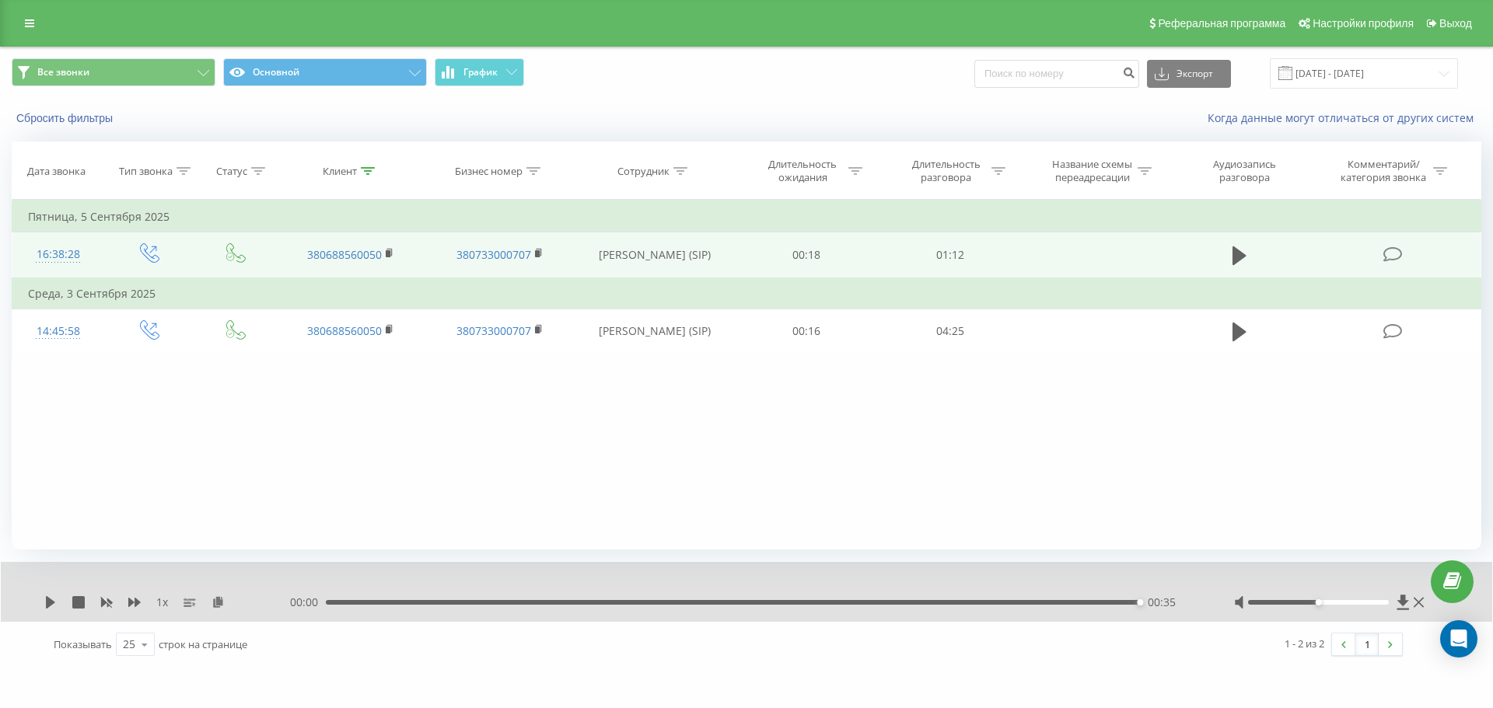
click at [1224, 261] on td at bounding box center [1240, 256] width 138 height 46
click at [1244, 261] on icon at bounding box center [1240, 256] width 14 height 22
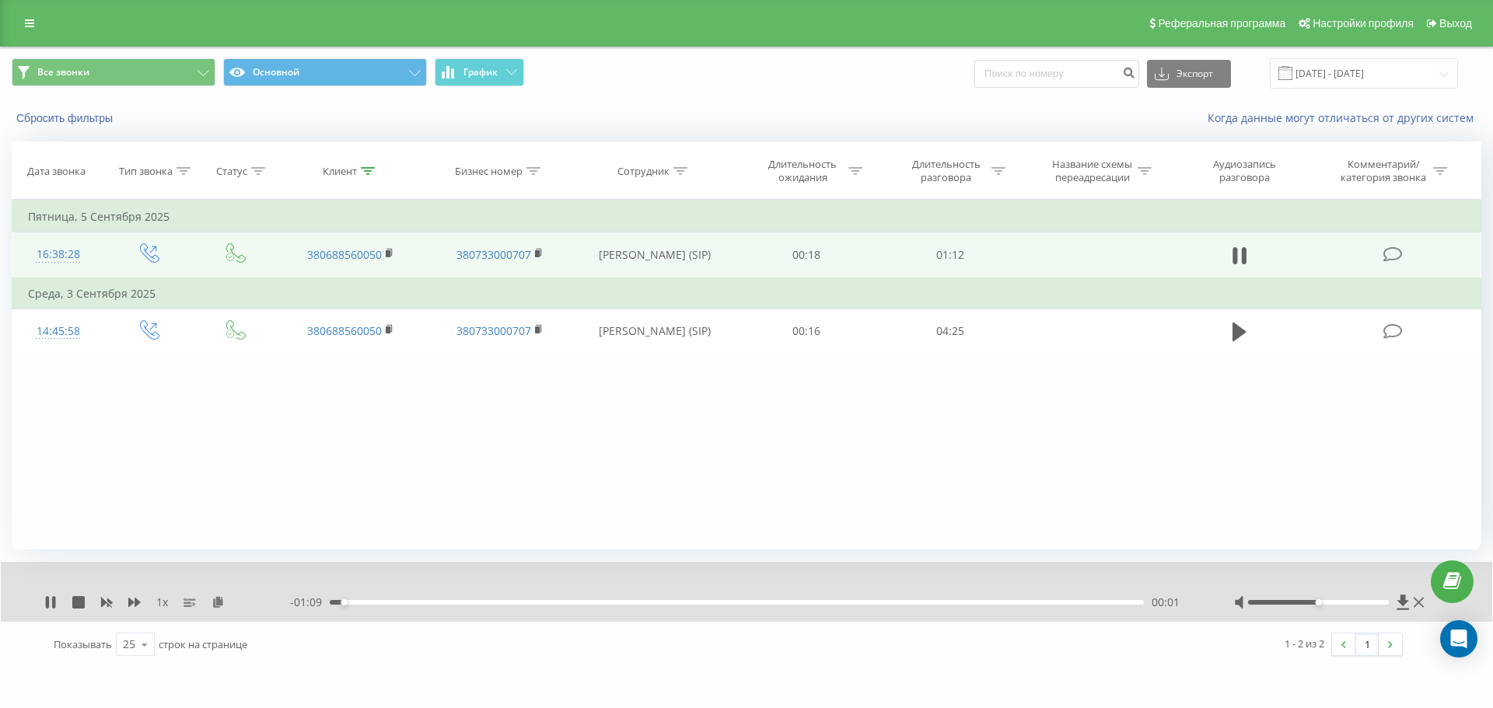
click at [1124, 607] on div "- 01:09 00:01 00:01" at bounding box center [742, 603] width 905 height 16
click at [1123, 604] on div "00:01" at bounding box center [737, 602] width 814 height 5
drag, startPoint x: 1074, startPoint y: 603, endPoint x: 229, endPoint y: 610, distance: 844.6
click at [227, 610] on div "1 x - 01:10 00:00 00:00" at bounding box center [736, 603] width 1384 height 16
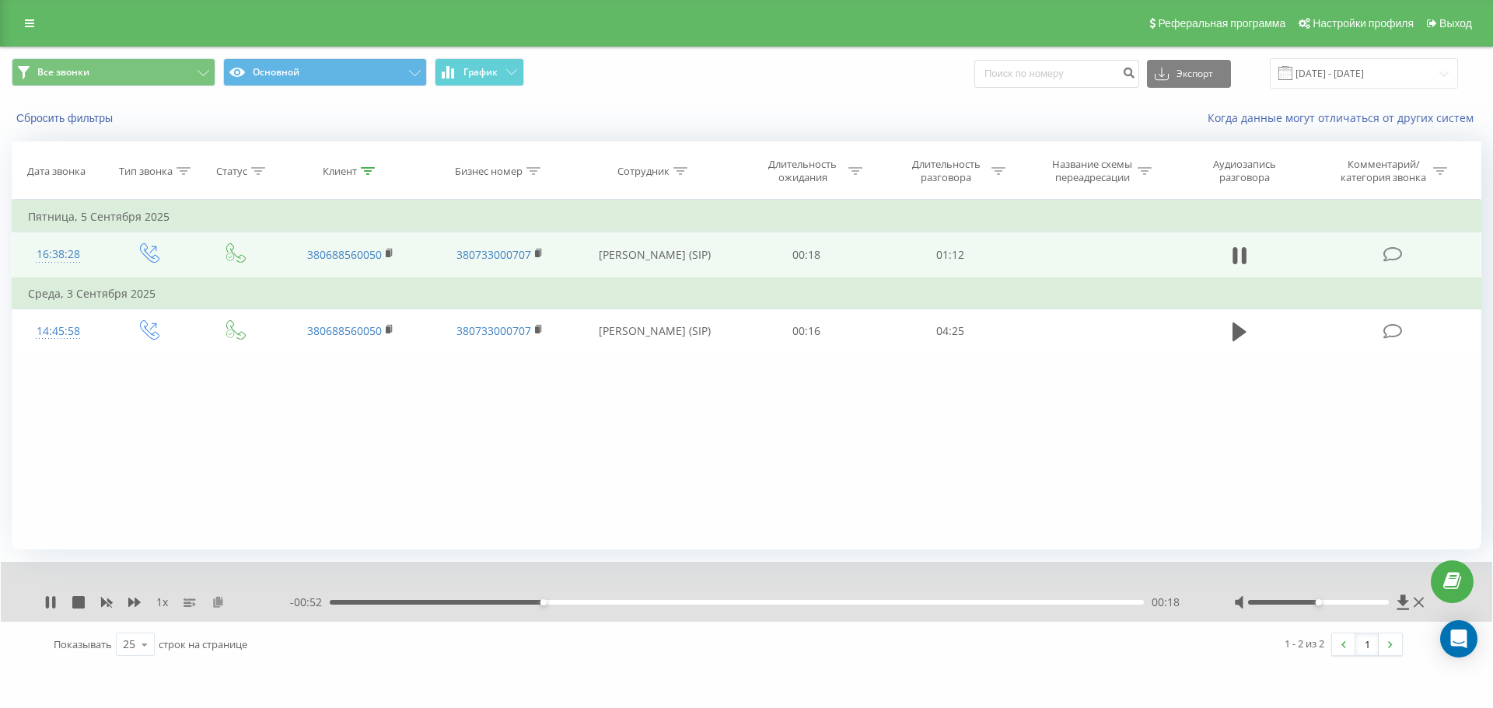
click at [216, 603] on icon at bounding box center [218, 601] width 13 height 11
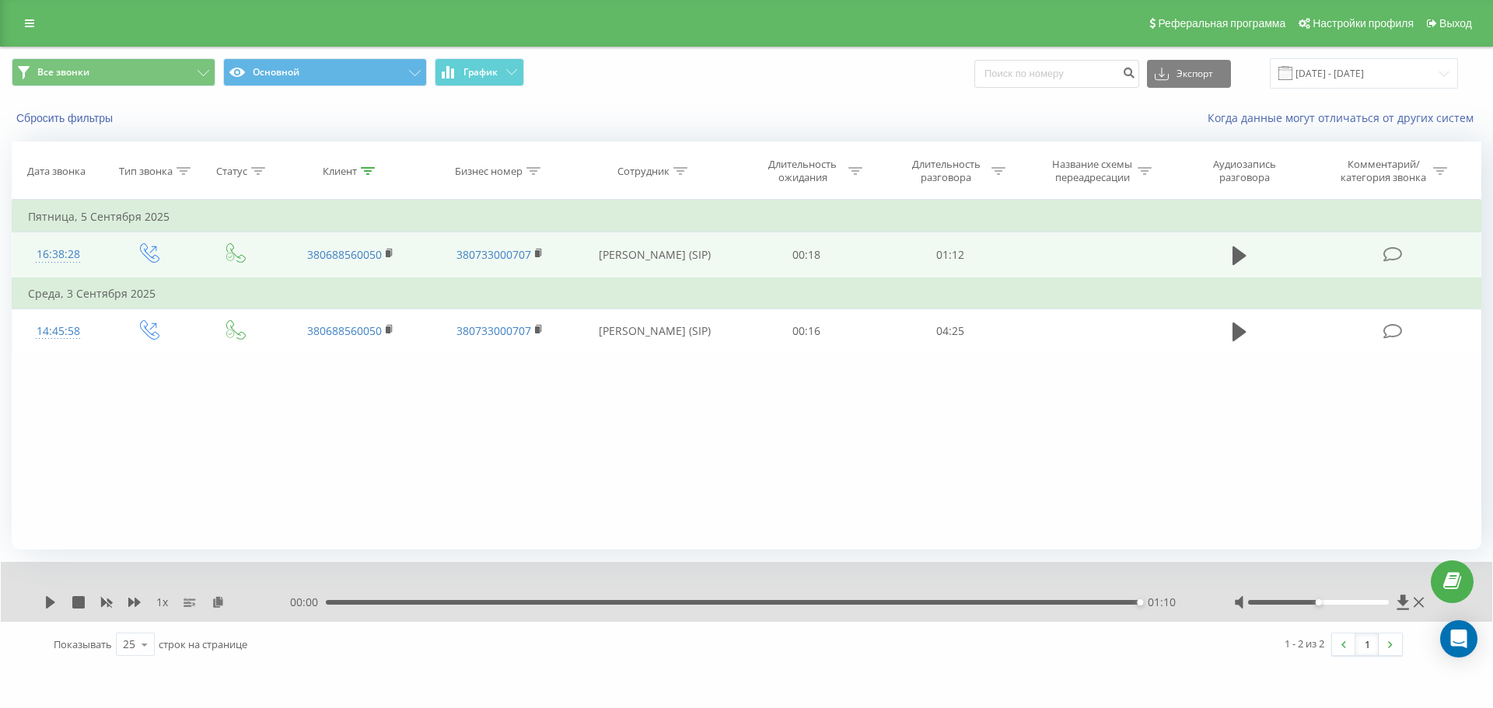
click at [533, 604] on div "01:10" at bounding box center [733, 602] width 814 height 5
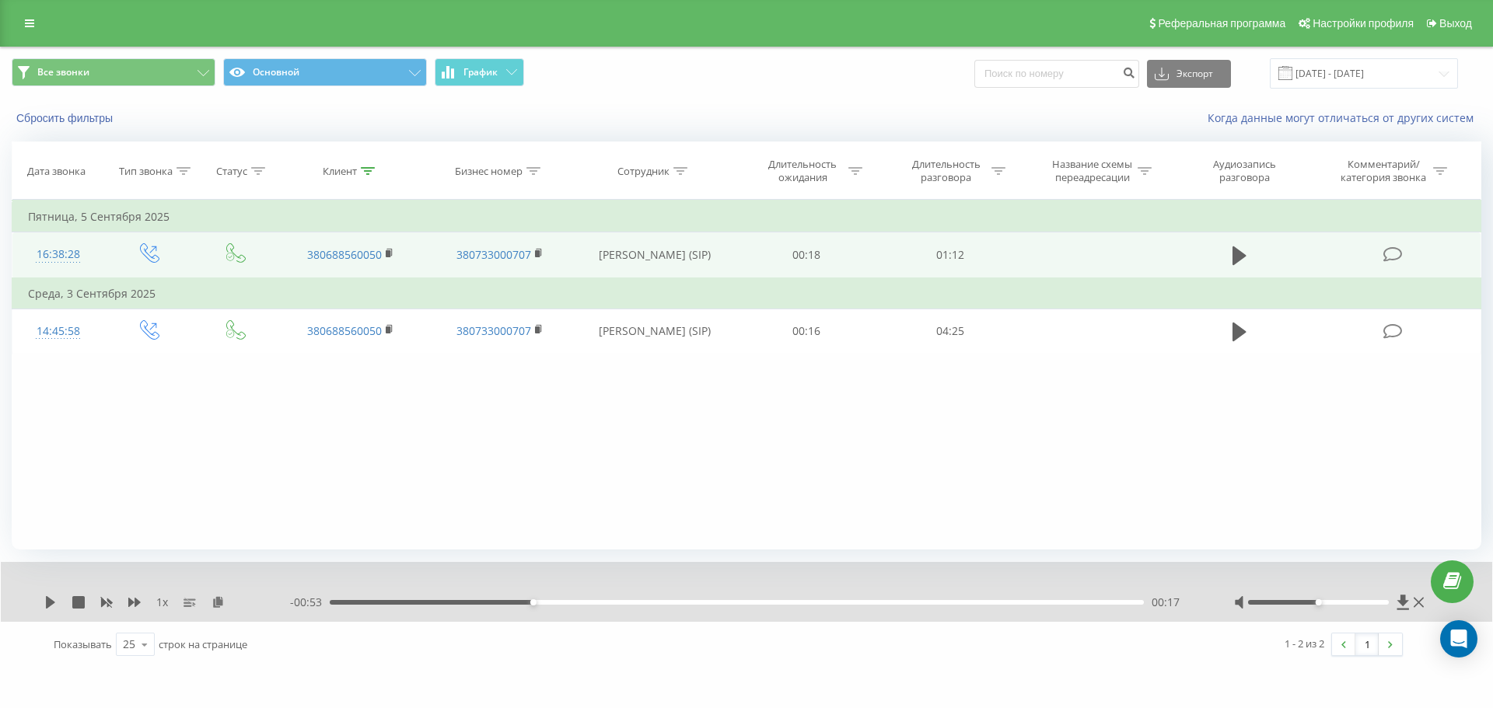
click at [60, 600] on div "1 x" at bounding box center [167, 603] width 246 height 16
click at [54, 603] on icon at bounding box center [50, 602] width 12 height 12
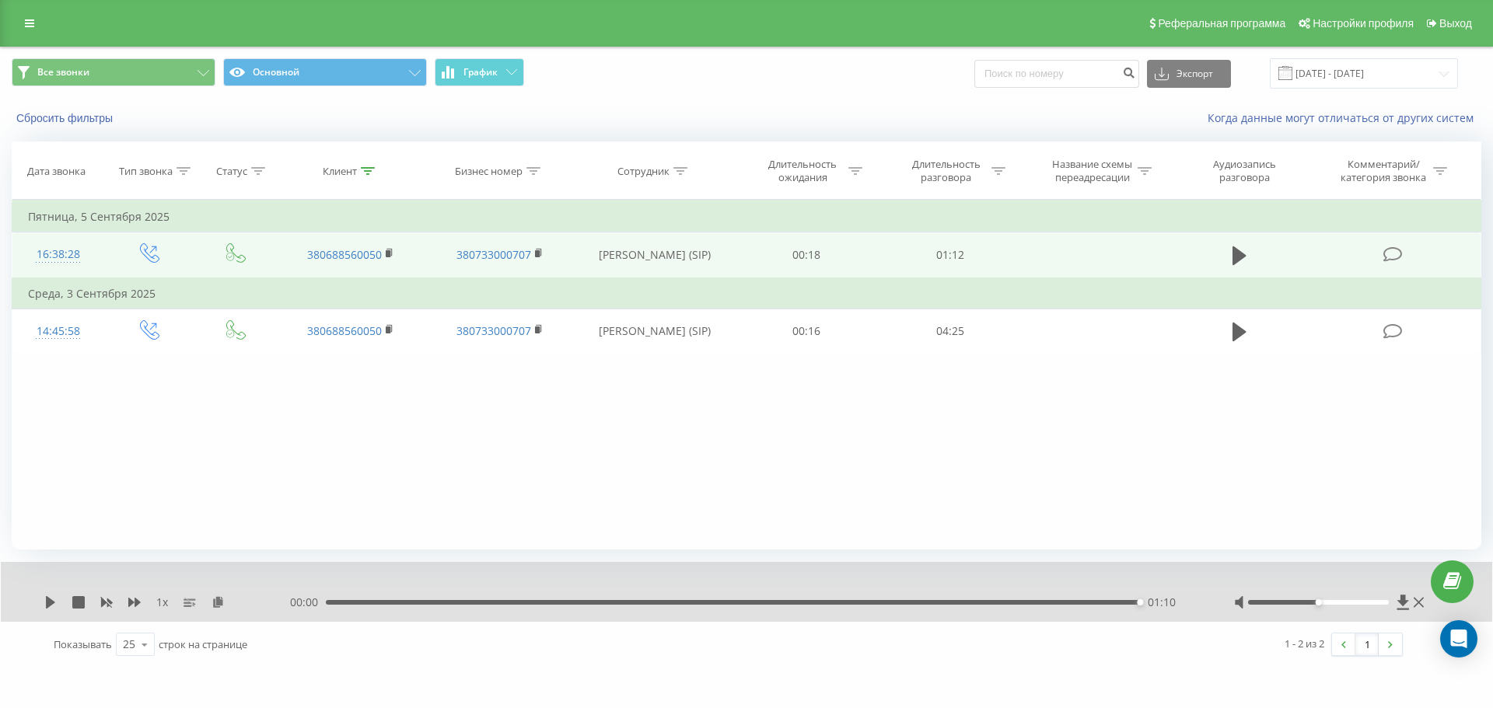
click at [617, 598] on div "00:00 01:10 01:10" at bounding box center [742, 603] width 905 height 16
click at [617, 599] on div "00:00 01:10 01:10" at bounding box center [742, 603] width 905 height 16
click at [617, 600] on div "01:10" at bounding box center [733, 602] width 814 height 5
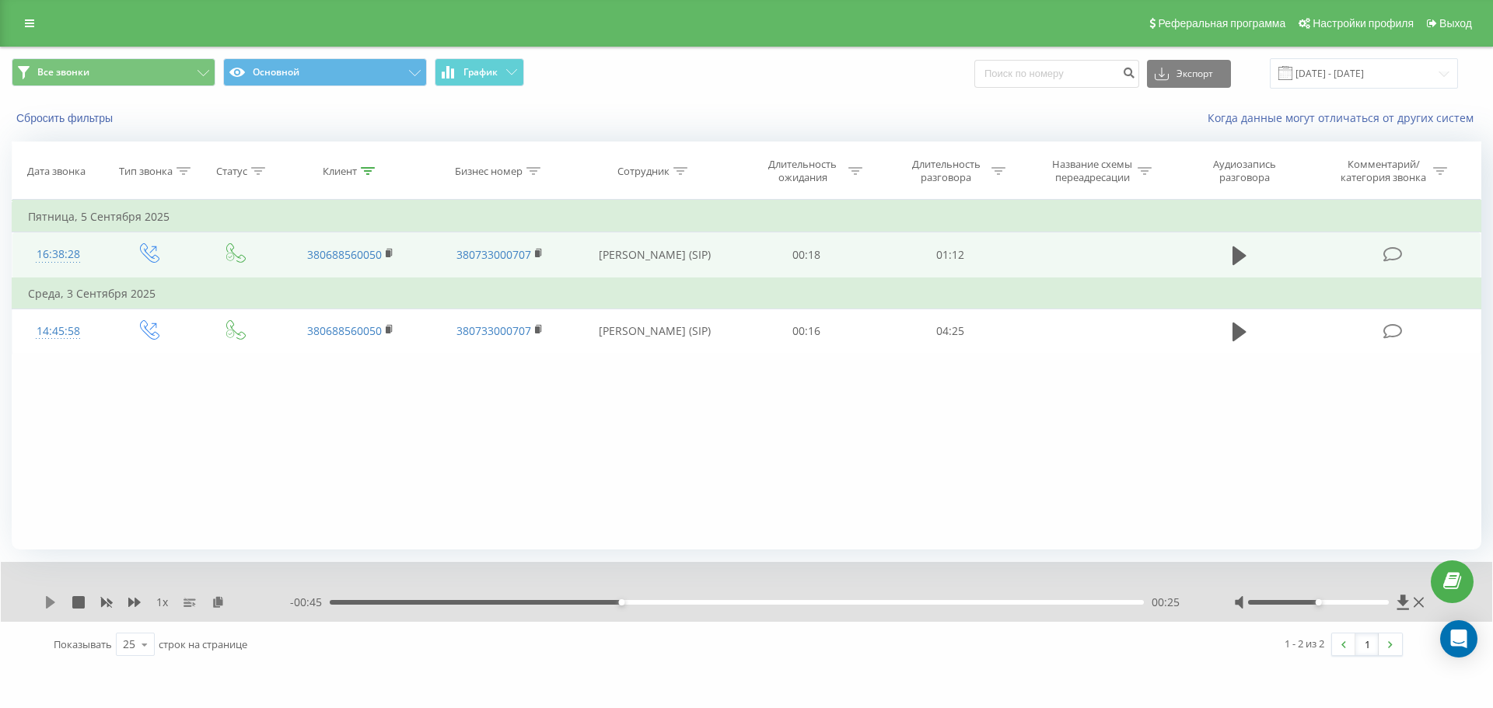
click at [49, 602] on icon at bounding box center [50, 602] width 9 height 12
click at [352, 168] on div "Клиент" at bounding box center [340, 171] width 34 height 13
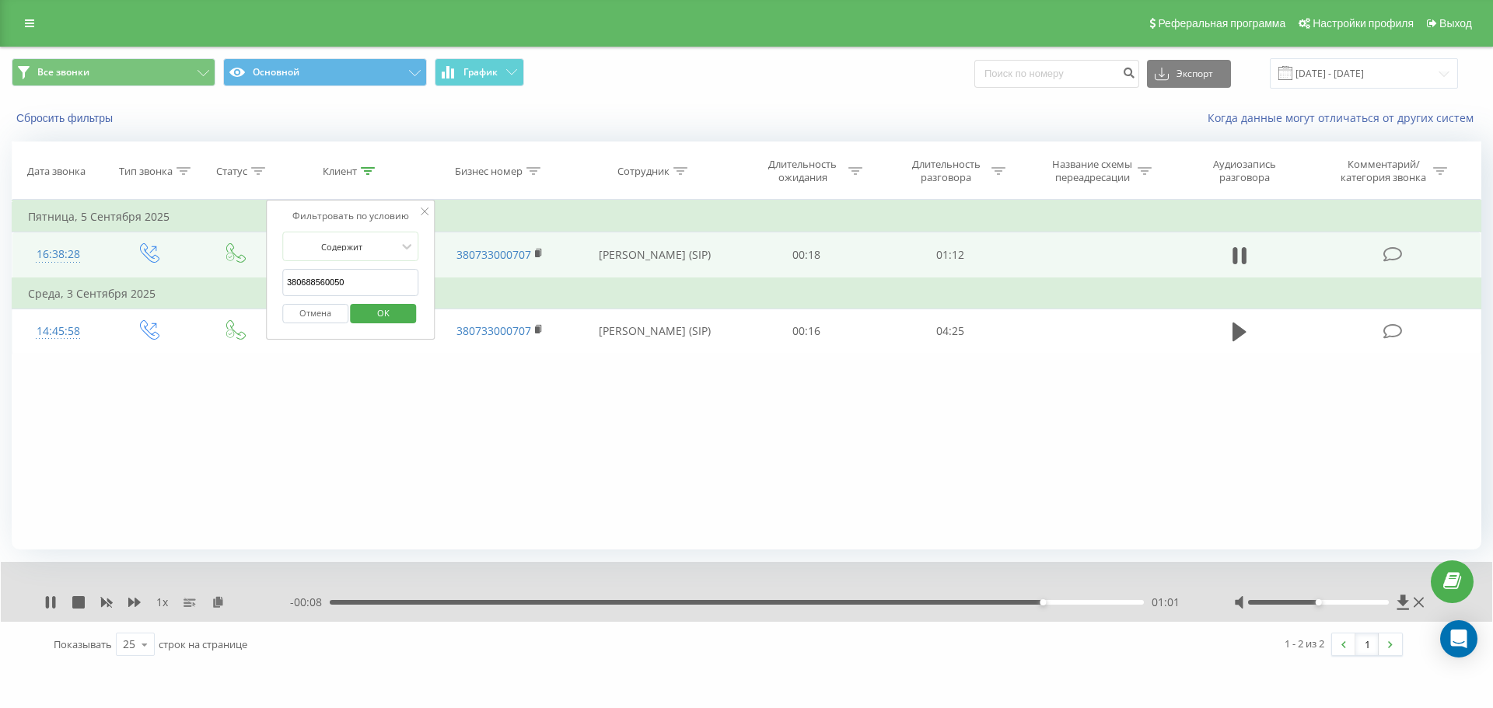
click at [388, 282] on input "380688560050" at bounding box center [350, 282] width 137 height 27
paste input "957809319"
click at [392, 318] on span "OK" at bounding box center [384, 313] width 44 height 24
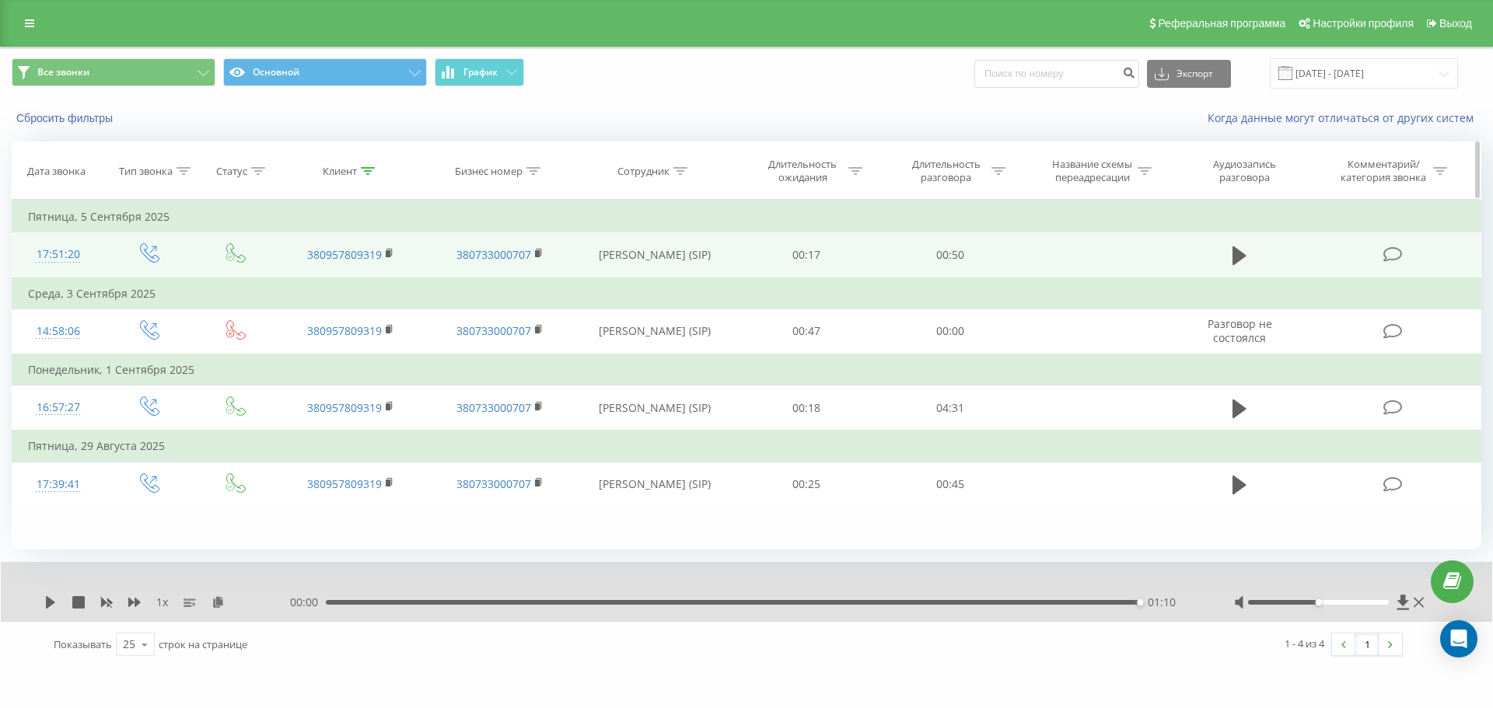
click at [345, 171] on div "Клиент" at bounding box center [340, 171] width 34 height 13
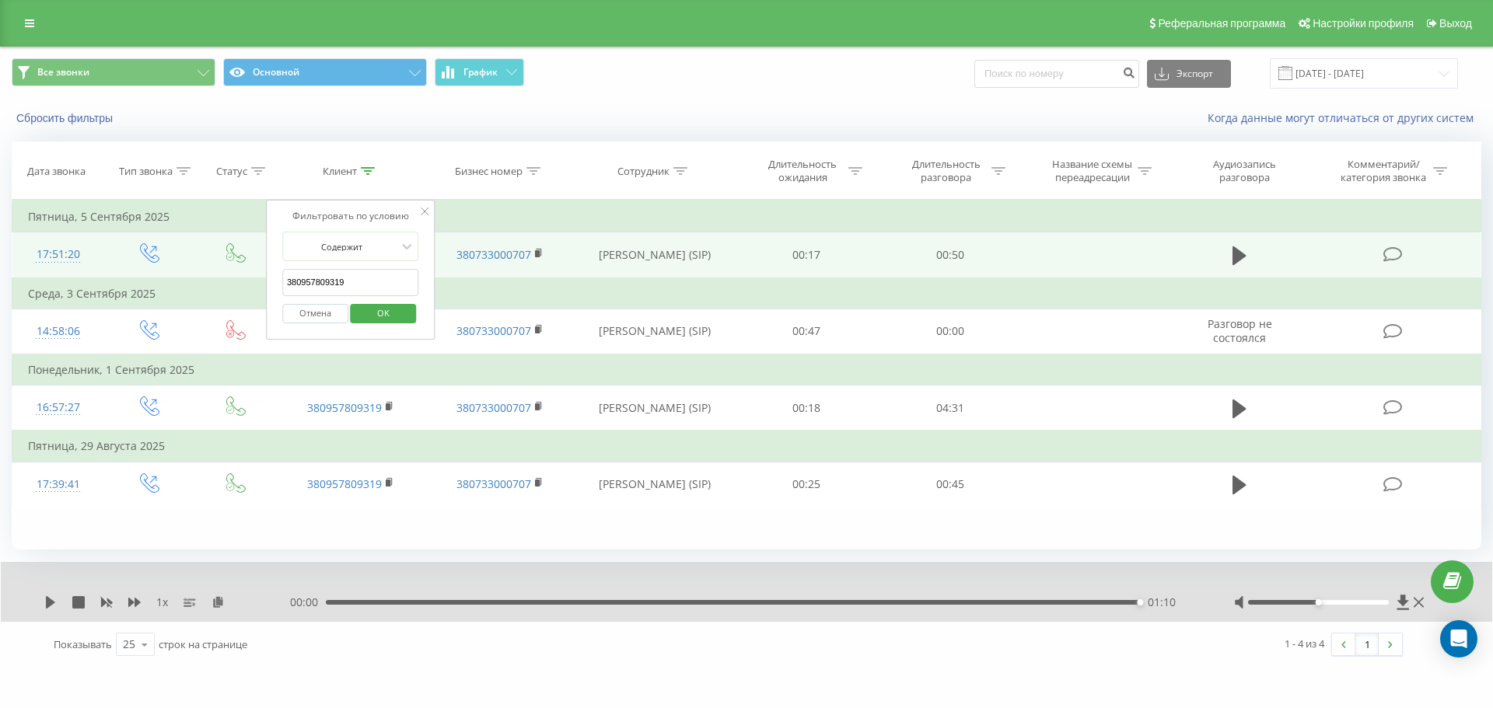
drag, startPoint x: 388, startPoint y: 268, endPoint x: 395, endPoint y: 272, distance: 8.0
click at [389, 268] on form "Содержит 380957809319 Отмена OK" at bounding box center [350, 282] width 137 height 100
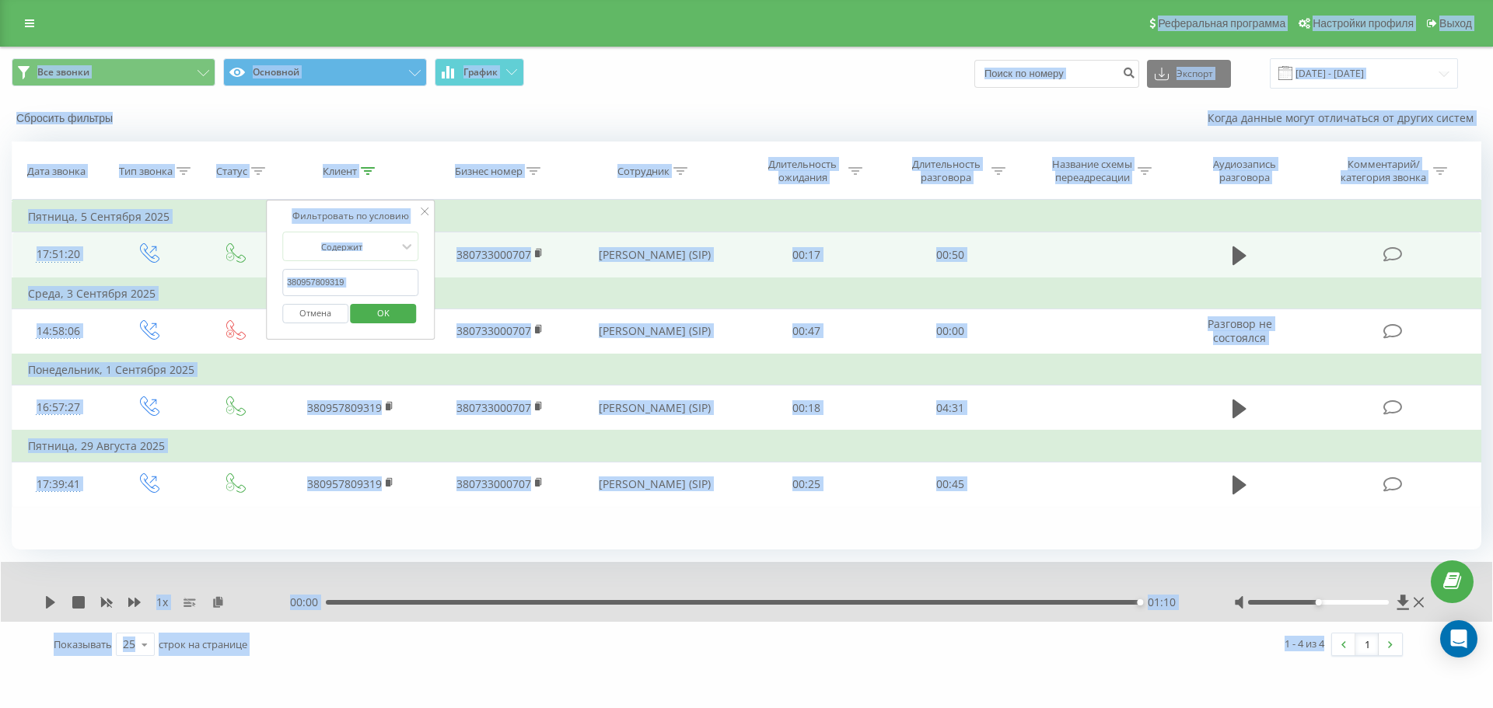
click at [398, 285] on input "380957809319" at bounding box center [350, 282] width 137 height 27
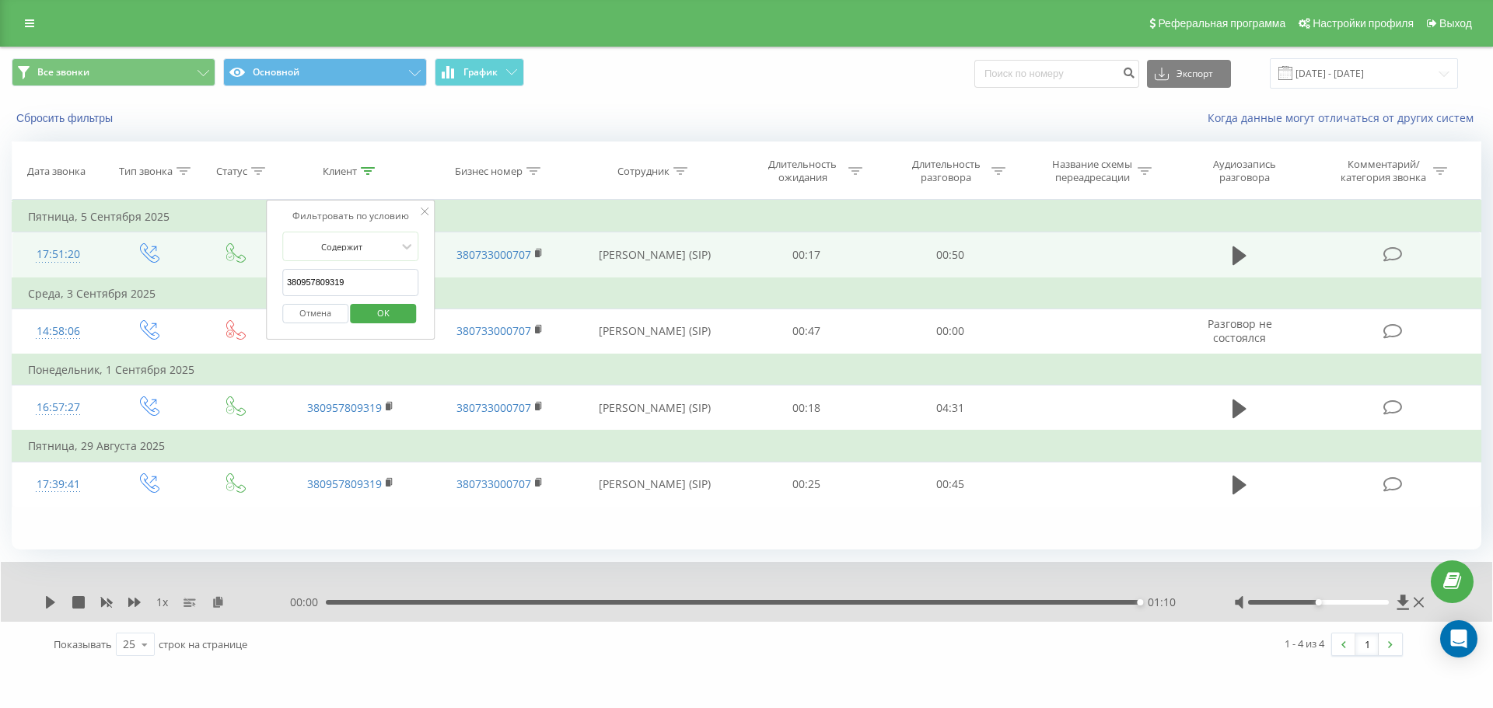
paste input "688560050"
click at [402, 303] on span "OK" at bounding box center [384, 313] width 44 height 24
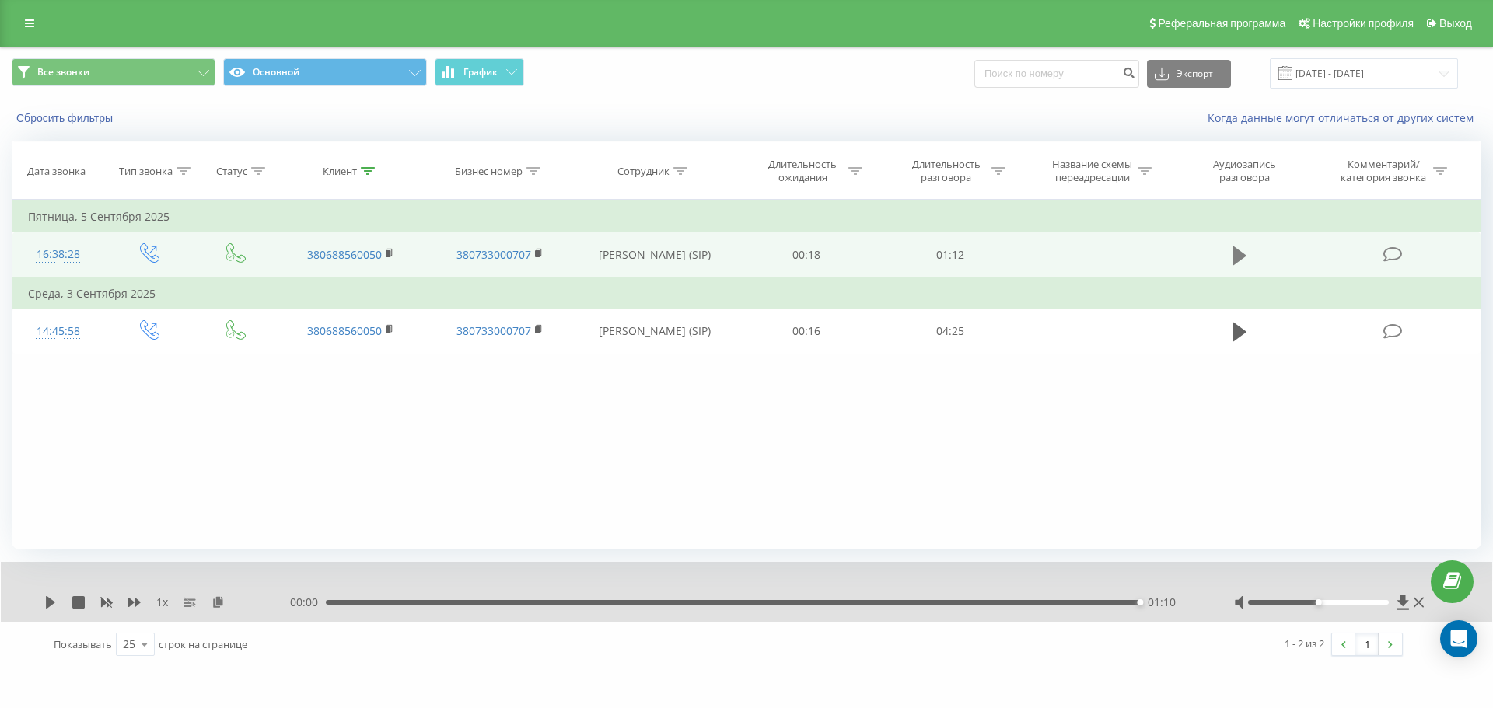
click at [1243, 258] on icon at bounding box center [1240, 256] width 14 height 19
click at [524, 602] on div "01:10" at bounding box center [733, 602] width 814 height 5
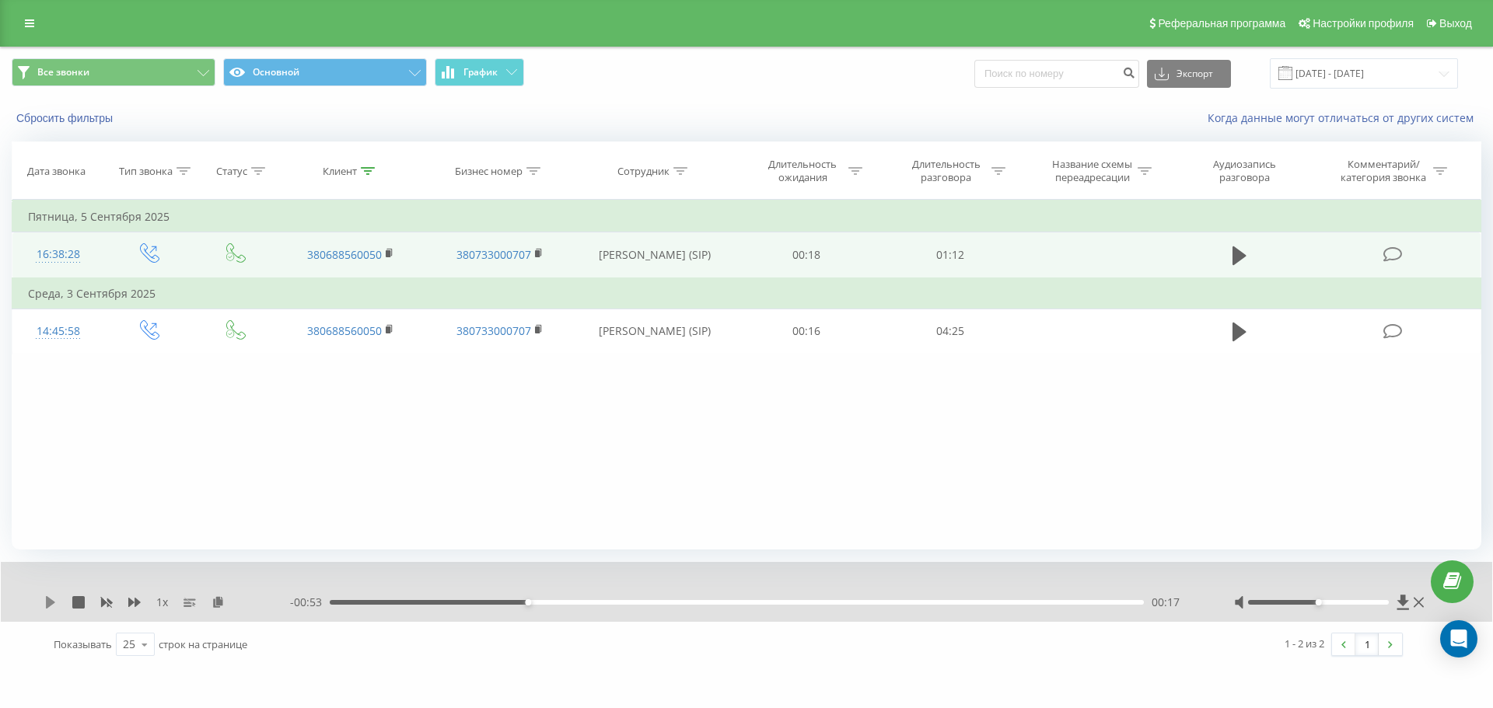
click at [46, 603] on icon at bounding box center [50, 602] width 12 height 12
click at [57, 606] on div "1 x" at bounding box center [167, 603] width 246 height 16
click at [450, 604] on div "00:10" at bounding box center [737, 602] width 814 height 5
click at [529, 607] on div "- 00:59 00:10 00:10" at bounding box center [742, 603] width 905 height 16
click at [537, 604] on div "00:11" at bounding box center [737, 602] width 814 height 5
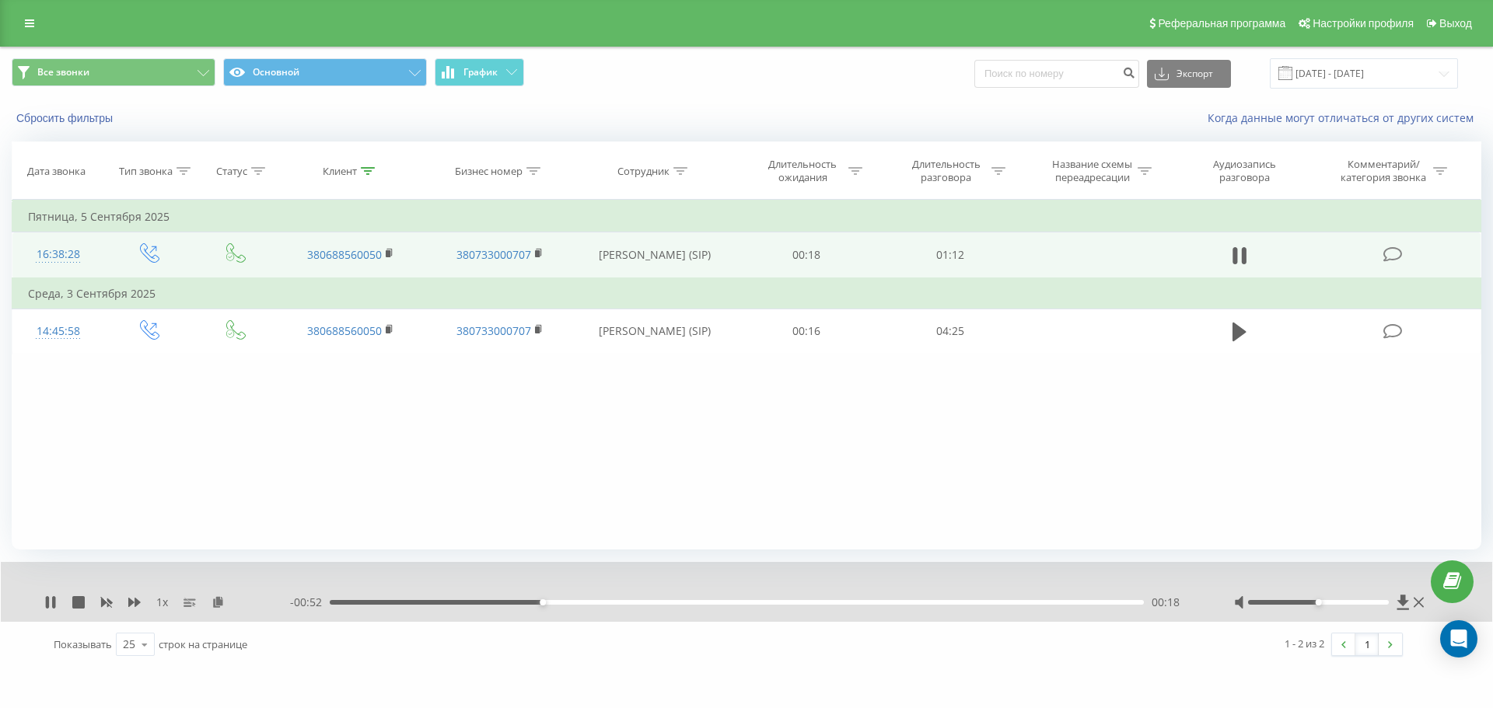
click at [567, 602] on div "00:18" at bounding box center [737, 602] width 814 height 5
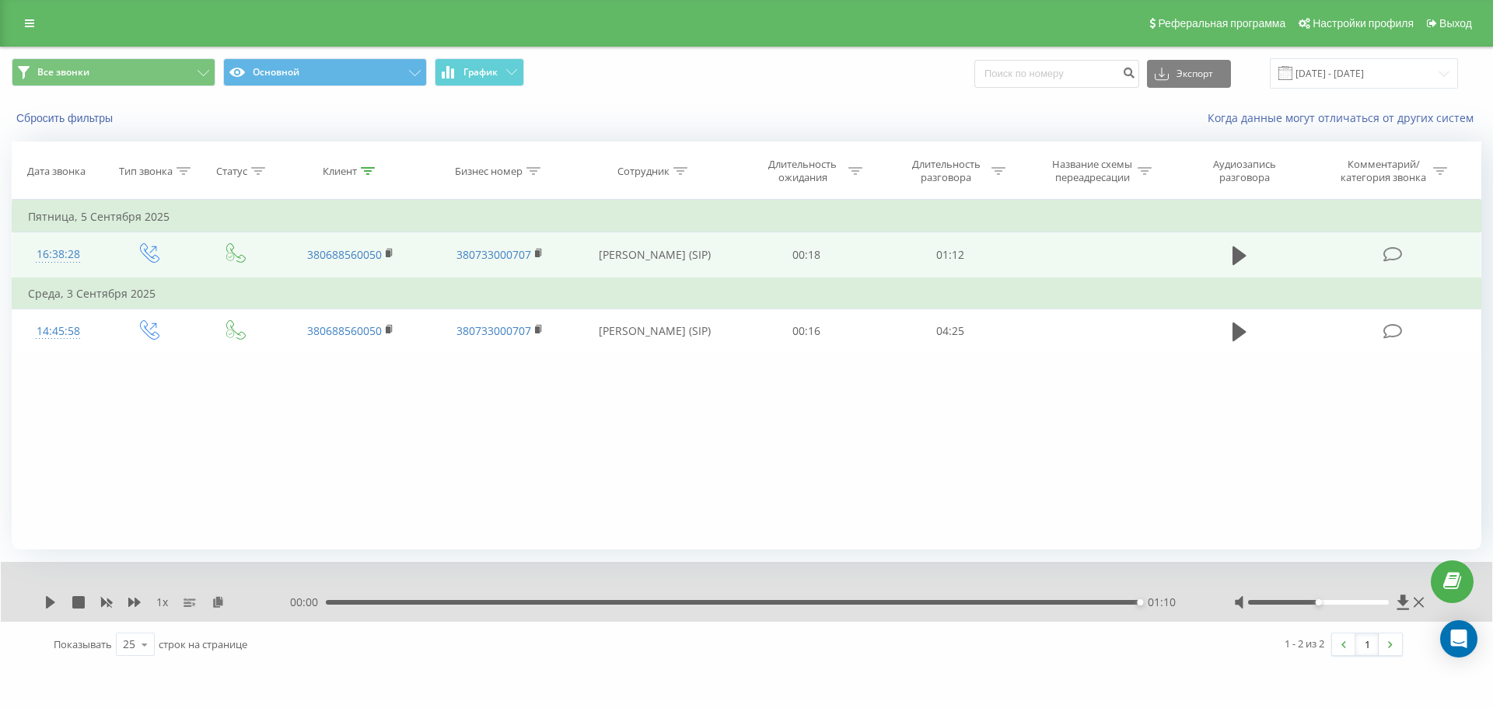
click at [715, 601] on div "01:10" at bounding box center [733, 602] width 814 height 5
click at [50, 603] on icon at bounding box center [50, 602] width 9 height 12
click at [826, 599] on div "- 00:35 00:35 00:35" at bounding box center [742, 603] width 905 height 16
click at [878, 605] on div "00:35" at bounding box center [737, 602] width 814 height 5
click at [974, 607] on div "- 00:22 00:47 00:47" at bounding box center [742, 603] width 905 height 16
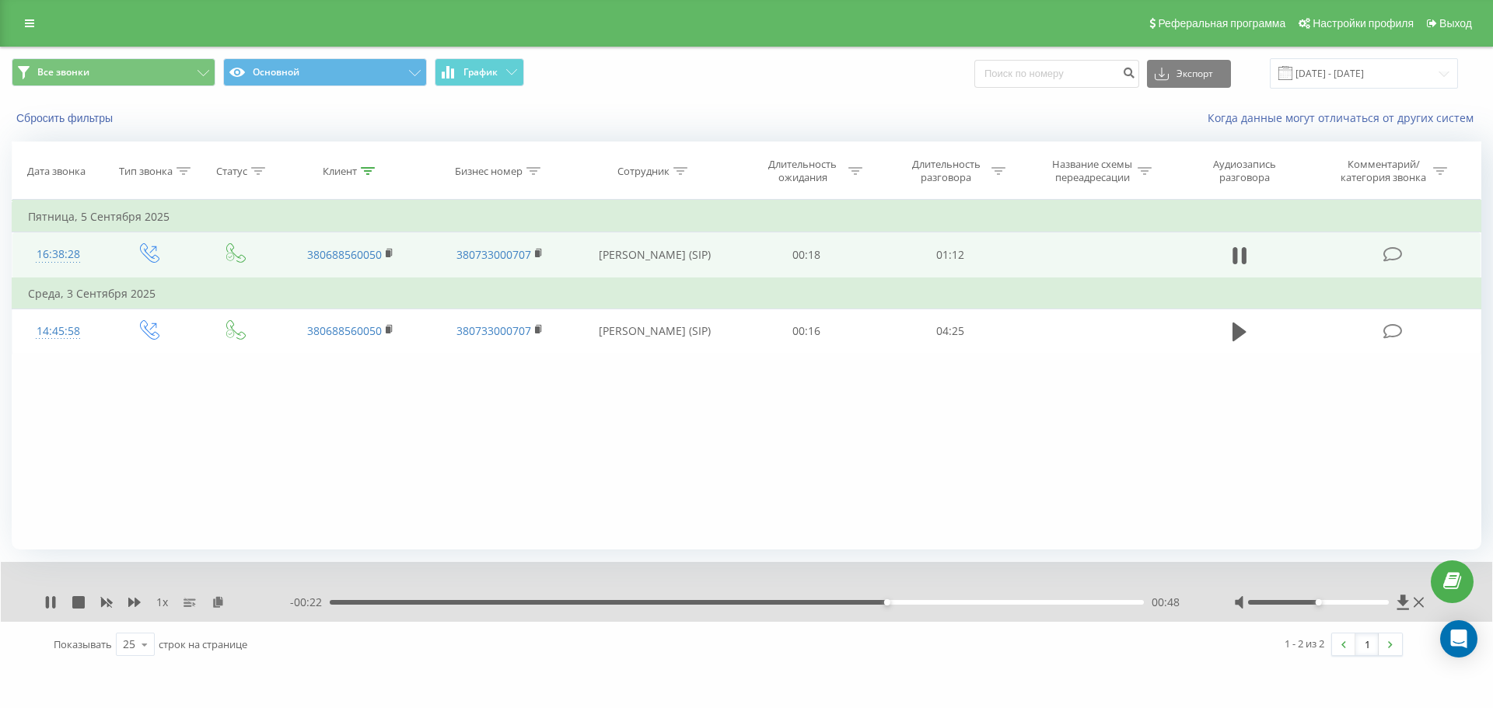
click at [975, 603] on div "00:48" at bounding box center [737, 602] width 814 height 5
click at [355, 172] on div "Клиент" at bounding box center [340, 171] width 34 height 13
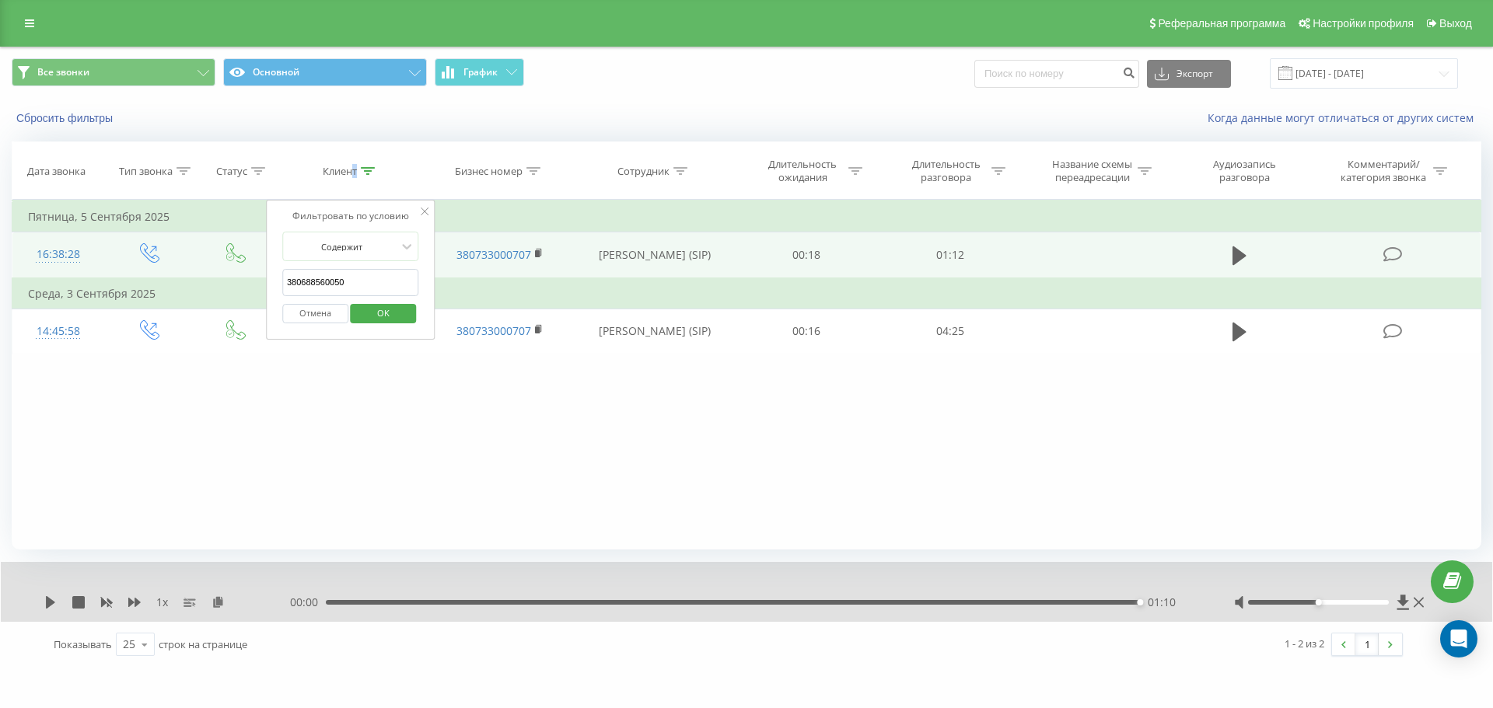
click at [366, 280] on input "380688560050" at bounding box center [350, 282] width 137 height 27
paste input "957809319"
click at [398, 312] on span "OK" at bounding box center [384, 313] width 44 height 24
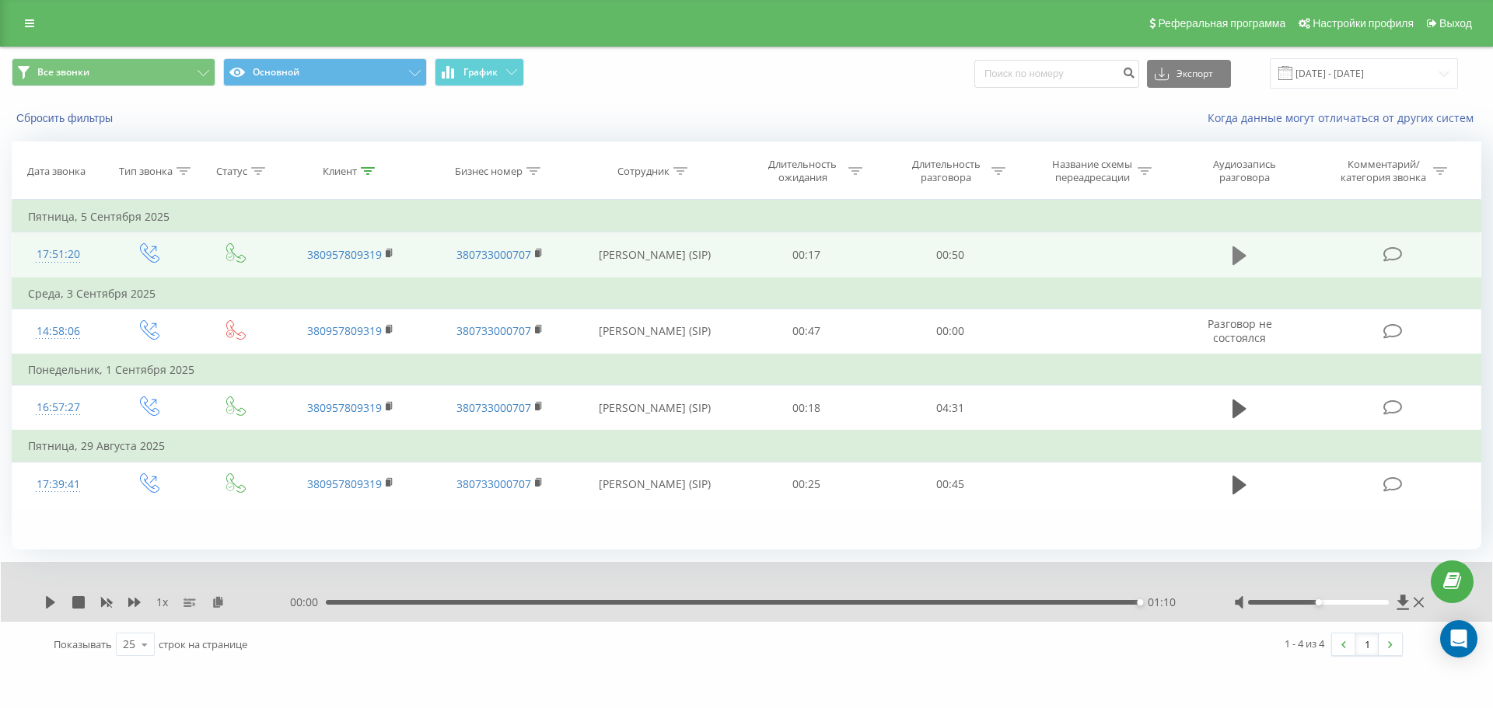
click at [1238, 258] on icon at bounding box center [1240, 256] width 14 height 19
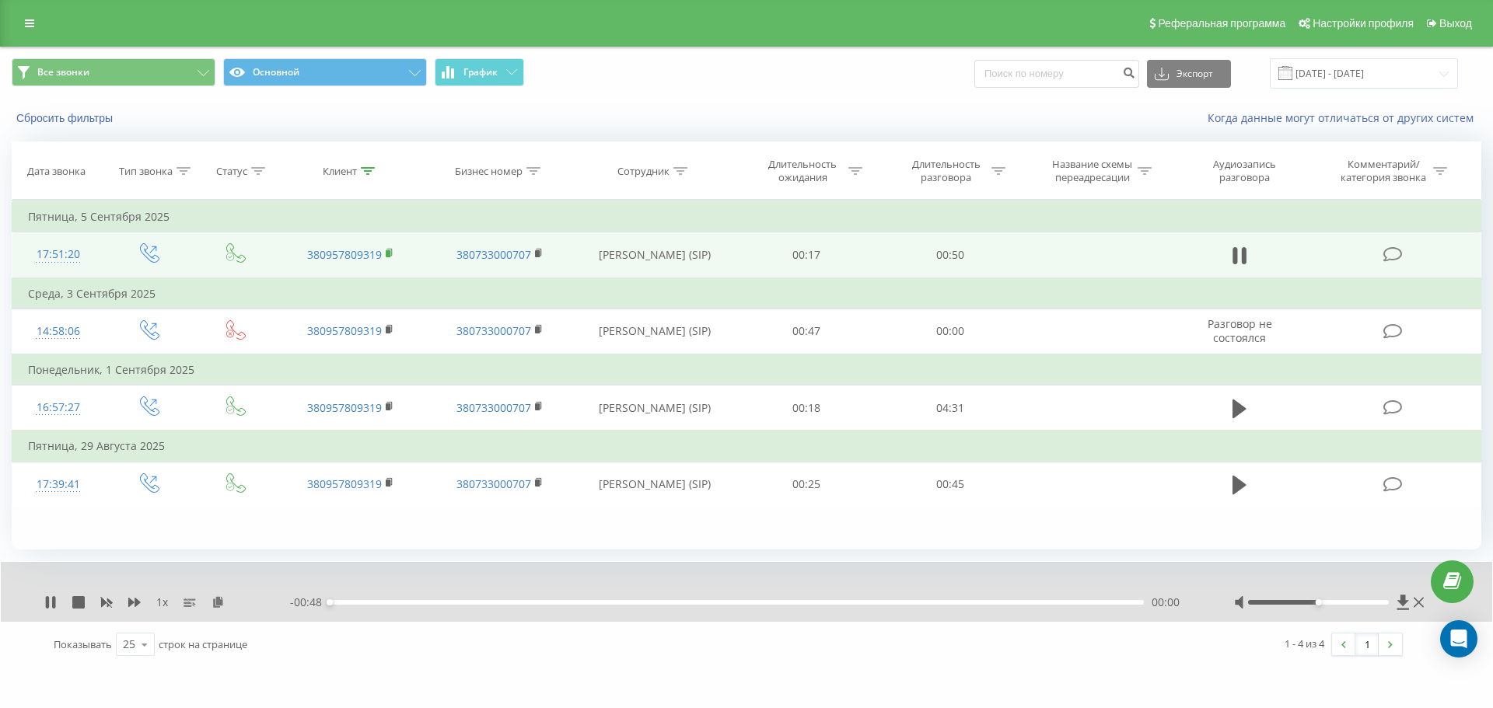
click at [390, 253] on rect at bounding box center [388, 253] width 5 height 7
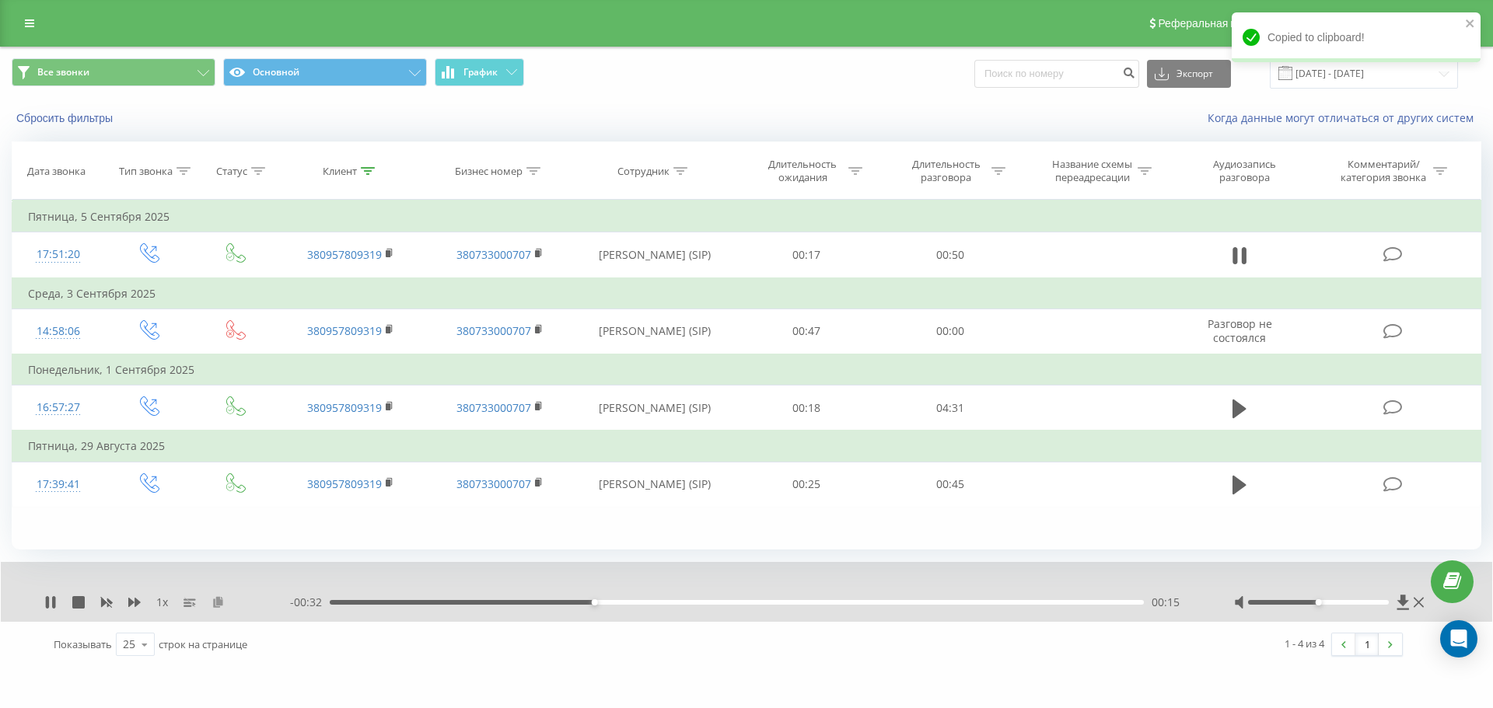
click at [219, 602] on icon at bounding box center [218, 601] width 13 height 11
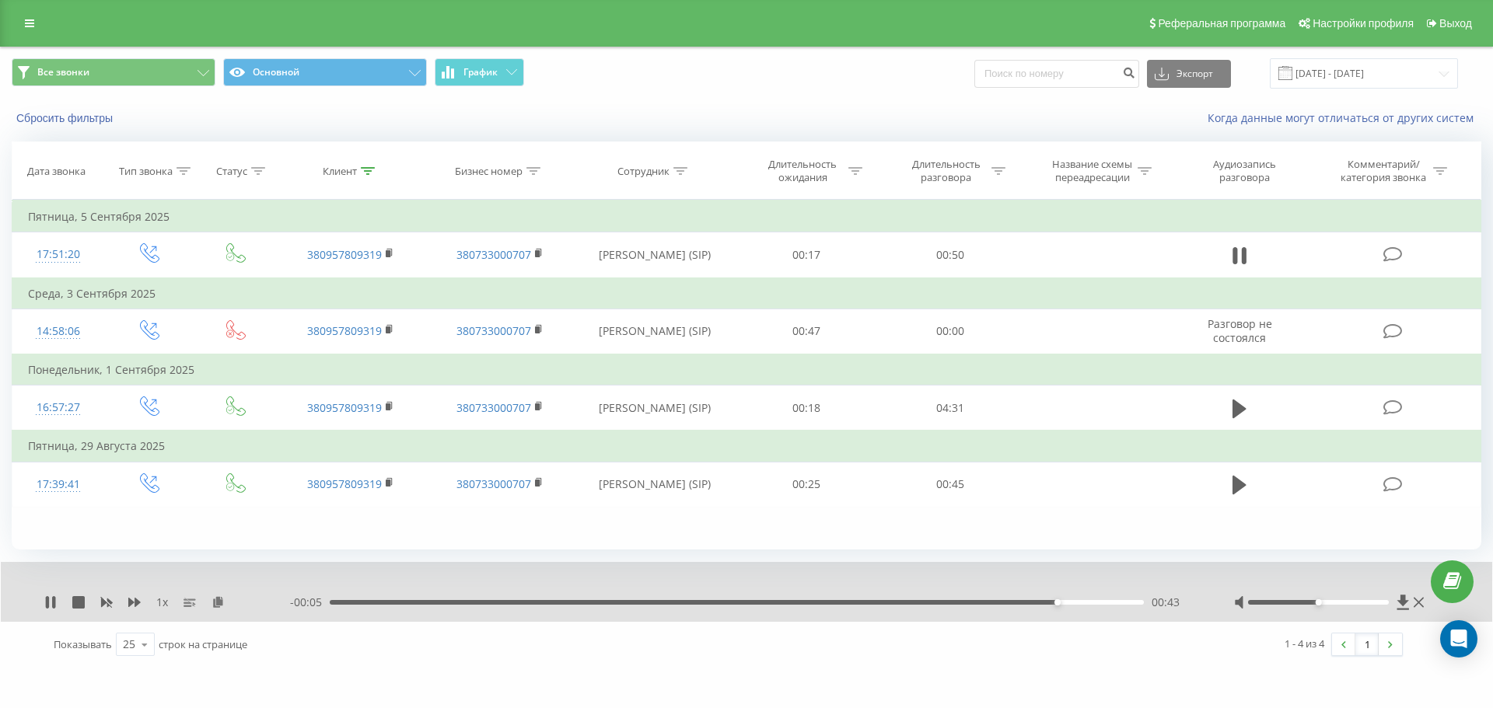
click at [333, 602] on div "00:43" at bounding box center [737, 602] width 814 height 5
click at [358, 166] on div "Клиент" at bounding box center [349, 171] width 52 height 13
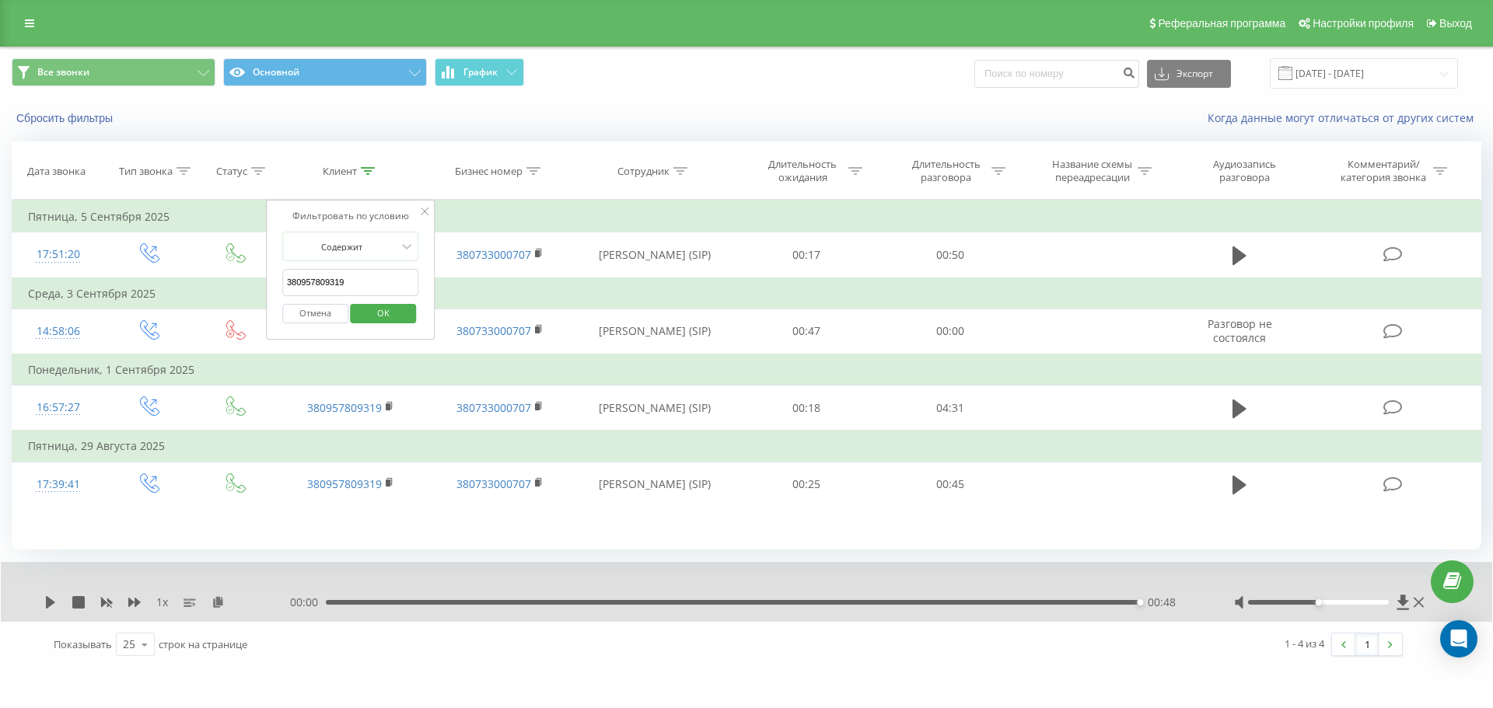
click at [389, 289] on input "380957809319" at bounding box center [350, 282] width 137 height 27
paste input "89606274"
click at [399, 313] on span "OK" at bounding box center [384, 313] width 44 height 24
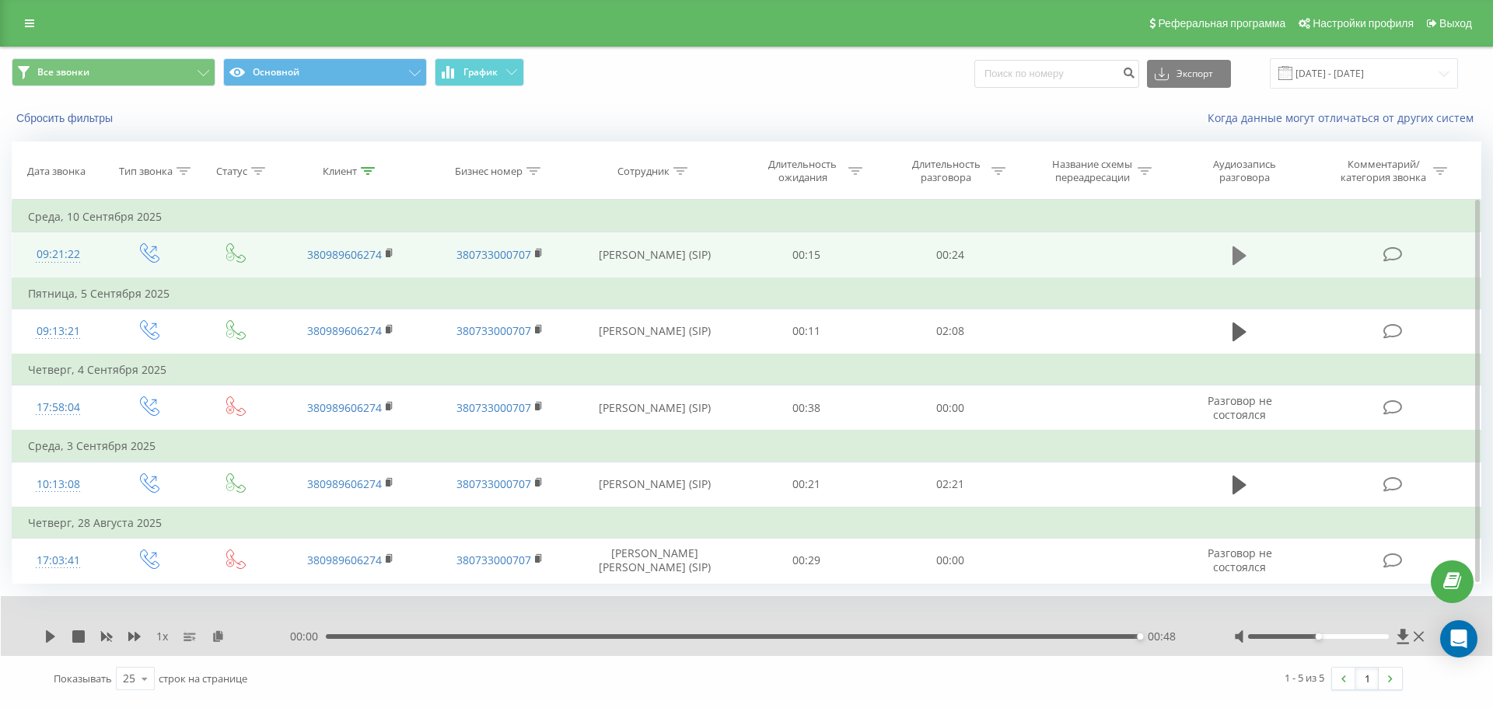
click at [1241, 261] on icon at bounding box center [1240, 256] width 14 height 22
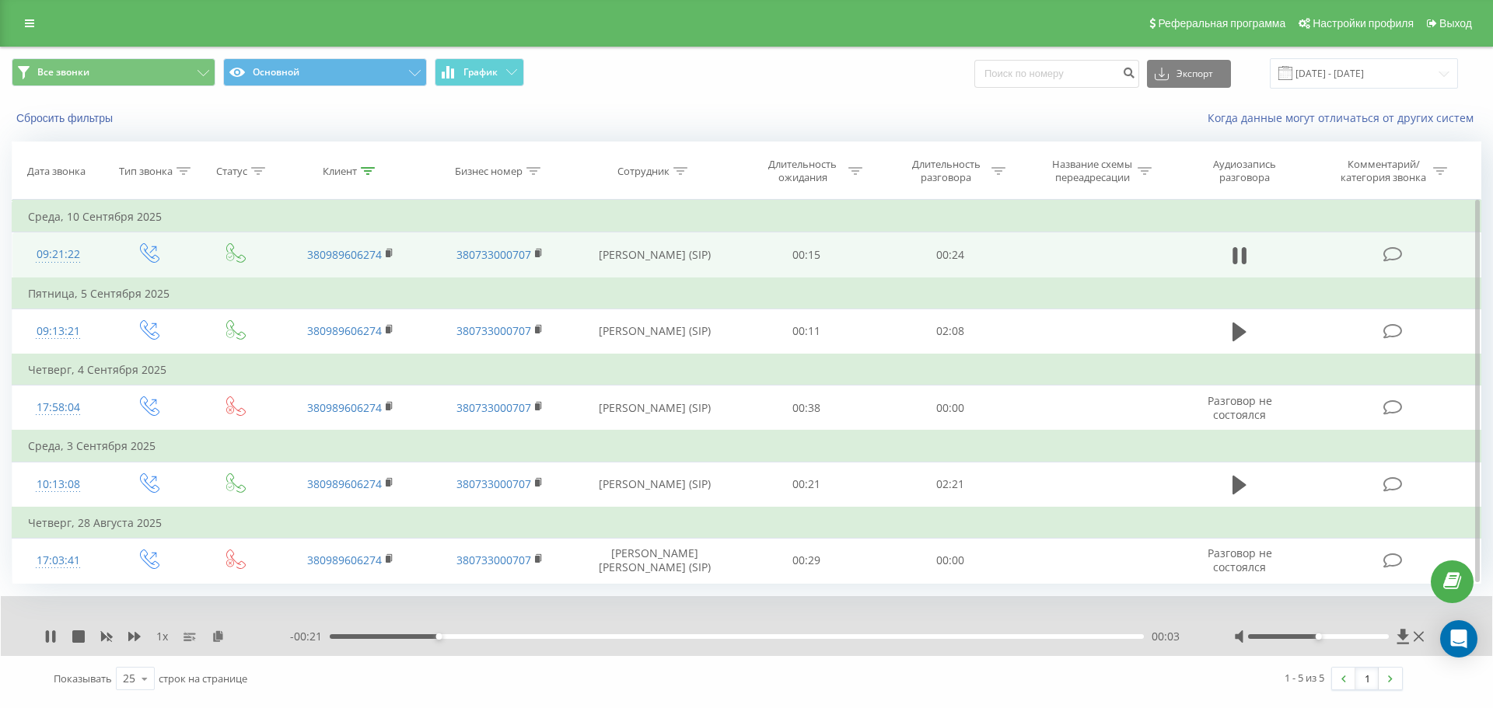
click at [1105, 645] on div "1 x - 00:21 00:03 00:03" at bounding box center [747, 626] width 1492 height 60
click at [1107, 638] on div "00:03" at bounding box center [737, 637] width 814 height 5
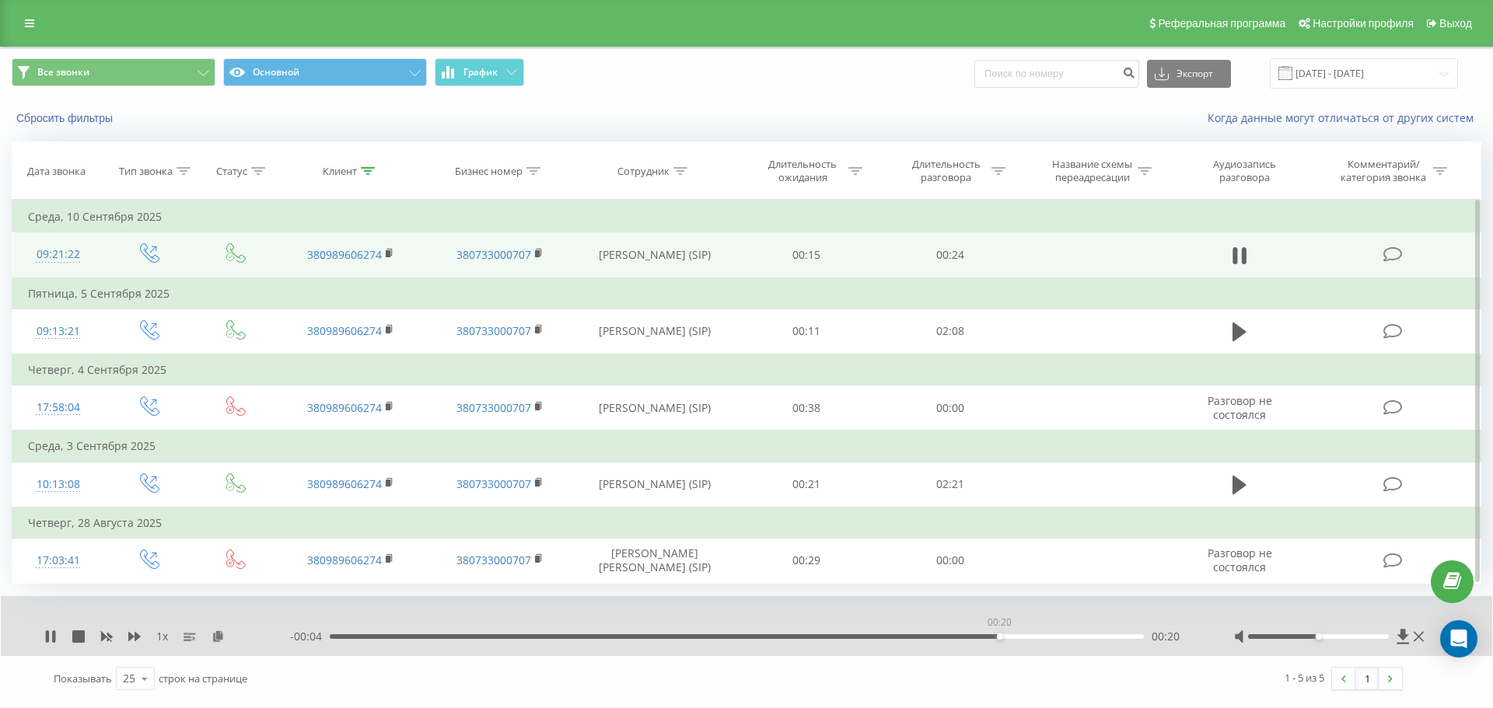
drag, startPoint x: 999, startPoint y: 638, endPoint x: 963, endPoint y: 645, distance: 37.2
click at [980, 638] on div "00:20" at bounding box center [737, 637] width 814 height 5
click at [365, 158] on th "Клиент" at bounding box center [350, 171] width 149 height 58
click at [365, 167] on icon at bounding box center [368, 171] width 14 height 8
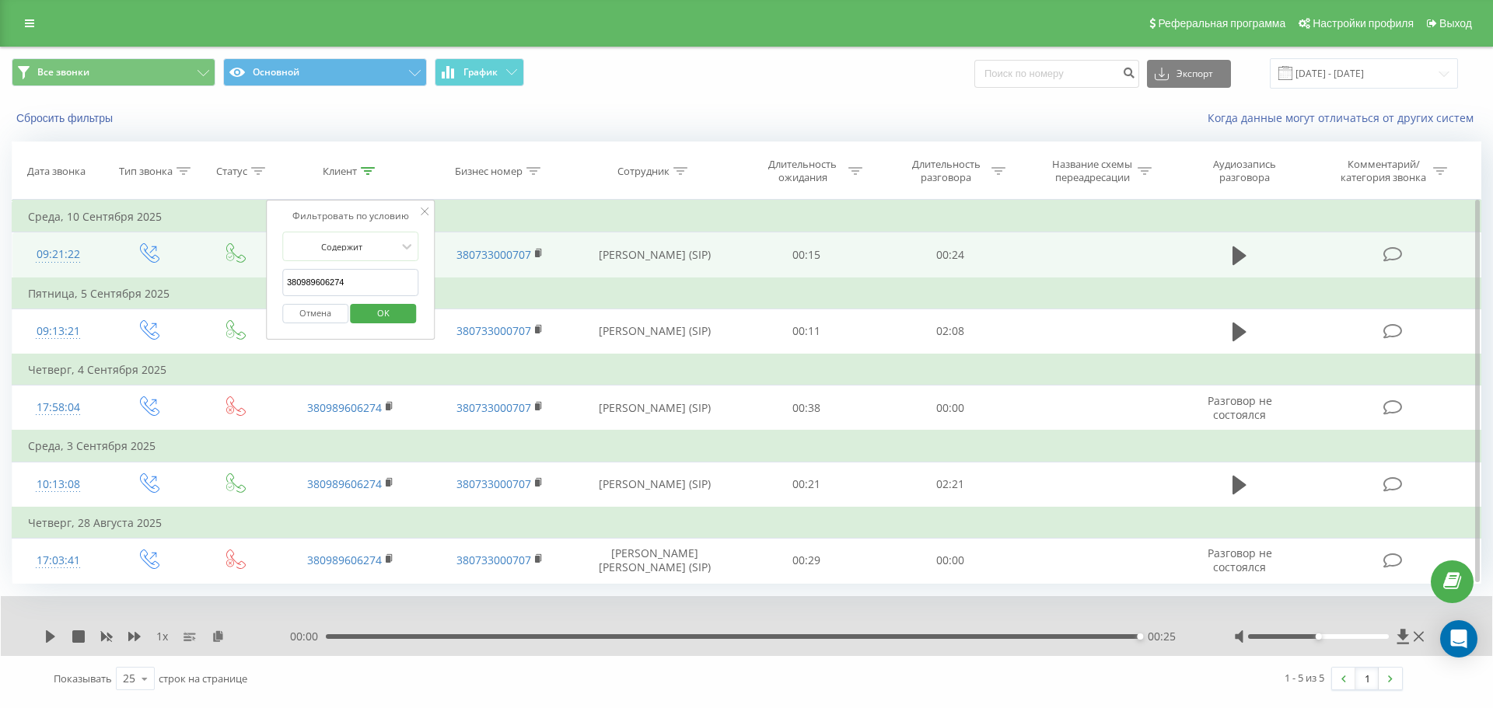
click at [380, 281] on input "380989606274" at bounding box center [350, 282] width 137 height 27
paste input "380980390558"
click at [394, 309] on span "OK" at bounding box center [384, 313] width 44 height 24
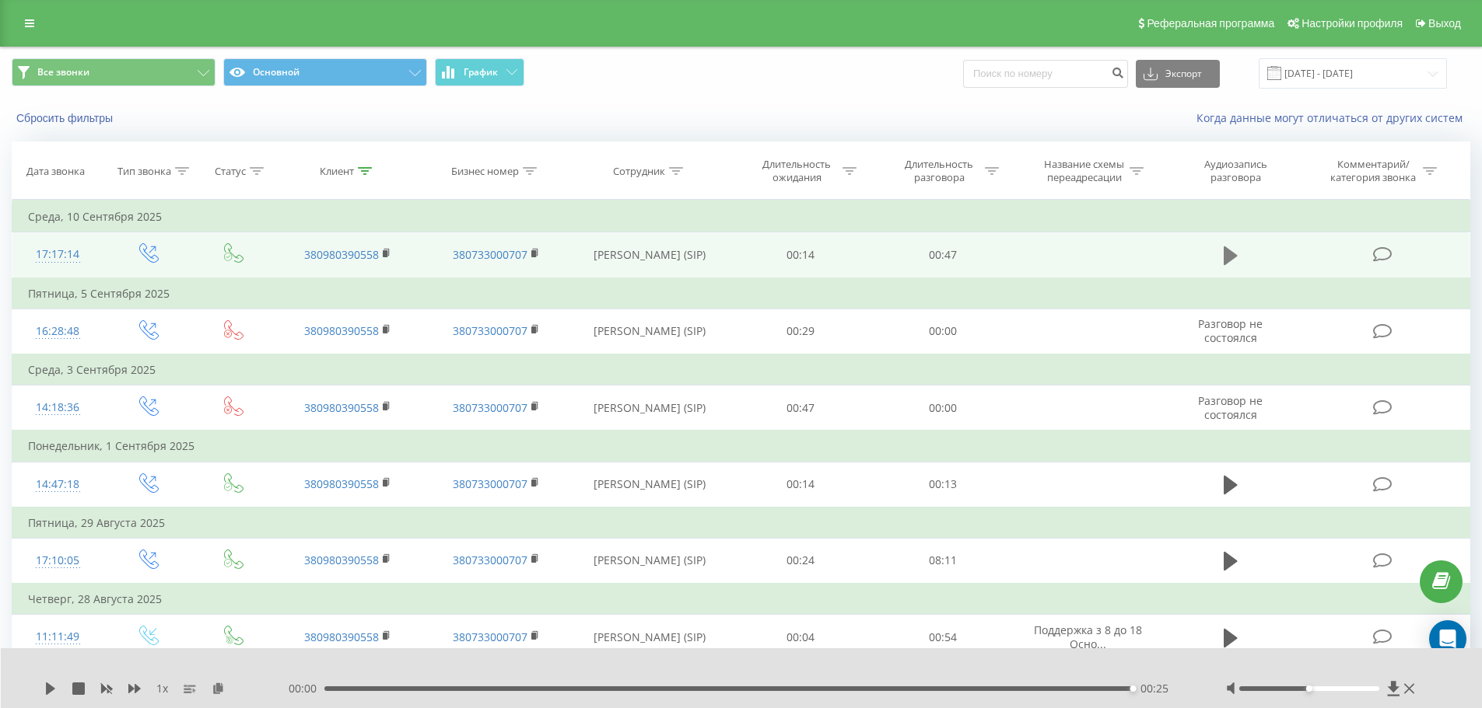
click at [1233, 252] on icon at bounding box center [1230, 256] width 14 height 22
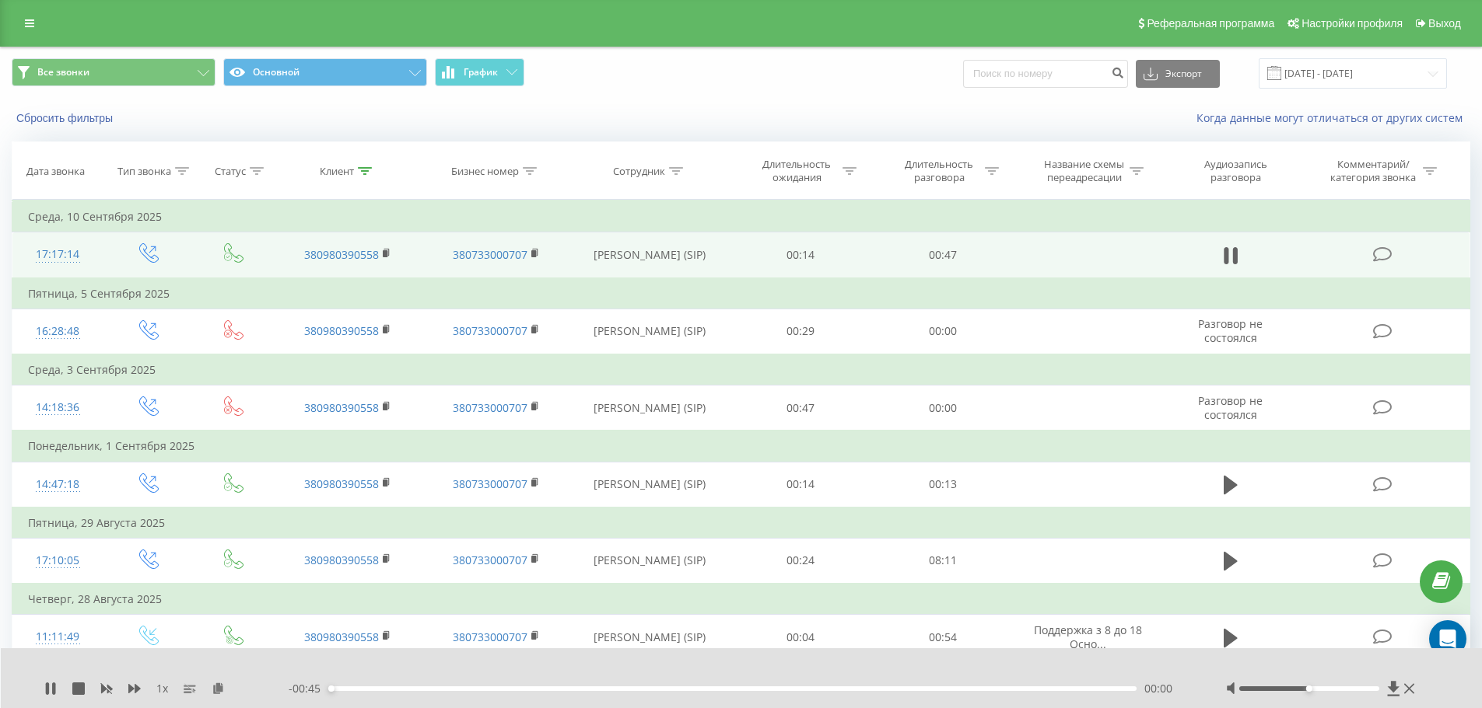
click at [1089, 687] on div "00:00" at bounding box center [732, 689] width 809 height 5
drag, startPoint x: 332, startPoint y: 688, endPoint x: 302, endPoint y: 681, distance: 31.1
click at [295, 686] on div "- 00:45 00:00 00:00" at bounding box center [738, 689] width 898 height 16
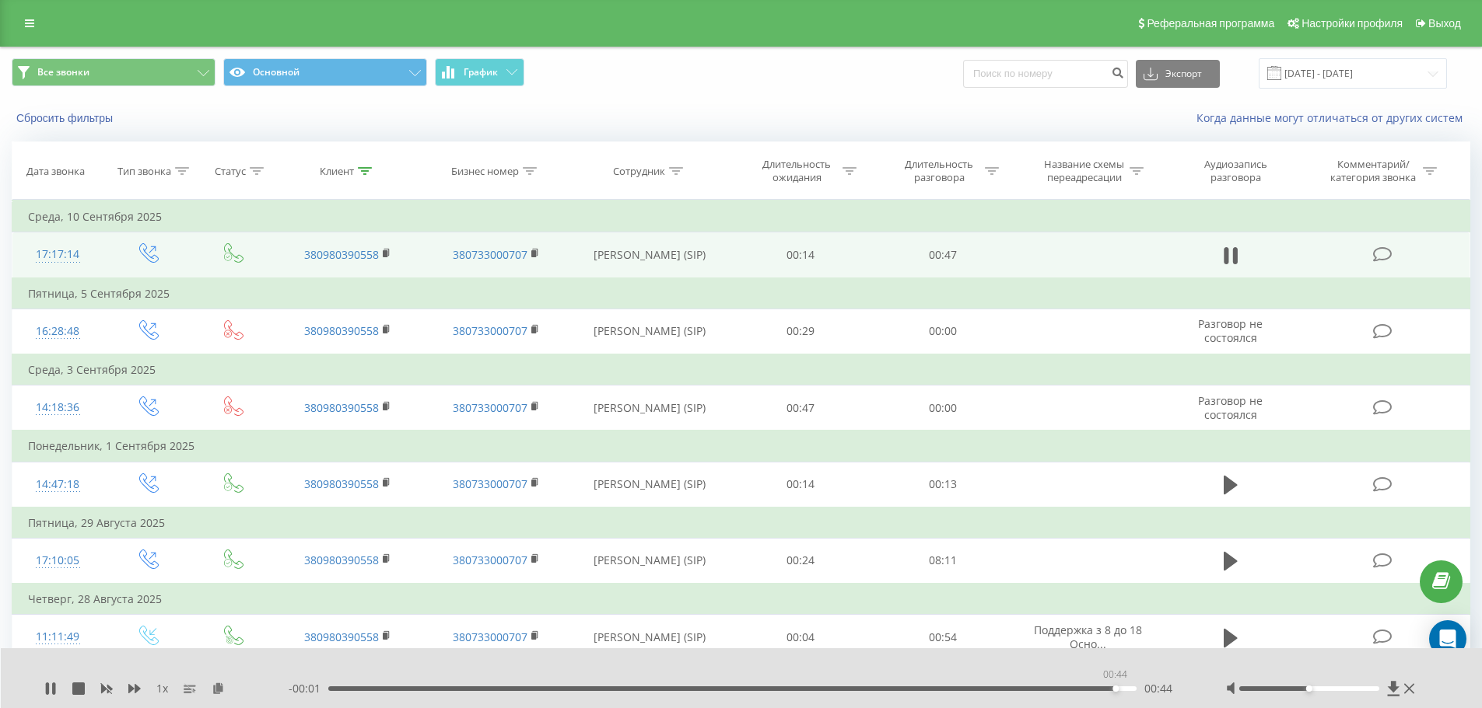
click at [1114, 690] on div "00:44" at bounding box center [732, 689] width 809 height 5
click at [1055, 689] on div "00:45" at bounding box center [732, 689] width 809 height 5
drag, startPoint x: 1337, startPoint y: 686, endPoint x: 1350, endPoint y: 687, distance: 13.3
click at [1340, 687] on div at bounding box center [1322, 689] width 193 height 16
drag, startPoint x: 1351, startPoint y: 687, endPoint x: 1380, endPoint y: 687, distance: 29.6
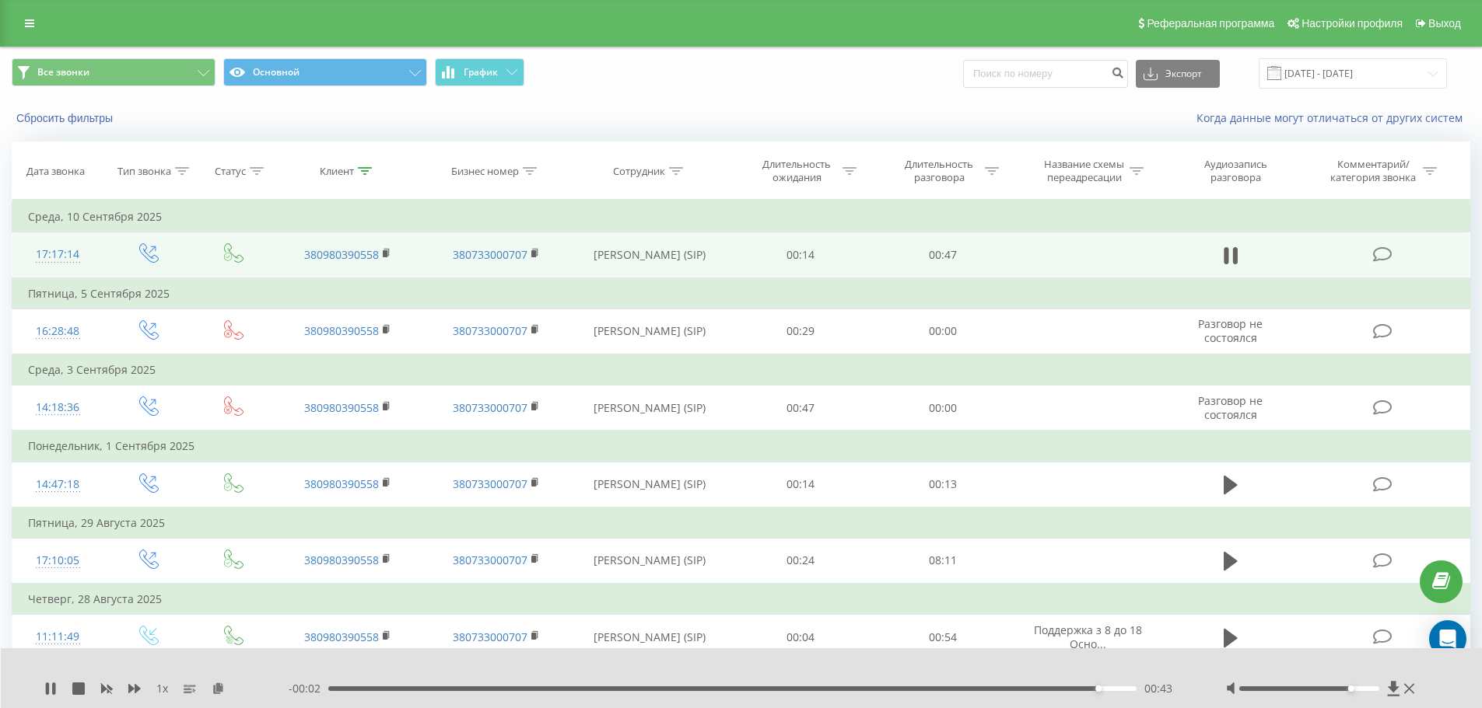
click at [1379, 687] on div at bounding box center [1309, 689] width 140 height 5
click at [382, 691] on div "00:45" at bounding box center [728, 689] width 809 height 5
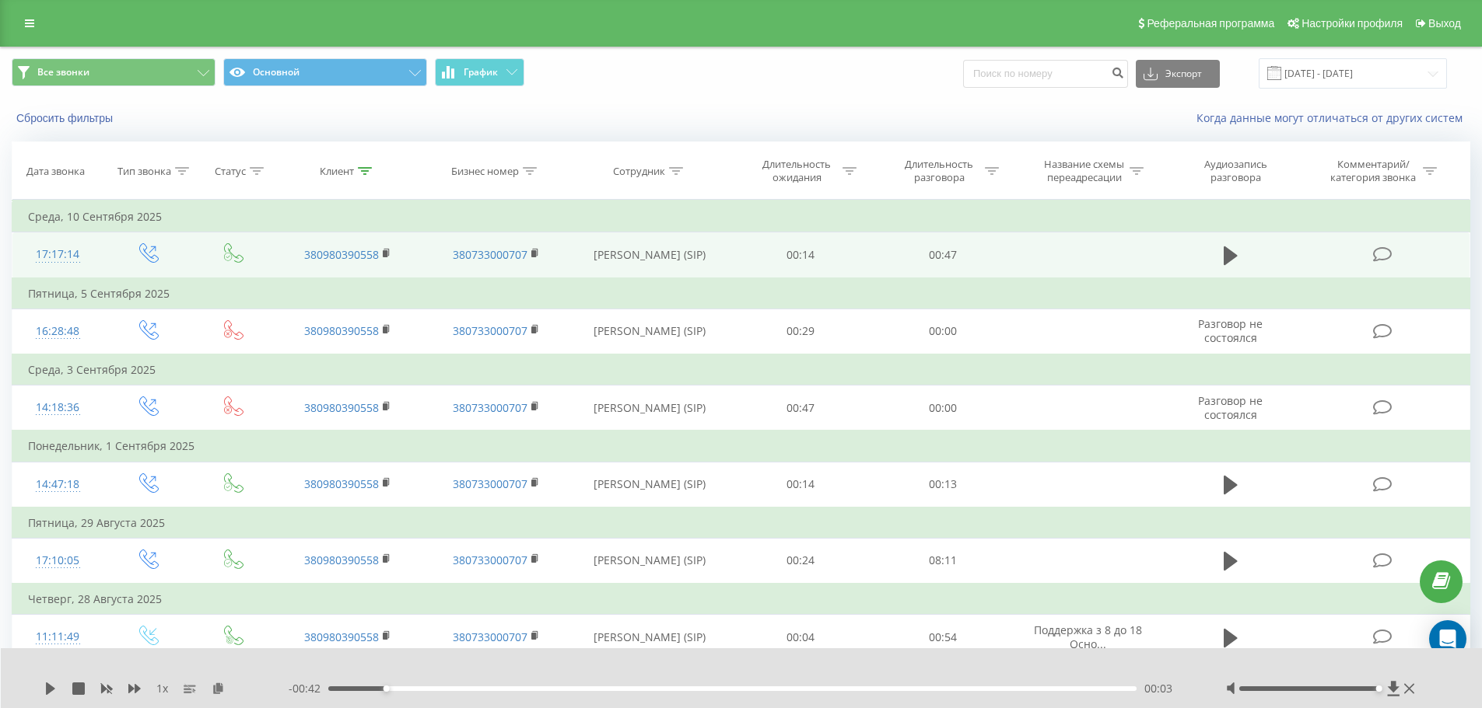
drag, startPoint x: 355, startPoint y: 691, endPoint x: 307, endPoint y: 687, distance: 47.6
click at [307, 687] on div "- 00:42 00:03 00:03" at bounding box center [738, 689] width 898 height 16
drag, startPoint x: 386, startPoint y: 254, endPoint x: 418, endPoint y: 253, distance: 32.7
click at [386, 254] on rect at bounding box center [385, 253] width 5 height 7
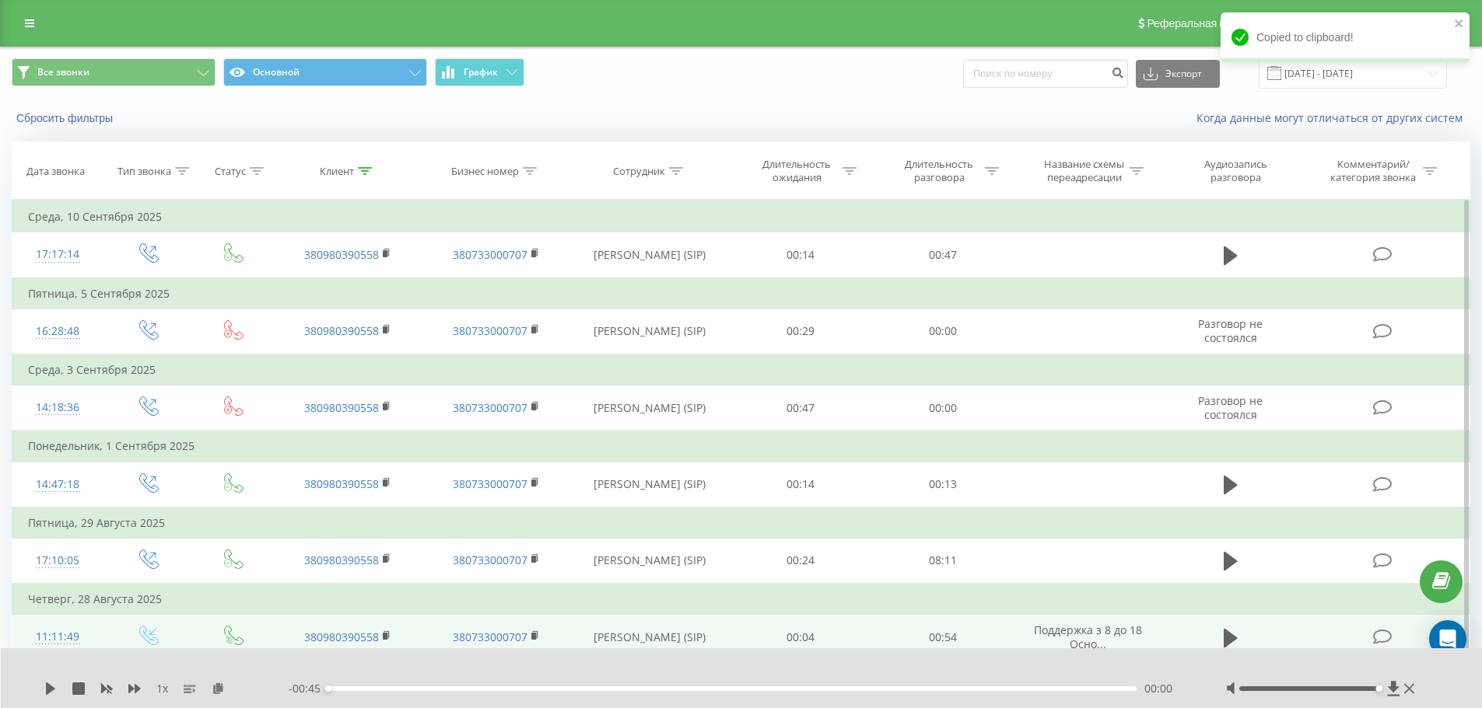
drag, startPoint x: 46, startPoint y: 685, endPoint x: 99, endPoint y: 617, distance: 86.5
click at [46, 685] on icon at bounding box center [50, 689] width 12 height 12
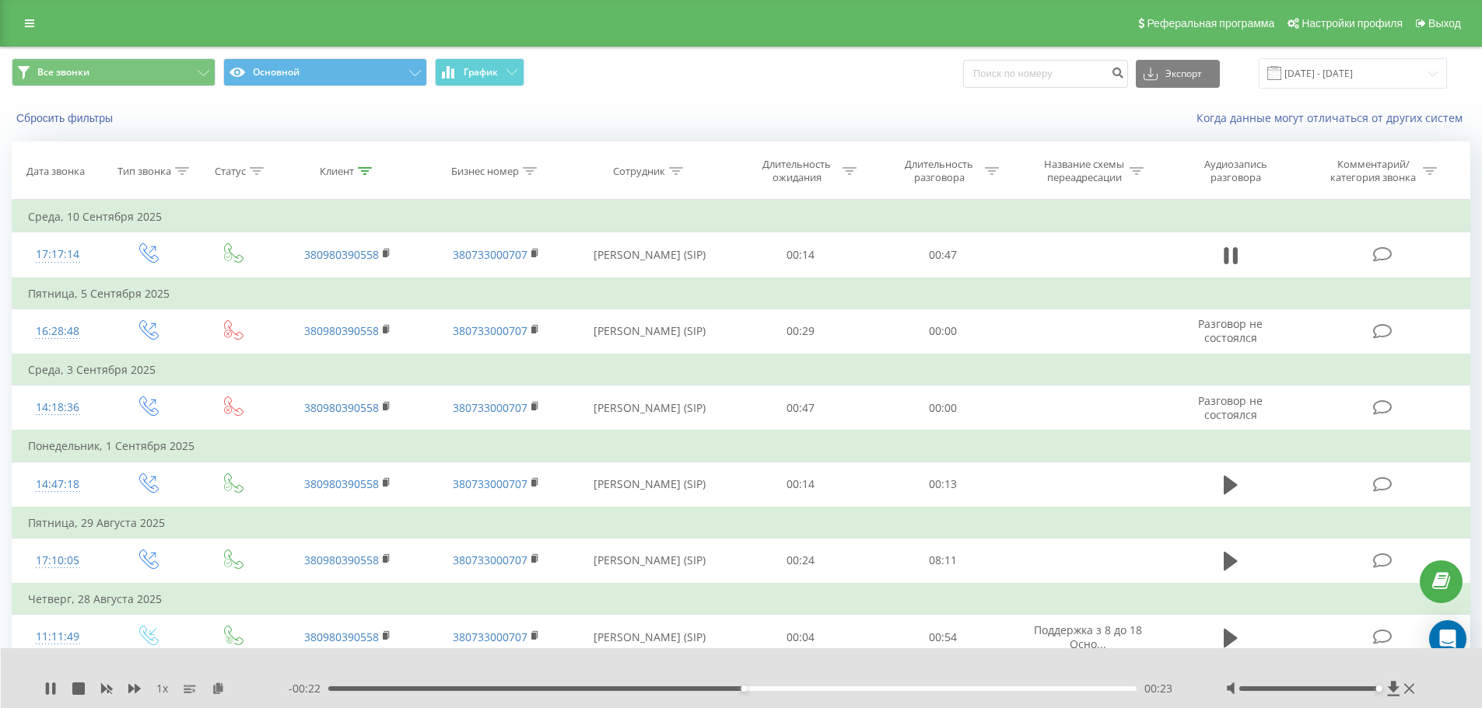
click at [568, 684] on div "- 00:22 00:23 00:23" at bounding box center [738, 689] width 898 height 16
click at [571, 688] on div "00:23" at bounding box center [732, 689] width 809 height 5
click at [215, 692] on icon at bounding box center [218, 688] width 13 height 11
click at [355, 176] on div "Клиент" at bounding box center [346, 171] width 52 height 13
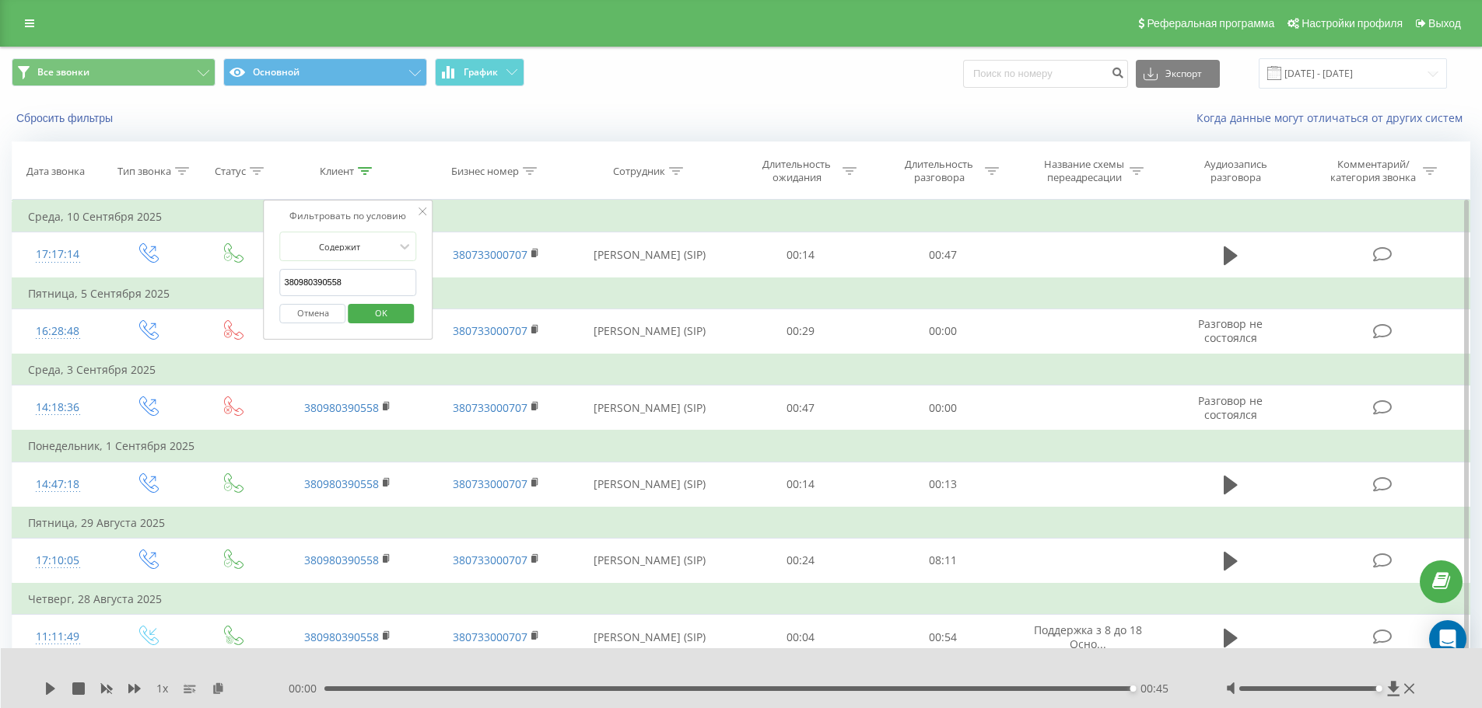
drag, startPoint x: 387, startPoint y: 281, endPoint x: 392, endPoint y: 302, distance: 21.5
click at [387, 282] on input "380980390558" at bounding box center [348, 282] width 137 height 27
paste input "380666524259"
drag, startPoint x: 395, startPoint y: 309, endPoint x: 366, endPoint y: 5, distance: 305.5
click at [396, 310] on span "OK" at bounding box center [381, 313] width 44 height 24
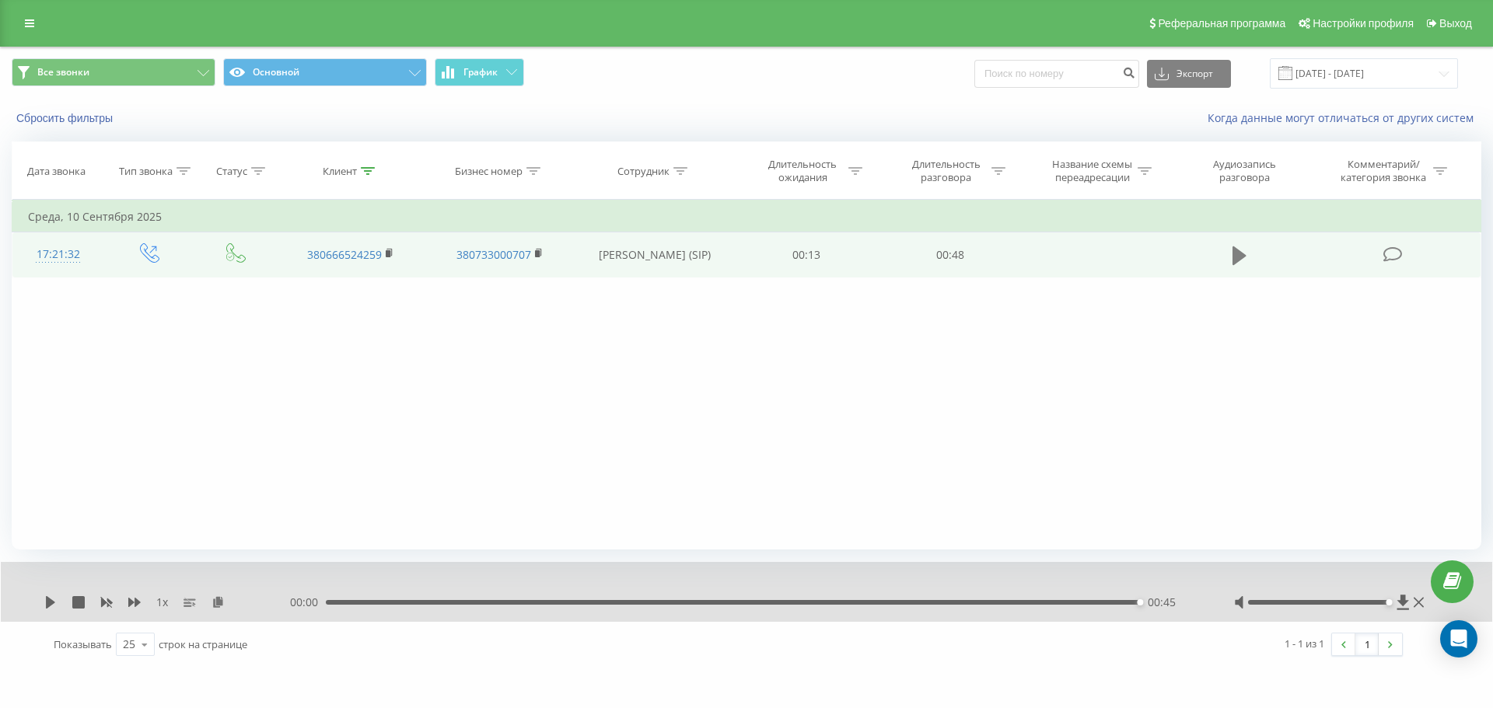
click at [1231, 255] on button at bounding box center [1239, 255] width 23 height 23
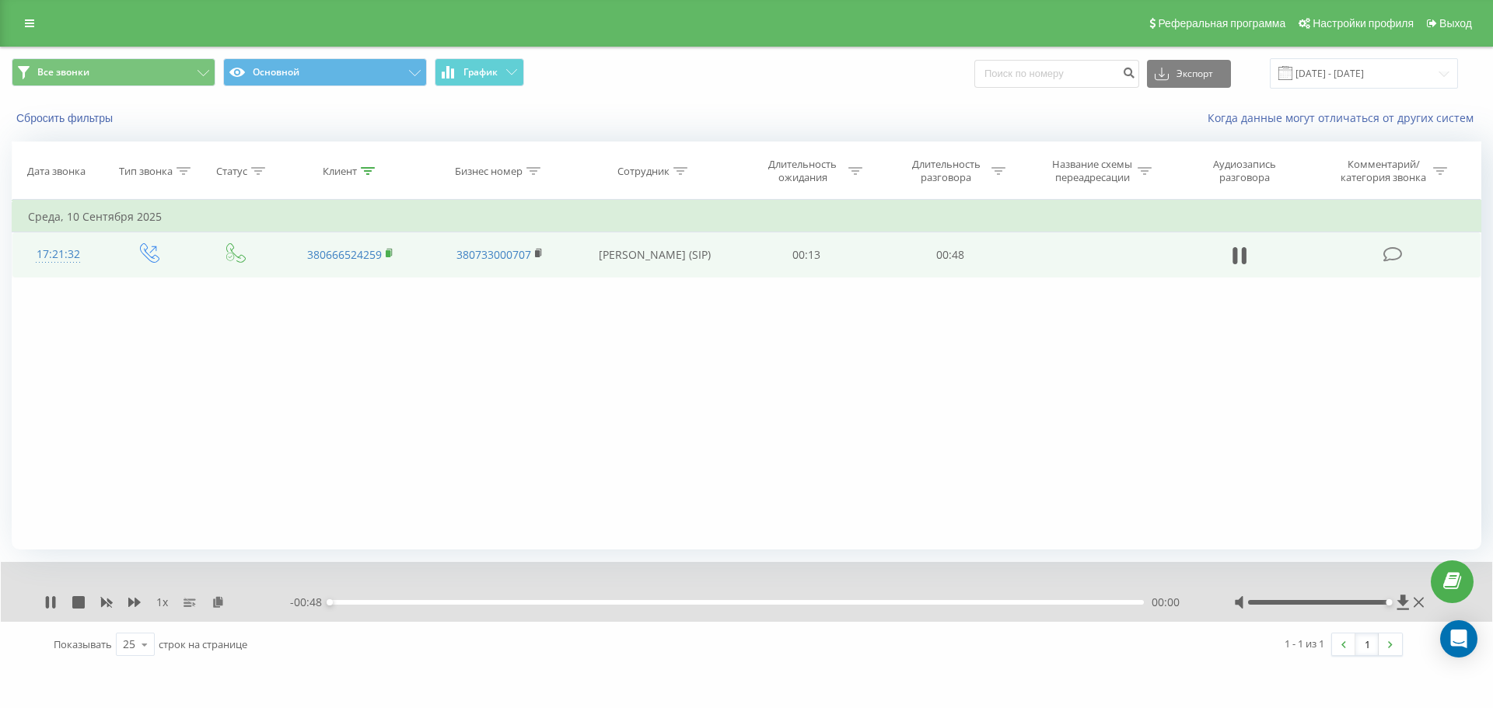
click at [390, 253] on rect at bounding box center [388, 253] width 5 height 7
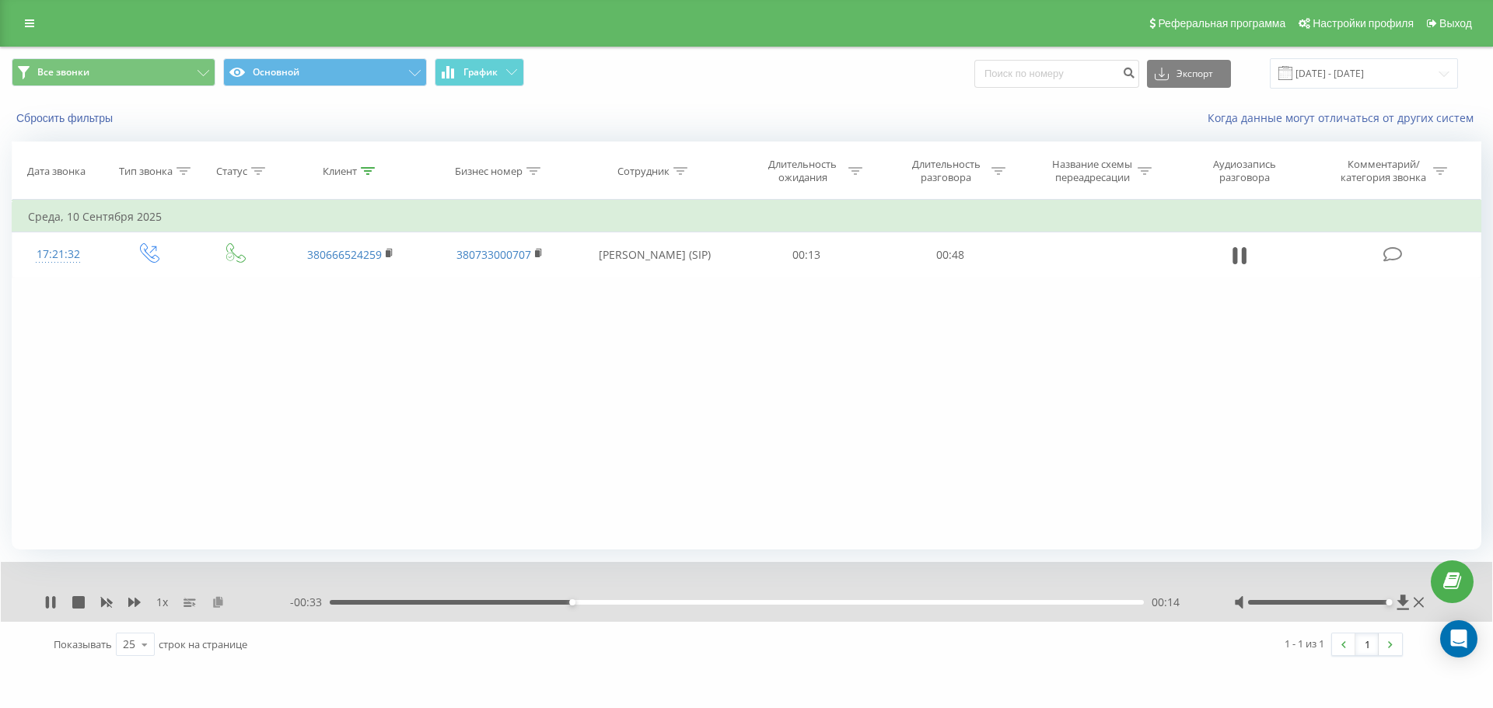
click at [219, 601] on icon at bounding box center [218, 601] width 13 height 11
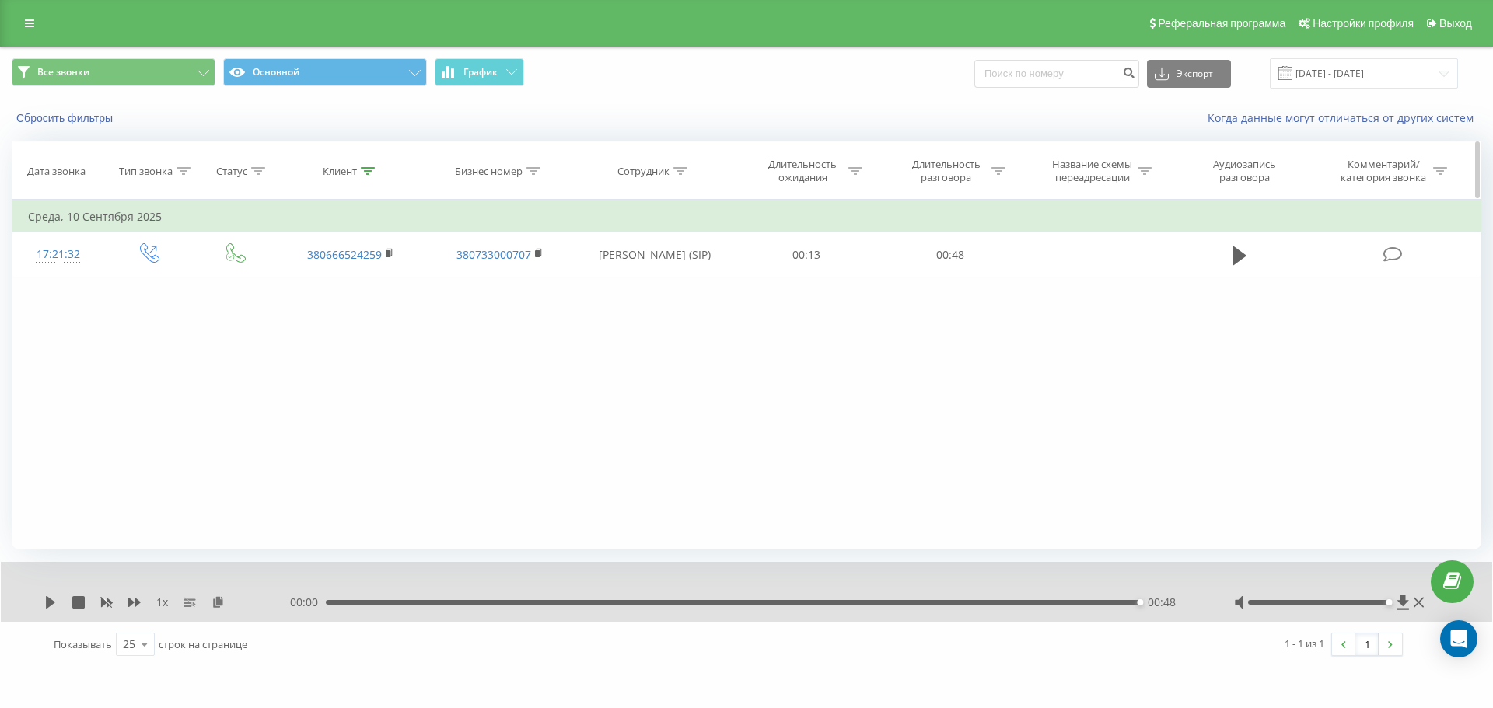
drag, startPoint x: 346, startPoint y: 173, endPoint x: 364, endPoint y: 191, distance: 25.9
click at [348, 173] on div "Клиент" at bounding box center [340, 171] width 34 height 13
click at [387, 281] on input "380666524259" at bounding box center [350, 282] width 137 height 27
paste input "967336394"
click at [411, 310] on button "OK" at bounding box center [384, 313] width 66 height 19
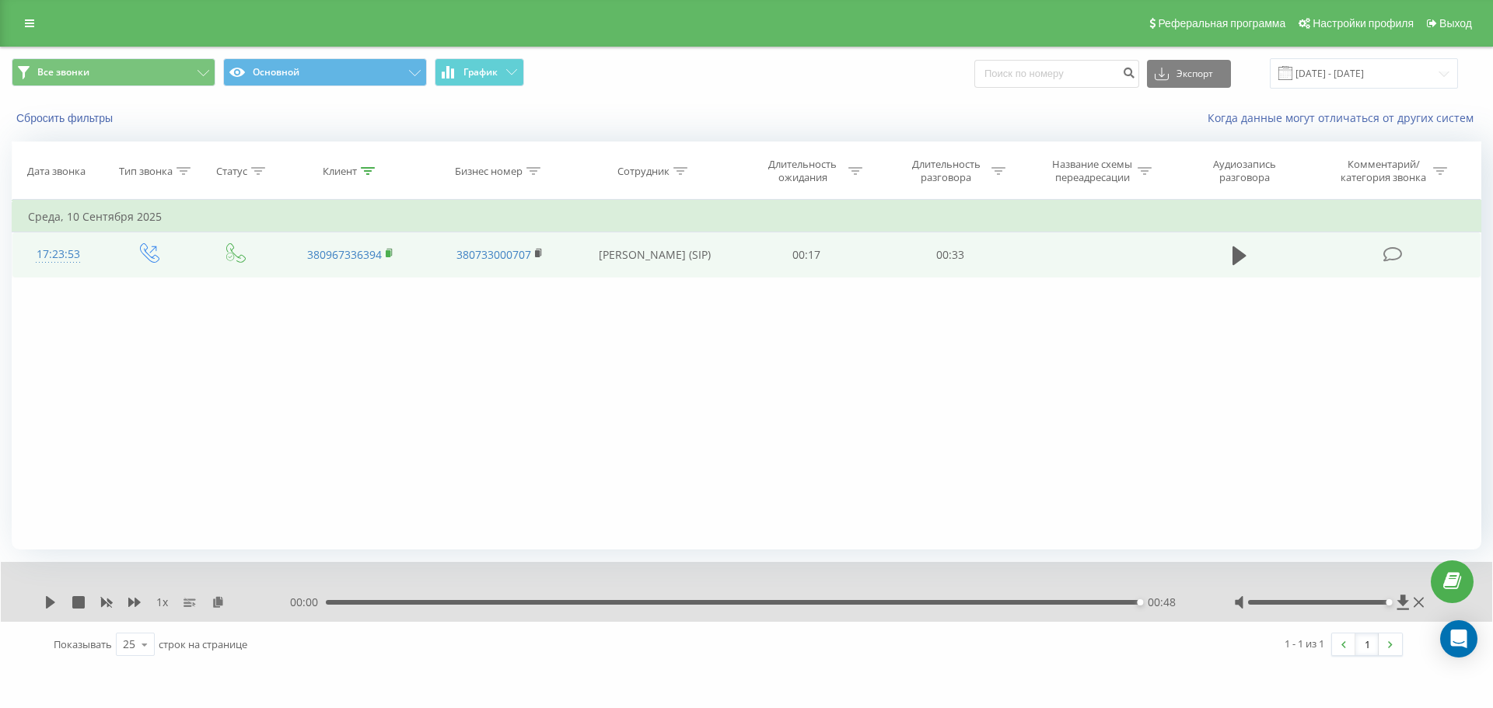
click at [392, 253] on icon at bounding box center [389, 252] width 5 height 7
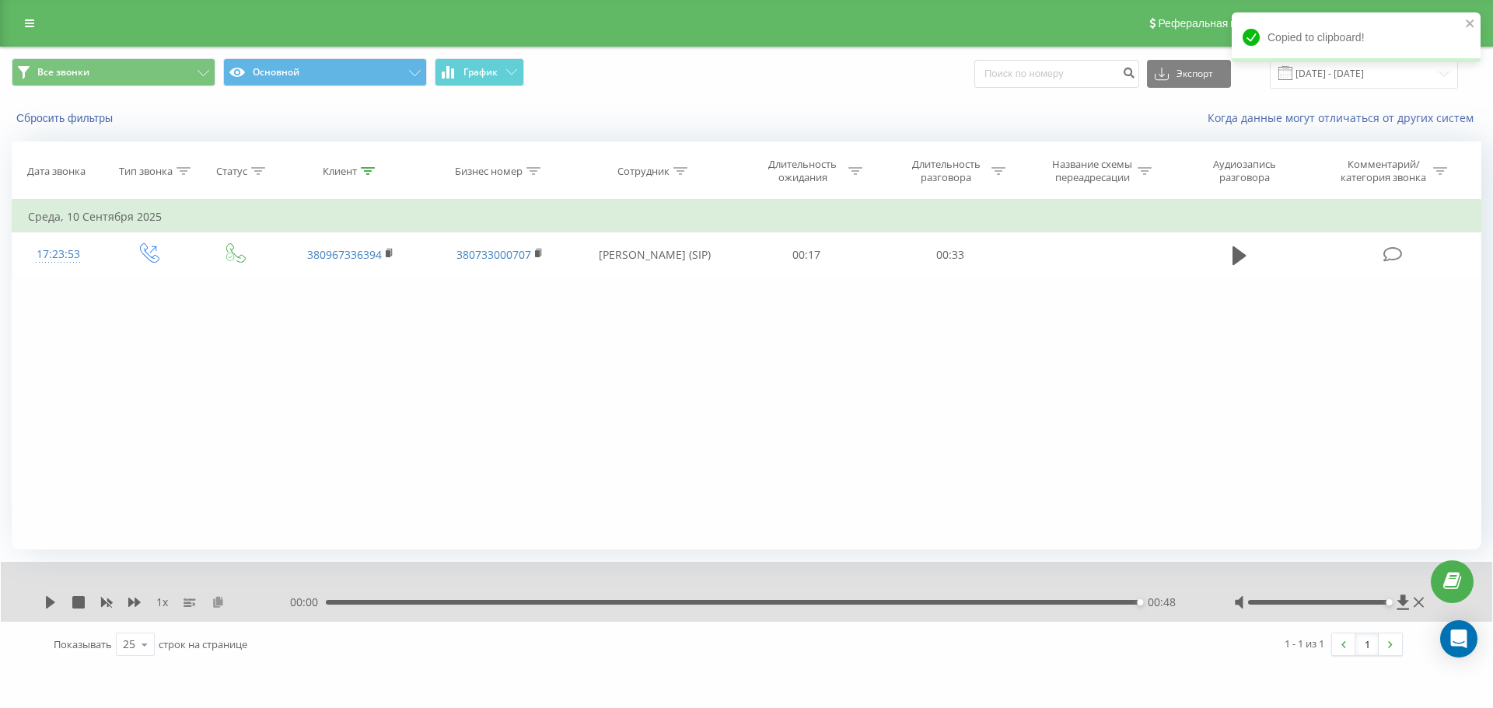
click at [213, 601] on icon at bounding box center [218, 601] width 13 height 11
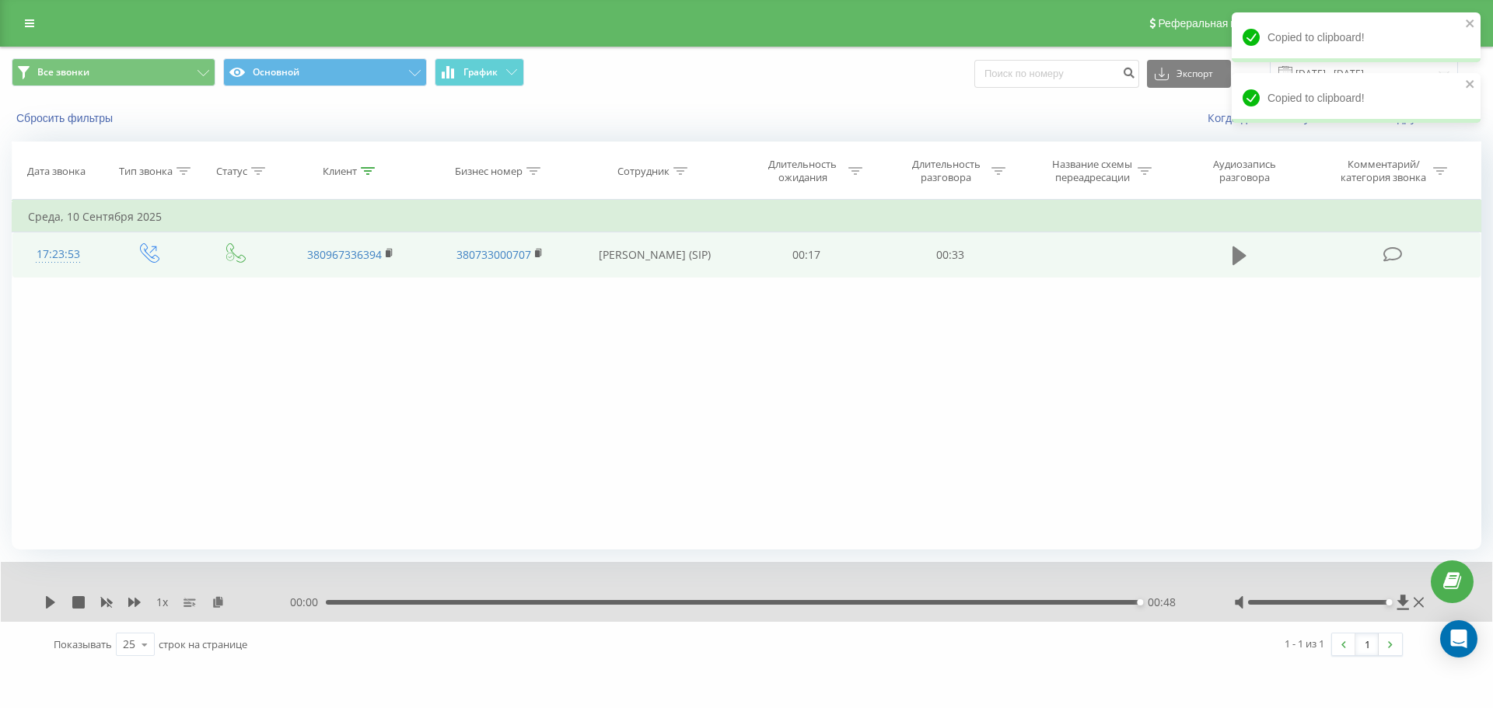
click at [1241, 263] on icon at bounding box center [1240, 256] width 14 height 22
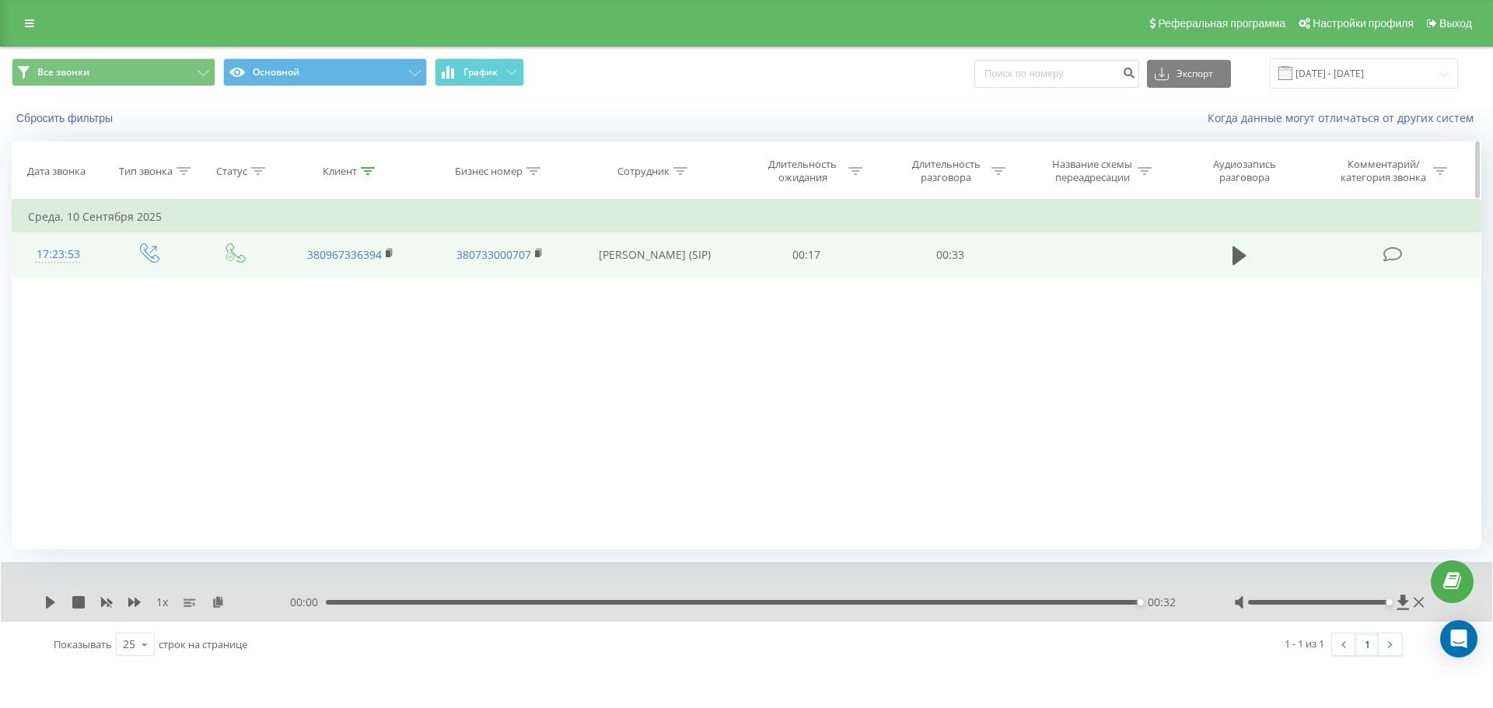
click at [355, 174] on div "Клиент" at bounding box center [340, 171] width 34 height 13
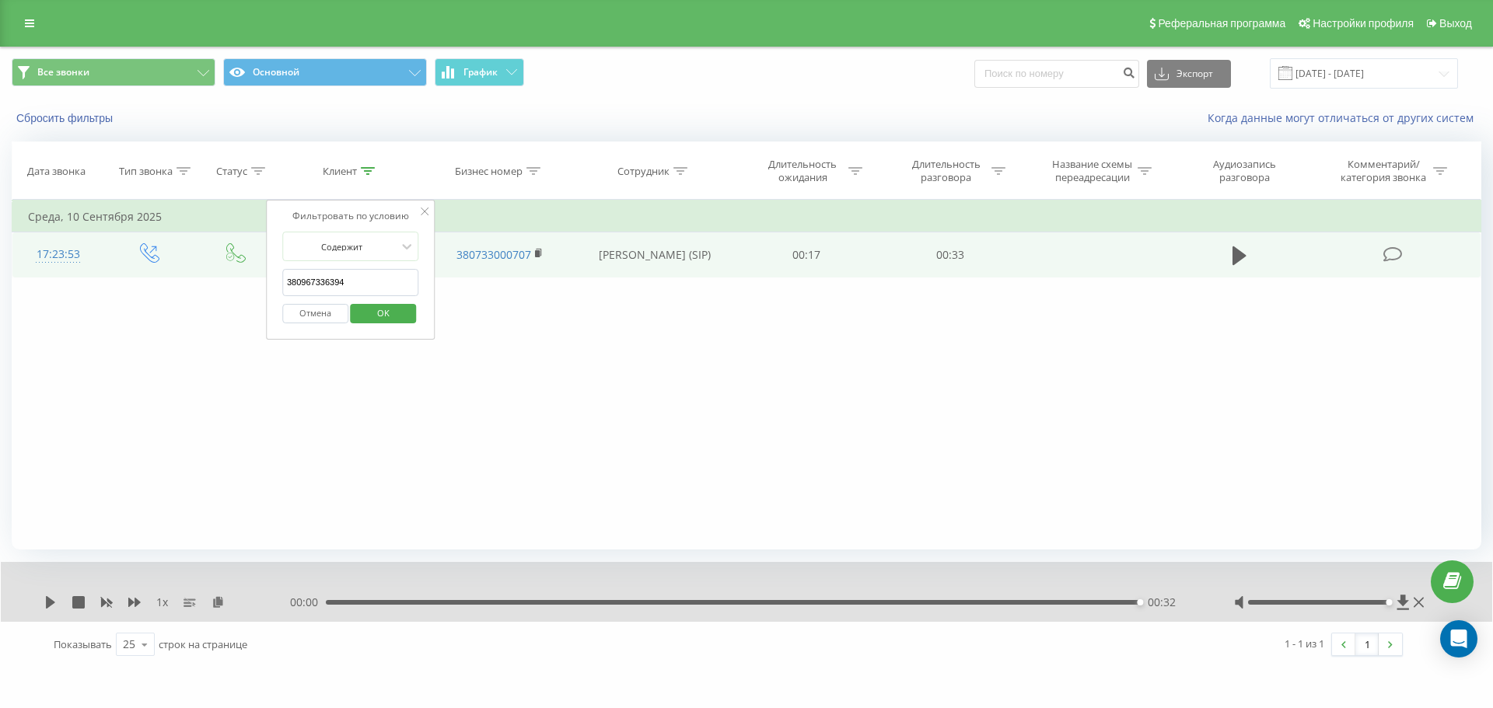
click at [387, 289] on input "380967336394" at bounding box center [350, 282] width 137 height 27
paste input "663971930"
click at [397, 314] on span "OK" at bounding box center [384, 313] width 44 height 24
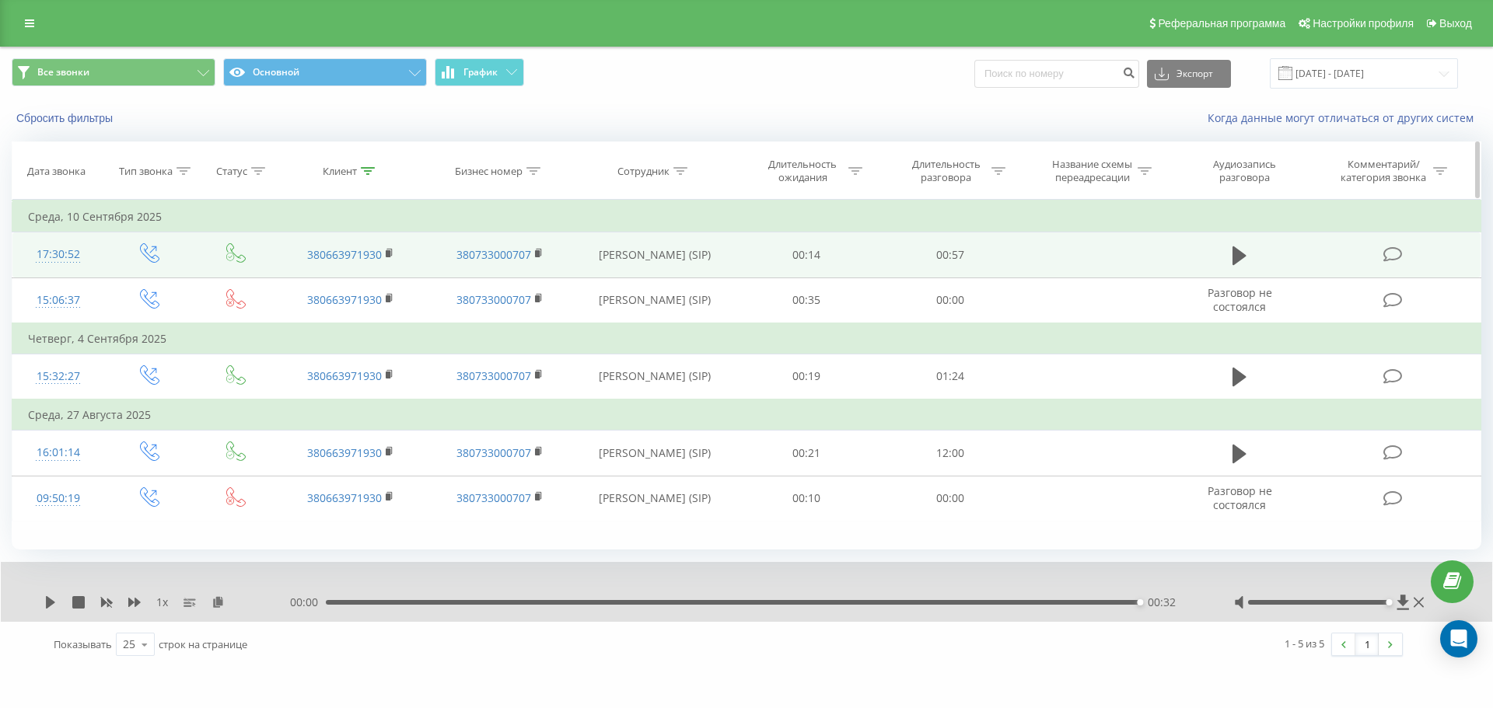
click at [354, 165] on div "Клиент" at bounding box center [340, 171] width 34 height 13
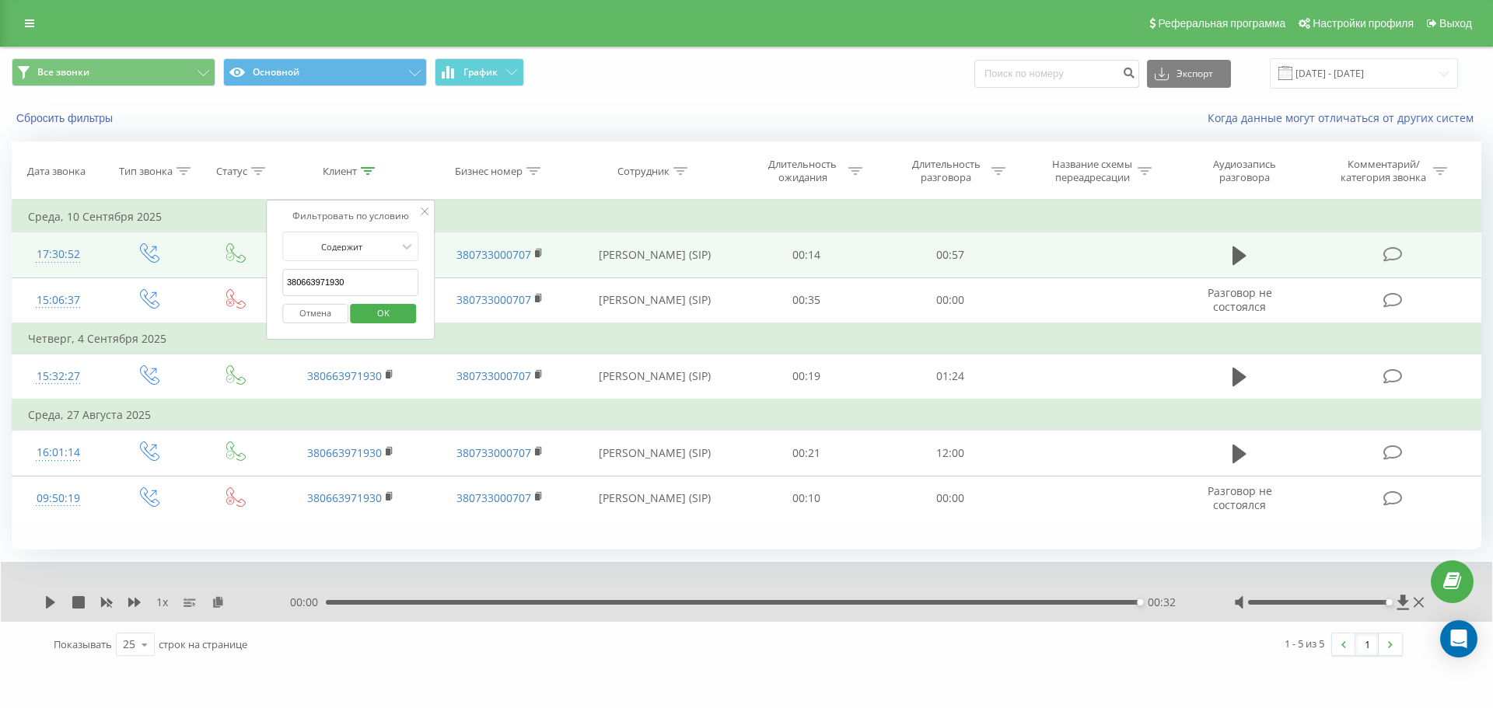
drag, startPoint x: 369, startPoint y: 276, endPoint x: 371, endPoint y: 287, distance: 11.0
click at [371, 277] on input "380663971930" at bounding box center [350, 282] width 137 height 27
paste input "993460803"
click at [385, 311] on span "OK" at bounding box center [384, 313] width 44 height 24
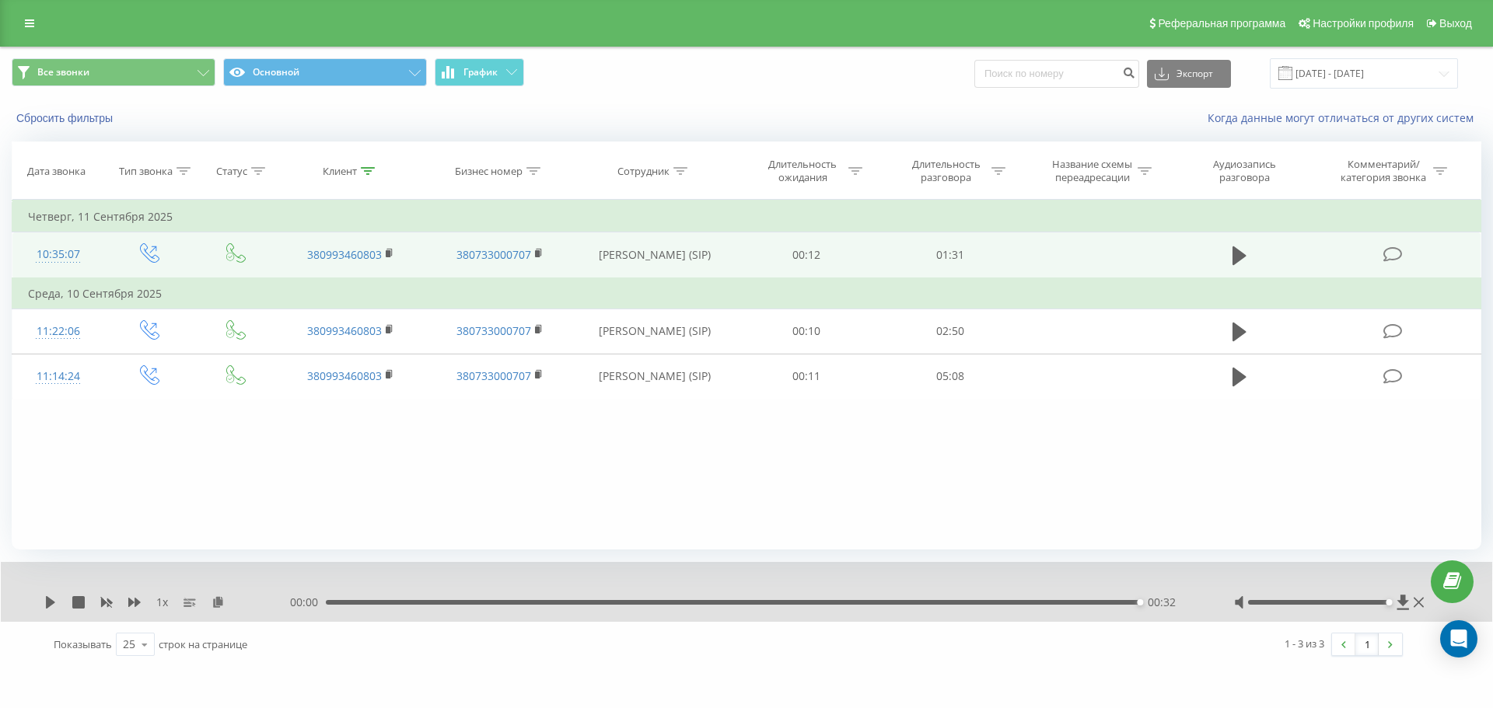
click at [1252, 256] on td at bounding box center [1240, 256] width 138 height 46
click at [1241, 269] on span at bounding box center [1239, 262] width 23 height 15
click at [1245, 256] on icon at bounding box center [1240, 256] width 14 height 19
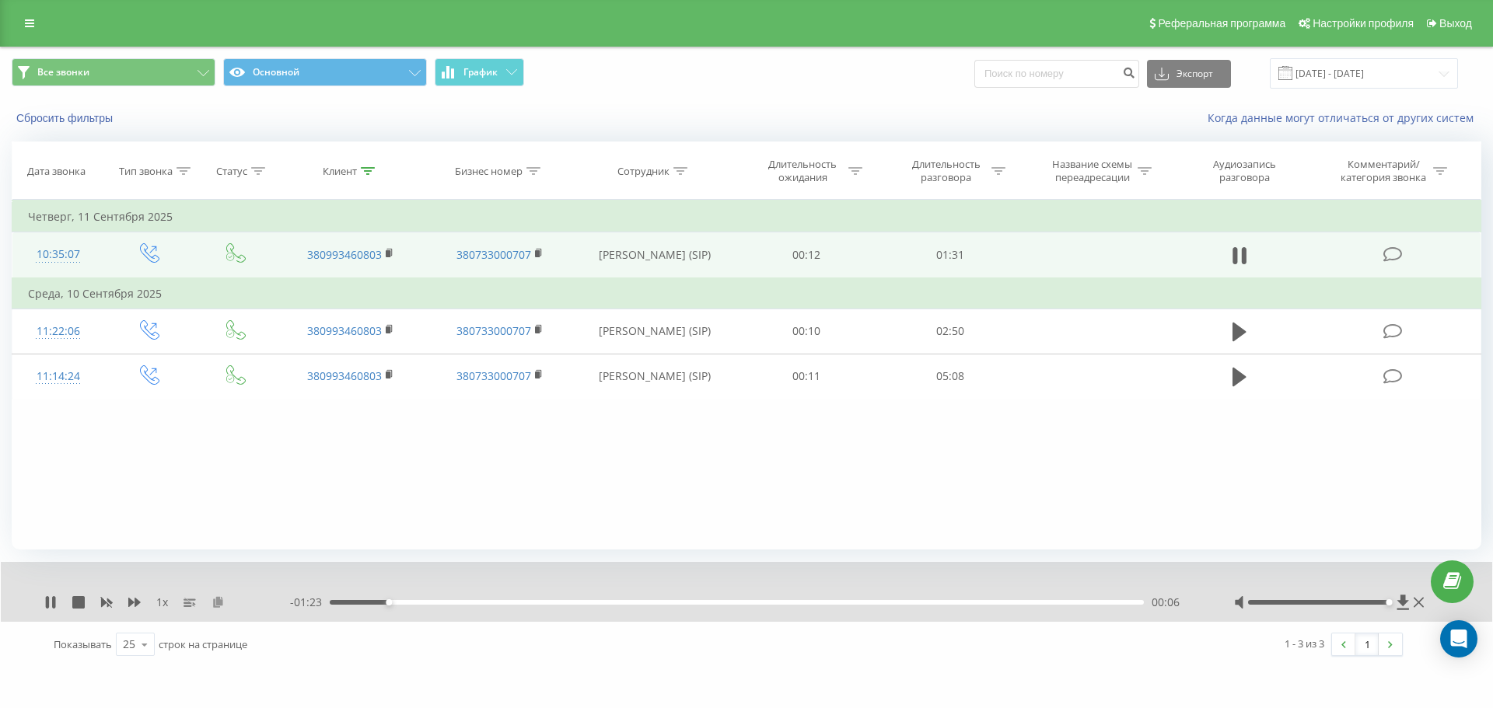
click at [216, 605] on icon at bounding box center [218, 601] width 13 height 11
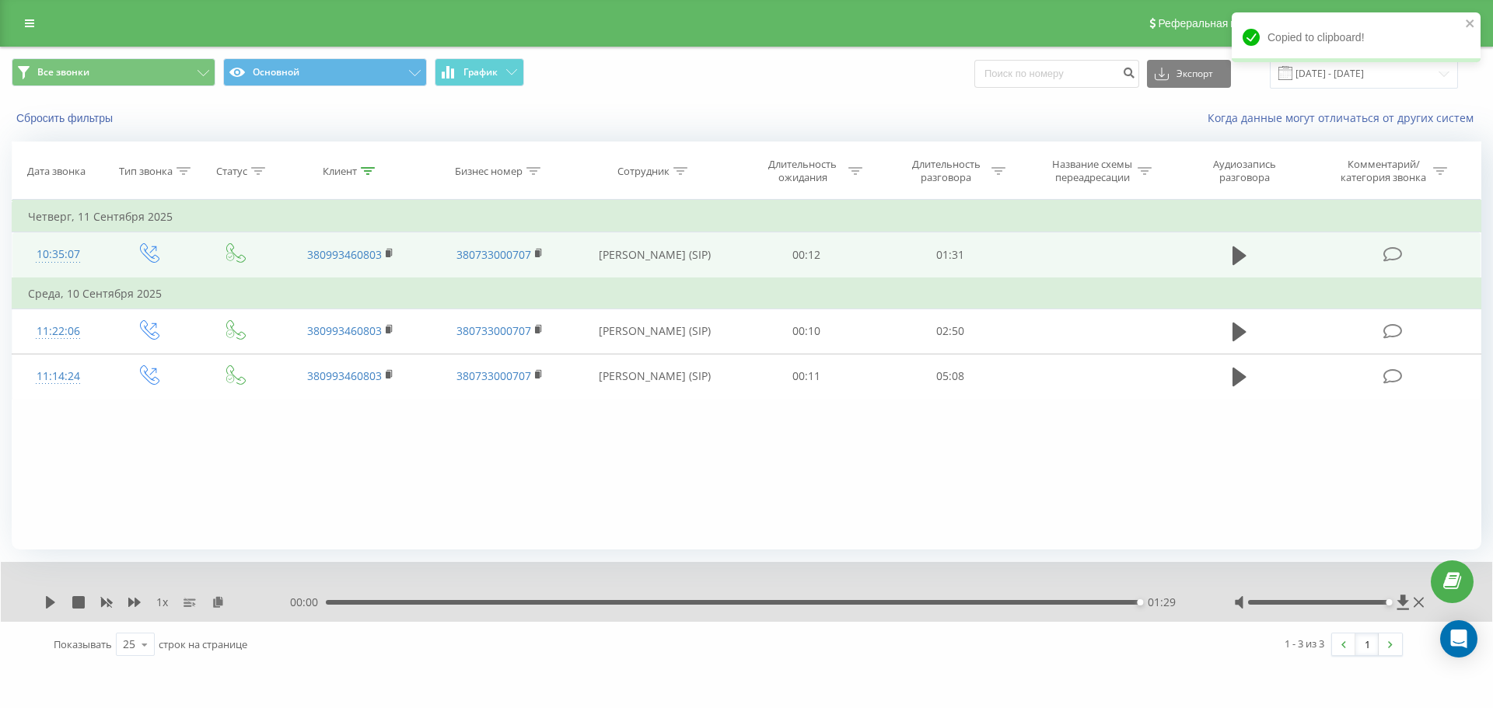
drag, startPoint x: 1025, startPoint y: 609, endPoint x: 1019, endPoint y: 603, distance: 8.3
click at [1025, 609] on div "00:00 01:29 01:29" at bounding box center [742, 603] width 905 height 16
click at [1010, 603] on div "01:15" at bounding box center [737, 602] width 814 height 5
click at [50, 602] on icon at bounding box center [50, 602] width 9 height 12
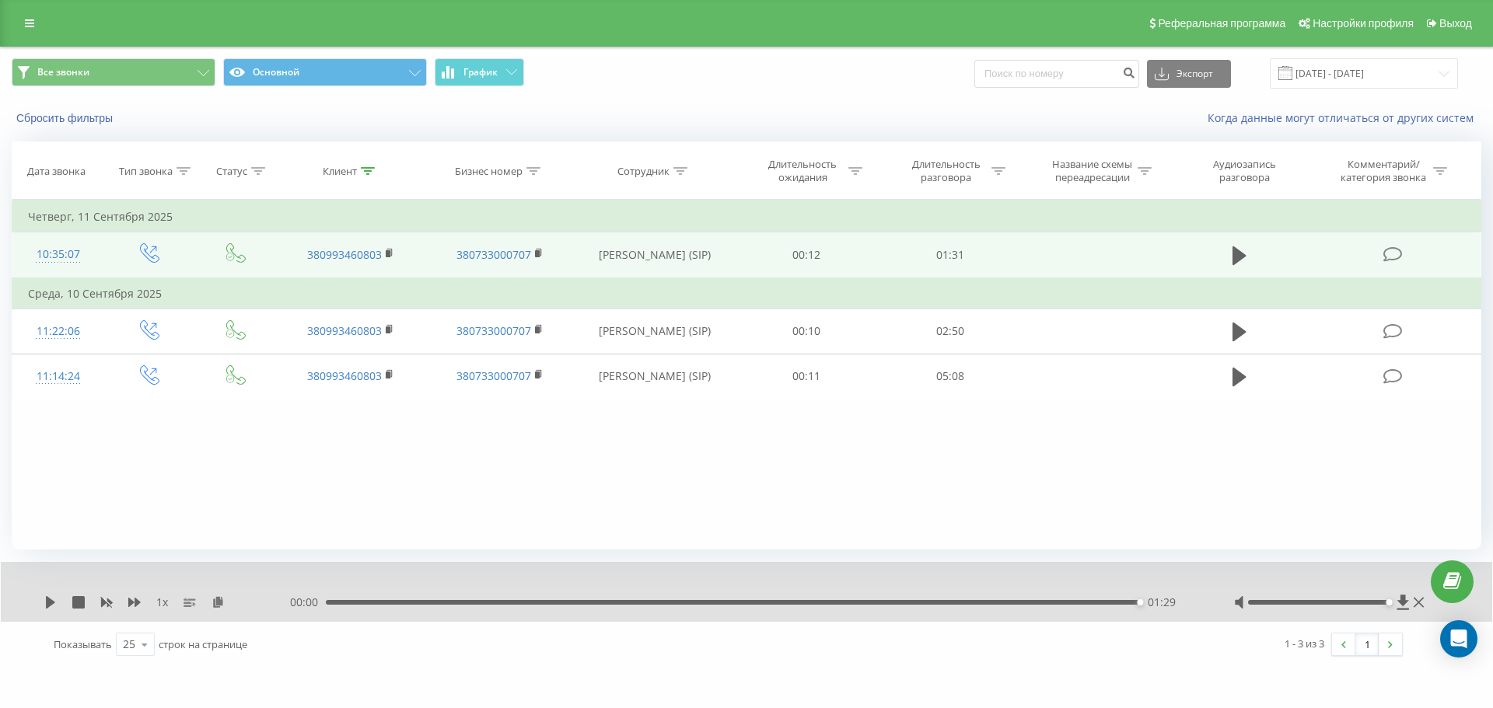
drag, startPoint x: 726, startPoint y: 607, endPoint x: 711, endPoint y: 609, distance: 15.6
click at [712, 609] on div "00:00 01:29 01:29" at bounding box center [742, 603] width 905 height 16
click at [676, 599] on div "00:00 01:29 01:29" at bounding box center [742, 603] width 905 height 16
drag, startPoint x: 656, startPoint y: 600, endPoint x: 643, endPoint y: 605, distance: 14.3
click at [645, 604] on div "00:00 01:29 01:29" at bounding box center [742, 603] width 905 height 16
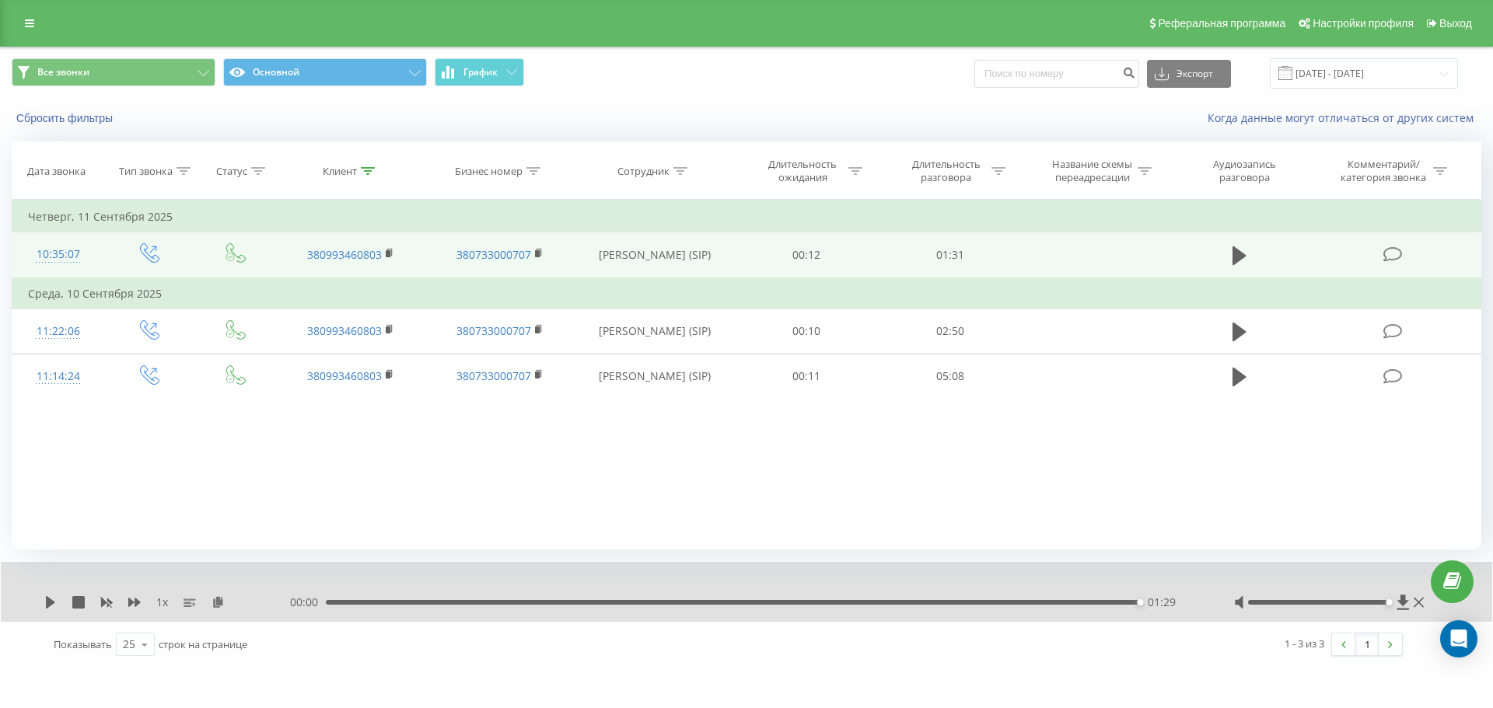
click at [650, 608] on div "00:00 01:29 01:29" at bounding box center [742, 603] width 905 height 16
click at [649, 600] on div "00:00 01:29 01:29" at bounding box center [742, 603] width 905 height 16
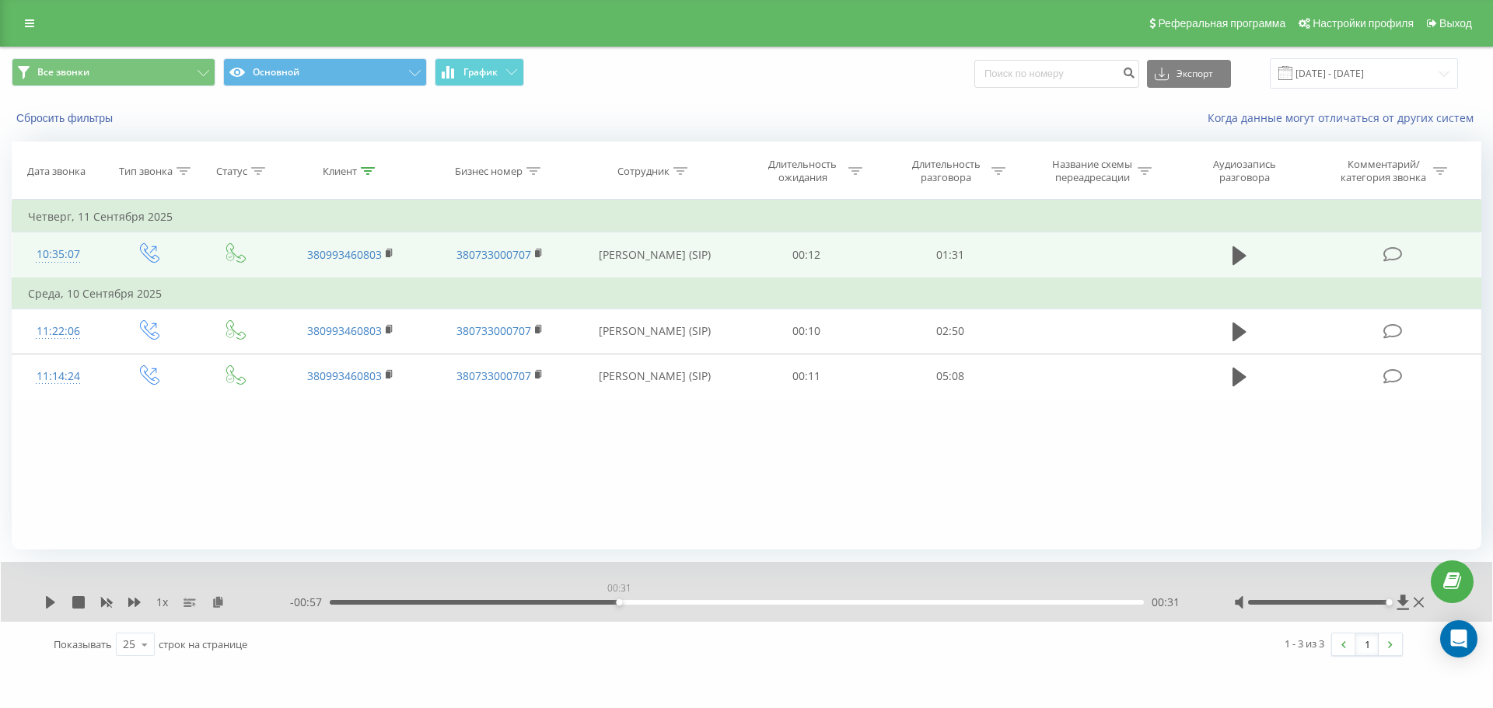
click at [615, 603] on div "00:31" at bounding box center [737, 602] width 814 height 5
click at [49, 601] on icon at bounding box center [50, 602] width 9 height 12
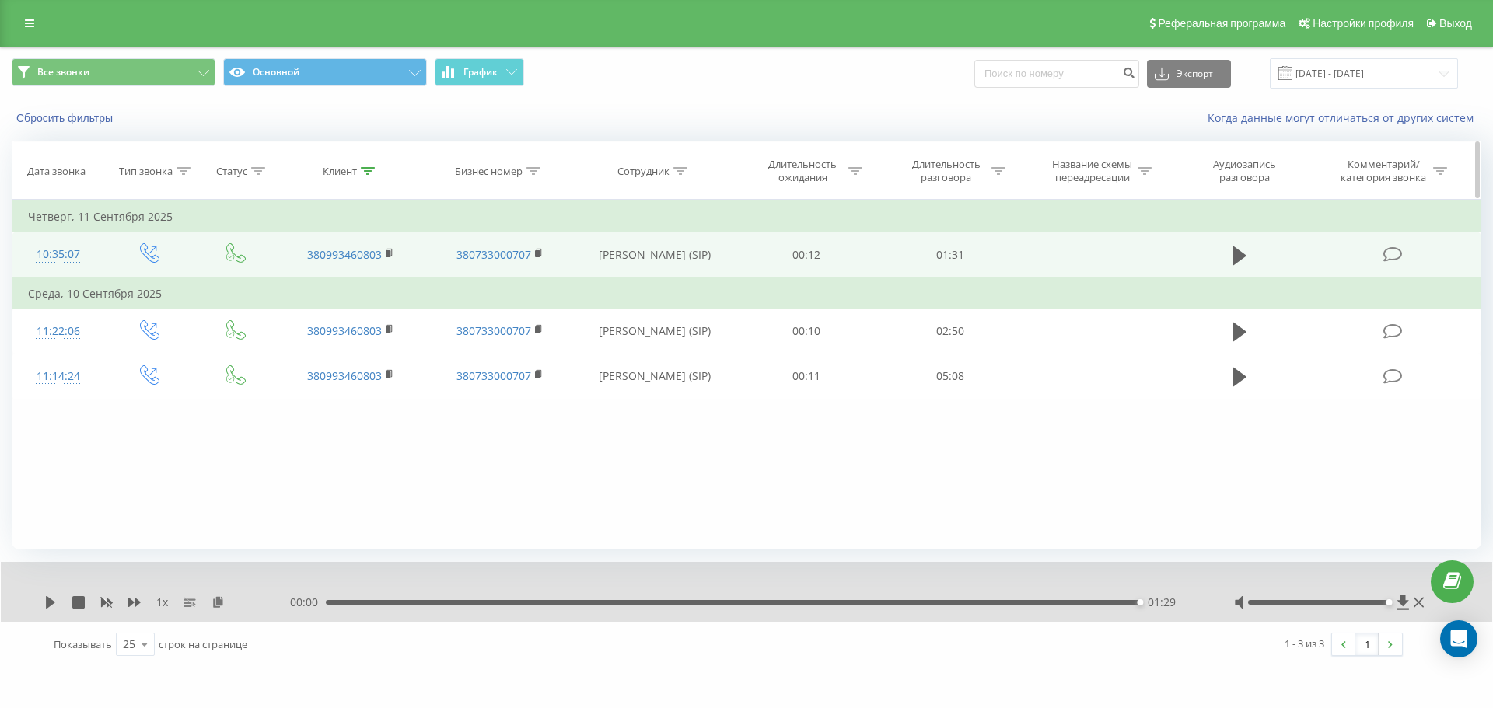
click at [352, 172] on div "Клиент" at bounding box center [340, 171] width 34 height 13
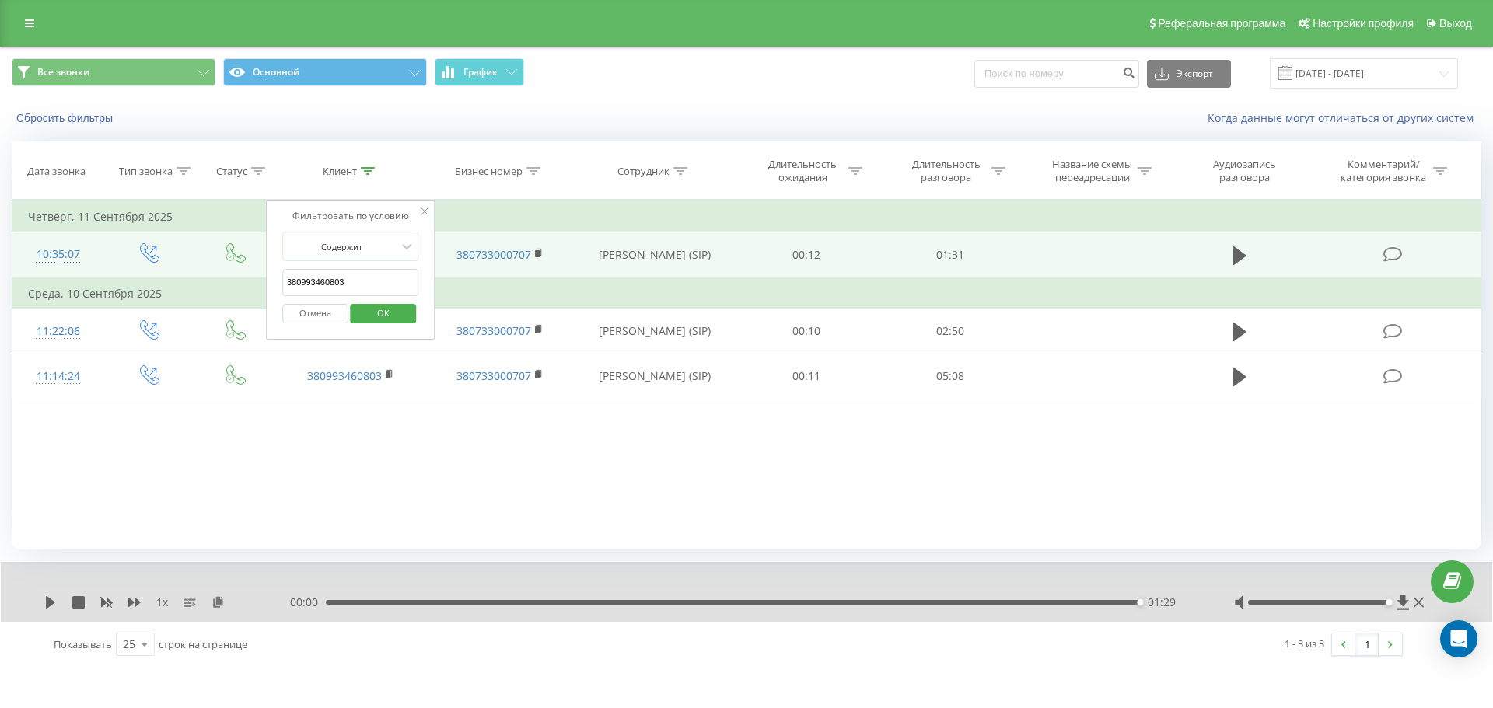
click at [382, 281] on input "380993460803" at bounding box center [350, 282] width 137 height 27
paste input "8971592"
click at [394, 310] on span "OK" at bounding box center [384, 313] width 44 height 24
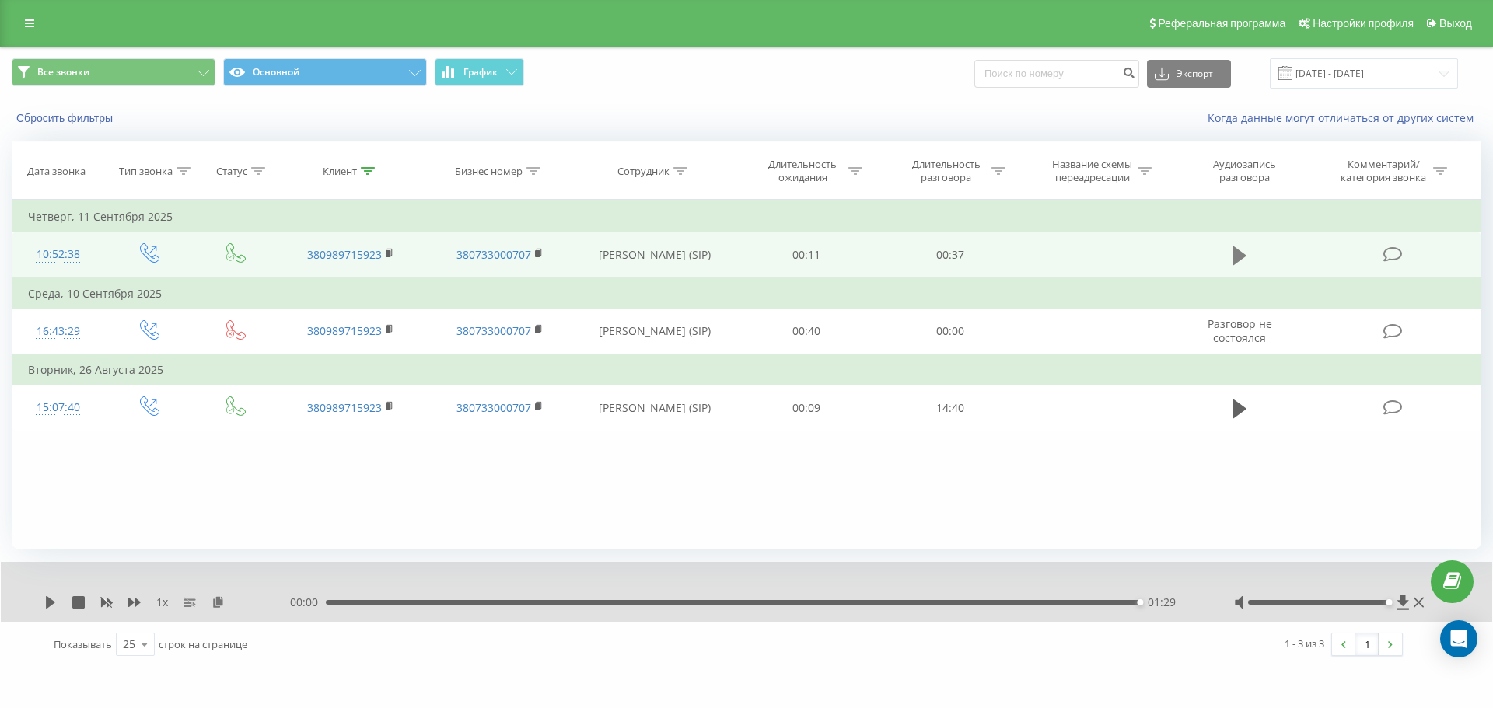
click at [1245, 256] on icon at bounding box center [1240, 256] width 14 height 19
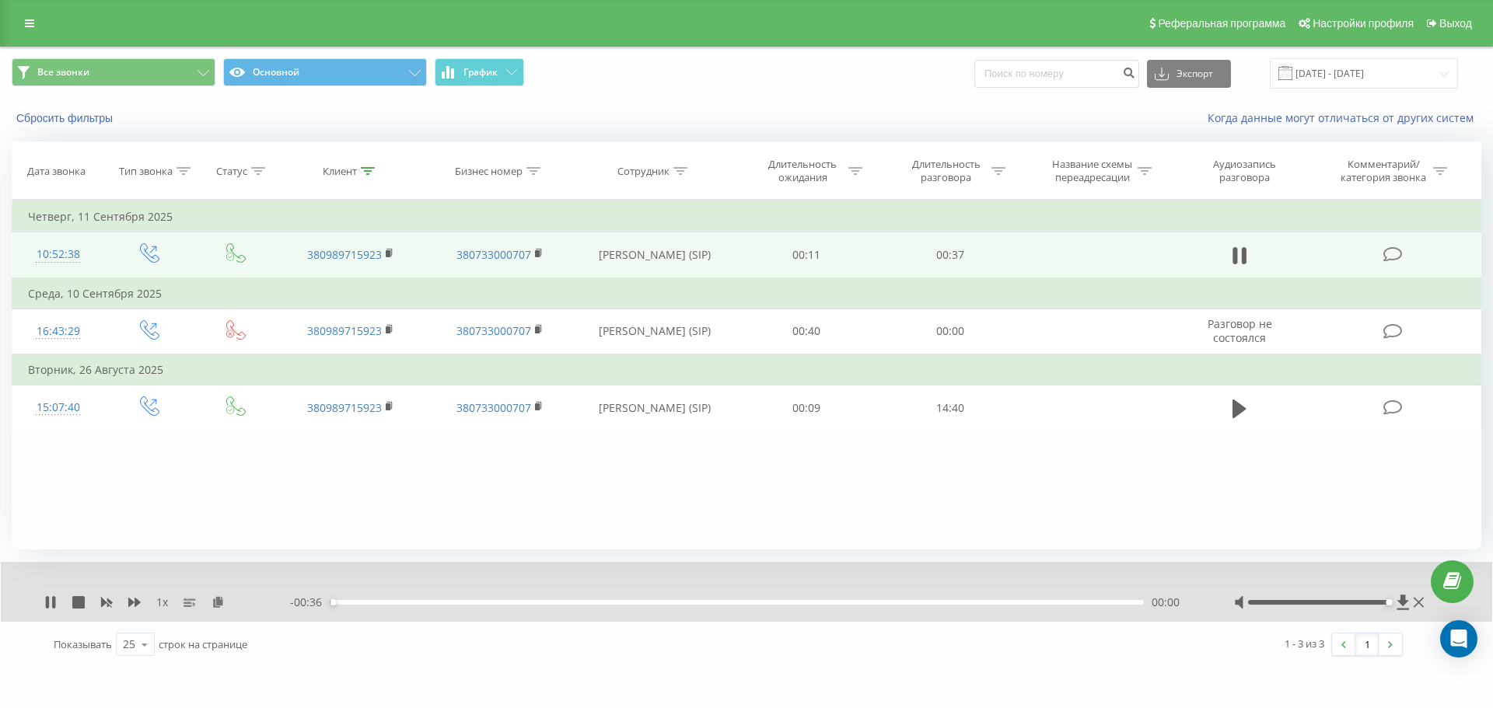
click at [1089, 605] on div "00:00" at bounding box center [737, 602] width 814 height 5
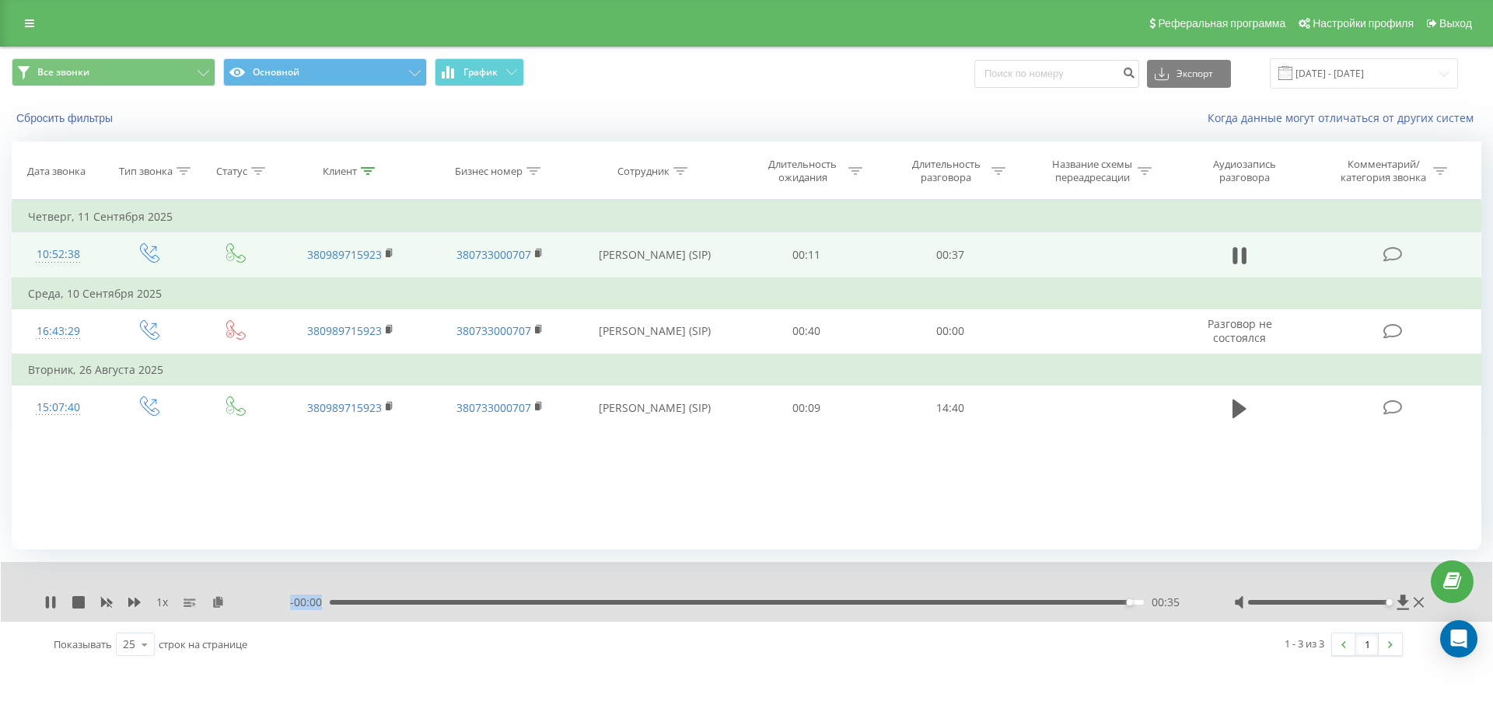
drag, startPoint x: 479, startPoint y: 600, endPoint x: 270, endPoint y: 599, distance: 209.2
click at [242, 600] on div "1 x - 00:00 00:35 00:35" at bounding box center [736, 603] width 1384 height 16
click at [345, 603] on div "00:36" at bounding box center [737, 602] width 814 height 5
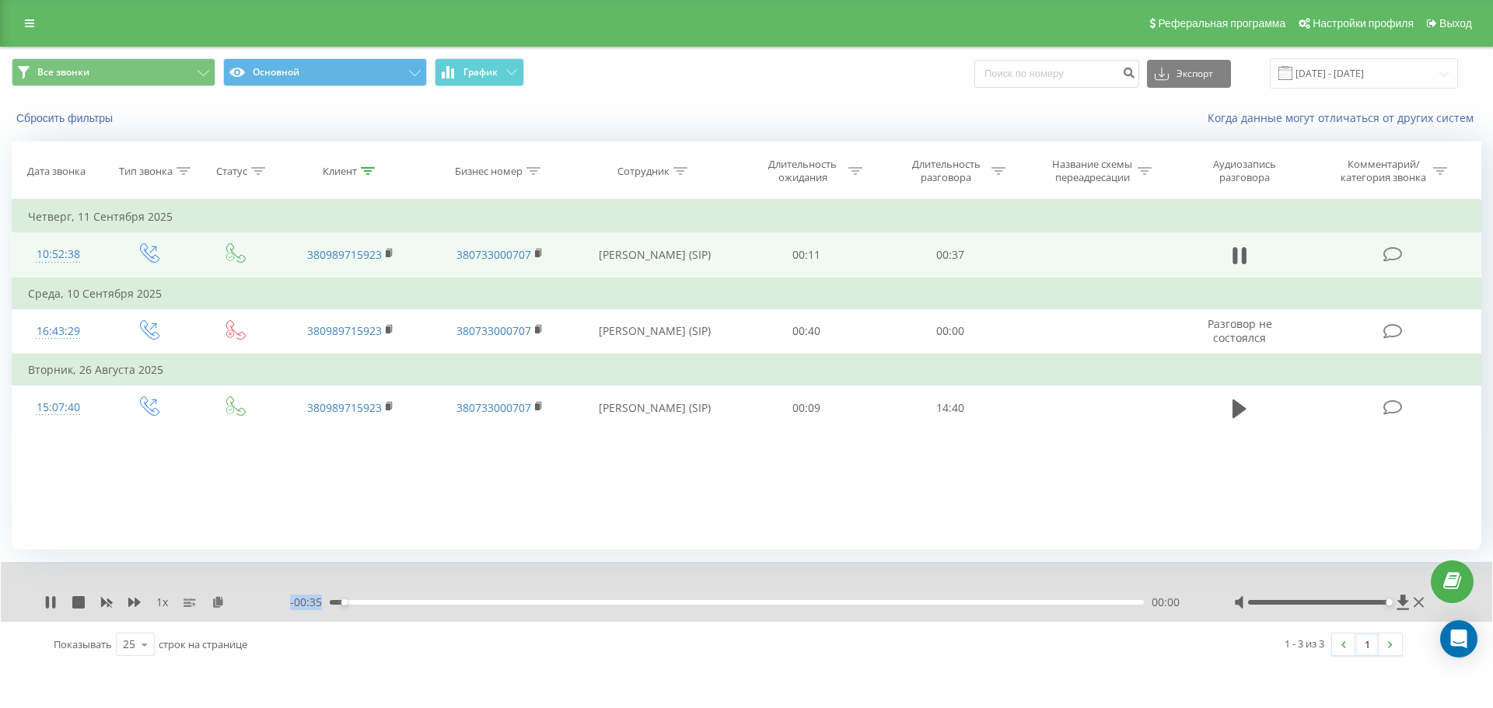
click at [344, 602] on div "00:00" at bounding box center [344, 603] width 6 height 6
drag, startPoint x: 339, startPoint y: 604, endPoint x: 328, endPoint y: 604, distance: 10.9
click at [330, 604] on div "00:00" at bounding box center [737, 602] width 814 height 5
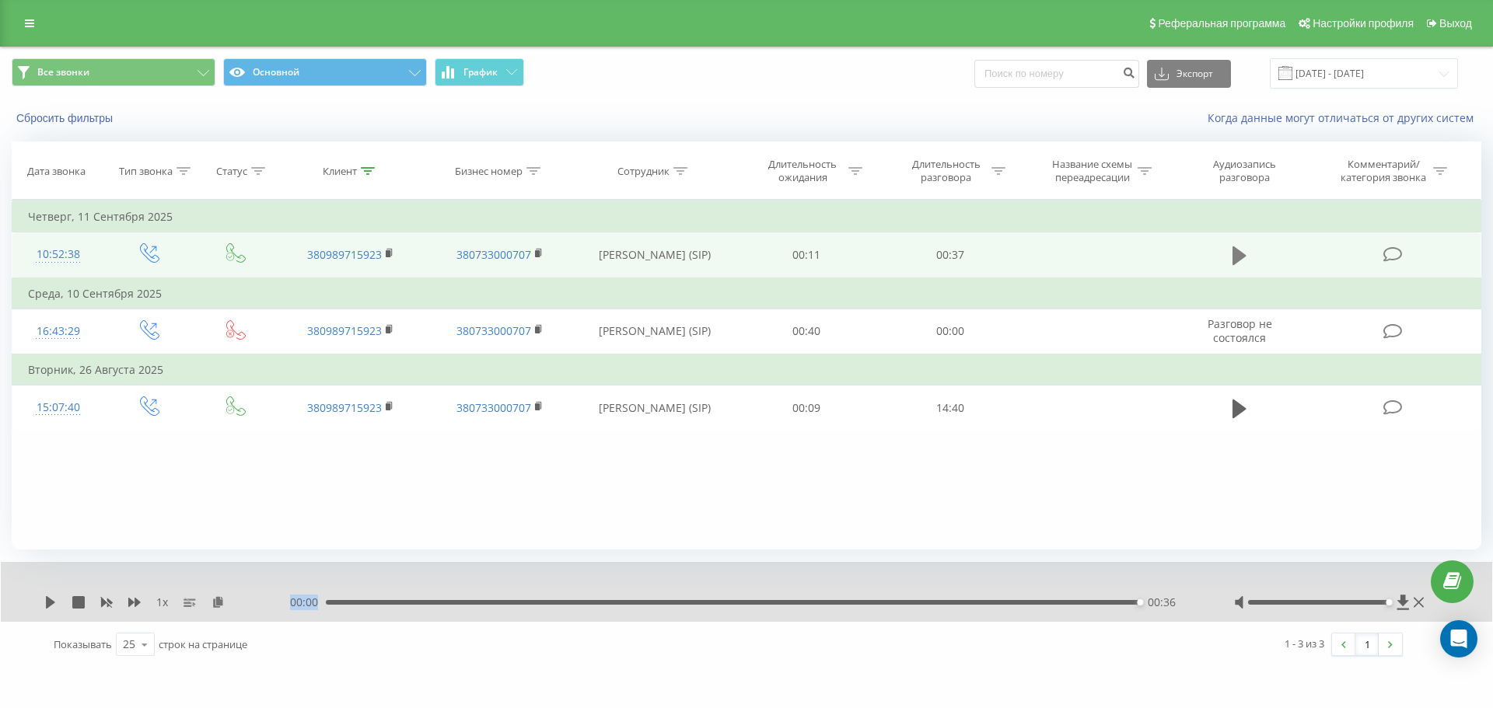
click at [1233, 252] on icon at bounding box center [1240, 256] width 14 height 19
click at [778, 448] on div "Фильтровать по условию Равно Введите значение Отмена OK Фильтровать по условию …" at bounding box center [747, 375] width 1470 height 350
click at [222, 604] on icon at bounding box center [218, 601] width 13 height 11
drag, startPoint x: 366, startPoint y: 602, endPoint x: 314, endPoint y: 608, distance: 51.7
click at [314, 608] on div "00:00 00:36 00:36" at bounding box center [742, 603] width 905 height 16
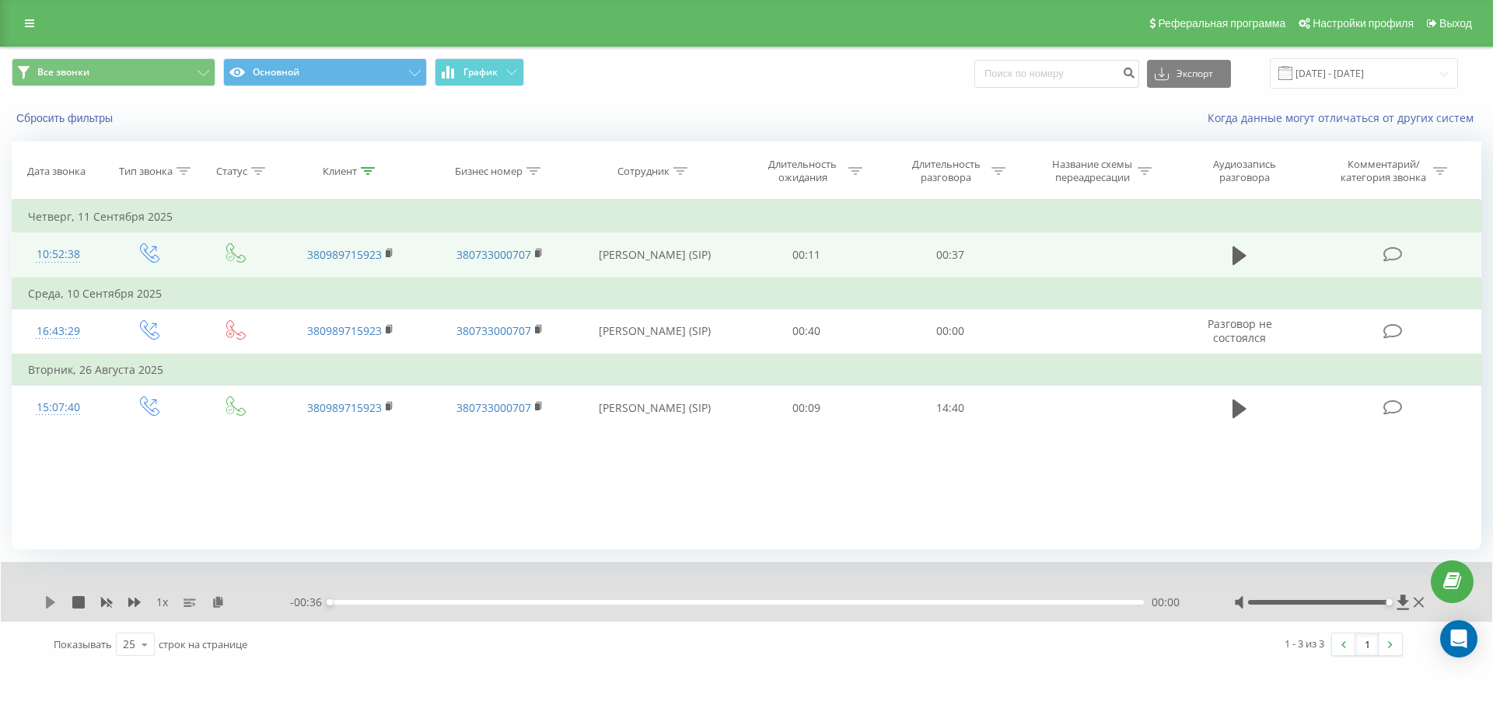
click at [49, 607] on icon at bounding box center [50, 602] width 9 height 12
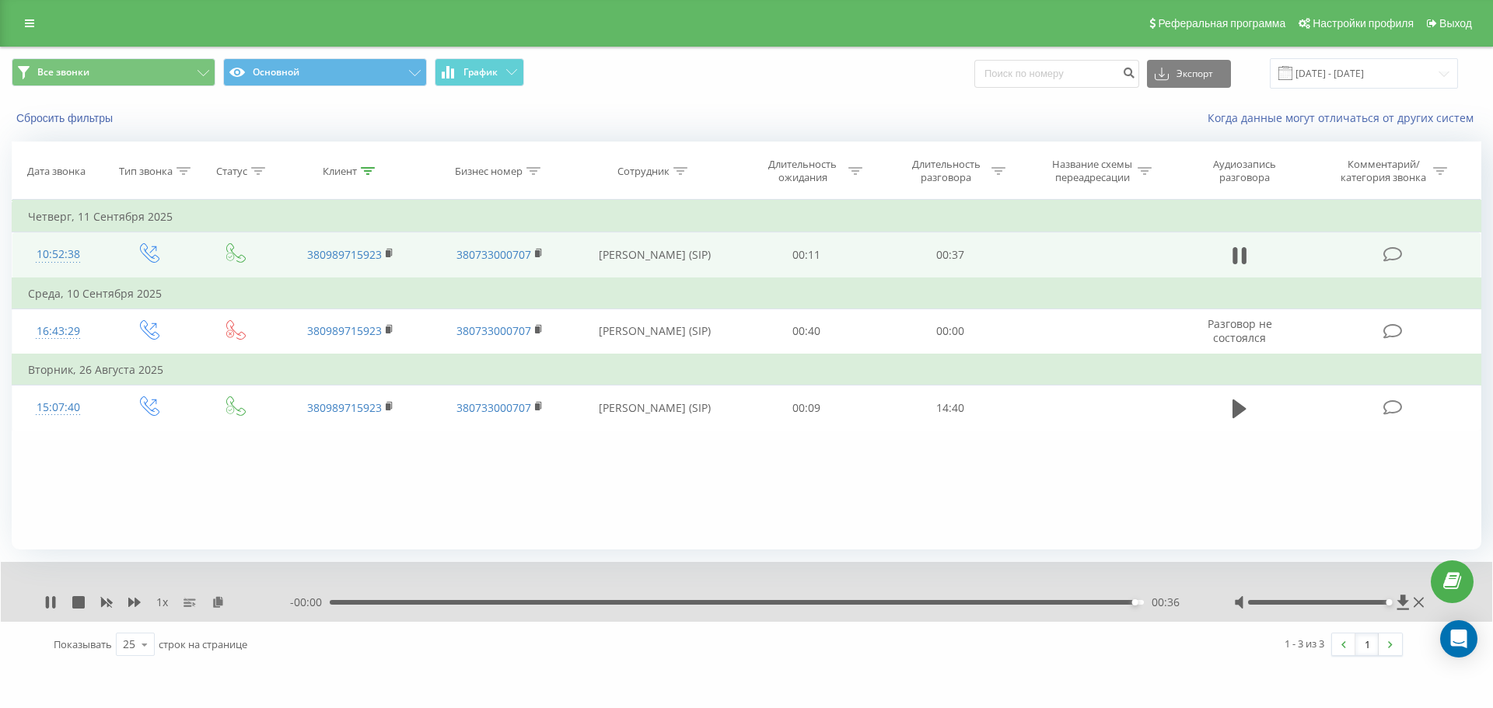
click at [875, 607] on div "- 00:00 00:36 00:36" at bounding box center [742, 603] width 905 height 16
click at [858, 599] on div "- 00:00 00:36 00:36" at bounding box center [742, 603] width 905 height 16
click at [879, 598] on div "00:00 00:36 00:36" at bounding box center [742, 603] width 905 height 16
click at [878, 600] on div "00:00 00:36 00:36" at bounding box center [742, 603] width 905 height 16
click at [834, 603] on div "00:36" at bounding box center [733, 602] width 814 height 5
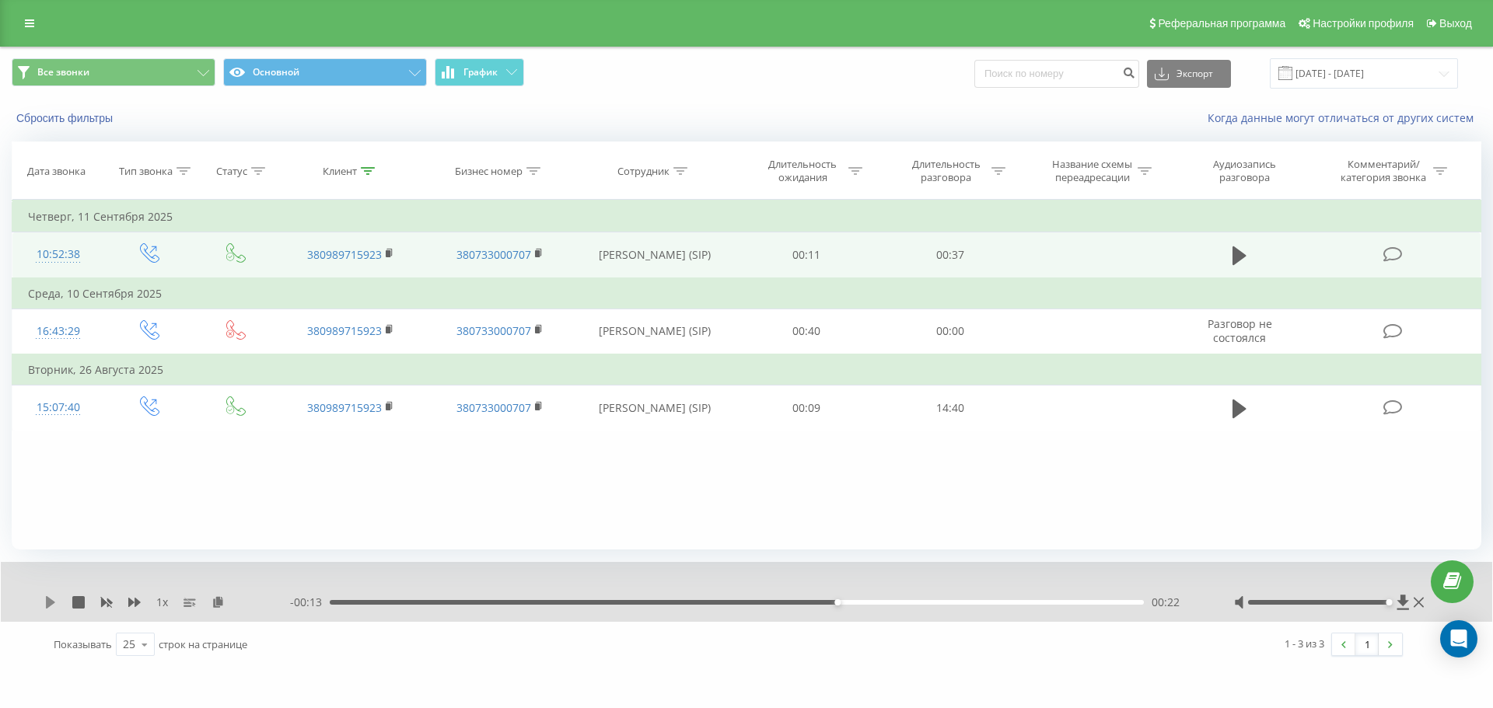
click at [47, 603] on icon at bounding box center [50, 602] width 9 height 12
drag, startPoint x: 339, startPoint y: 169, endPoint x: 366, endPoint y: 273, distance: 107.5
click at [340, 170] on div "Клиент" at bounding box center [340, 171] width 34 height 13
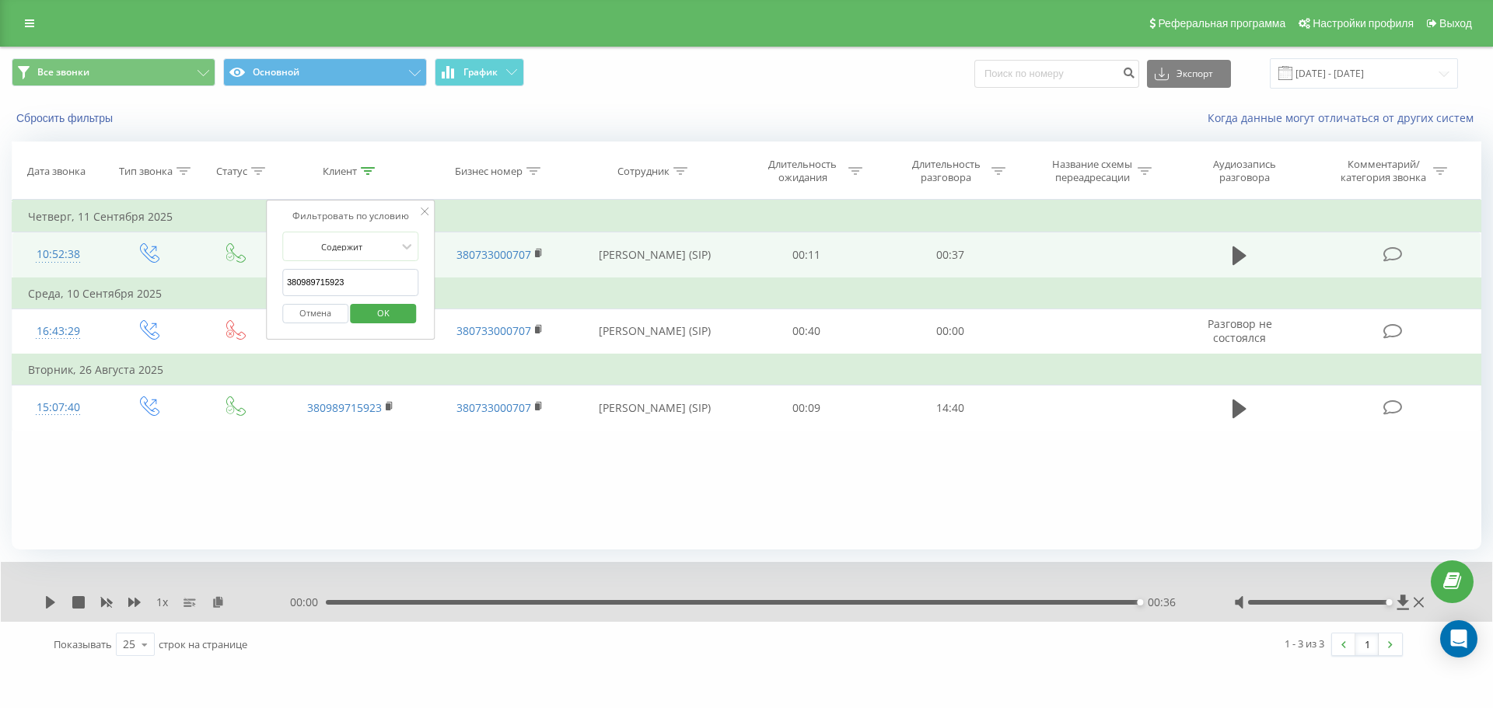
click at [363, 278] on input "380989715923" at bounding box center [350, 282] width 137 height 27
paste input "69222415"
click at [379, 308] on span "OK" at bounding box center [384, 313] width 44 height 24
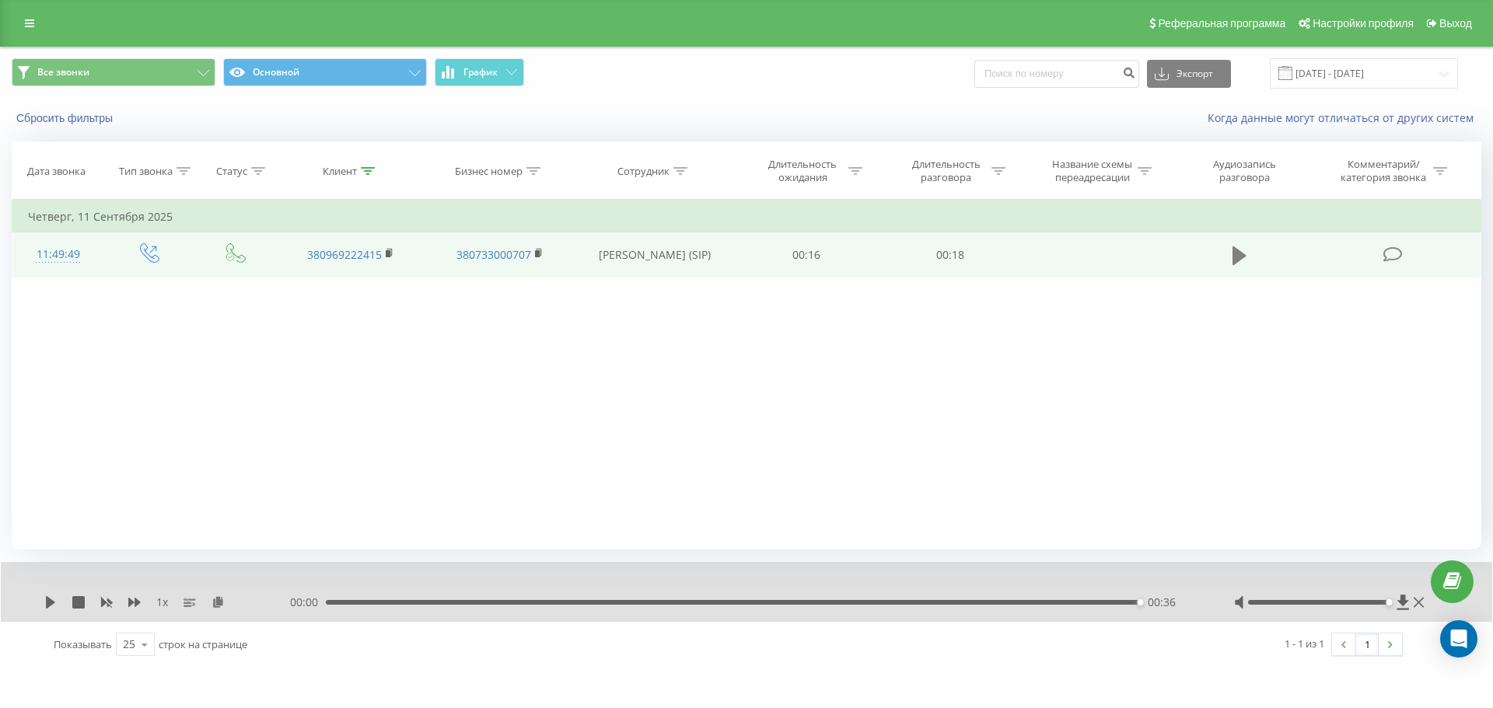
click at [1244, 257] on icon at bounding box center [1240, 256] width 14 height 19
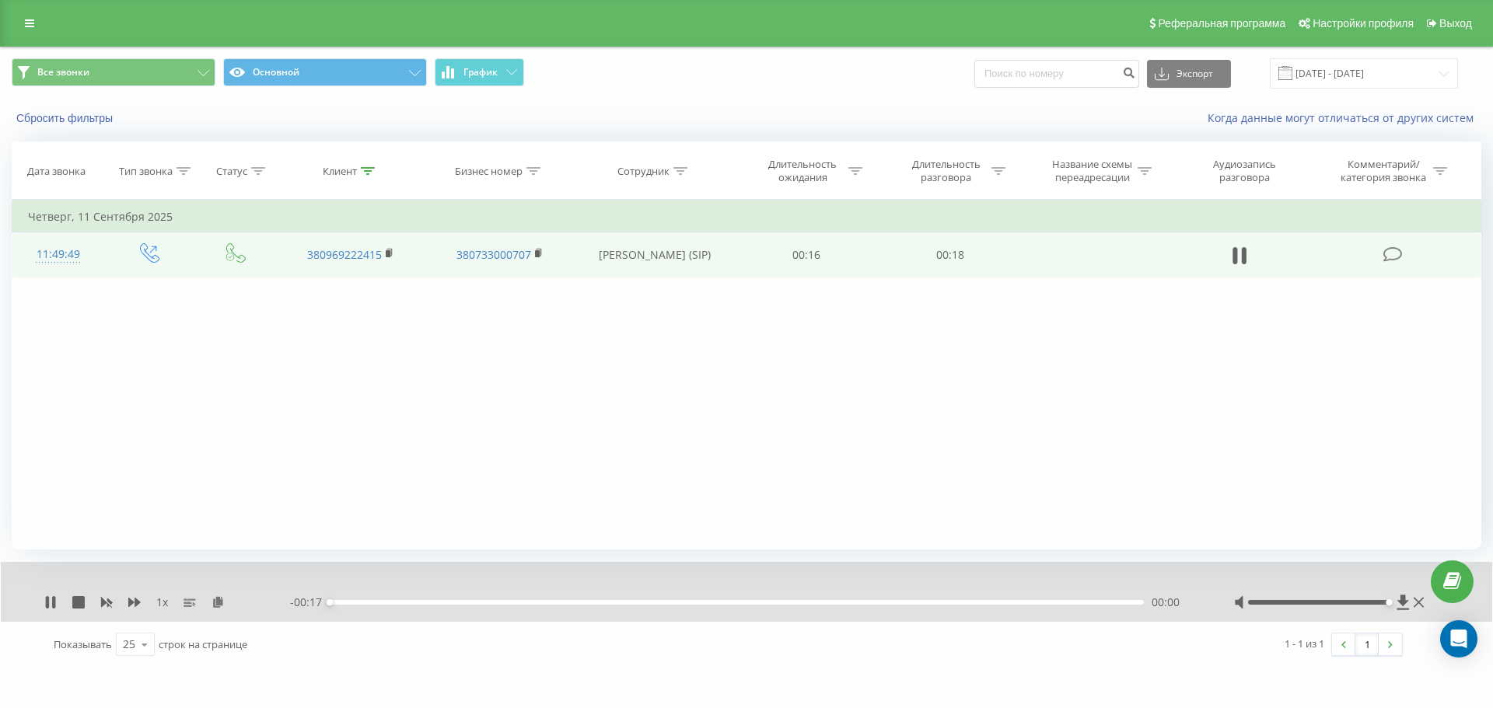
click at [1098, 603] on div "00:00" at bounding box center [737, 602] width 814 height 5
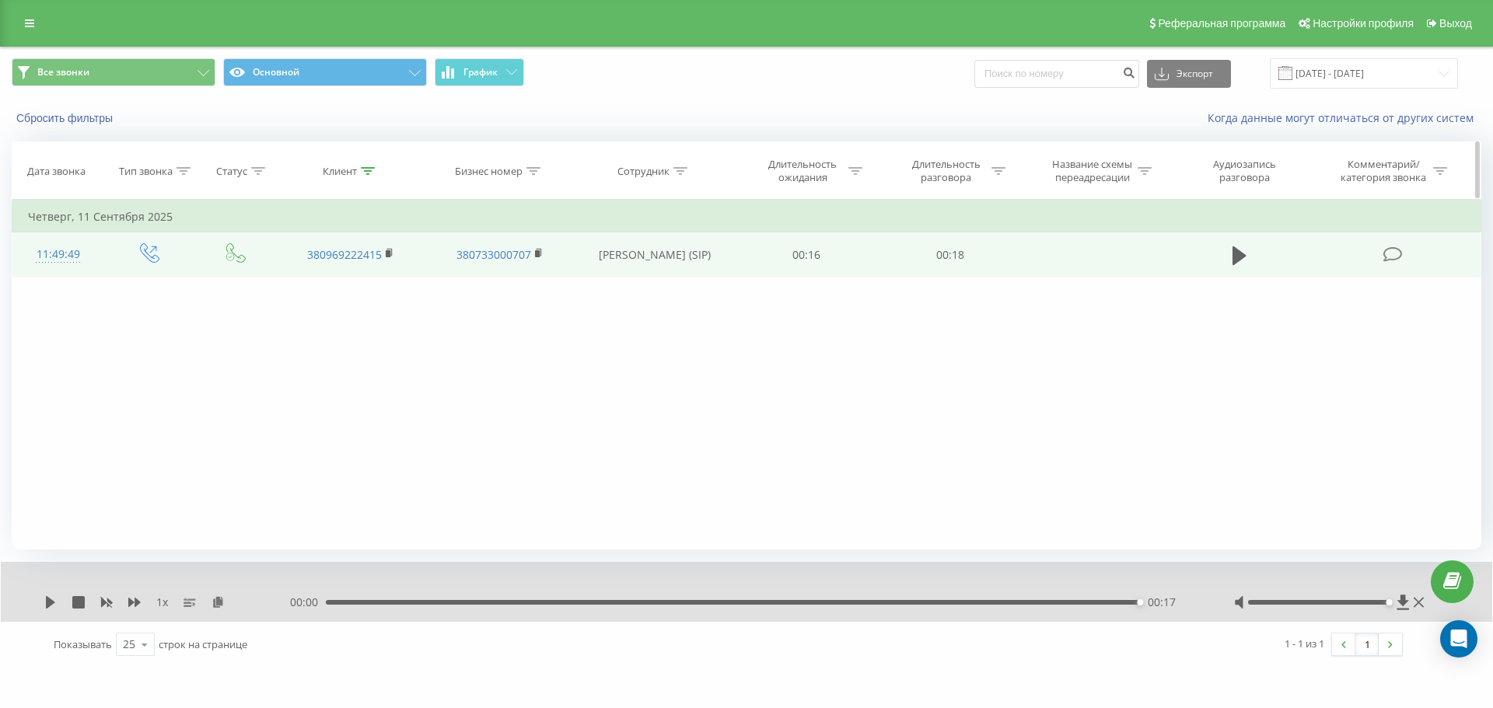
click at [348, 173] on div "Клиент" at bounding box center [340, 171] width 34 height 13
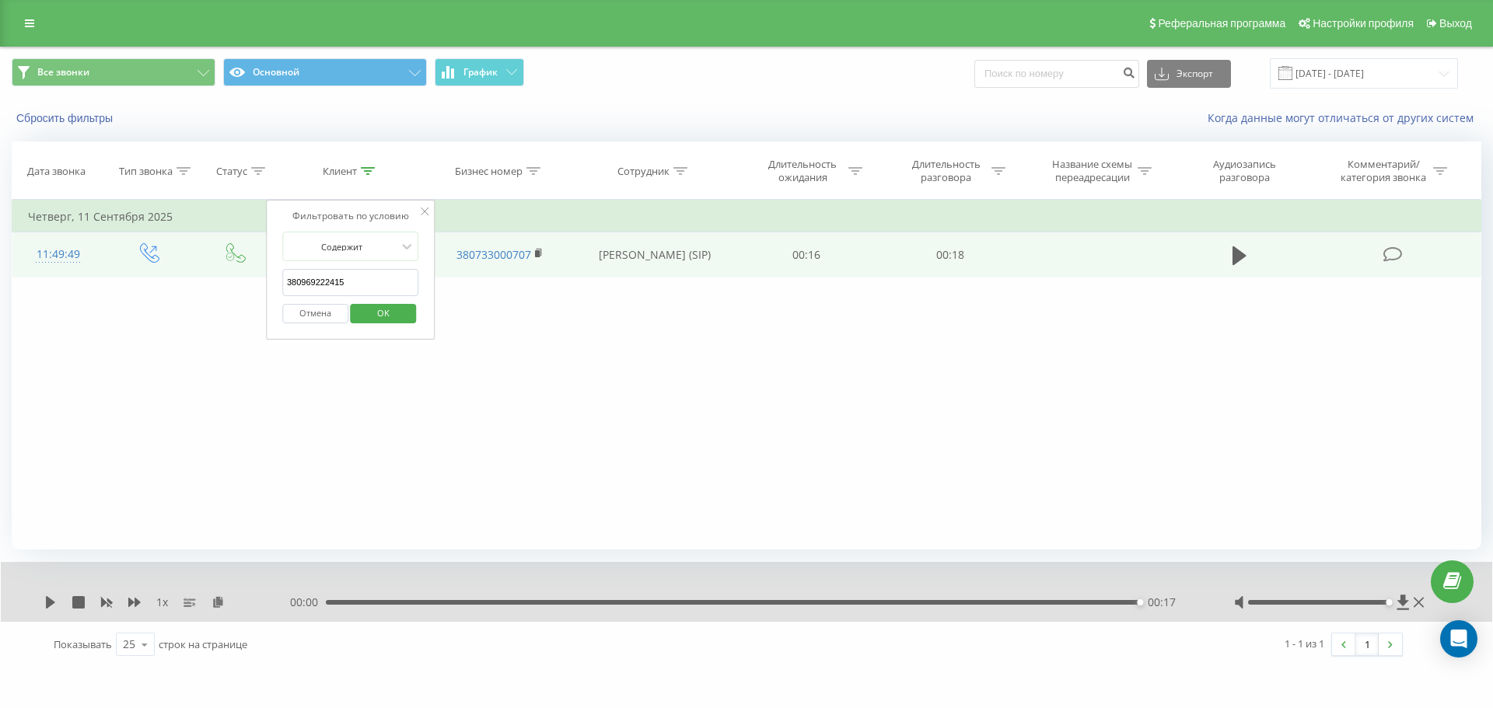
drag, startPoint x: 385, startPoint y: 277, endPoint x: 391, endPoint y: 289, distance: 13.9
click at [385, 278] on input "380969222415" at bounding box center [350, 282] width 137 height 27
paste input "66780079"
type input "380667800795"
click at [403, 321] on span "OK" at bounding box center [384, 313] width 44 height 24
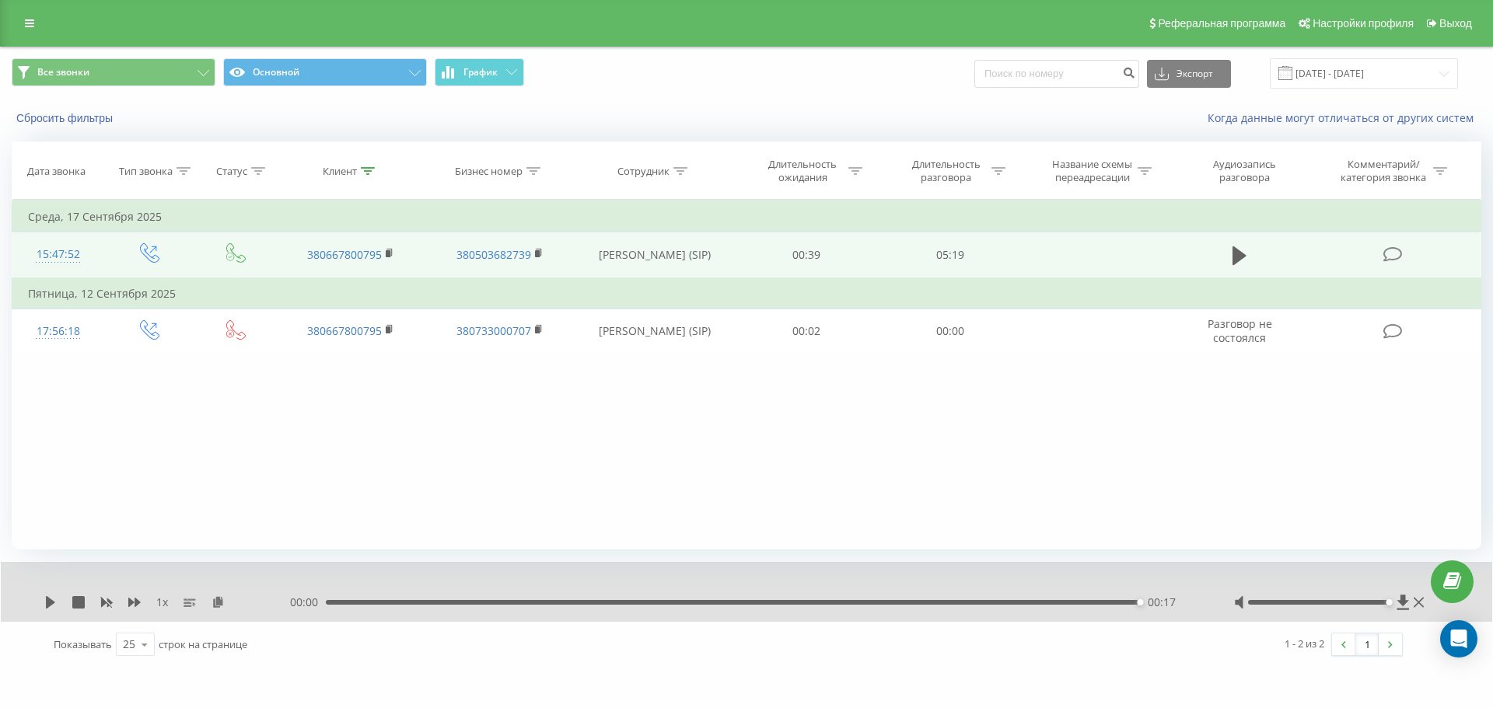
click at [1253, 252] on td at bounding box center [1240, 256] width 138 height 46
click at [1240, 254] on icon at bounding box center [1240, 256] width 14 height 19
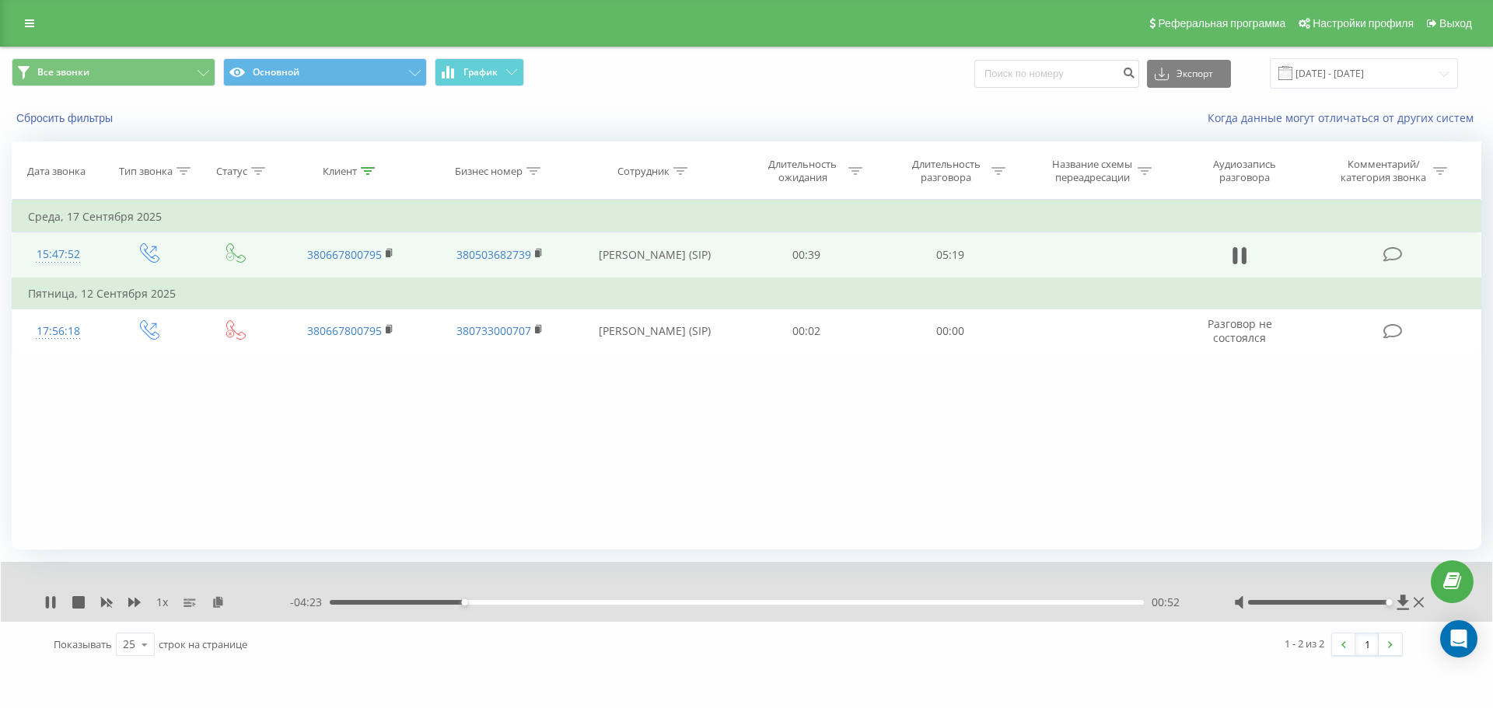
click at [668, 604] on div "00:52" at bounding box center [737, 602] width 814 height 5
click at [47, 599] on icon at bounding box center [47, 602] width 3 height 12
click at [940, 76] on div "Все звонки Основной График Экспорт .csv .xls .xlsx 23.08.2025 - 23.09.2025" at bounding box center [747, 73] width 1470 height 30
